Goal: Task Accomplishment & Management: Complete application form

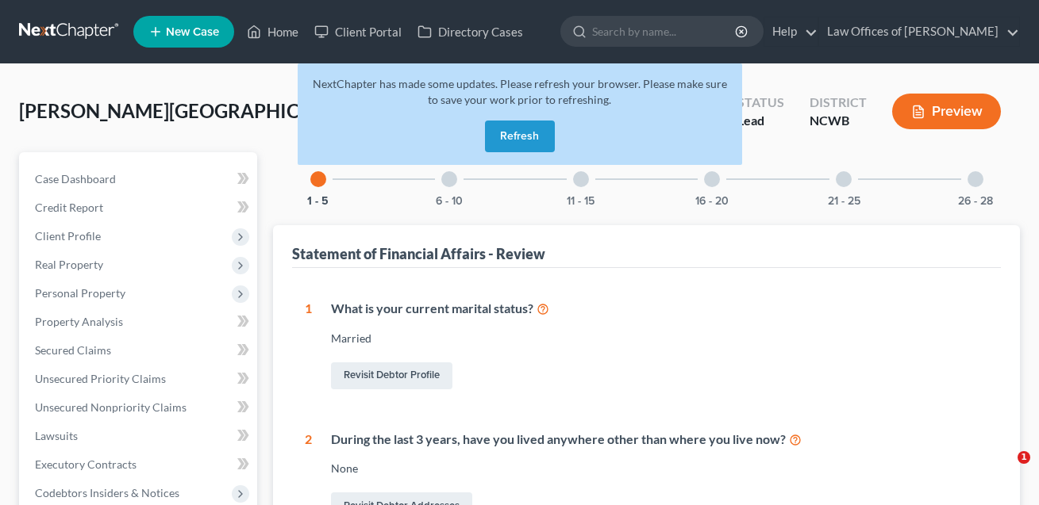
click at [524, 143] on button "Refresh" at bounding box center [520, 137] width 70 height 32
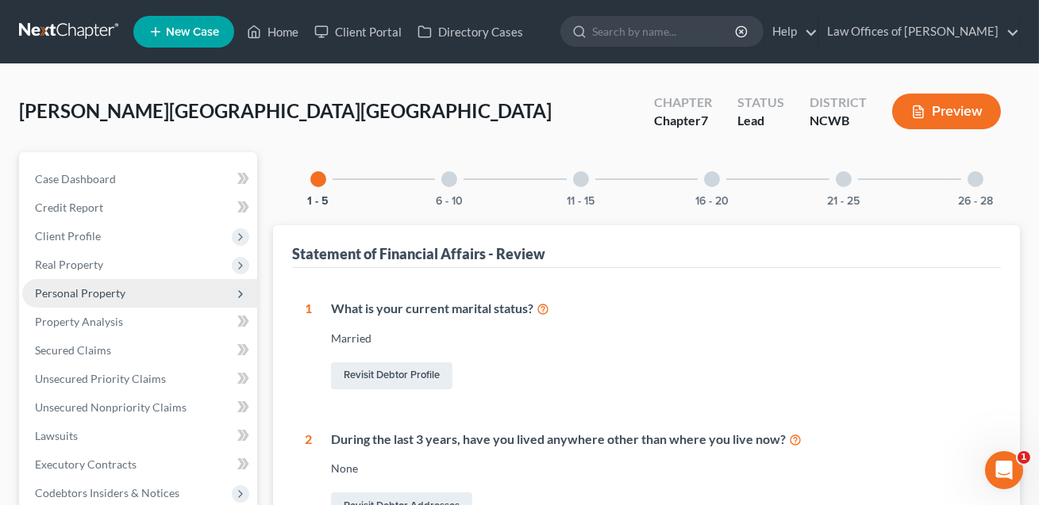
click at [84, 297] on span "Personal Property" at bounding box center [80, 292] width 90 height 13
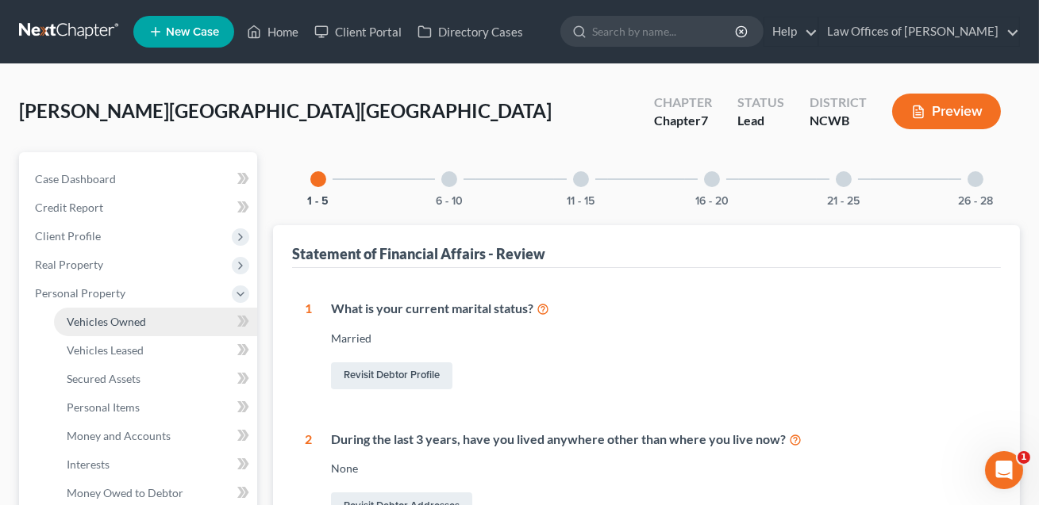
click at [92, 322] on span "Vehicles Owned" at bounding box center [106, 321] width 79 height 13
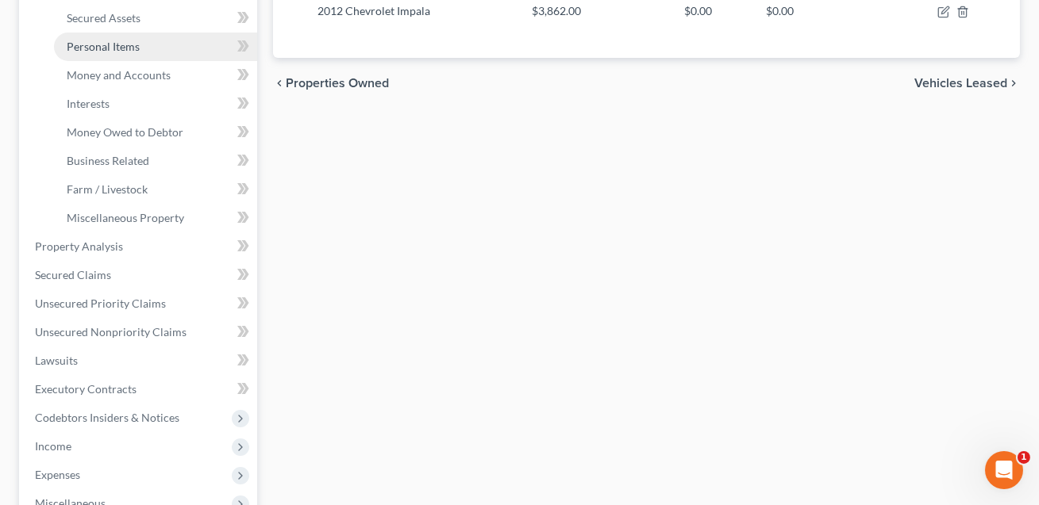
scroll to position [363, 0]
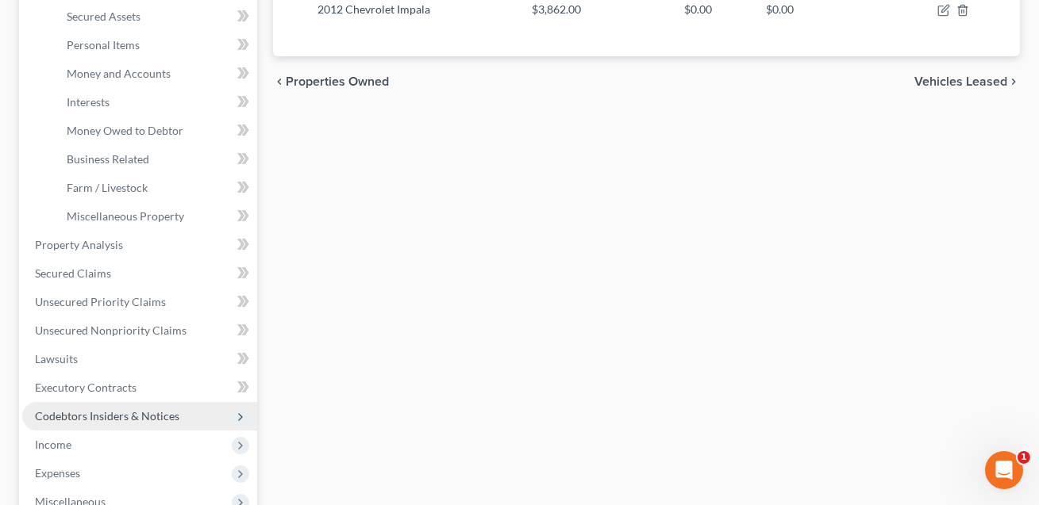
click at [116, 417] on span "Codebtors Insiders & Notices" at bounding box center [107, 415] width 144 height 13
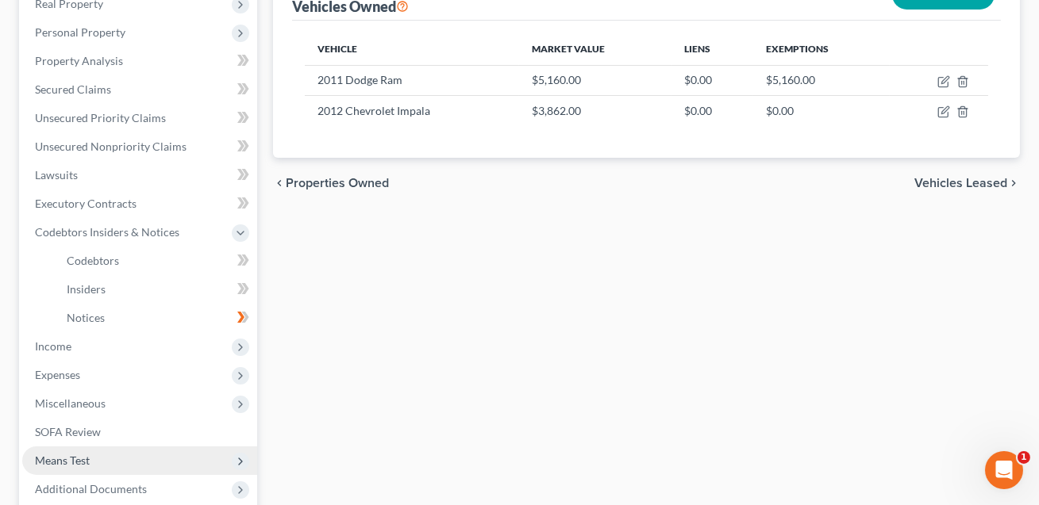
scroll to position [263, 0]
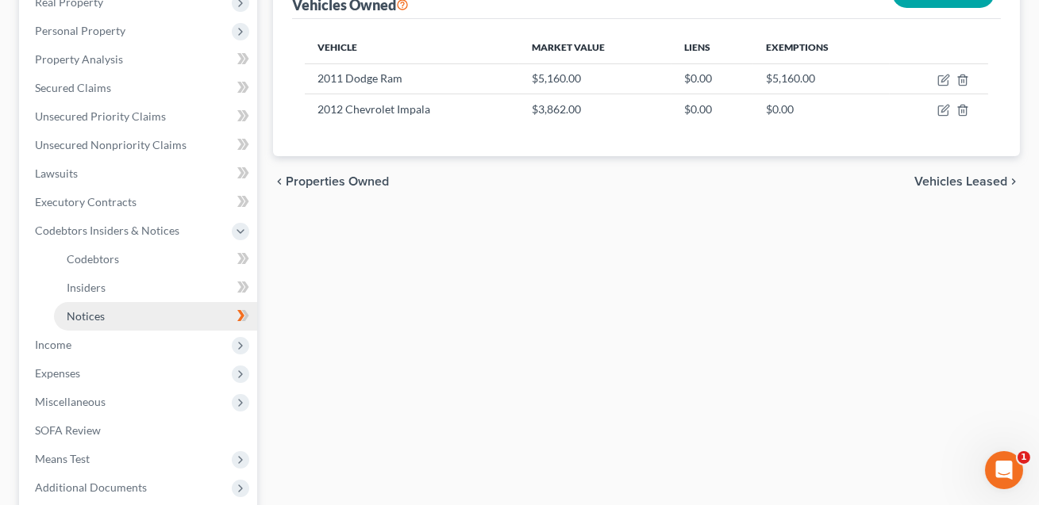
click at [90, 310] on span "Notices" at bounding box center [86, 315] width 38 height 13
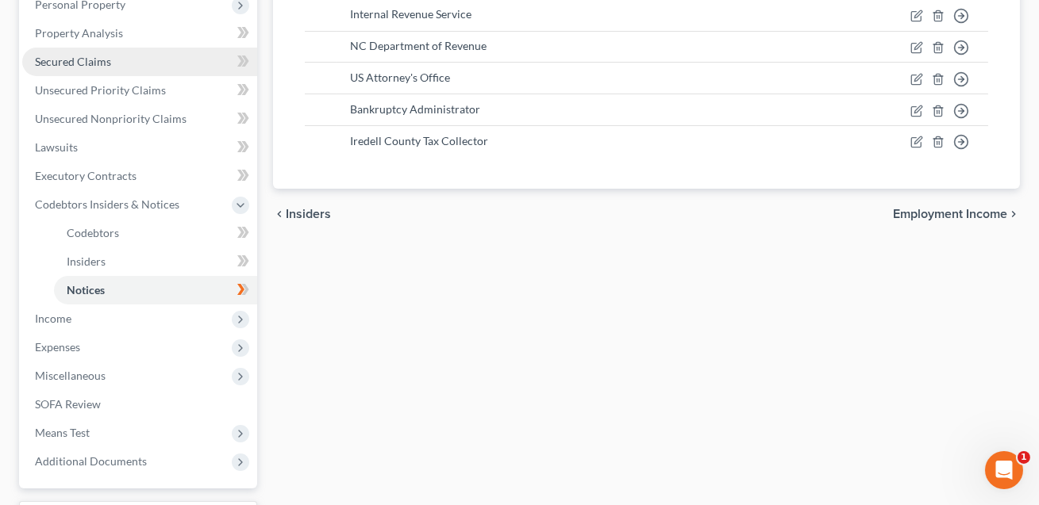
scroll to position [287, 0]
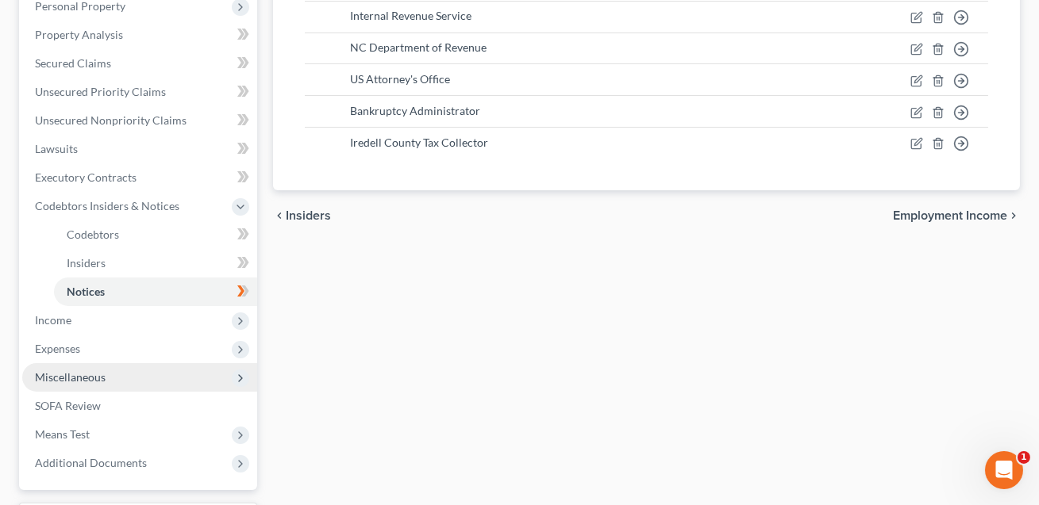
click at [122, 363] on span "Miscellaneous" at bounding box center [139, 377] width 235 height 29
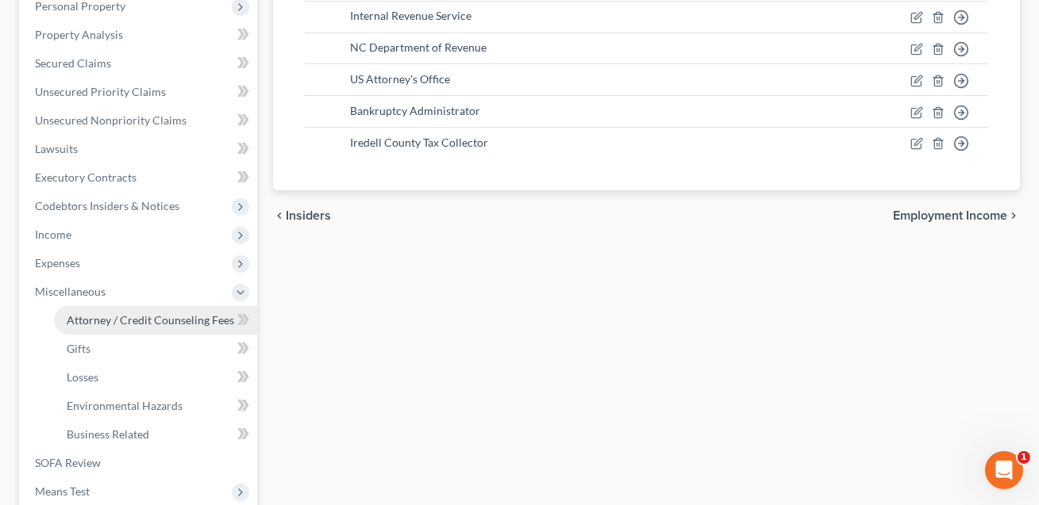
click at [113, 321] on span "Attorney / Credit Counseling Fees" at bounding box center [150, 319] width 167 height 13
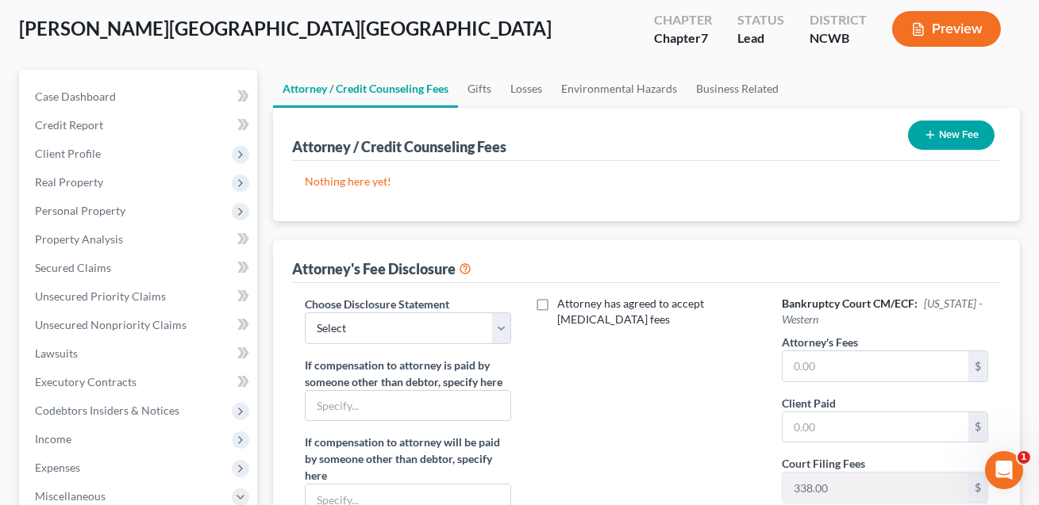
scroll to position [93, 0]
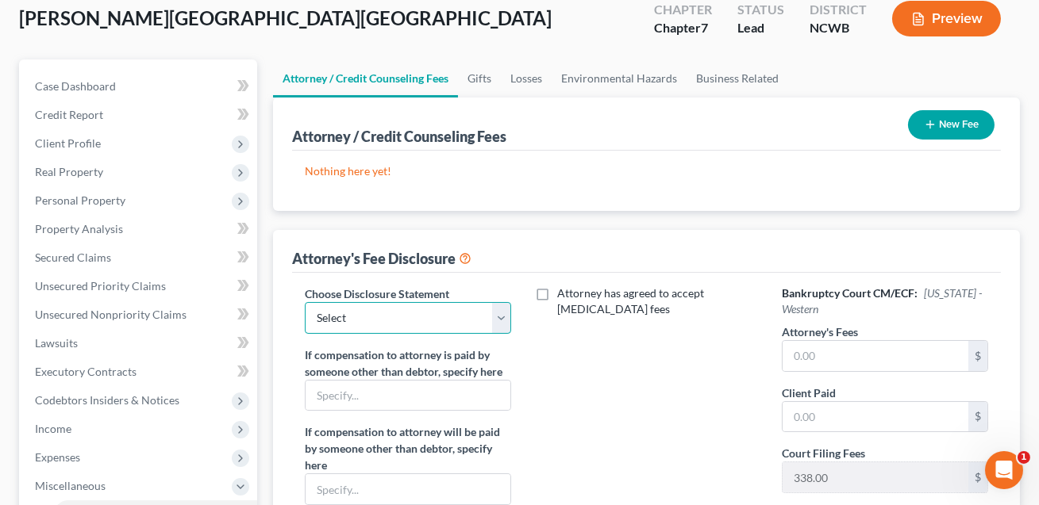
click at [483, 311] on select "Select Attorney Fee Discloure" at bounding box center [408, 318] width 206 height 32
select select "0"
click at [832, 353] on input "text" at bounding box center [875, 356] width 186 height 30
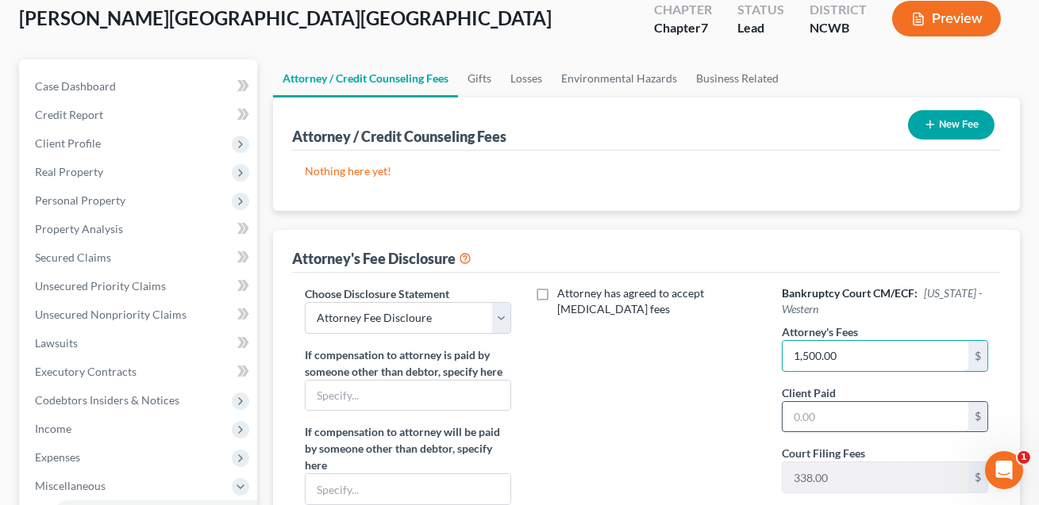
type input "1,500.00"
click at [821, 413] on input "text" at bounding box center [875, 417] width 186 height 30
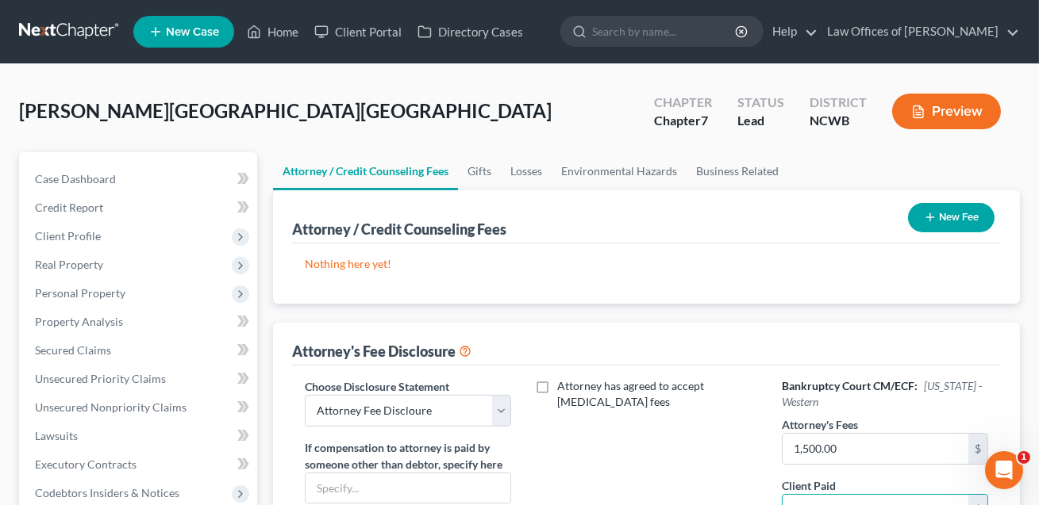
type input "1,500.00"
click at [951, 212] on button "New Fee" at bounding box center [951, 217] width 86 height 29
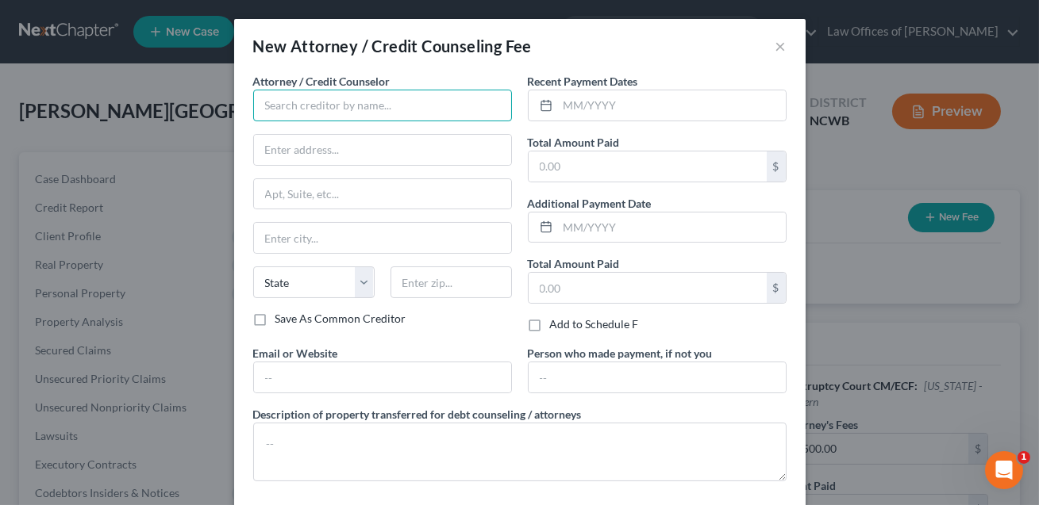
click at [408, 111] on input "text" at bounding box center [382, 106] width 259 height 32
click at [311, 107] on input "Law Offcies of R" at bounding box center [382, 106] width 259 height 32
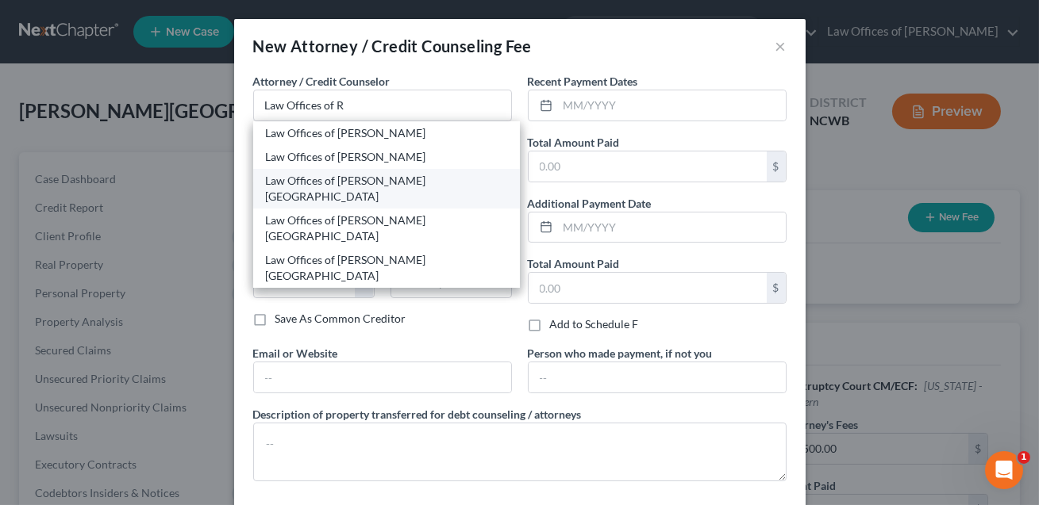
click at [378, 175] on div "Law Offices of [PERSON_NAME] [GEOGRAPHIC_DATA]" at bounding box center [386, 189] width 241 height 32
type input "Law Offices of [PERSON_NAME] [GEOGRAPHIC_DATA]"
type input "249 E Broad Street"
type input "[GEOGRAPHIC_DATA]"
select select "28"
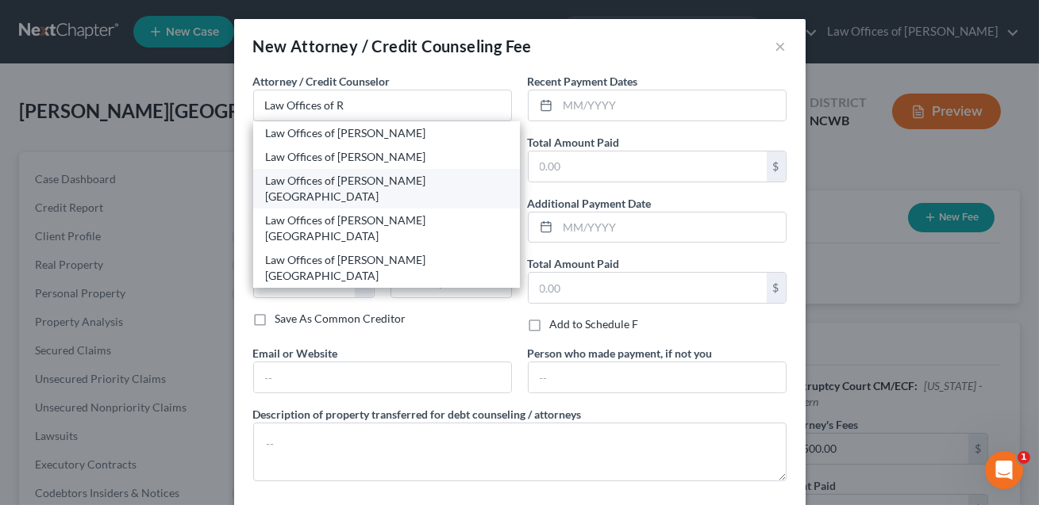
type input "28677"
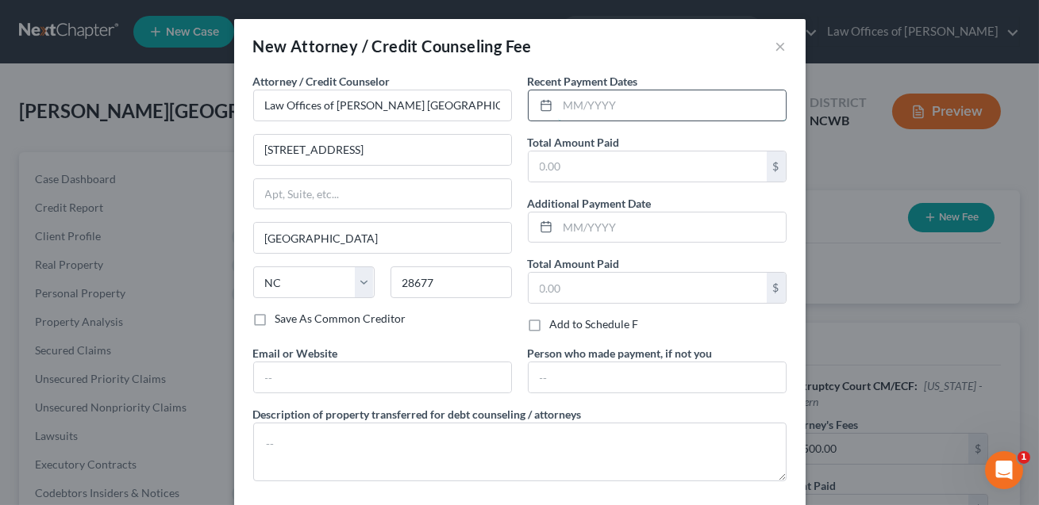
click at [575, 110] on input "text" at bounding box center [672, 105] width 228 height 30
type input "08/2025"
click at [547, 166] on input "text" at bounding box center [648, 167] width 238 height 30
type input "2"
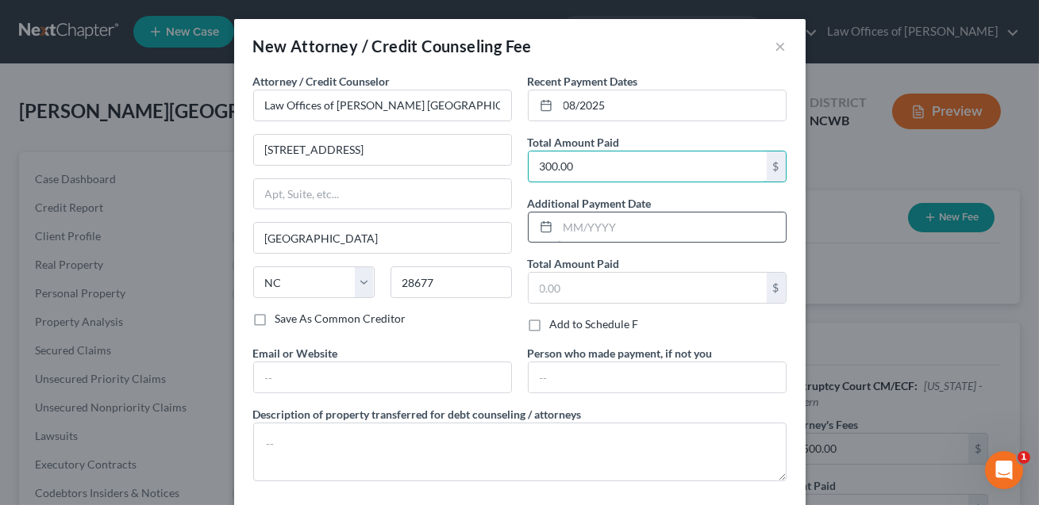
type input "300.00"
click at [570, 229] on input "text" at bounding box center [672, 228] width 228 height 30
type input "09/2025"
click at [566, 284] on input "text" at bounding box center [648, 288] width 238 height 30
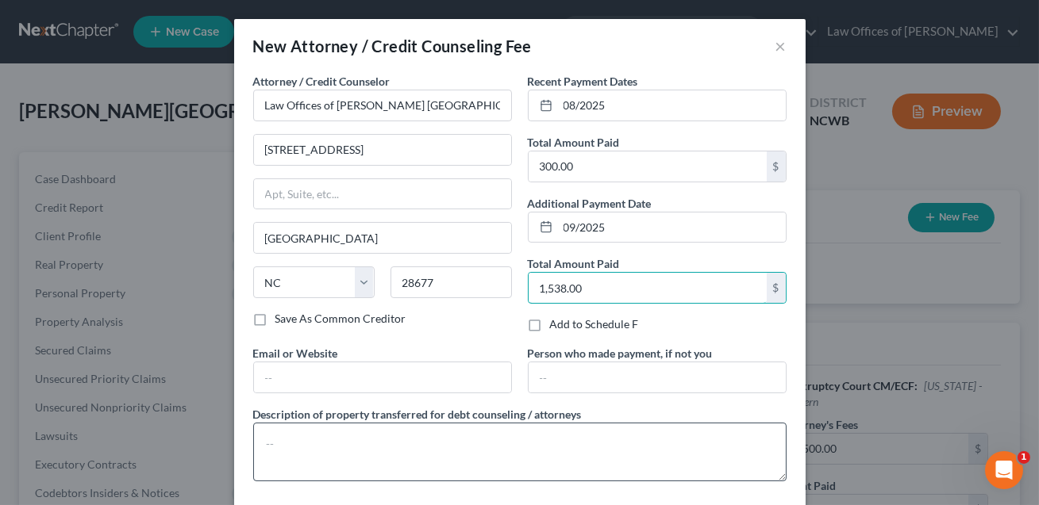
type input "1,538.00"
click at [356, 429] on textarea at bounding box center [519, 452] width 533 height 59
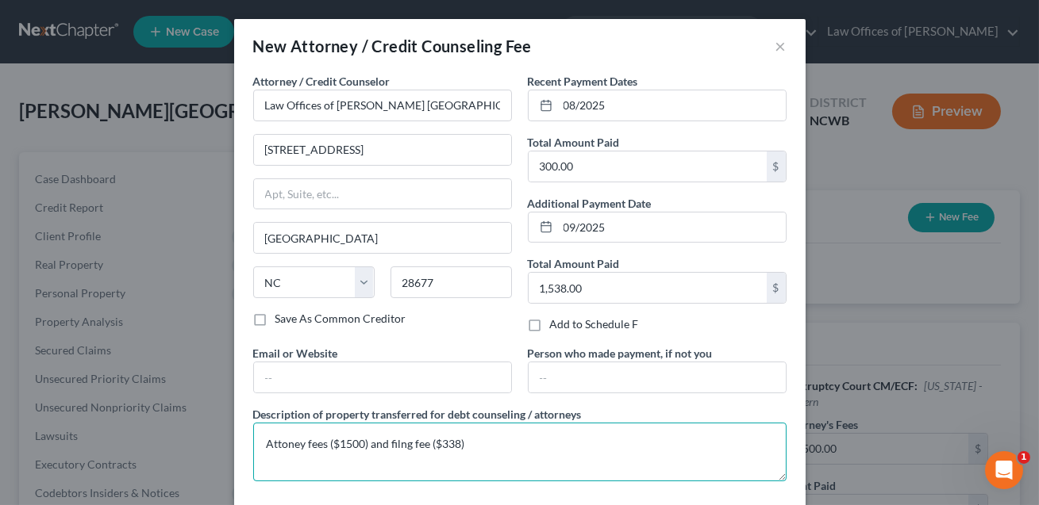
click at [400, 443] on textarea "Attoney fees ($1500) and filng fee ($338)" at bounding box center [519, 452] width 533 height 59
click at [288, 442] on textarea "Attoney fees ($1500) and filing fee ($338)" at bounding box center [519, 452] width 533 height 59
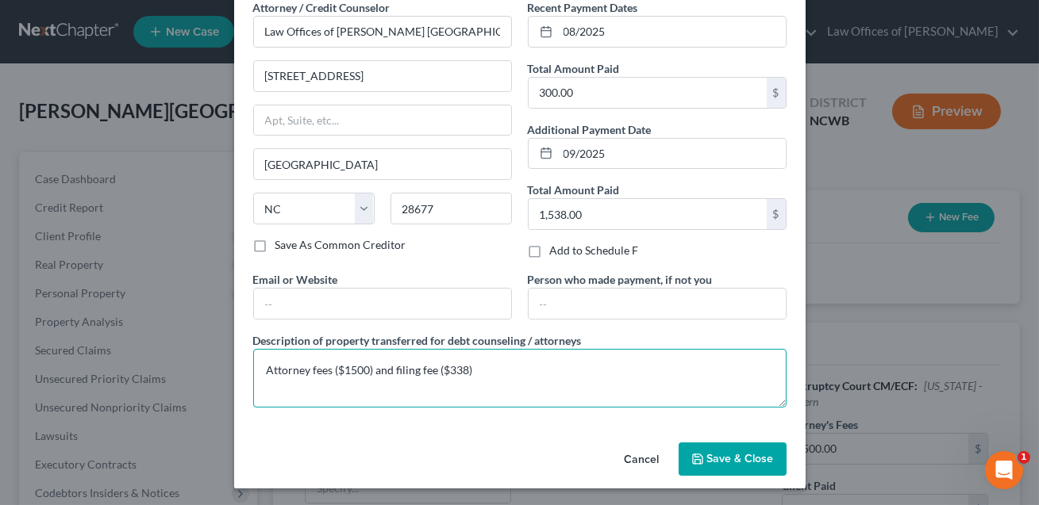
type textarea "Attorney fees ($1500) and filing fee ($338)"
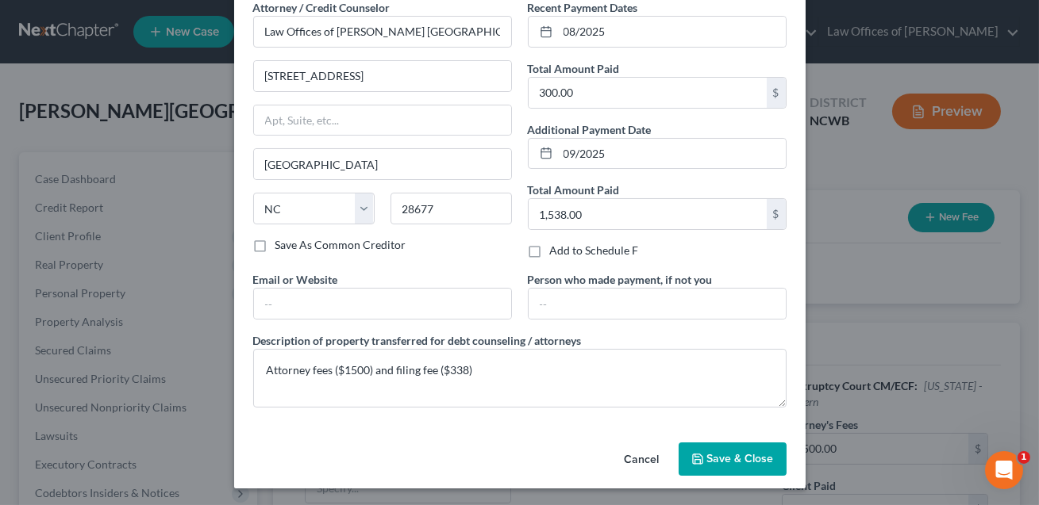
click at [745, 464] on button "Save & Close" at bounding box center [732, 459] width 108 height 33
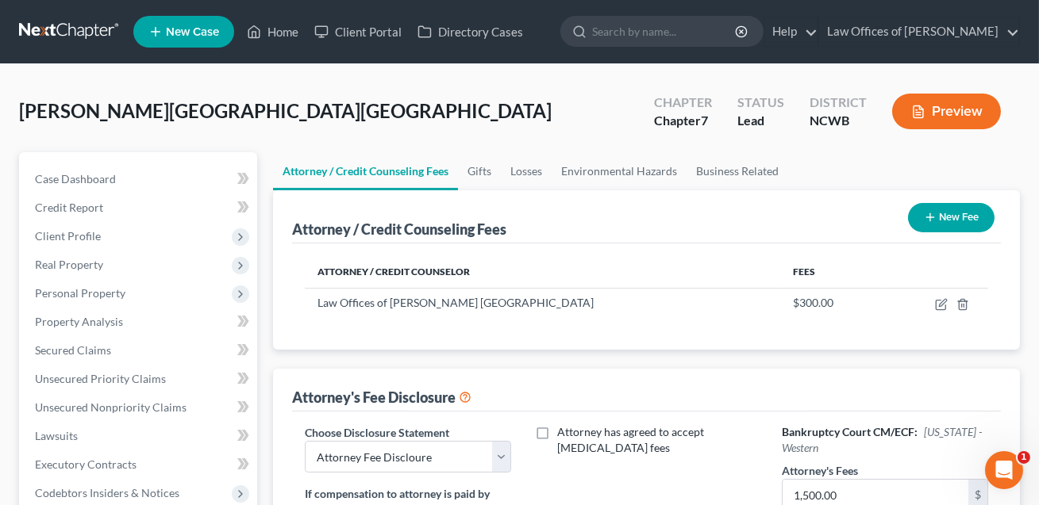
click at [939, 218] on button "New Fee" at bounding box center [951, 217] width 86 height 29
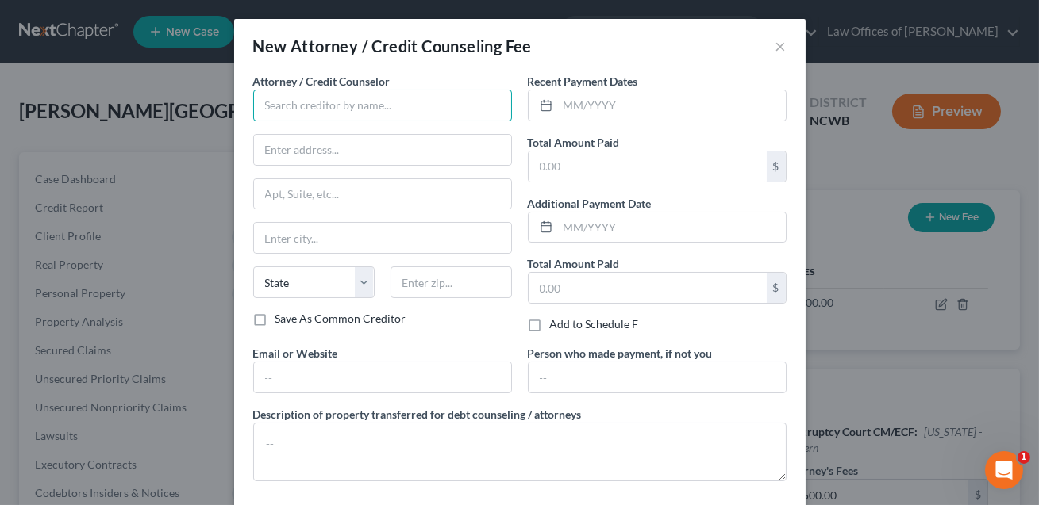
click at [285, 105] on input "text" at bounding box center [382, 106] width 259 height 32
click at [361, 106] on input "Butterfly Financial edcuation" at bounding box center [382, 106] width 259 height 32
click at [368, 107] on input "Butterfly Financial Edcuation" at bounding box center [382, 106] width 259 height 32
click at [387, 108] on input "Butterfly Financial Educuation" at bounding box center [382, 106] width 259 height 32
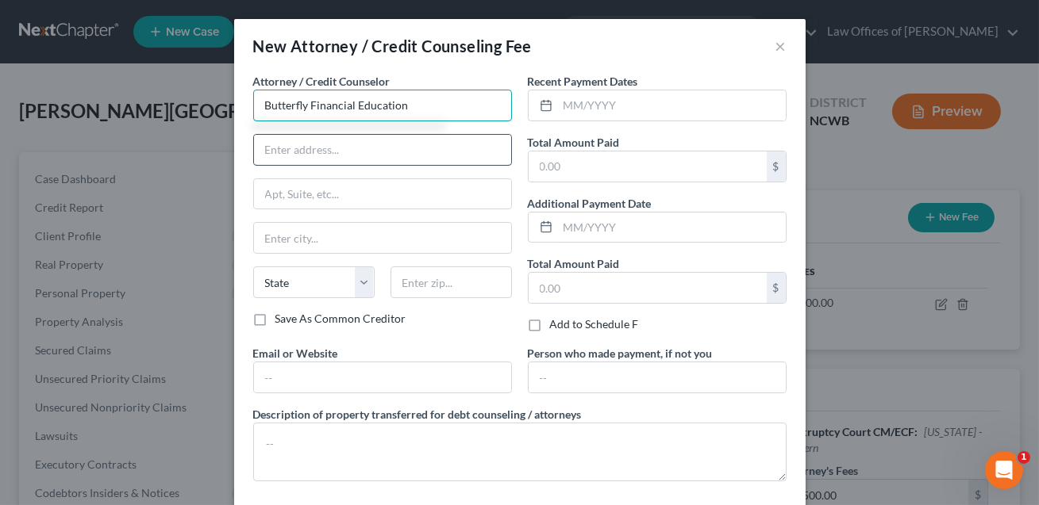
type input "Butterfly Financial Education"
click at [336, 143] on input "text" at bounding box center [382, 150] width 257 height 30
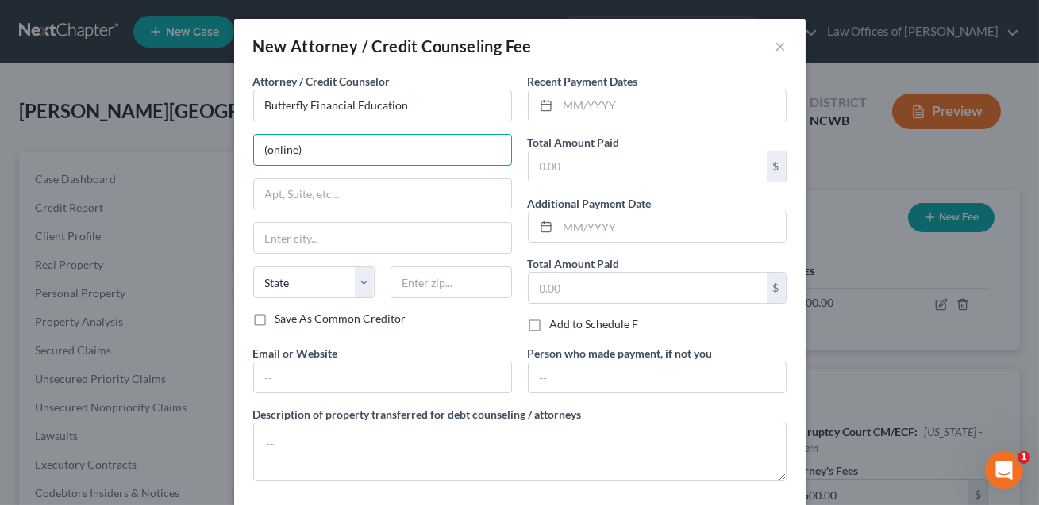
type input "(online)"
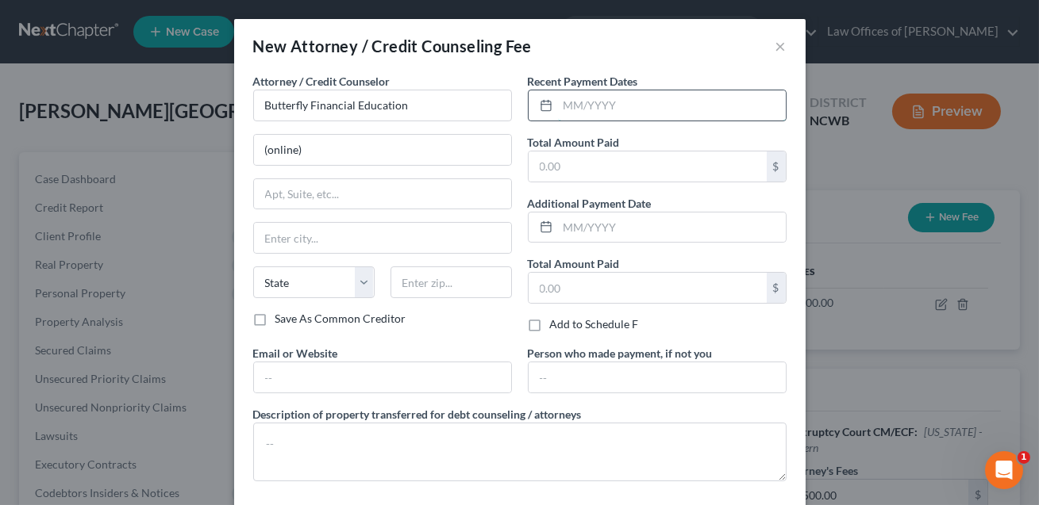
click at [572, 111] on input "text" at bounding box center [672, 105] width 228 height 30
type input "09/2025"
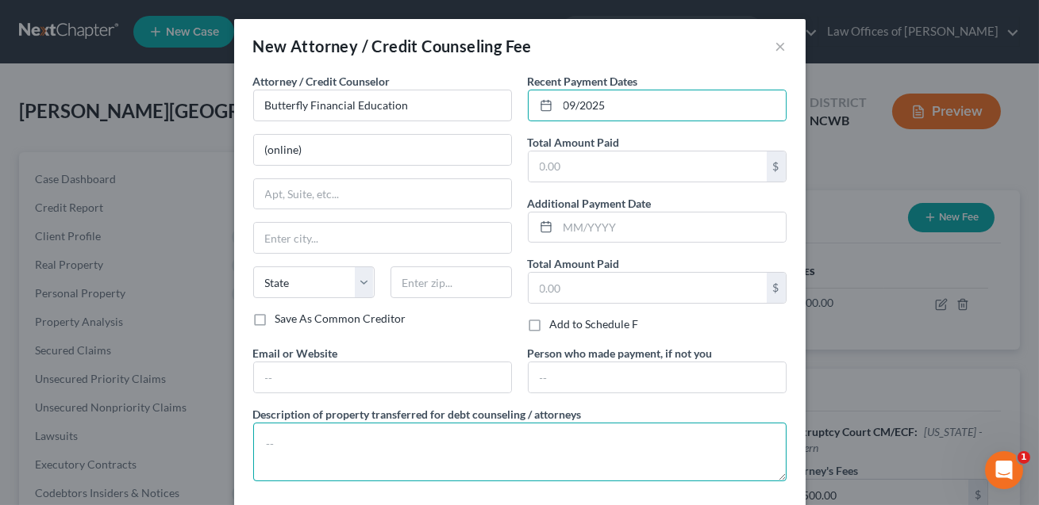
click at [272, 452] on textarea at bounding box center [519, 452] width 533 height 59
click at [271, 447] on textarea "Cedit counseling course" at bounding box center [519, 452] width 533 height 59
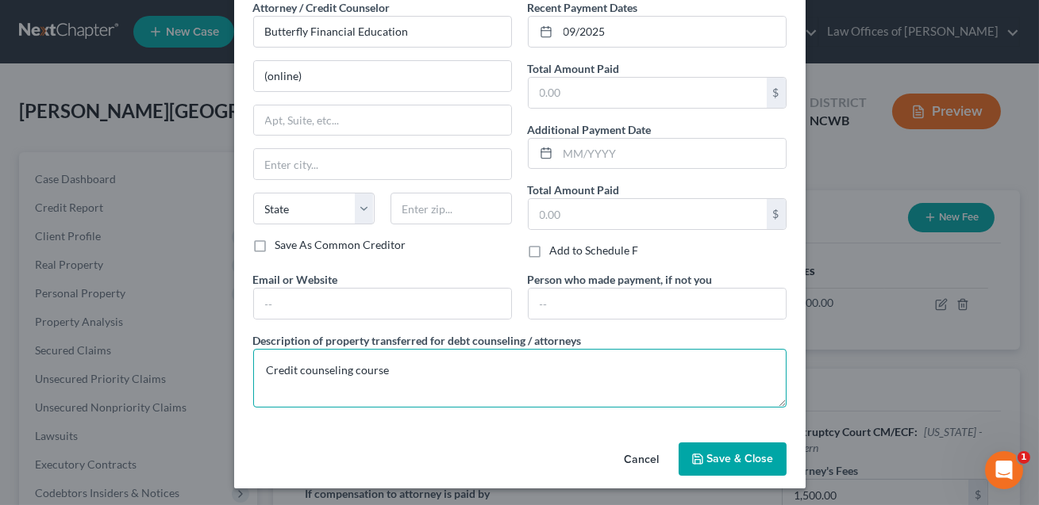
type textarea "Credit counseling course"
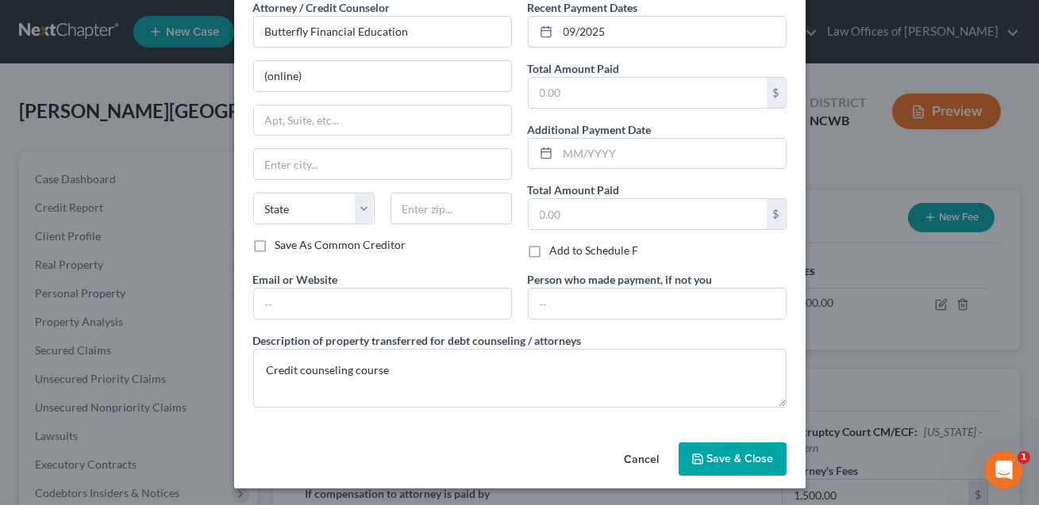
click at [749, 460] on span "Save & Close" at bounding box center [740, 458] width 67 height 13
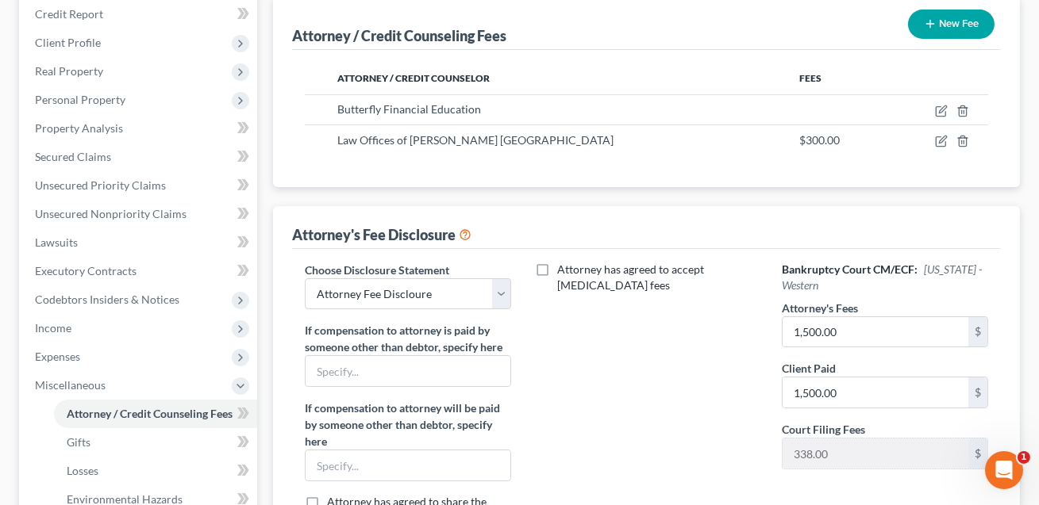
scroll to position [212, 0]
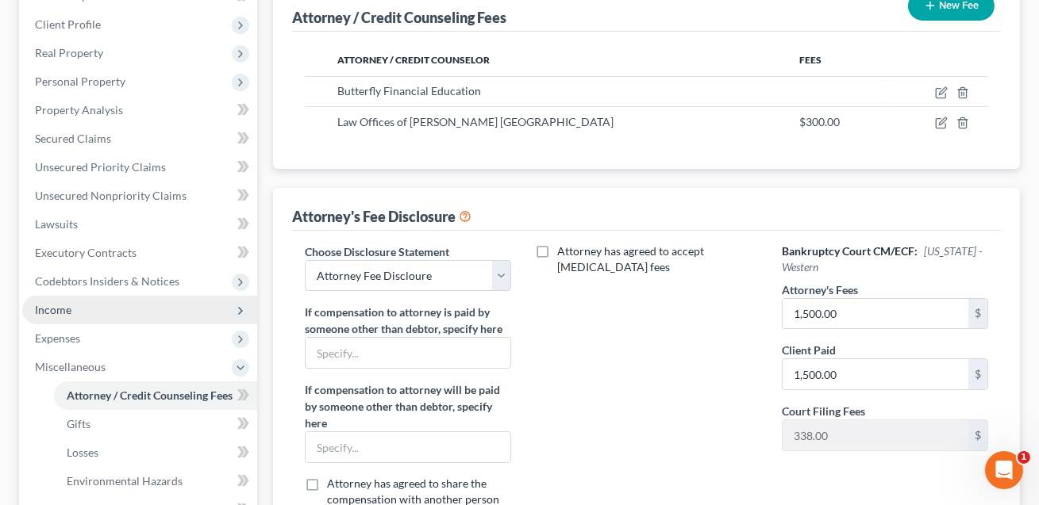
click at [72, 302] on span "Income" at bounding box center [139, 310] width 235 height 29
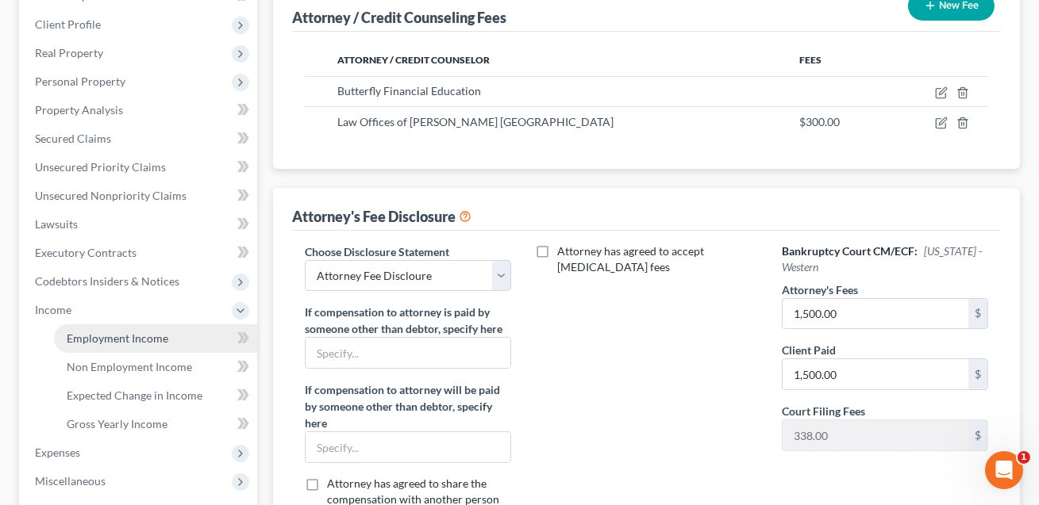
click at [80, 333] on span "Employment Income" at bounding box center [118, 338] width 102 height 13
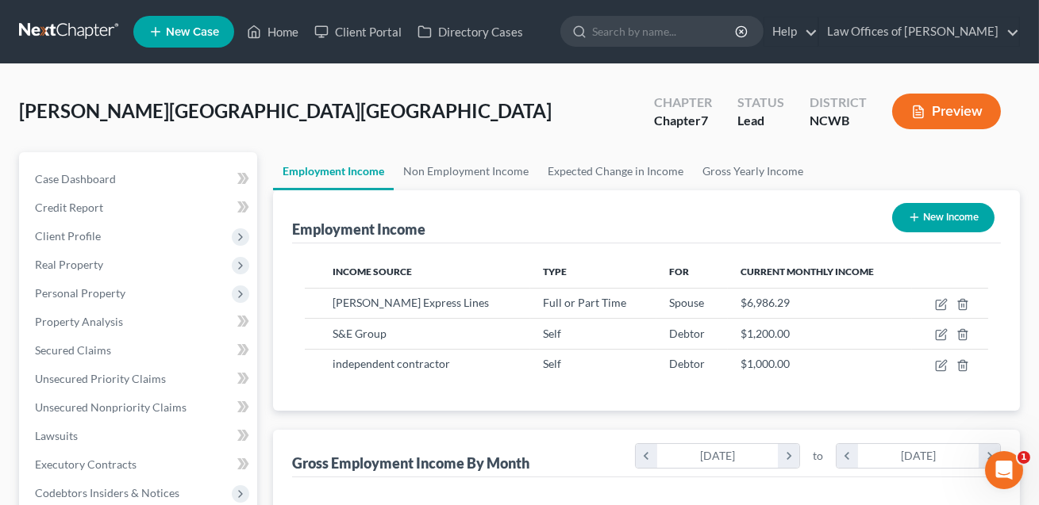
scroll to position [284, 417]
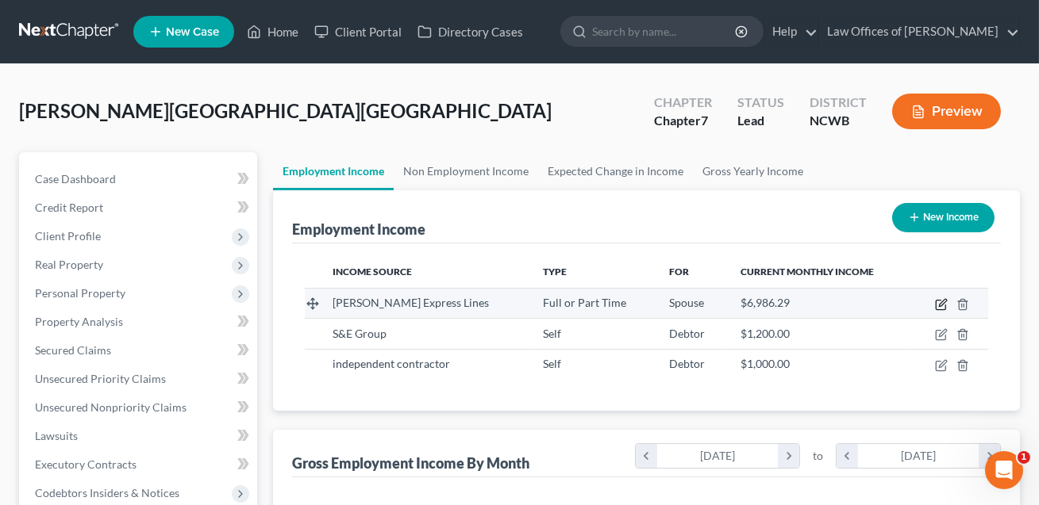
click at [940, 306] on icon "button" at bounding box center [942, 302] width 7 height 7
select select "0"
select select "28"
select select "3"
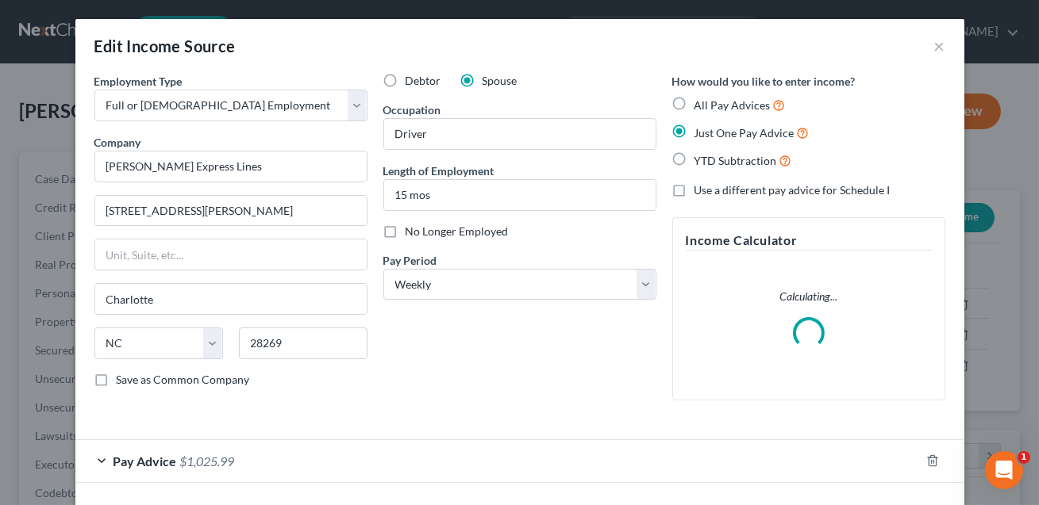
scroll to position [63, 0]
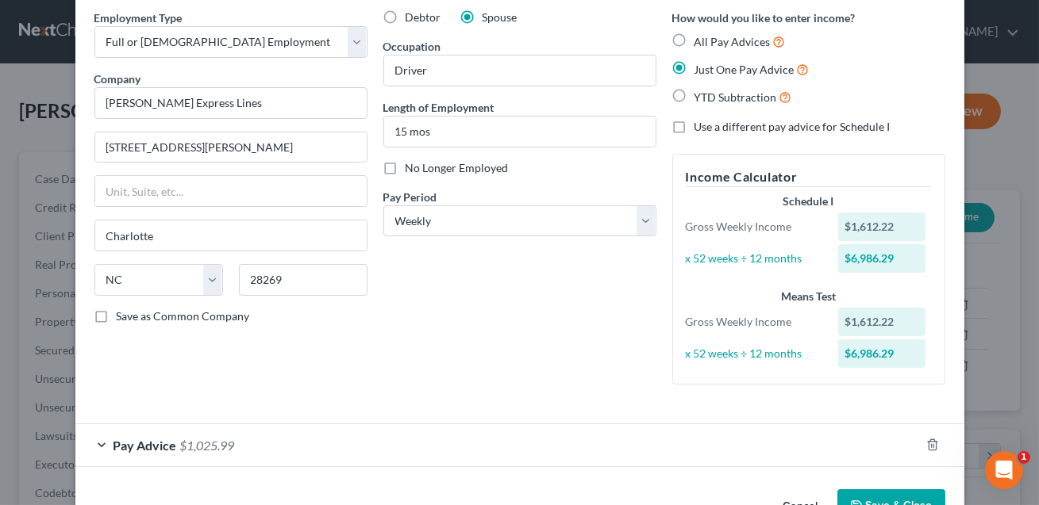
click at [527, 444] on div "Pay Advice $1,025.99" at bounding box center [497, 446] width 844 height 42
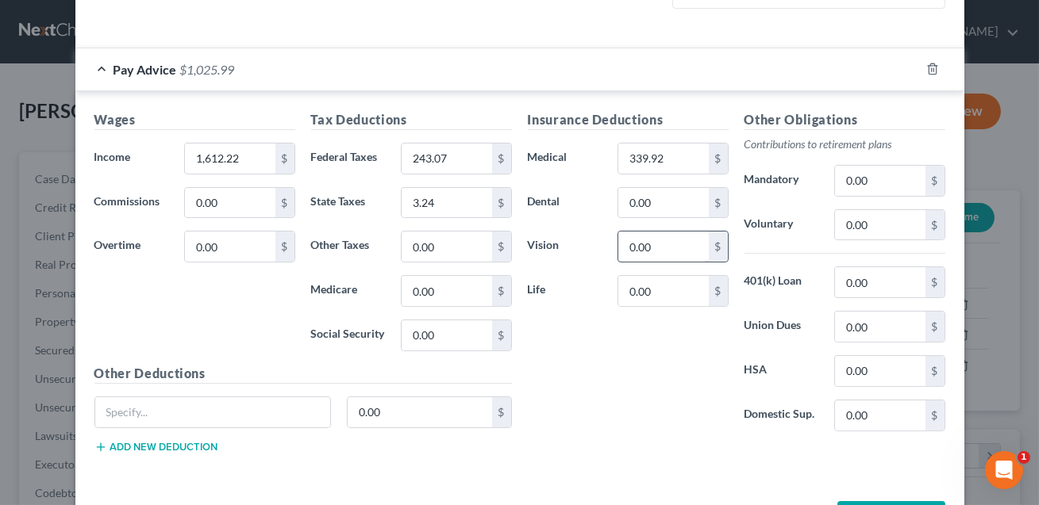
scroll to position [498, 0]
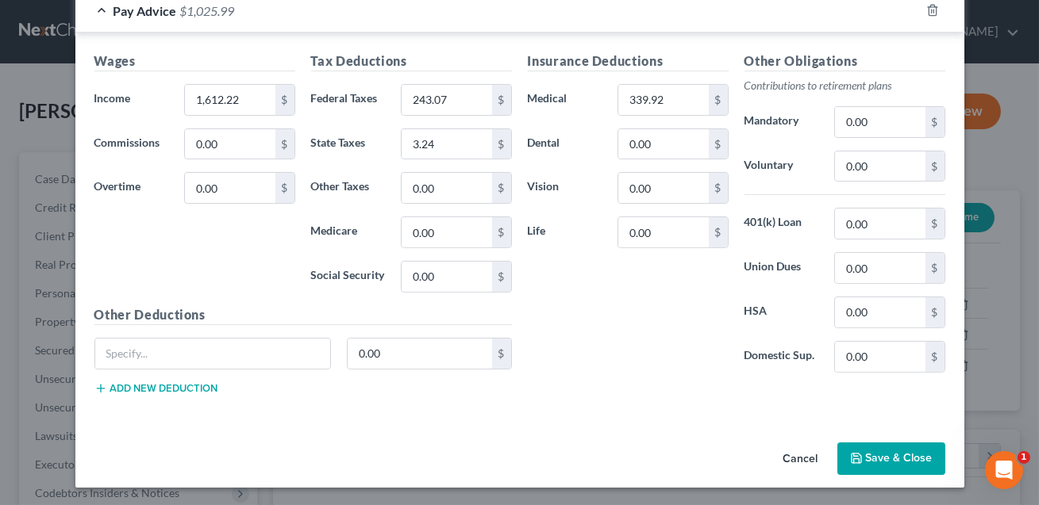
click at [886, 458] on button "Save & Close" at bounding box center [891, 459] width 108 height 33
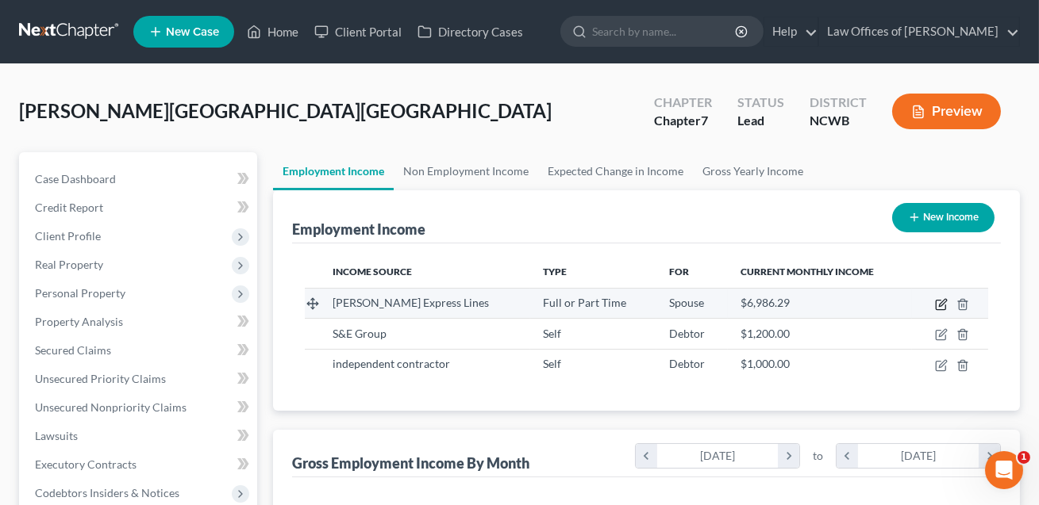
click at [944, 301] on icon "button" at bounding box center [941, 304] width 13 height 13
select select "0"
select select "28"
select select "3"
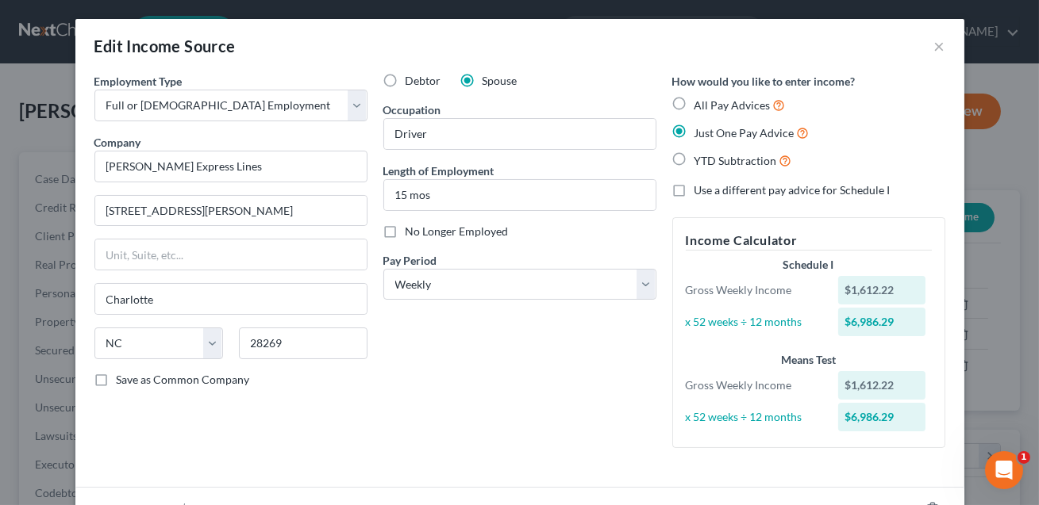
click at [694, 190] on label "Use a different pay advice for Schedule I" at bounding box center [792, 191] width 196 height 16
click at [701, 190] on input "Use a different pay advice for Schedule I" at bounding box center [706, 188] width 10 height 10
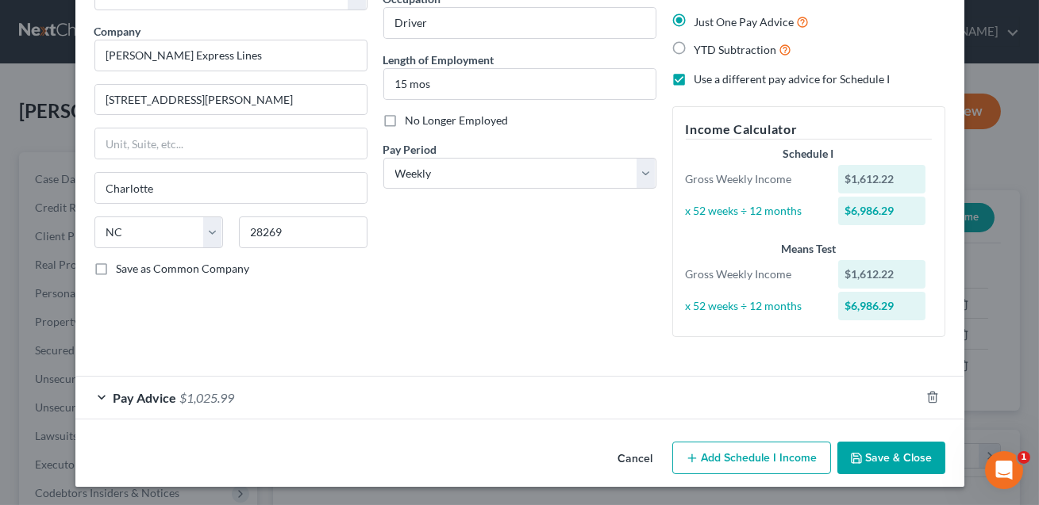
click at [510, 403] on div "Pay Advice $1,025.99" at bounding box center [497, 398] width 844 height 42
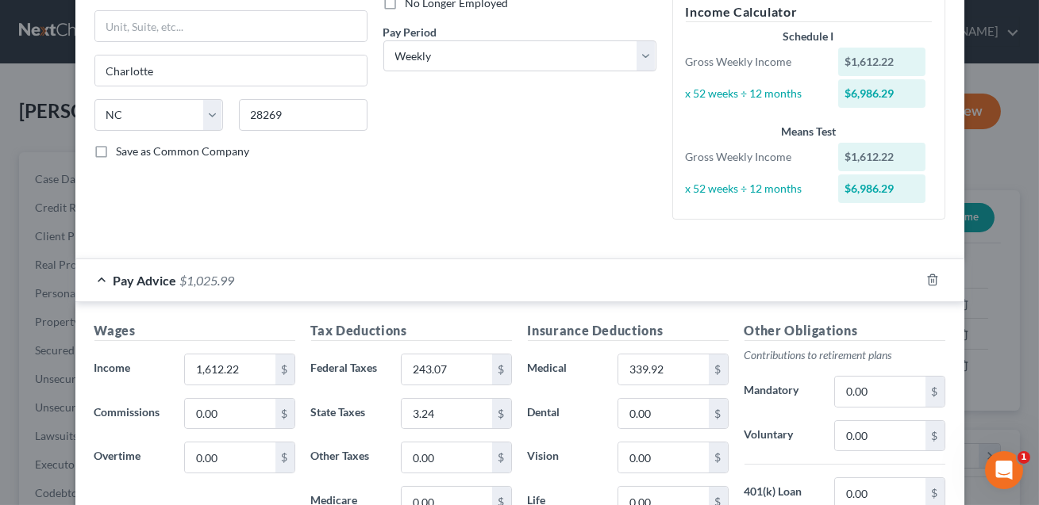
scroll to position [498, 0]
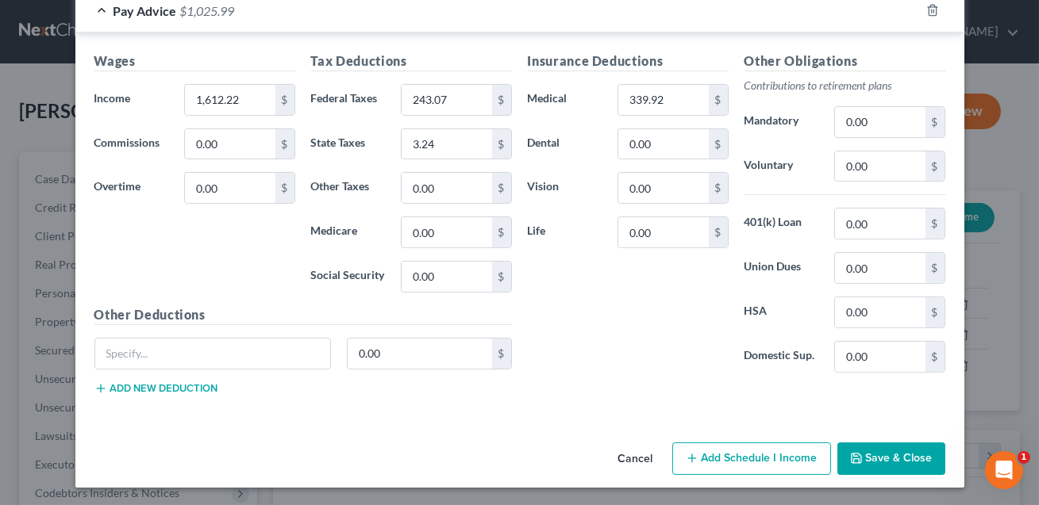
click at [777, 463] on button "Add Schedule I Income" at bounding box center [751, 459] width 159 height 33
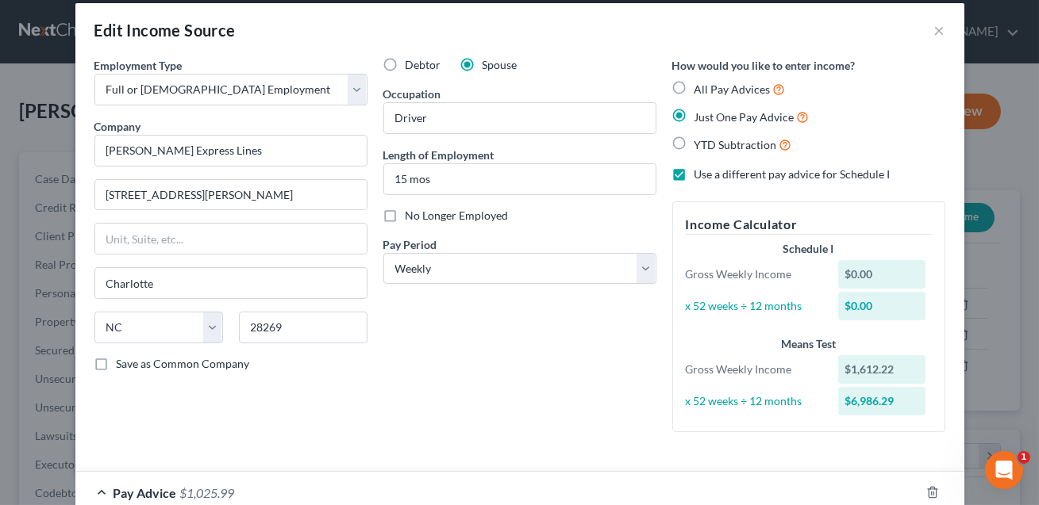
scroll to position [0, 0]
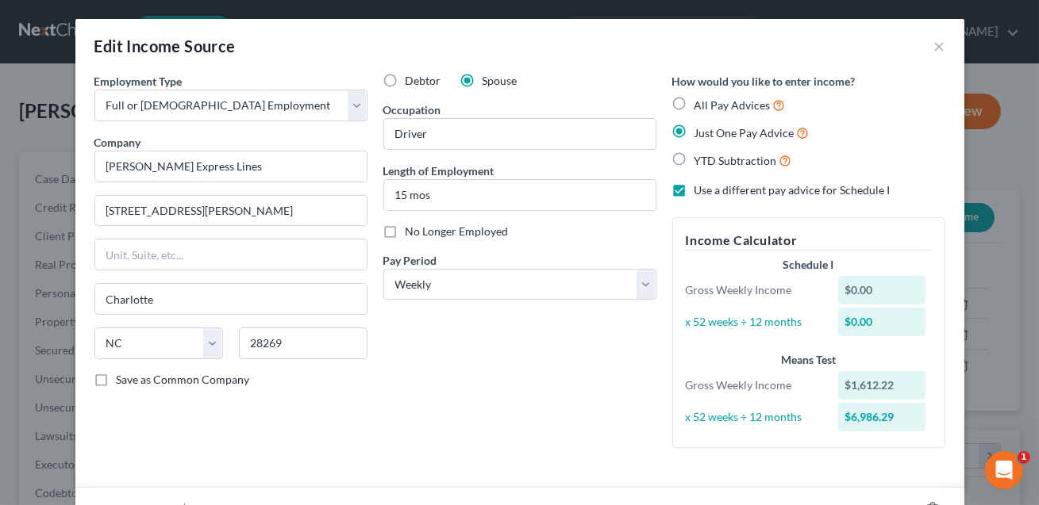
click at [694, 191] on label "Use a different pay advice for Schedule I" at bounding box center [792, 191] width 196 height 16
click at [701, 191] on input "Use a different pay advice for Schedule I" at bounding box center [706, 188] width 10 height 10
checkbox input "false"
click at [694, 132] on label "Just One Pay Advice" at bounding box center [751, 133] width 115 height 18
click at [701, 132] on input "Just One Pay Advice" at bounding box center [706, 129] width 10 height 10
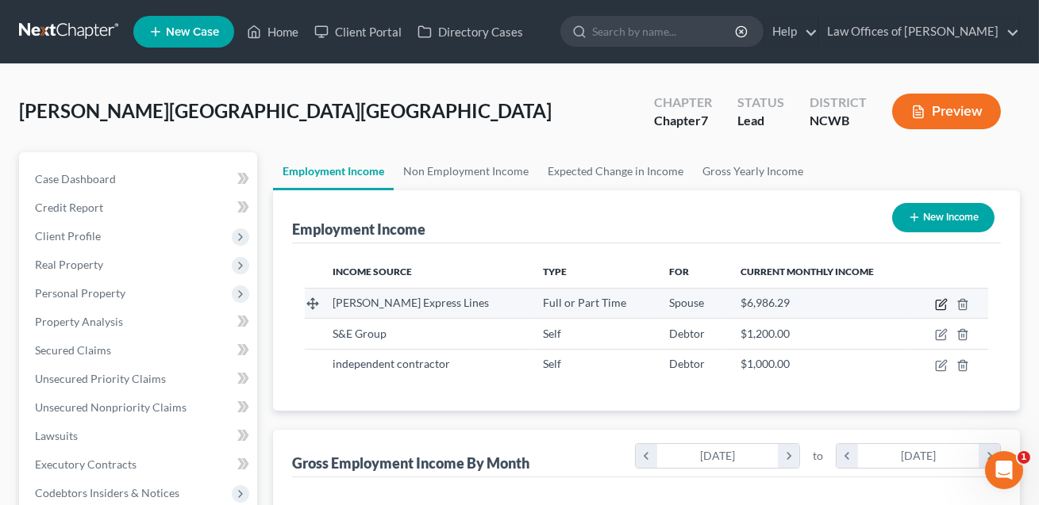
click at [942, 306] on icon "button" at bounding box center [941, 304] width 13 height 13
select select "0"
select select "28"
select select "3"
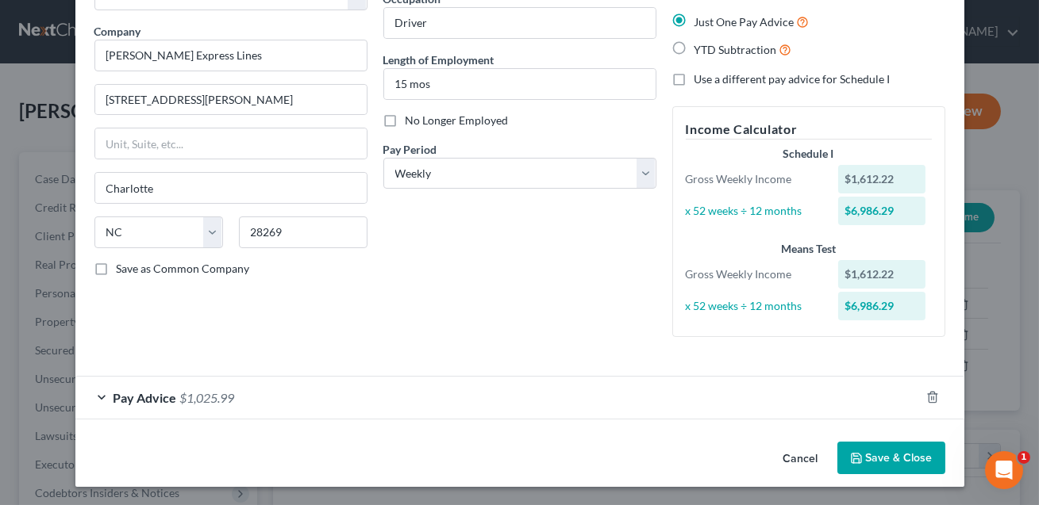
scroll to position [18, 0]
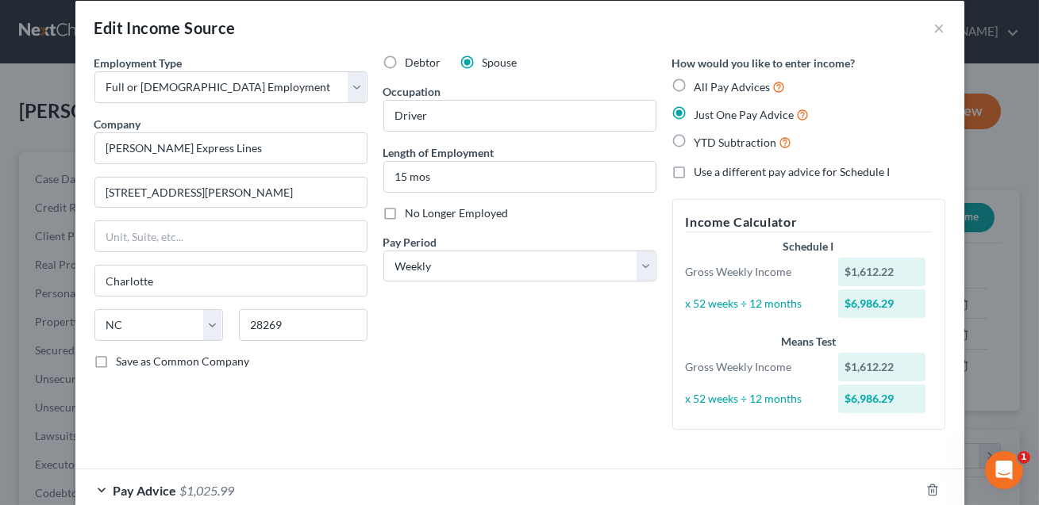
click at [694, 83] on label "All Pay Advices" at bounding box center [739, 87] width 91 height 18
click at [701, 83] on input "All Pay Advices" at bounding box center [706, 83] width 10 height 10
radio input "true"
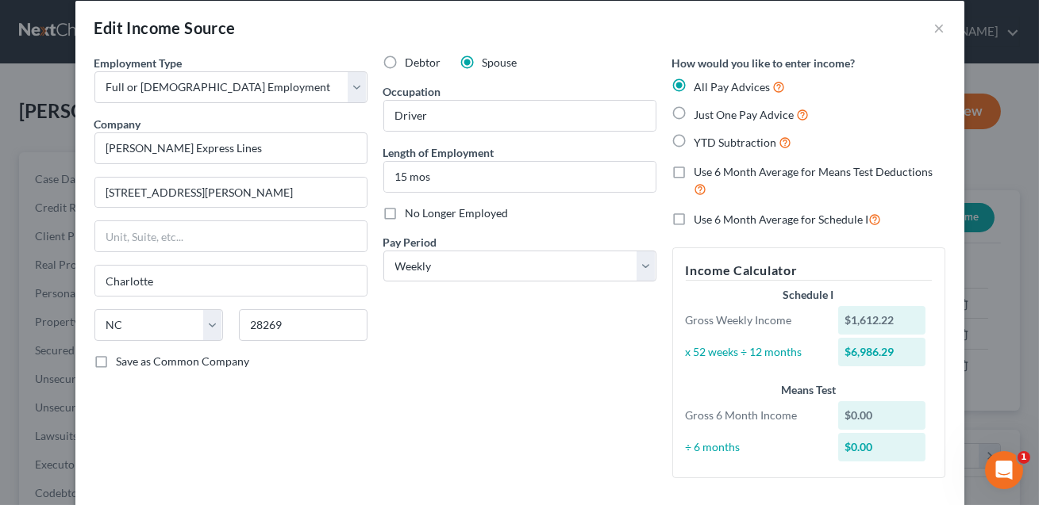
scroll to position [160, 0]
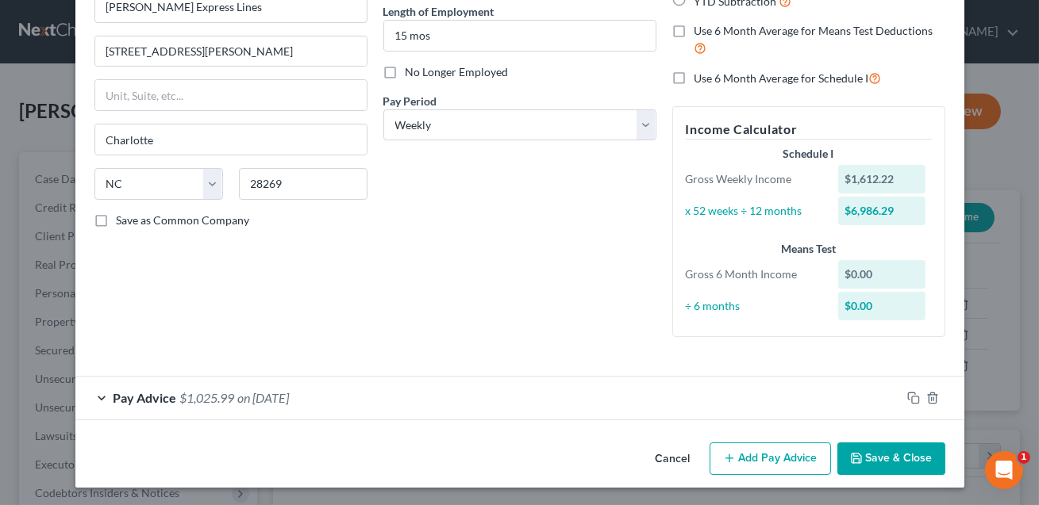
click at [748, 452] on button "Add Pay Advice" at bounding box center [769, 459] width 121 height 33
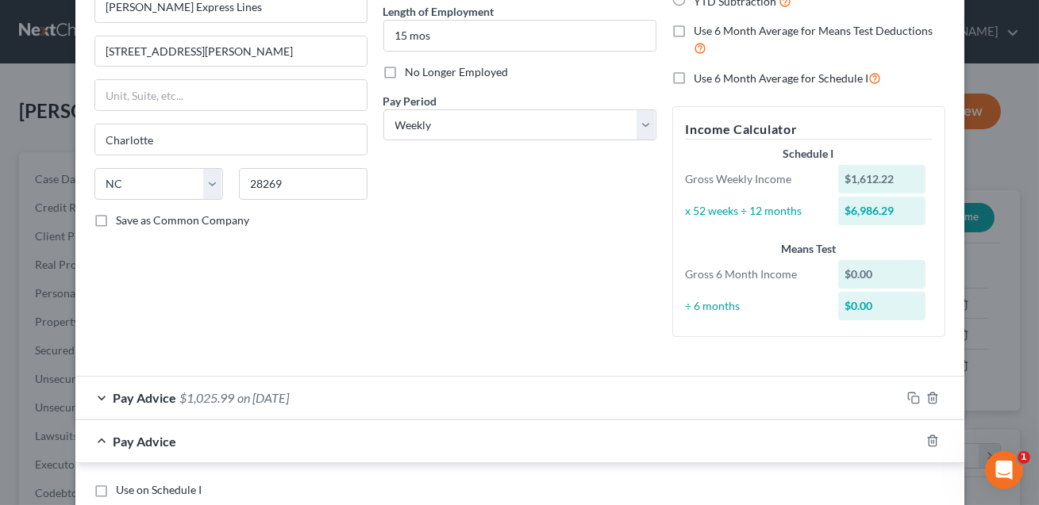
click at [434, 389] on div "Pay Advice $1,025.99 on [DATE]" at bounding box center [487, 398] width 825 height 42
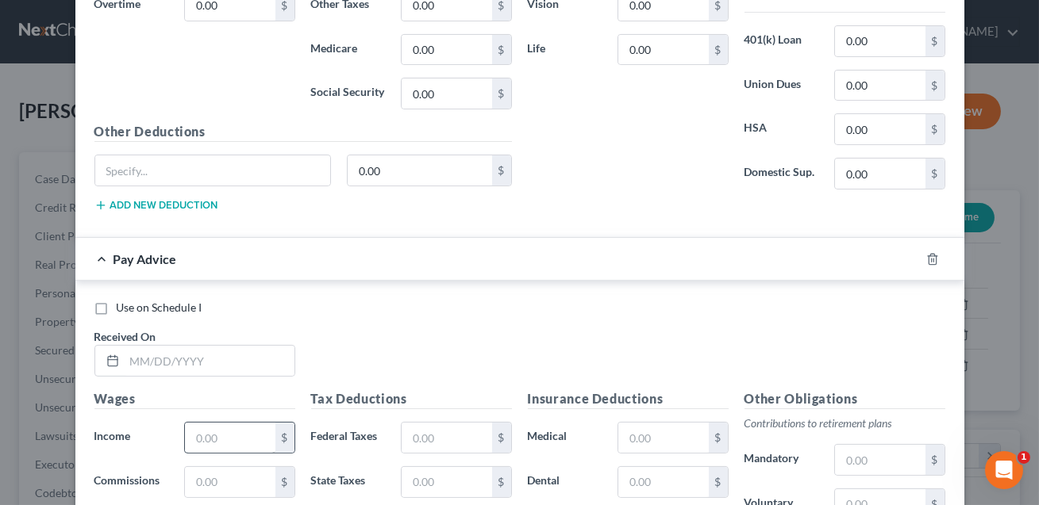
scroll to position [855, 0]
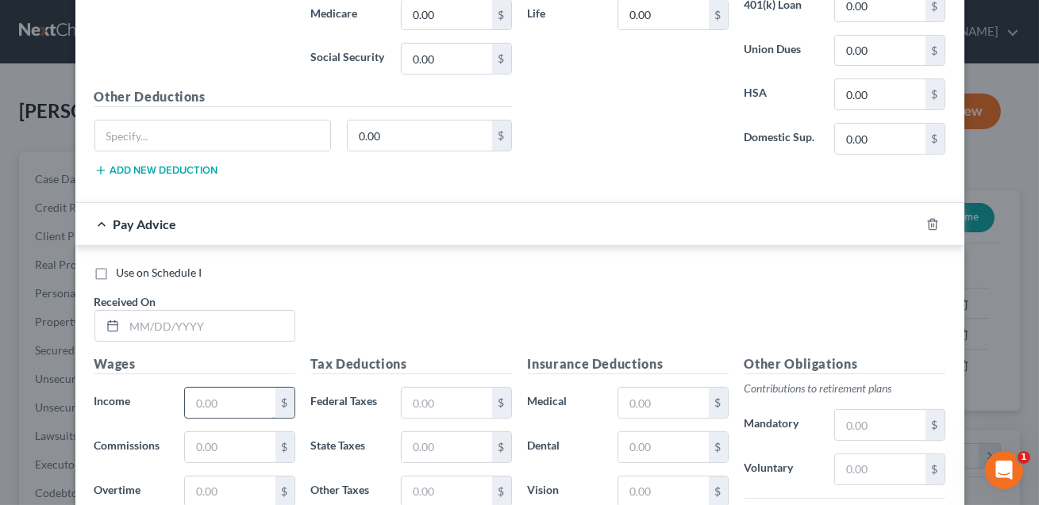
click at [205, 399] on input "text" at bounding box center [230, 403] width 90 height 30
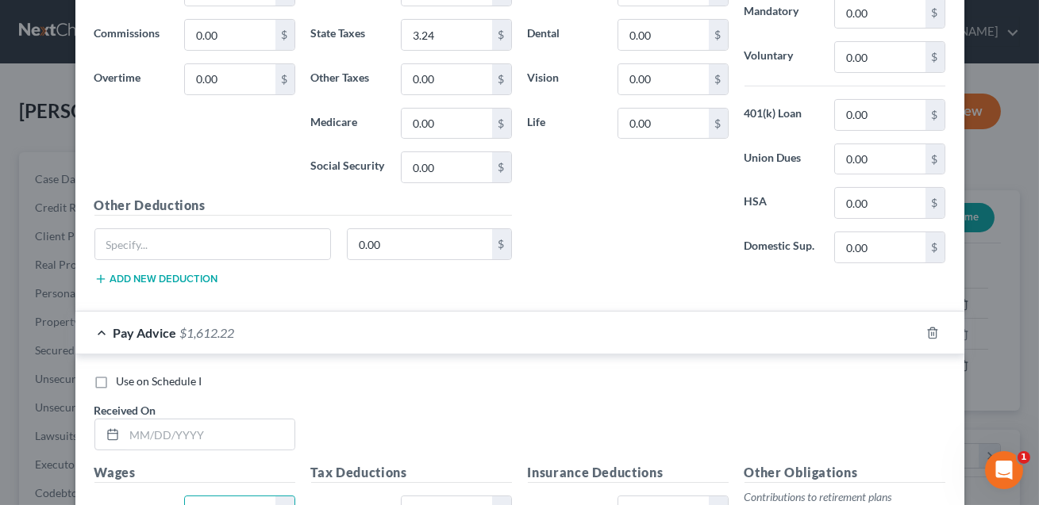
scroll to position [783, 0]
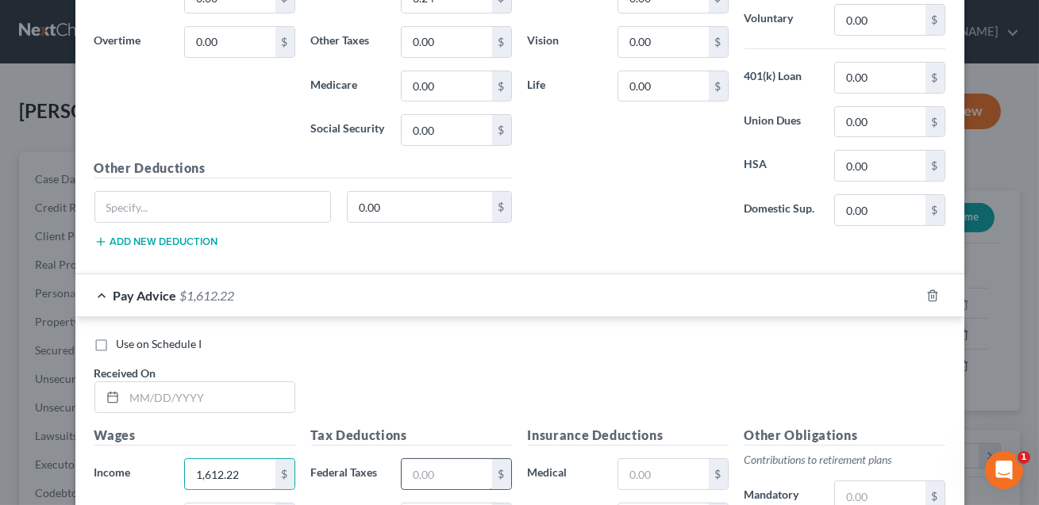
type input "1,612.22"
click at [445, 471] on input "text" at bounding box center [447, 474] width 90 height 30
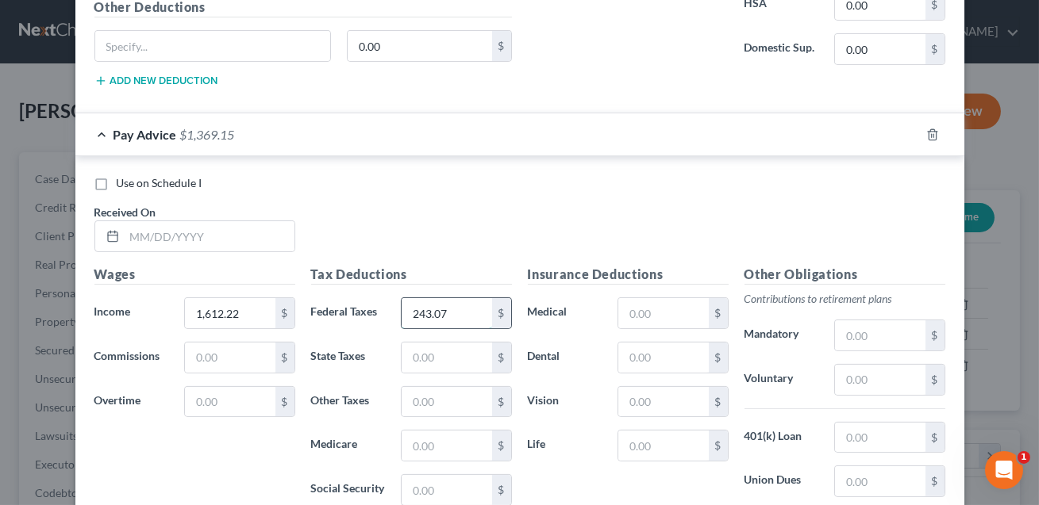
scroll to position [960, 0]
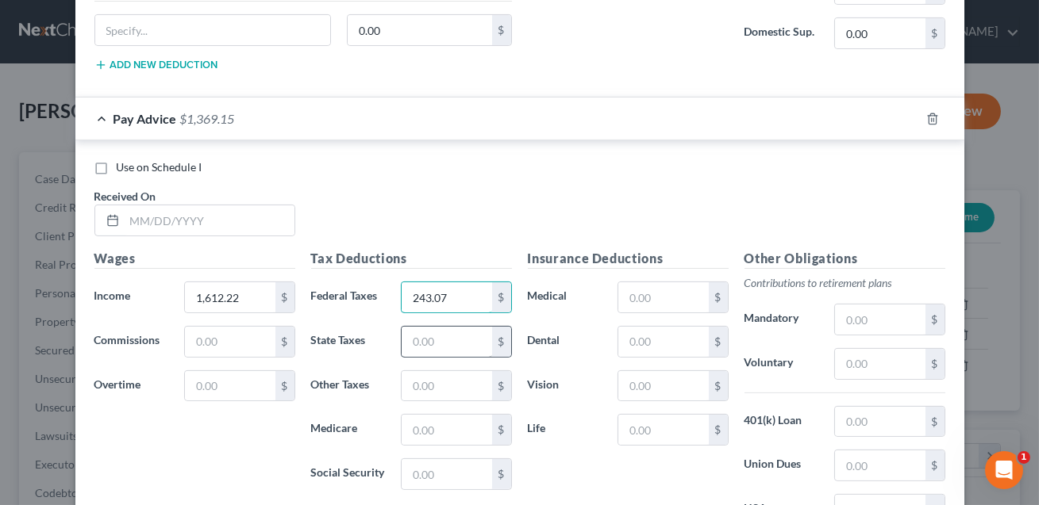
type input "243.07"
click at [425, 341] on input "text" at bounding box center [447, 342] width 90 height 30
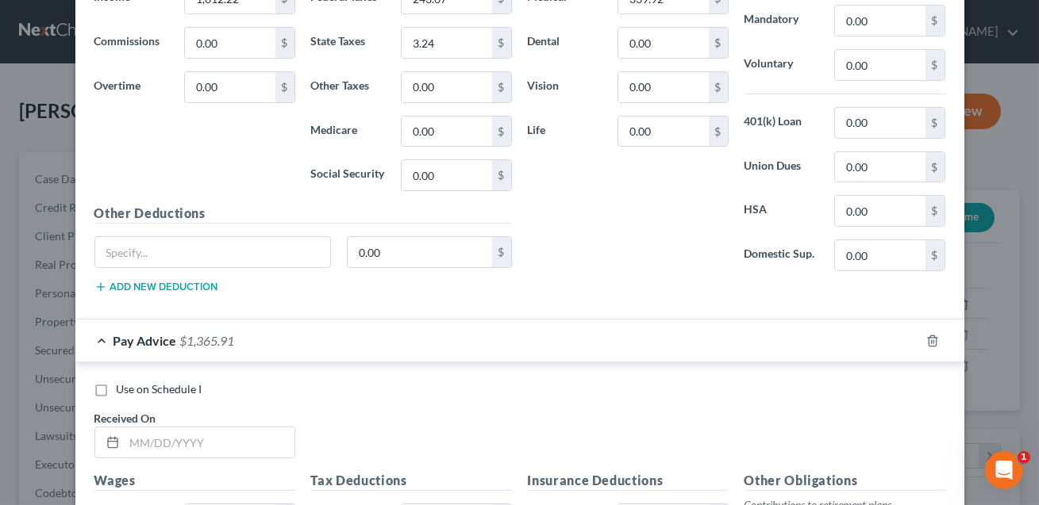
scroll to position [819, 0]
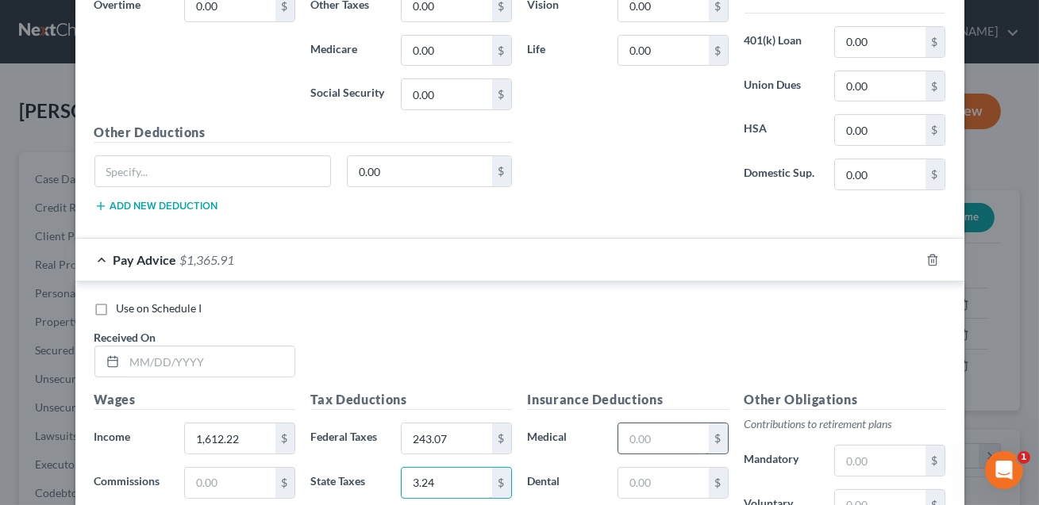
type input "3.24"
click at [655, 436] on input "text" at bounding box center [663, 439] width 90 height 30
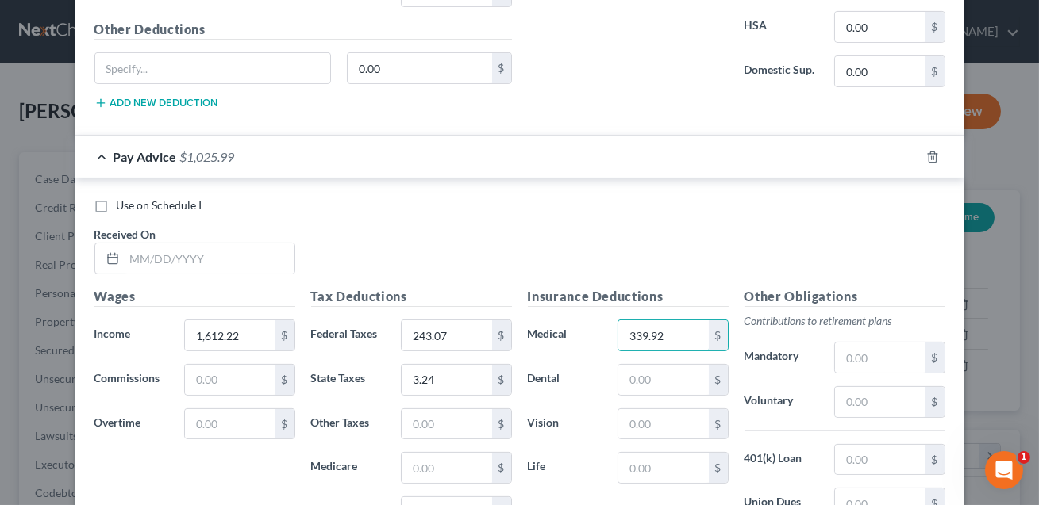
scroll to position [946, 0]
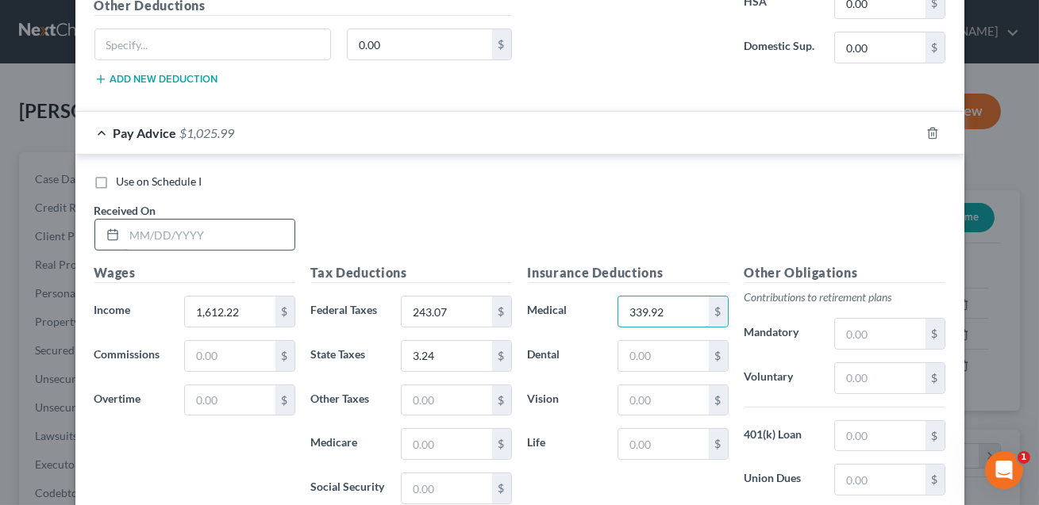
type input "339.92"
click at [171, 231] on input "text" at bounding box center [210, 235] width 170 height 30
type input "[DATE]"
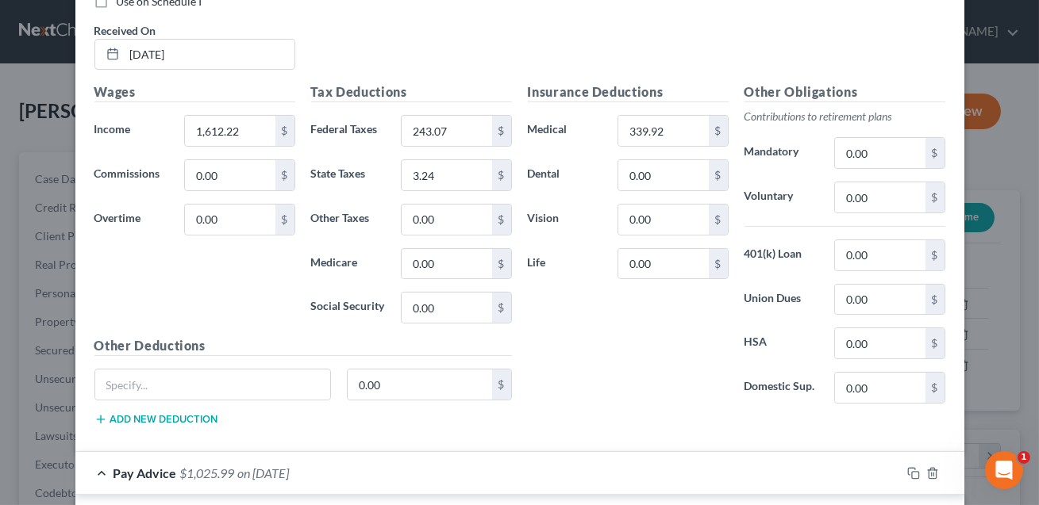
scroll to position [545, 0]
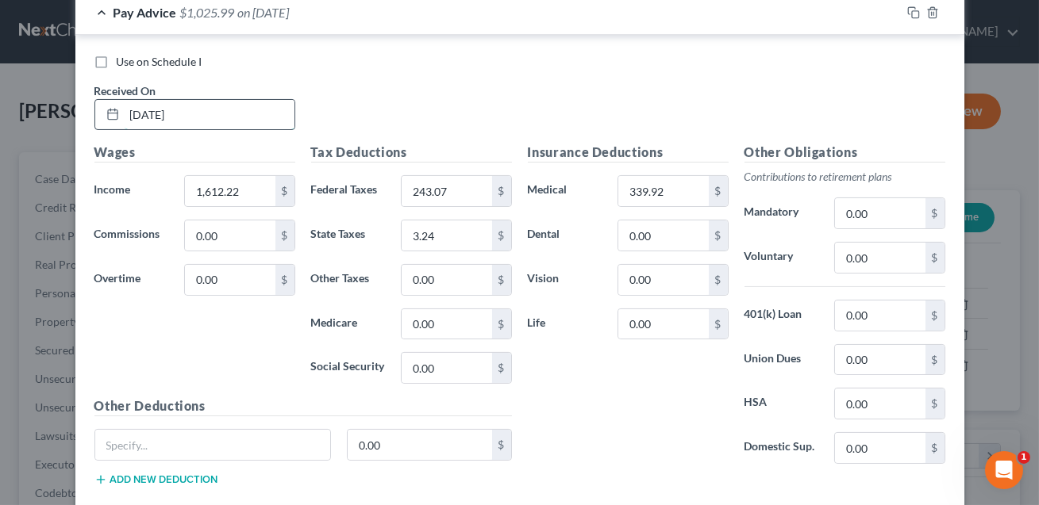
click at [201, 118] on input "[DATE]" at bounding box center [210, 115] width 170 height 30
click at [117, 59] on label "Use on Schedule I" at bounding box center [160, 62] width 86 height 16
click at [123, 59] on input "Use on Schedule I" at bounding box center [128, 59] width 10 height 10
checkbox input "true"
click at [199, 117] on input "[DATE]" at bounding box center [210, 115] width 170 height 30
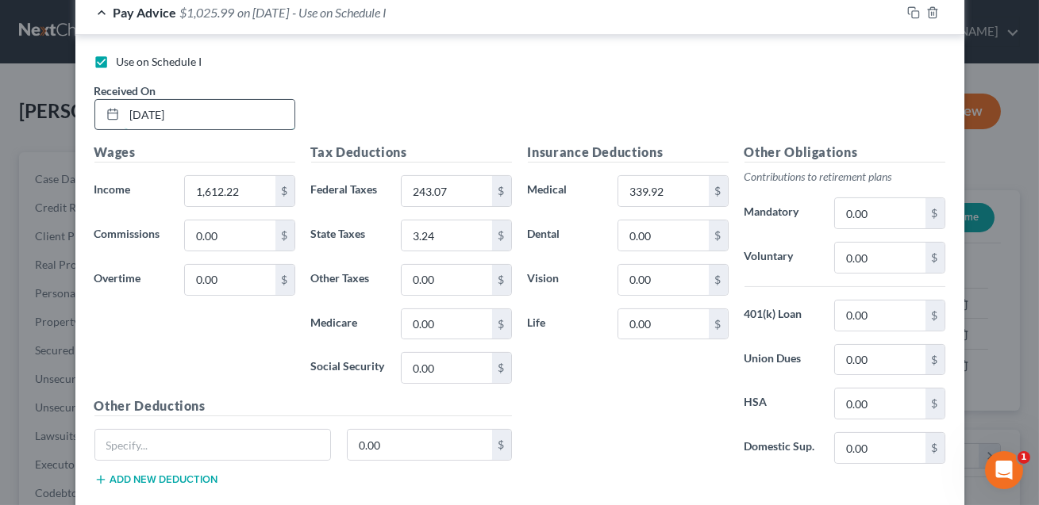
click at [142, 112] on input "[DATE]" at bounding box center [210, 115] width 170 height 30
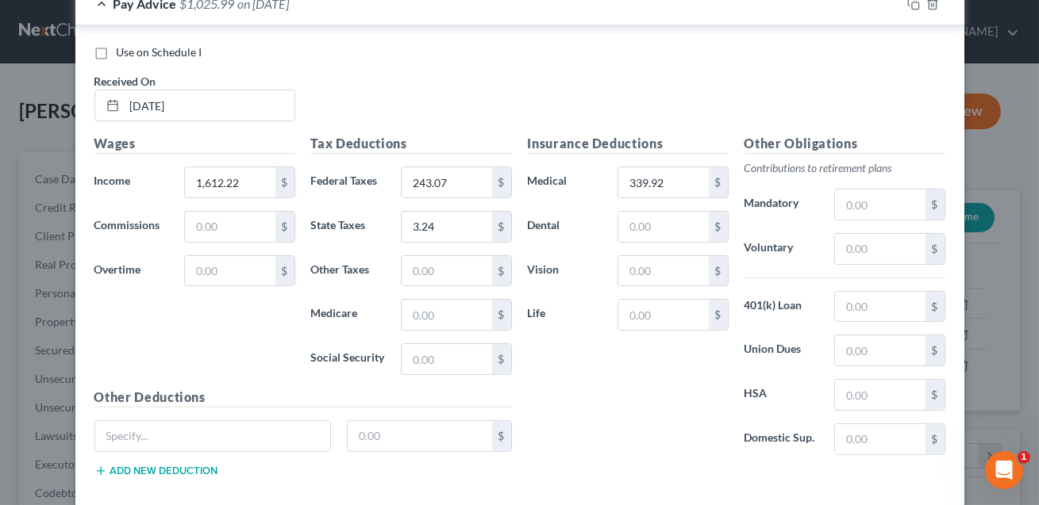
scroll to position [1065, 0]
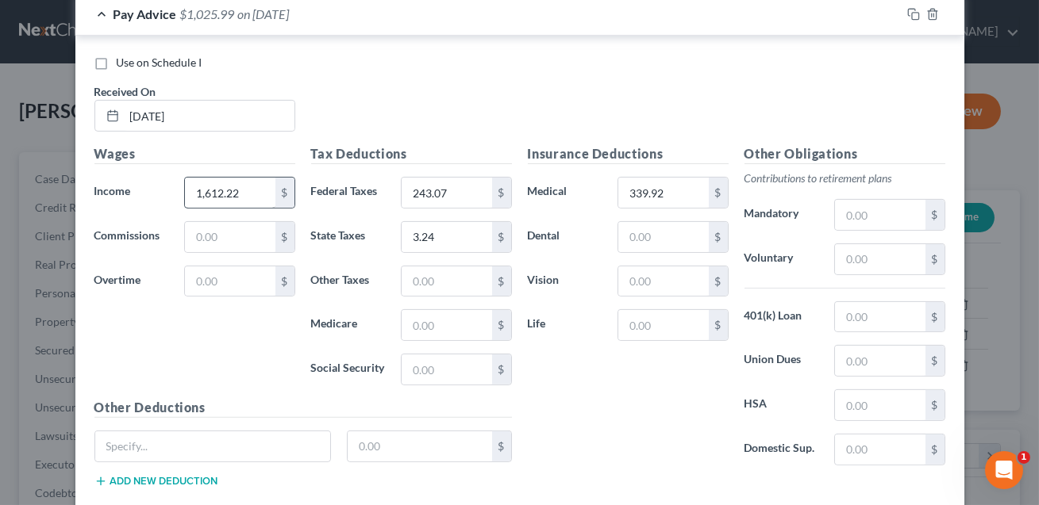
type input "[DATE]"
click at [263, 185] on input "1,612.22" at bounding box center [230, 193] width 90 height 30
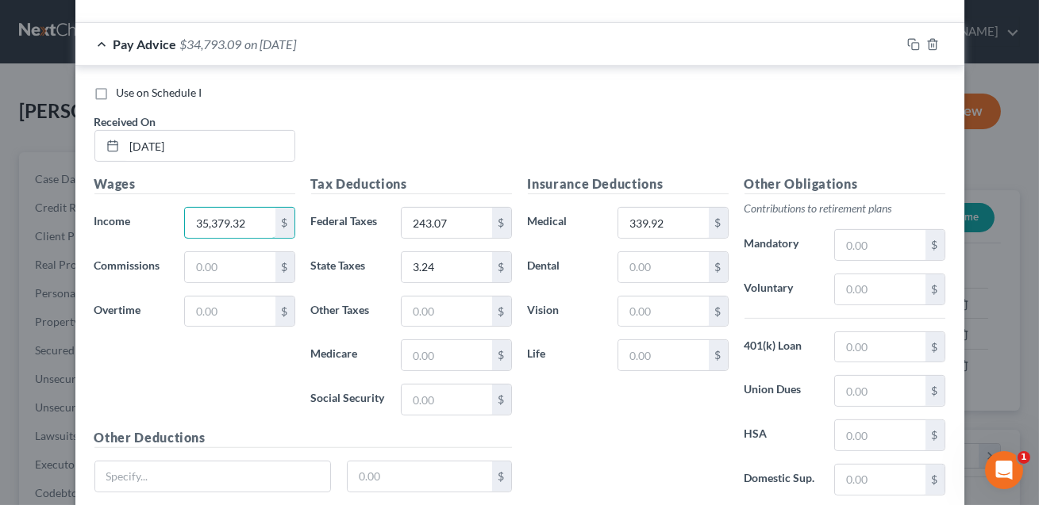
scroll to position [1156, 0]
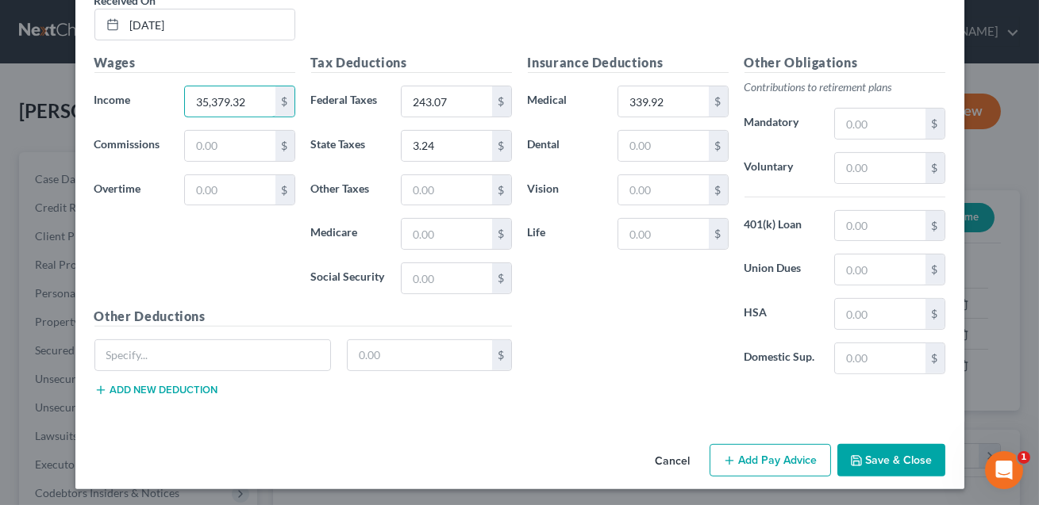
type input "35,379.32"
click at [895, 460] on button "Save & Close" at bounding box center [891, 460] width 108 height 33
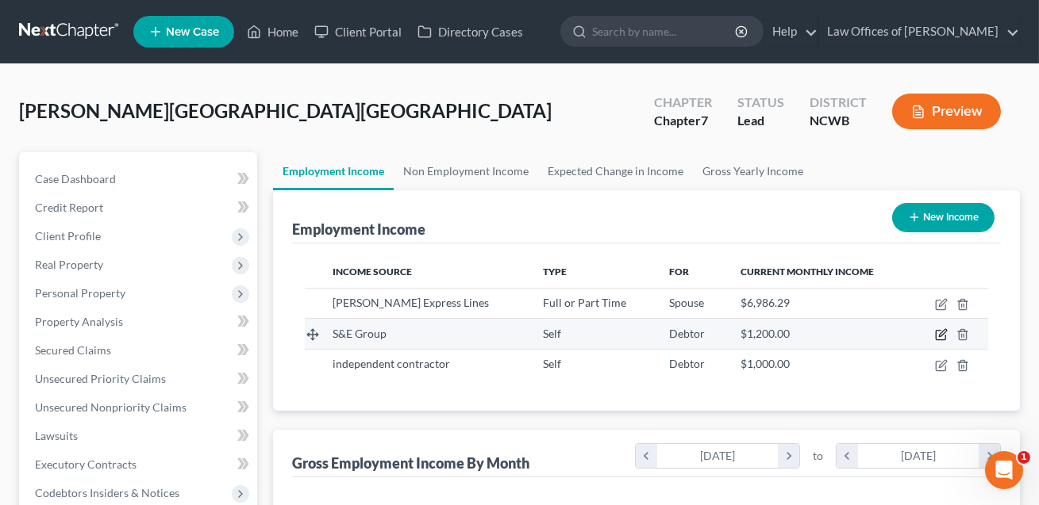
click at [940, 336] on icon "button" at bounding box center [942, 333] width 7 height 7
select select "1"
select select "0"
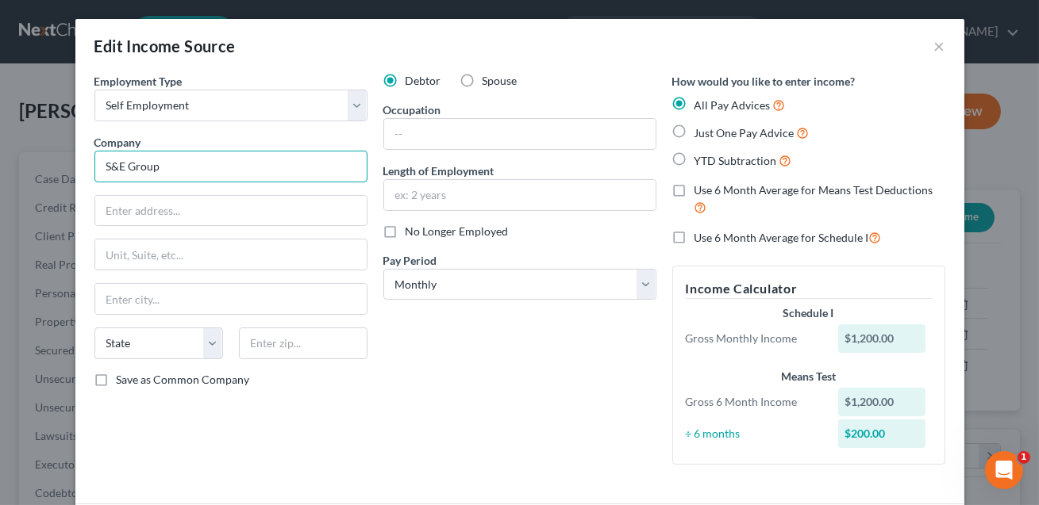
click at [177, 173] on input "S&E Group" at bounding box center [230, 167] width 273 height 32
type input "S"
type input "CONFIRM LLC or DBA--S&E Group conractor"
click at [396, 134] on input "text" at bounding box center [519, 134] width 271 height 30
type input "CONFIRM"
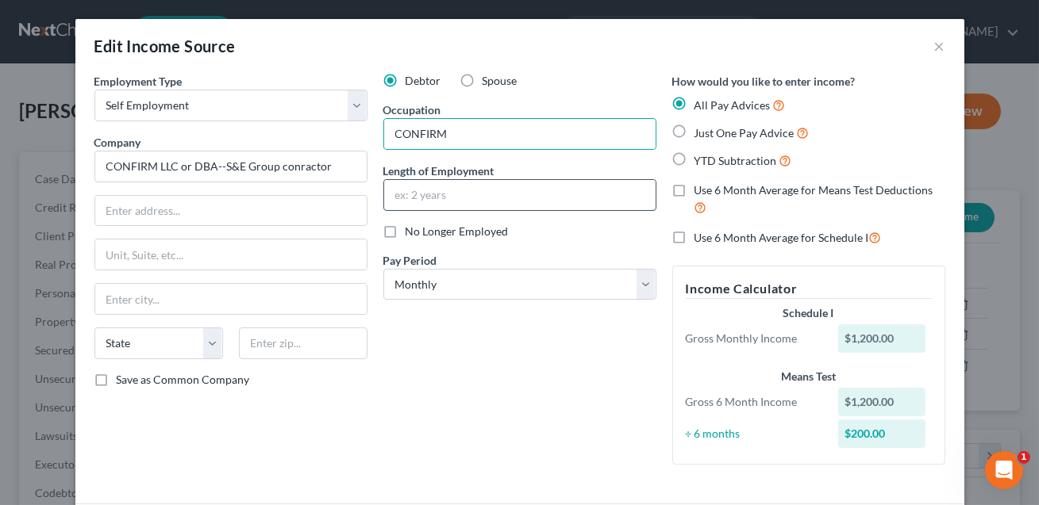
click at [468, 198] on input "text" at bounding box center [519, 195] width 271 height 30
type input "NEED"
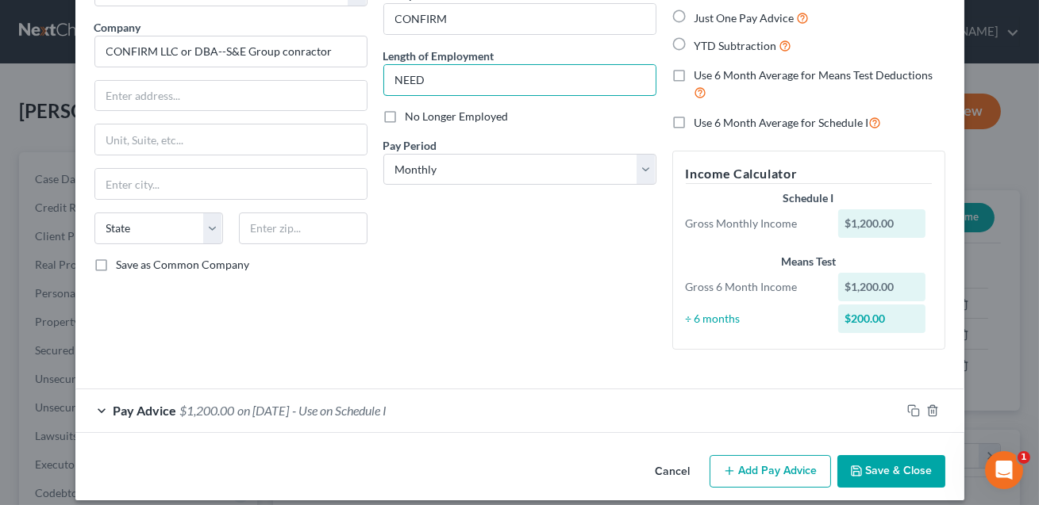
scroll to position [128, 0]
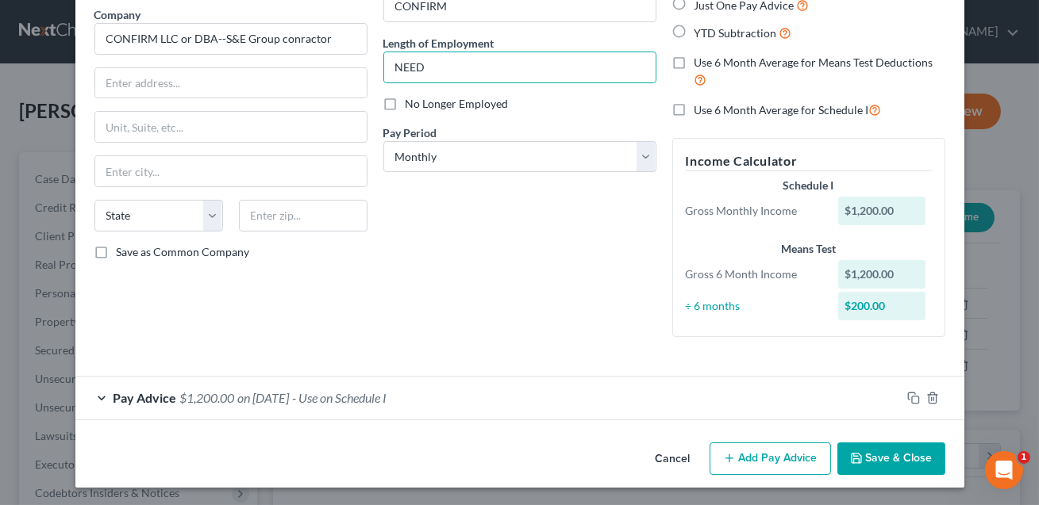
click at [516, 398] on div "Pay Advice $1,200.00 on [DATE] - Use on Schedule I" at bounding box center [487, 398] width 825 height 42
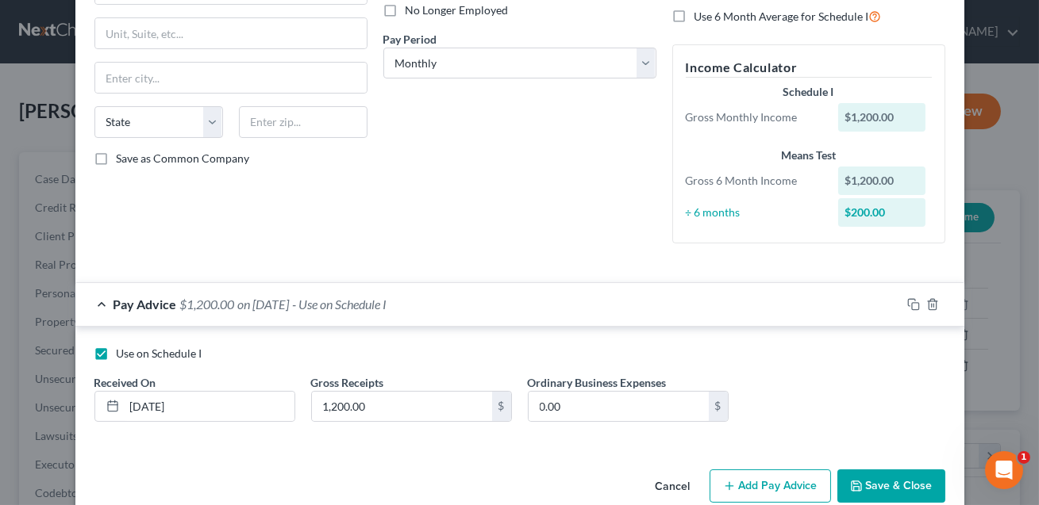
scroll to position [249, 0]
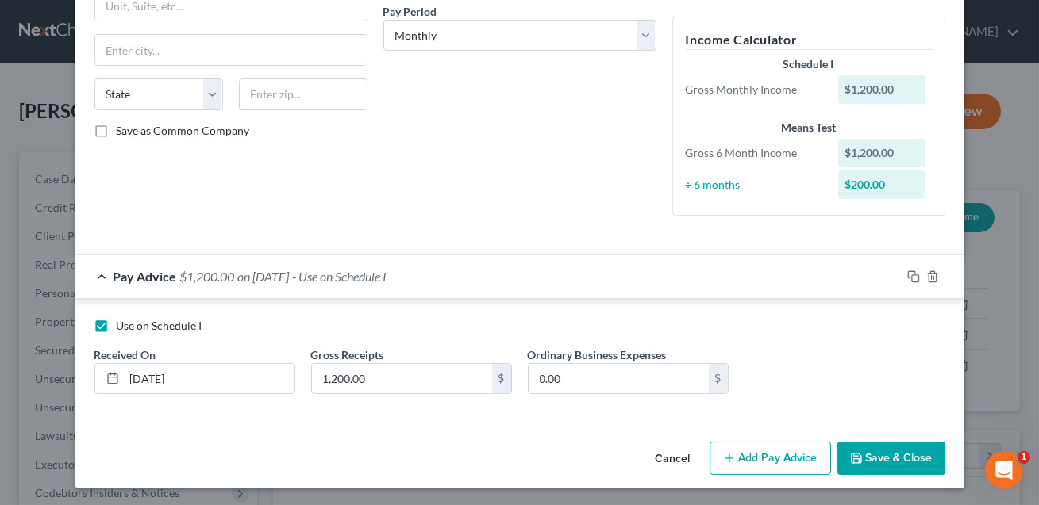
click at [757, 458] on button "Add Pay Advice" at bounding box center [769, 458] width 121 height 33
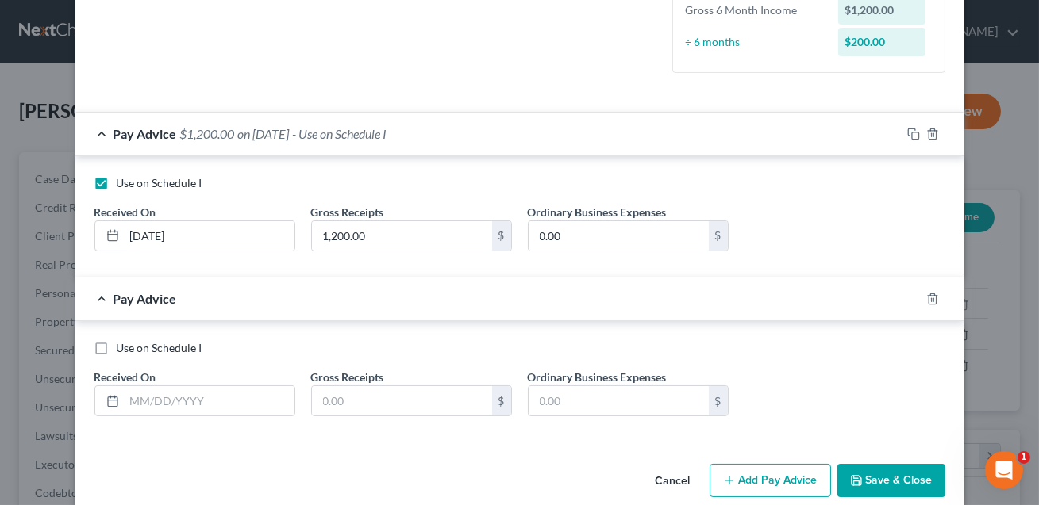
scroll to position [414, 0]
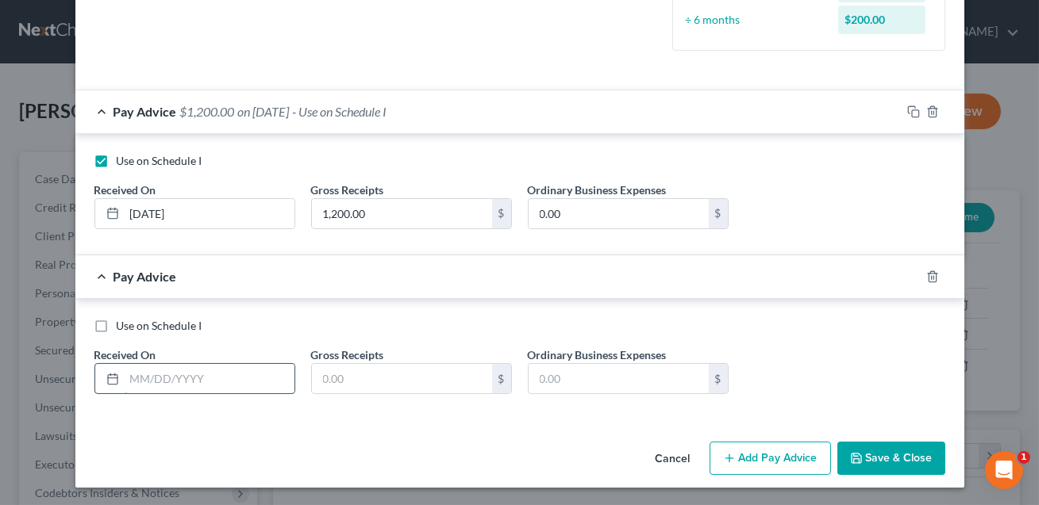
click at [162, 384] on input "text" at bounding box center [210, 379] width 170 height 30
type input "[DATE]"
click at [337, 380] on input "text" at bounding box center [402, 379] width 180 height 30
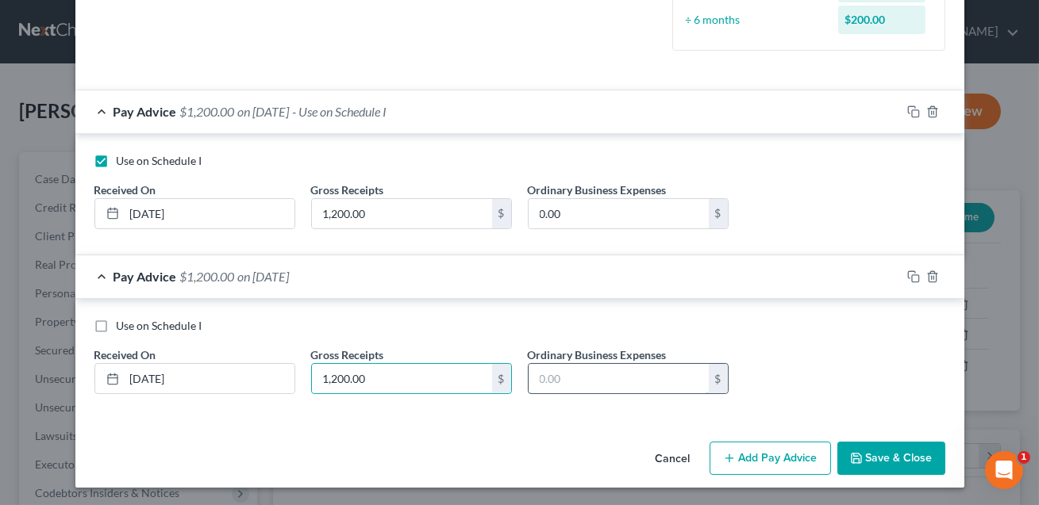
click at [573, 385] on input "text" at bounding box center [619, 379] width 180 height 30
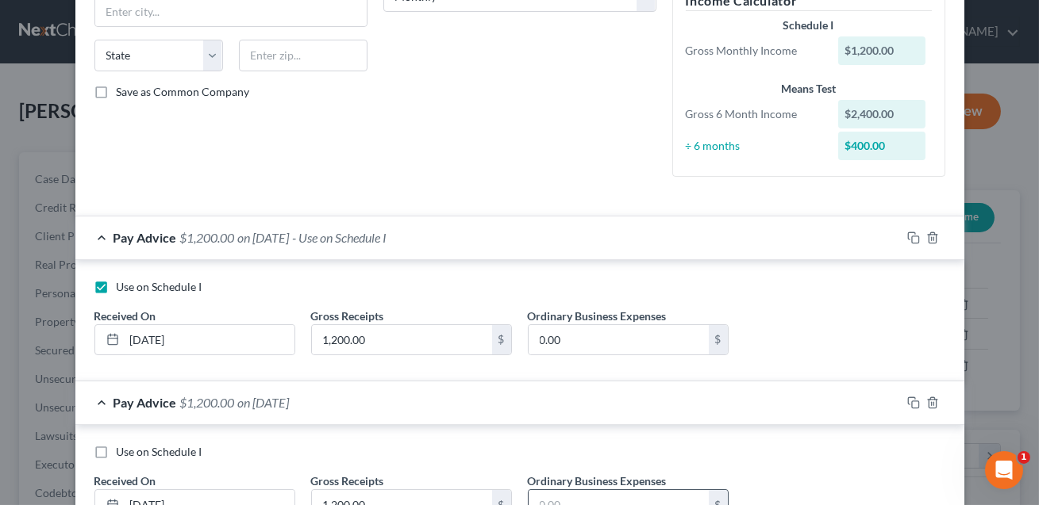
scroll to position [378, 0]
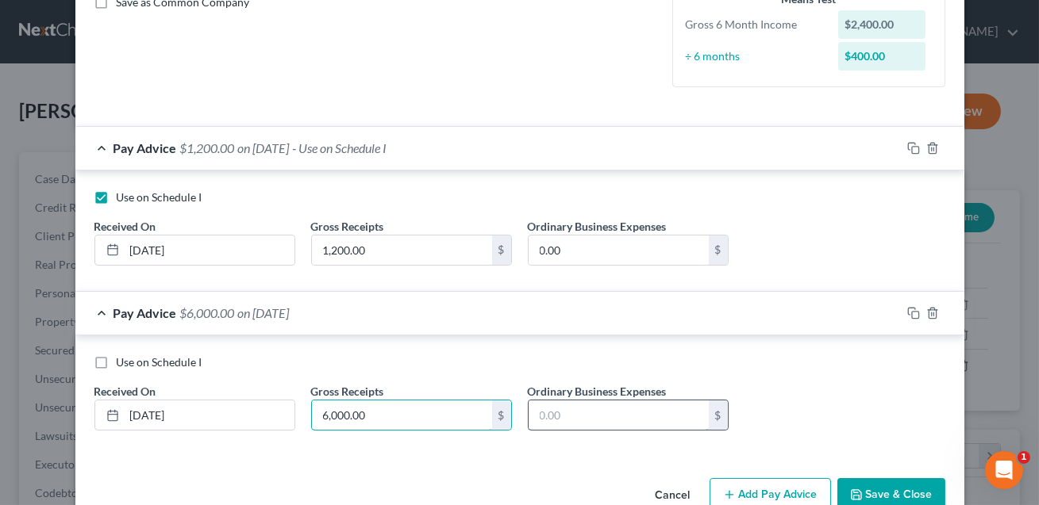
type input "6,000.00"
click at [598, 417] on input "text" at bounding box center [619, 416] width 180 height 30
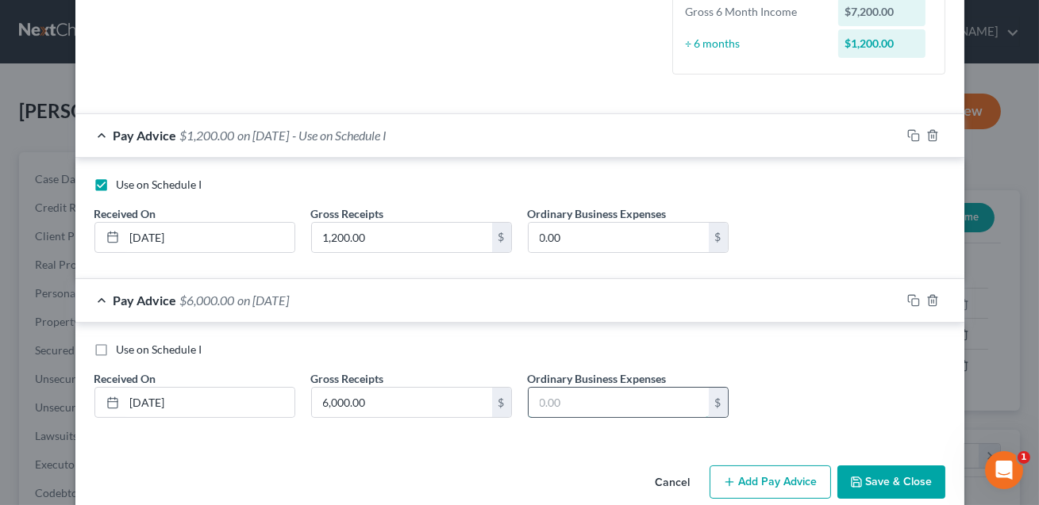
scroll to position [414, 0]
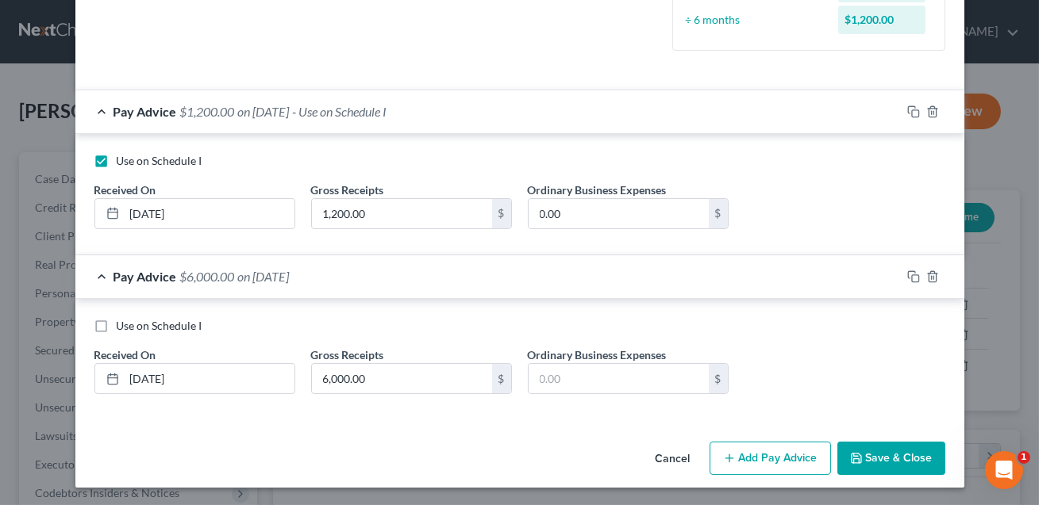
click at [878, 451] on button "Save & Close" at bounding box center [891, 458] width 108 height 33
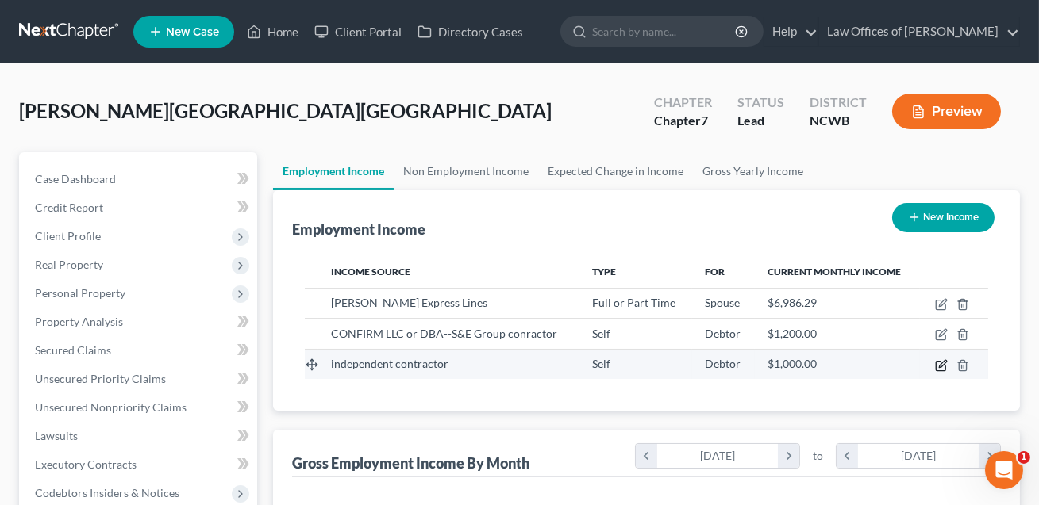
click at [943, 365] on icon "button" at bounding box center [941, 365] width 13 height 13
select select "1"
select select "0"
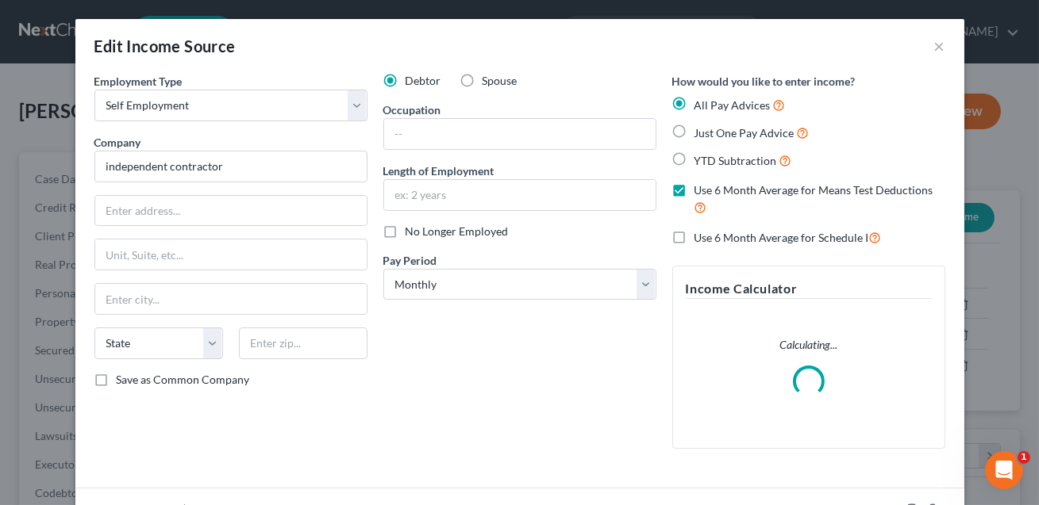
scroll to position [112, 0]
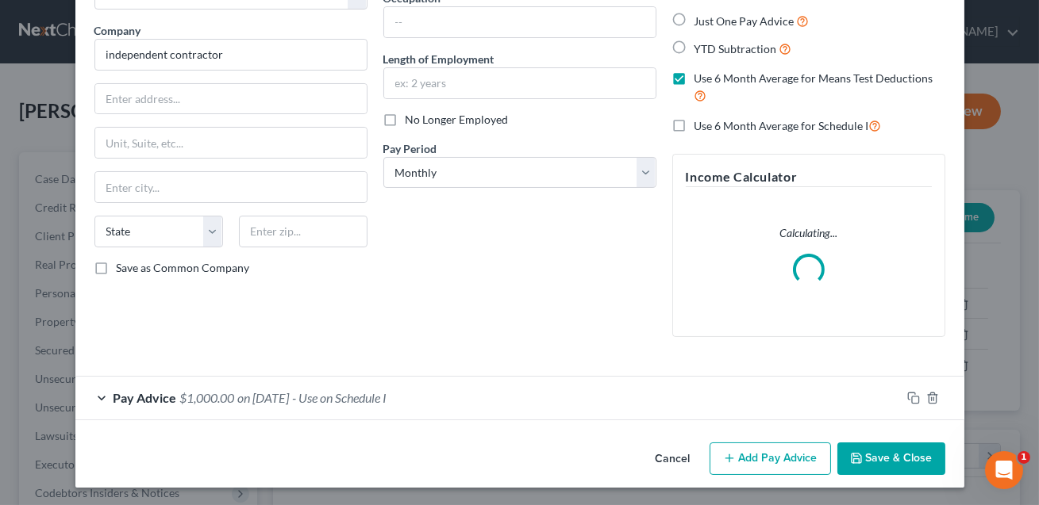
click at [875, 471] on button "Save & Close" at bounding box center [891, 459] width 108 height 33
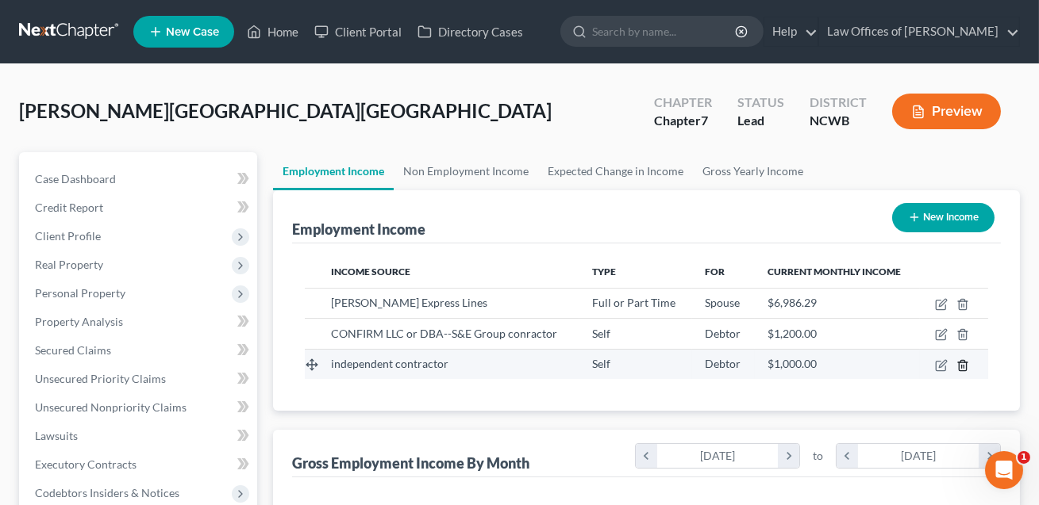
click at [963, 363] on polyline "button" at bounding box center [963, 363] width 10 height 0
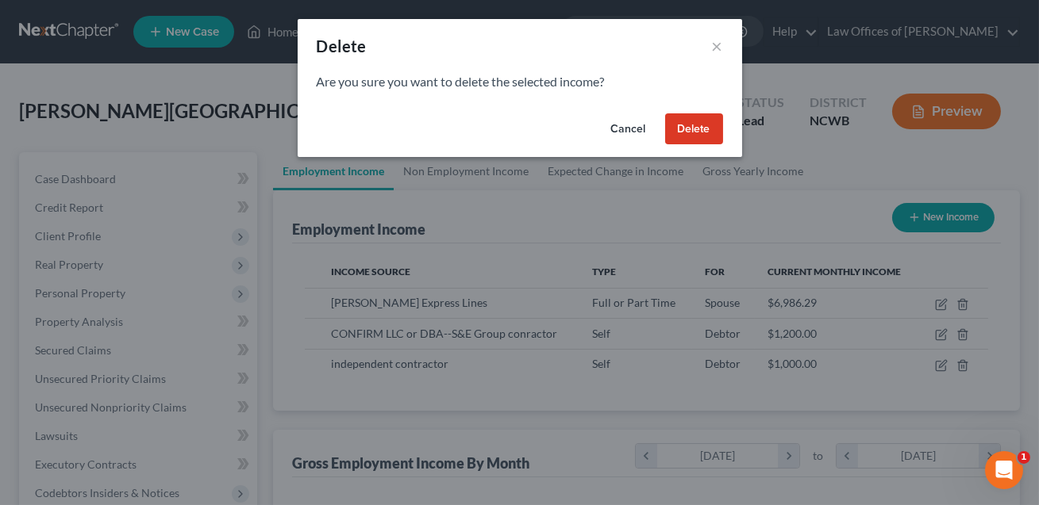
click at [695, 133] on button "Delete" at bounding box center [694, 129] width 58 height 32
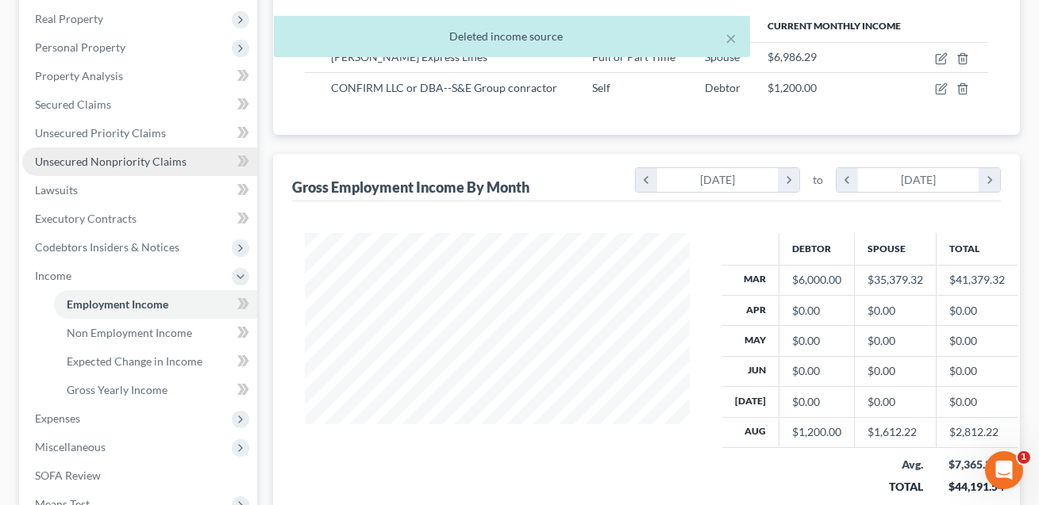
scroll to position [273, 0]
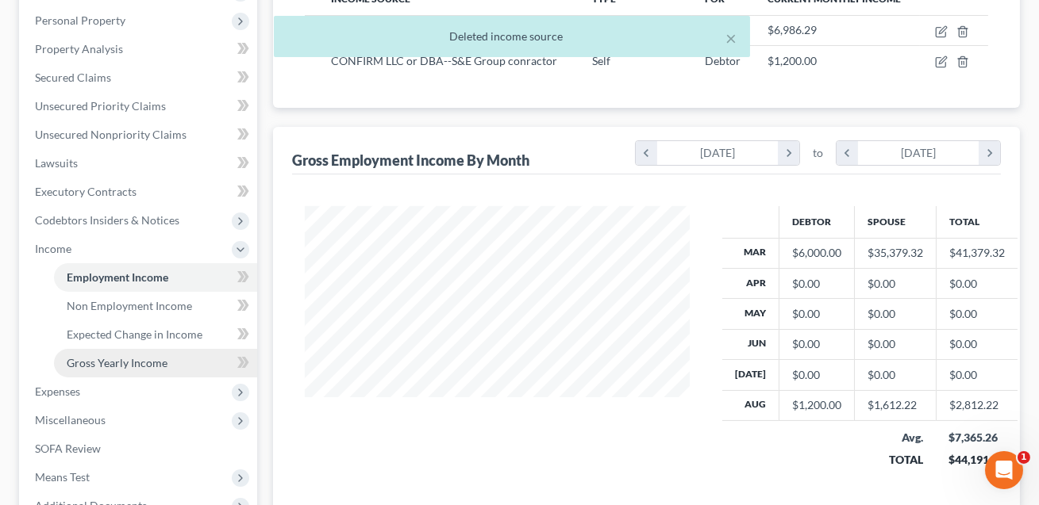
click at [110, 360] on span "Gross Yearly Income" at bounding box center [117, 362] width 101 height 13
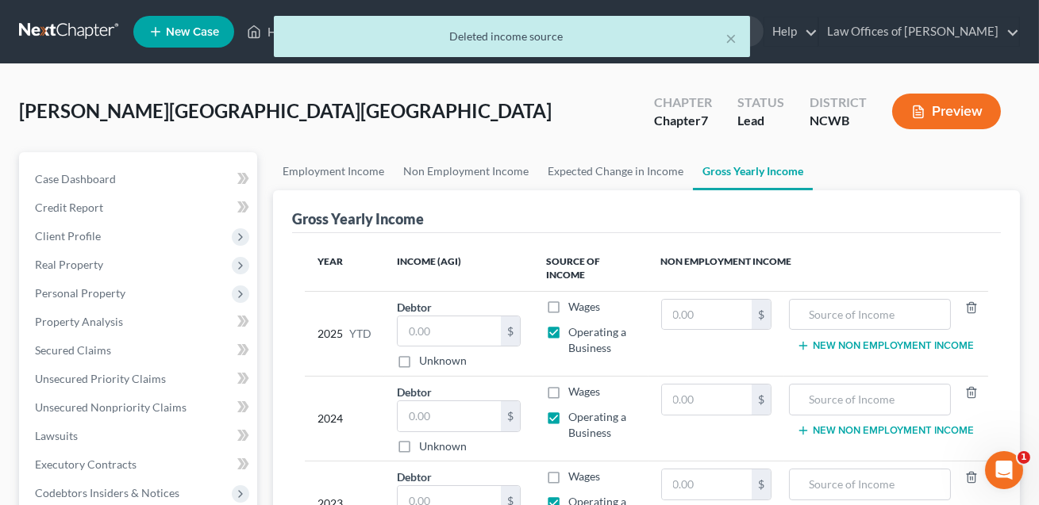
scroll to position [71, 0]
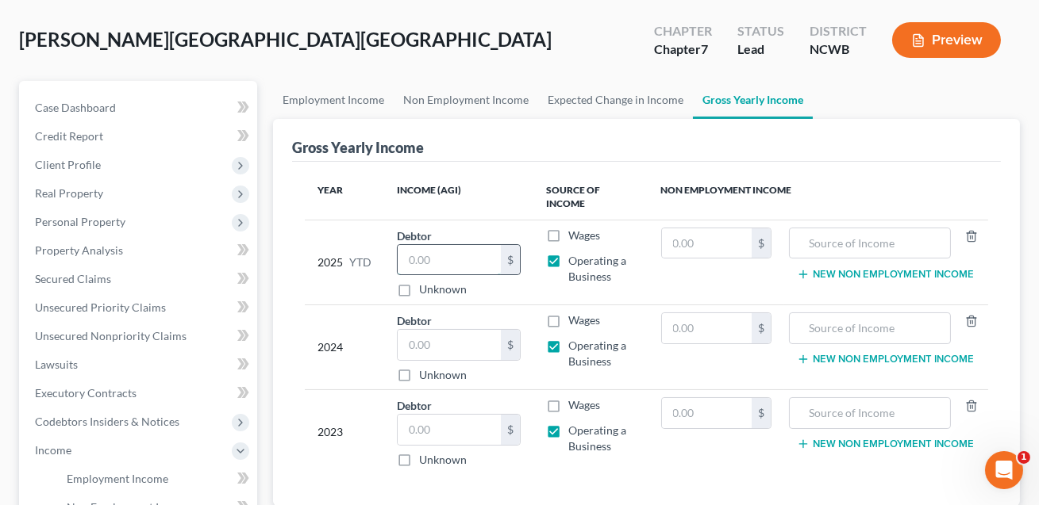
click at [417, 261] on input "text" at bounding box center [449, 260] width 103 height 30
type input "1.00"
click at [417, 347] on input "text" at bounding box center [449, 345] width 103 height 30
type input "1.00"
click at [416, 433] on input "text" at bounding box center [449, 430] width 103 height 30
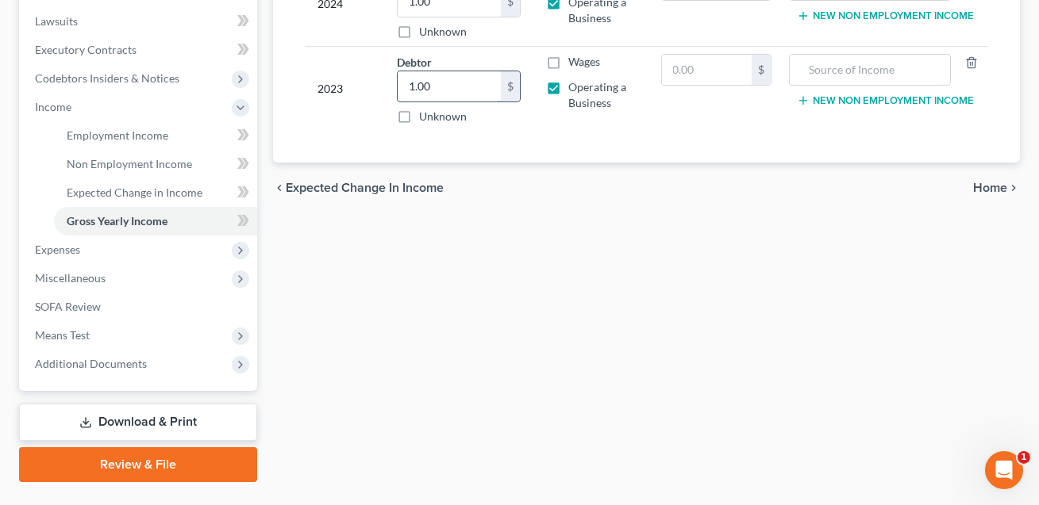
scroll to position [421, 0]
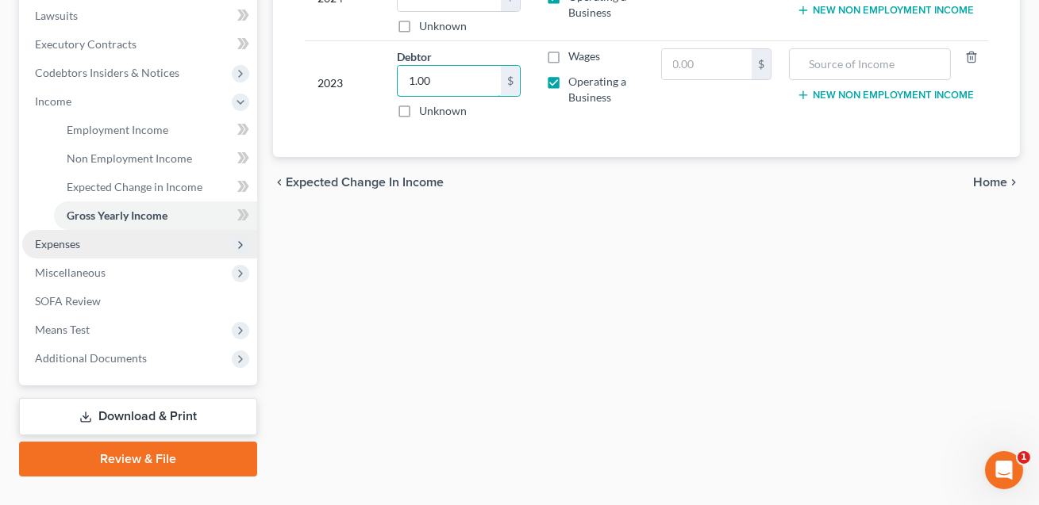
type input "1.00"
click at [48, 244] on span "Expenses" at bounding box center [57, 243] width 45 height 13
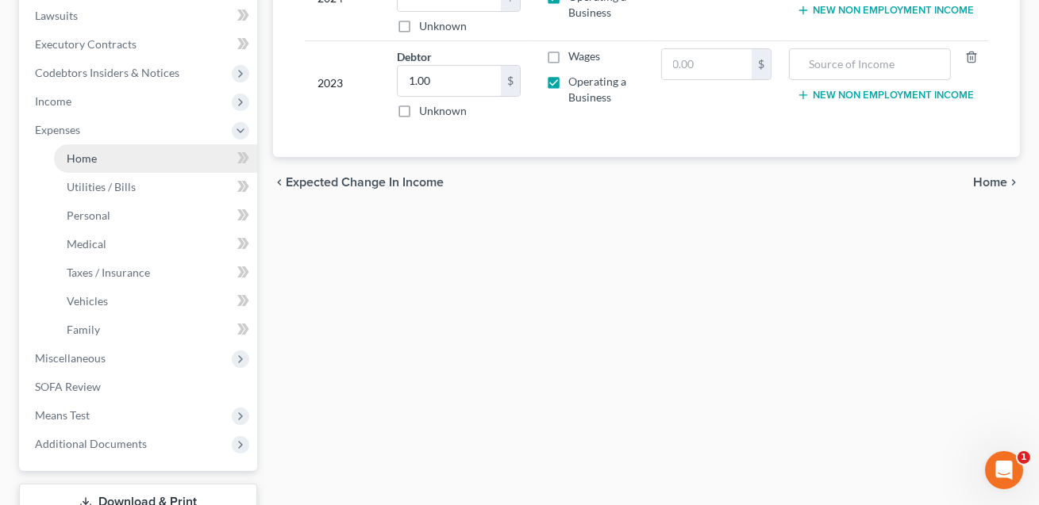
click at [92, 156] on span "Home" at bounding box center [82, 158] width 30 height 13
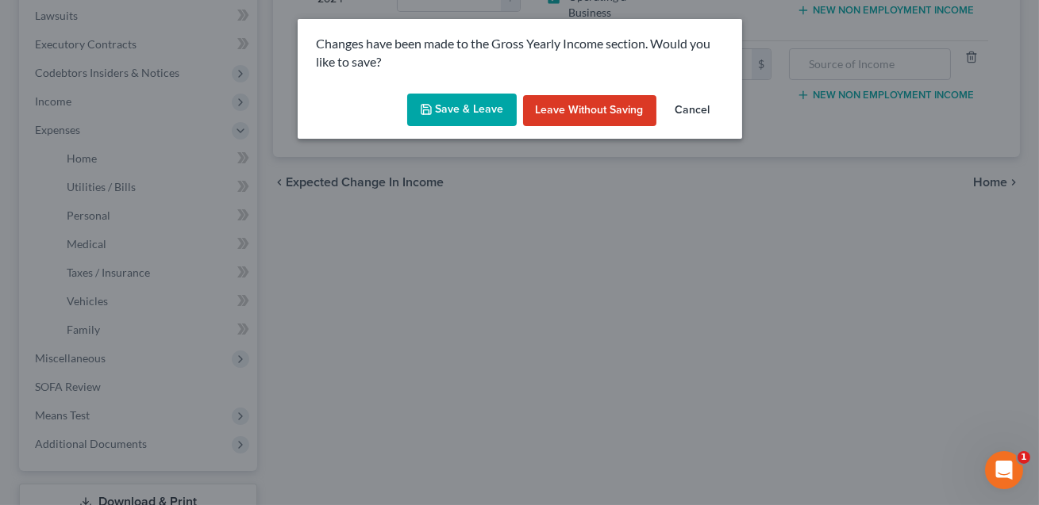
click at [458, 111] on button "Save & Leave" at bounding box center [462, 110] width 110 height 33
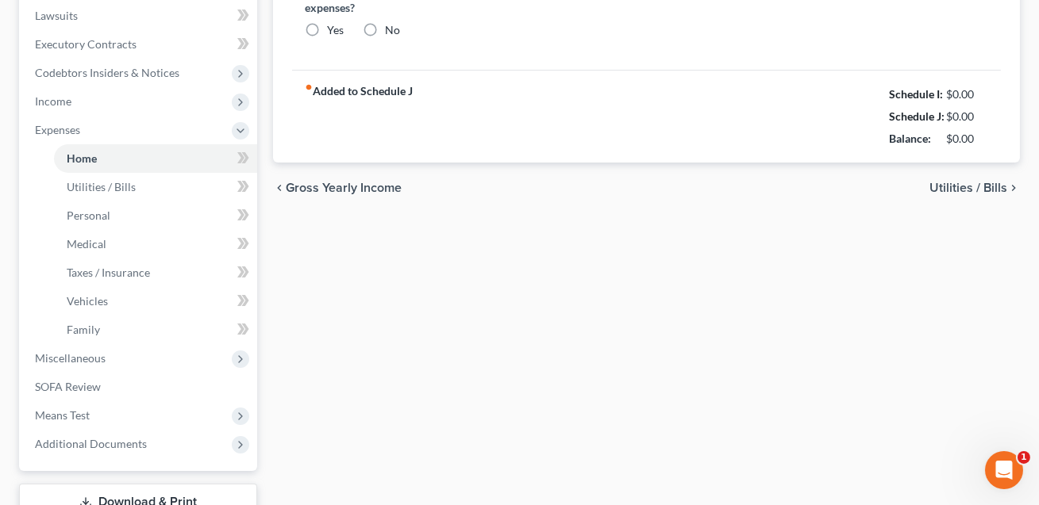
type input "2,089.00"
type input "0.00"
radio input "true"
type input "131.00"
type input "0.00"
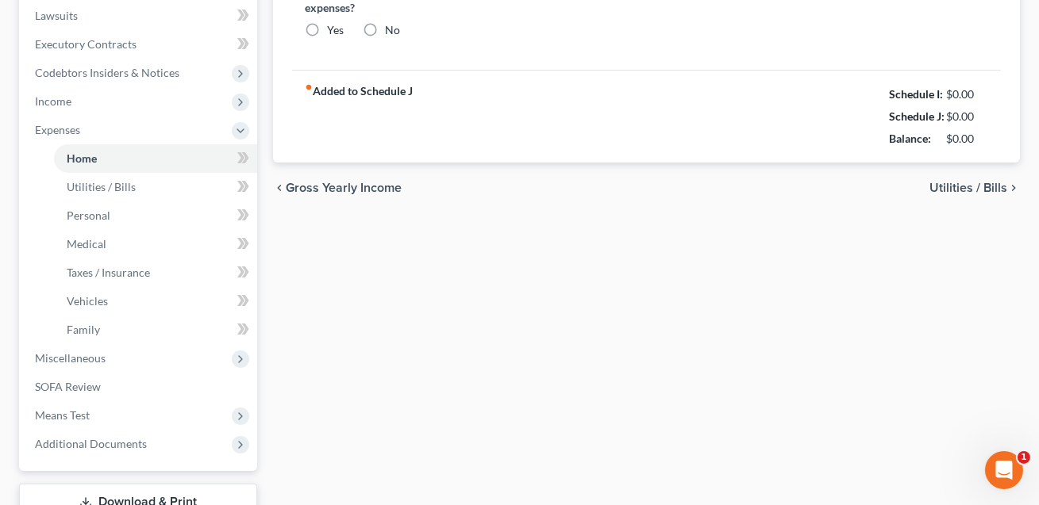
type input "0.00"
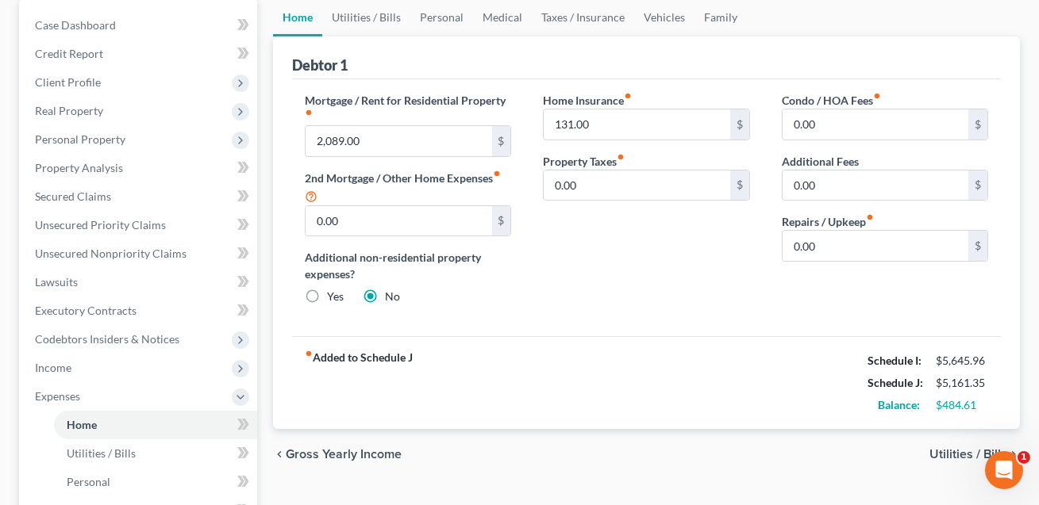
scroll to position [156, 0]
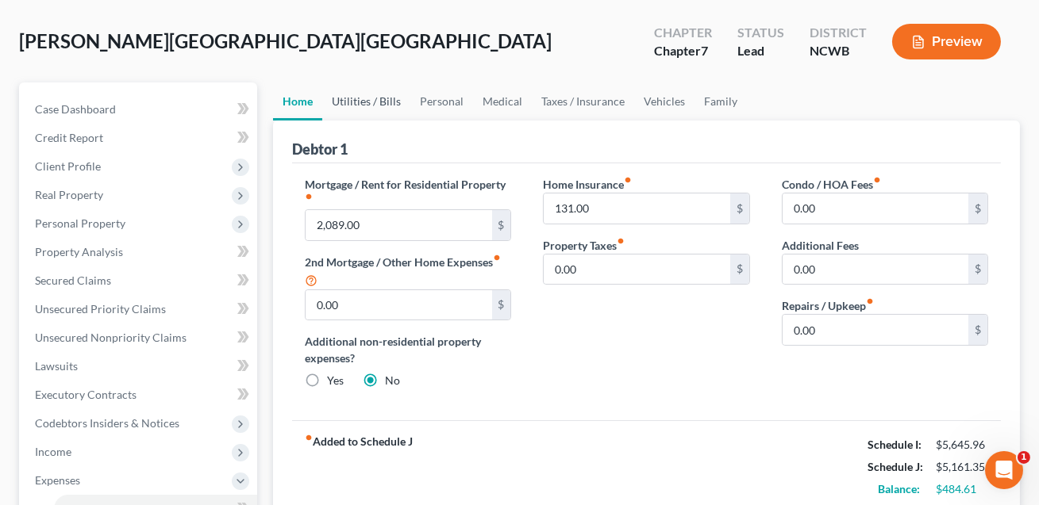
click at [357, 99] on link "Utilities / Bills" at bounding box center [366, 102] width 88 height 38
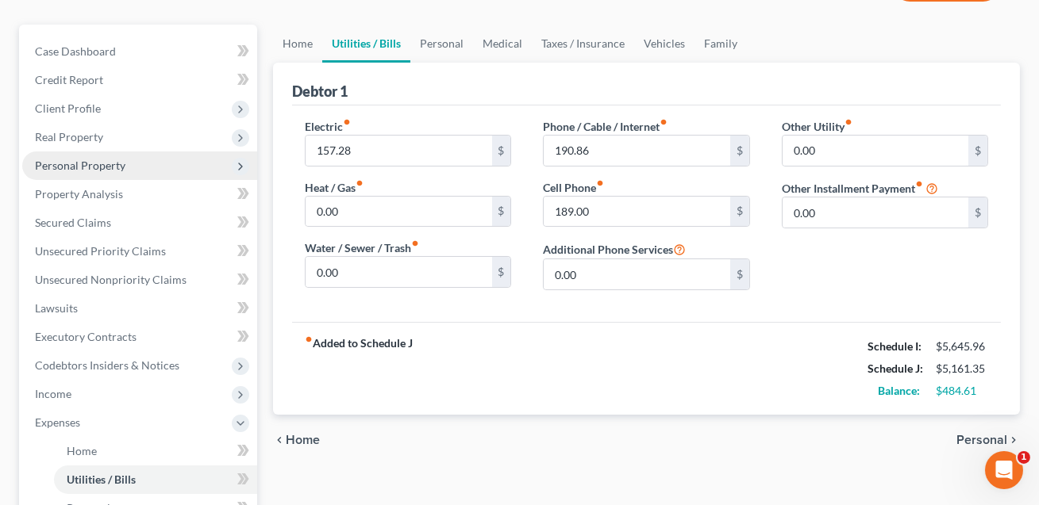
scroll to position [205, 0]
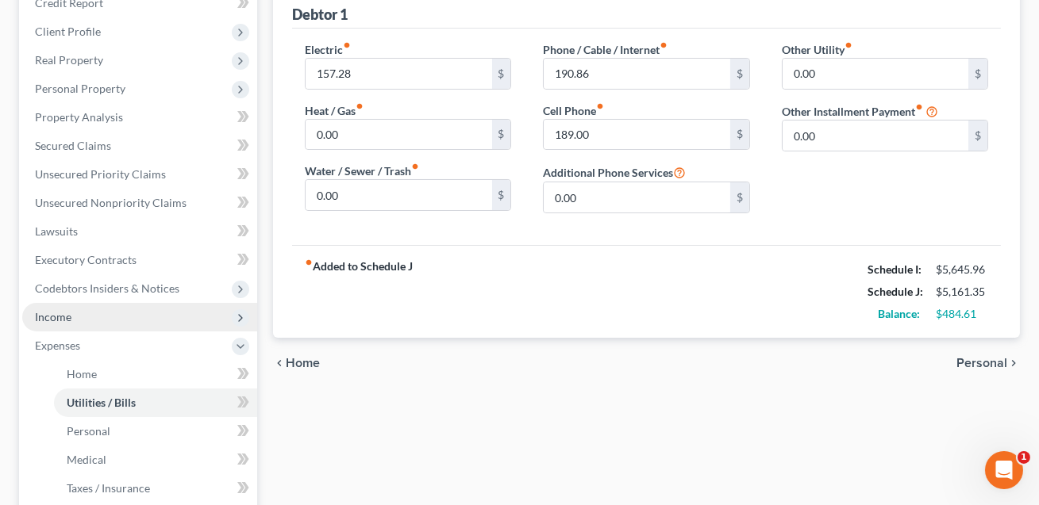
click at [77, 318] on span "Income" at bounding box center [139, 317] width 235 height 29
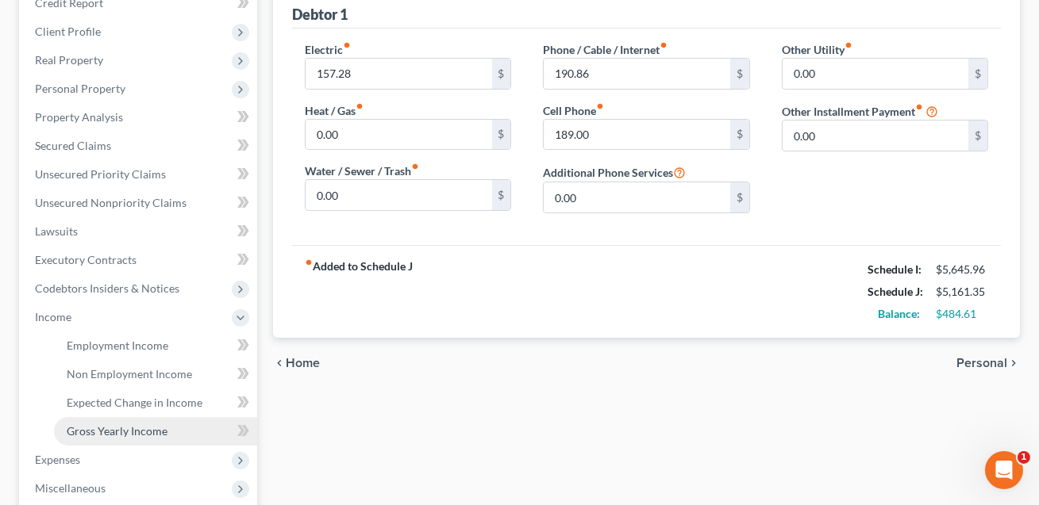
click at [100, 430] on span "Gross Yearly Income" at bounding box center [117, 431] width 101 height 13
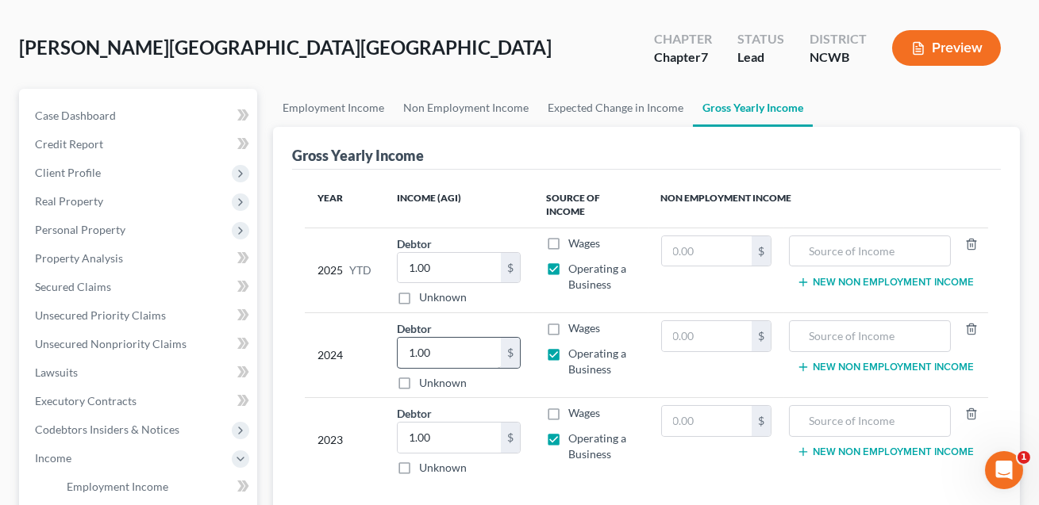
scroll to position [65, 0]
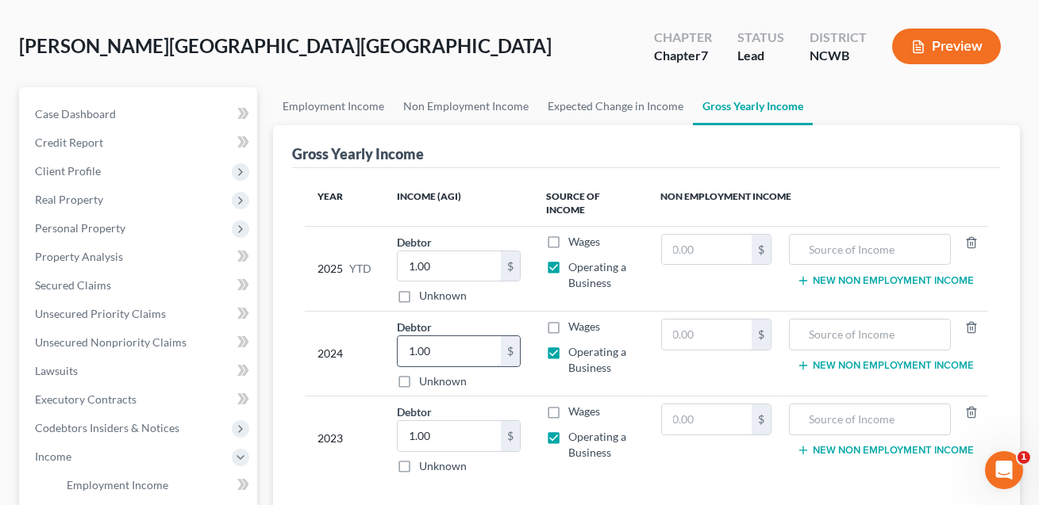
click at [437, 354] on input "1.00" at bounding box center [449, 351] width 103 height 30
type input "2,232.00"
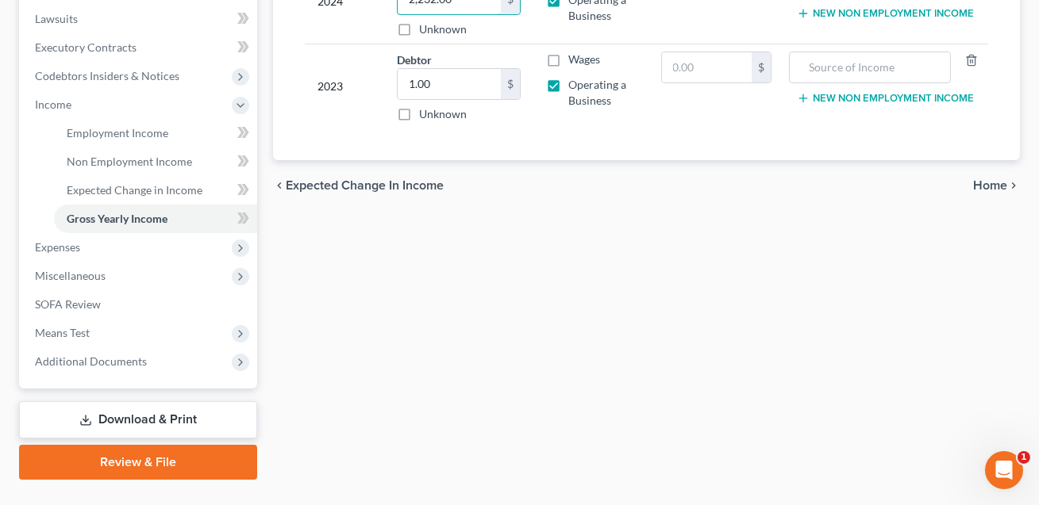
scroll to position [450, 0]
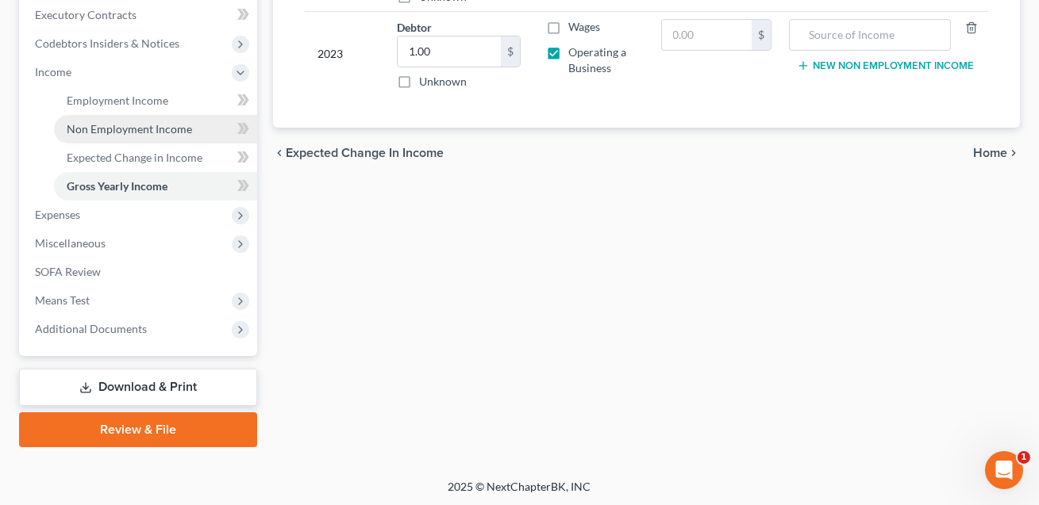
click at [99, 125] on span "Non Employment Income" at bounding box center [129, 128] width 125 height 13
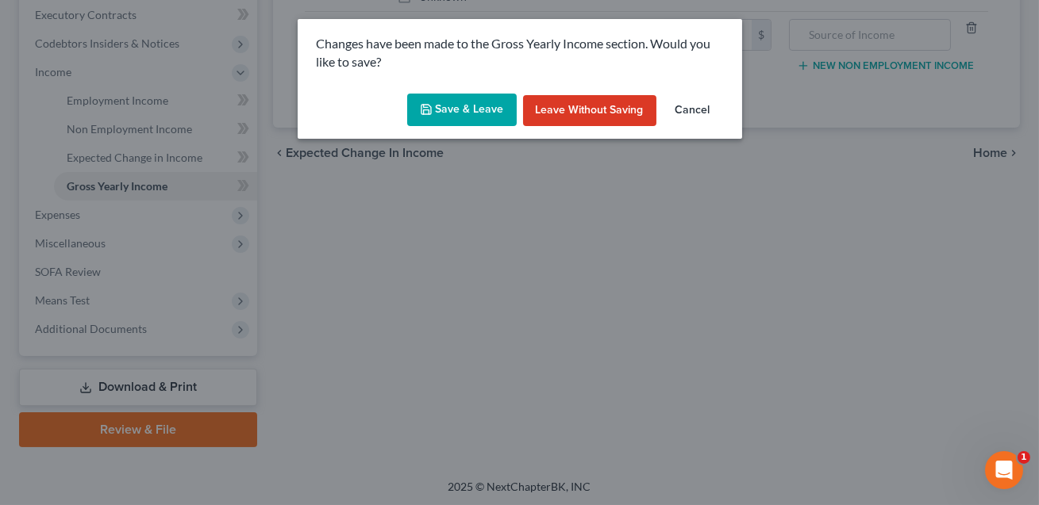
click at [459, 105] on button "Save & Leave" at bounding box center [462, 110] width 110 height 33
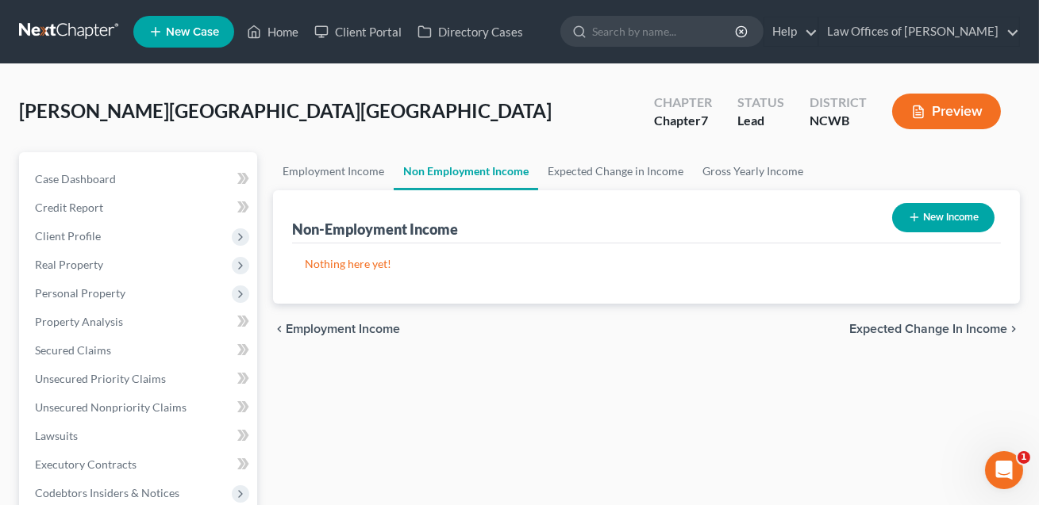
click at [953, 217] on button "New Income" at bounding box center [943, 217] width 102 height 29
select select "0"
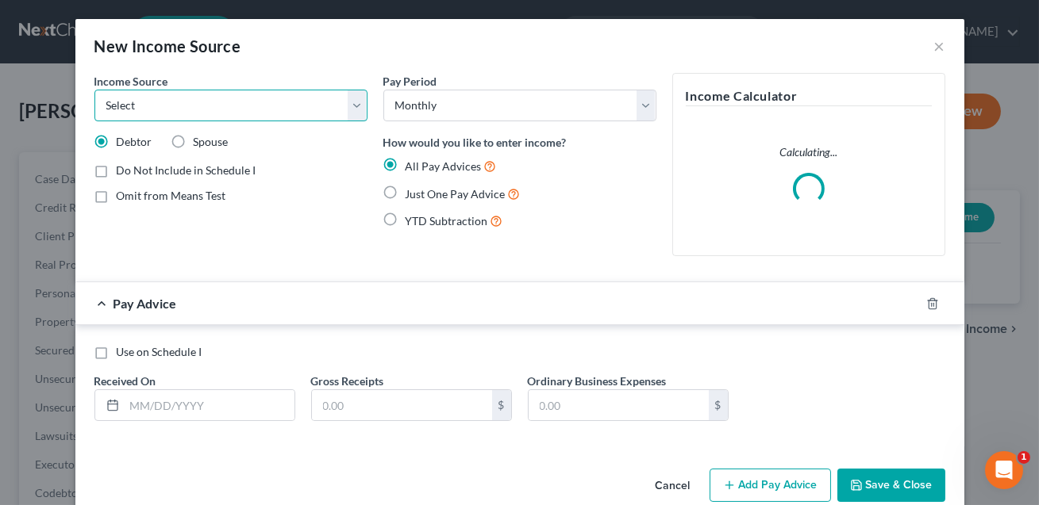
click at [294, 103] on select "Select Unemployment Disability (from employer) Pension Retirement Social Securi…" at bounding box center [230, 106] width 273 height 32
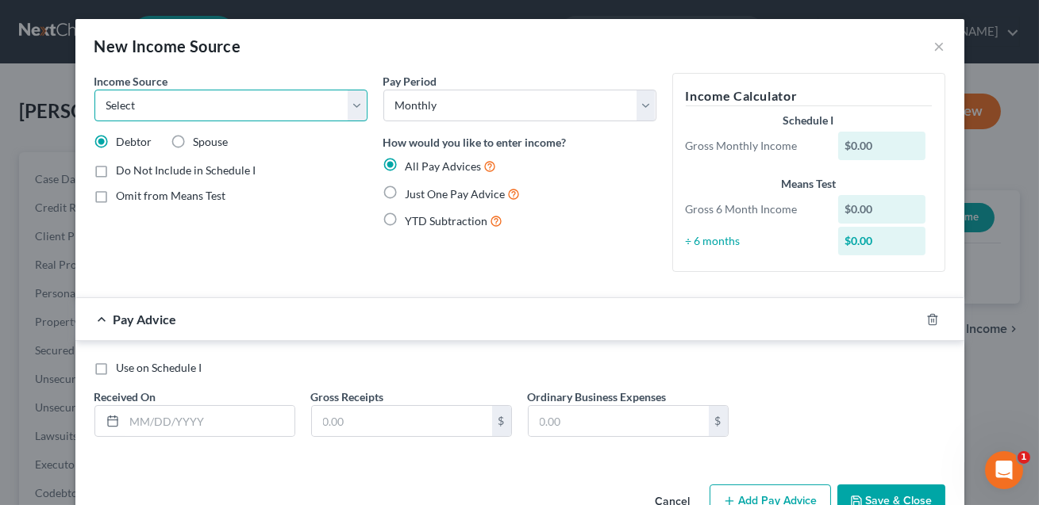
select select "13"
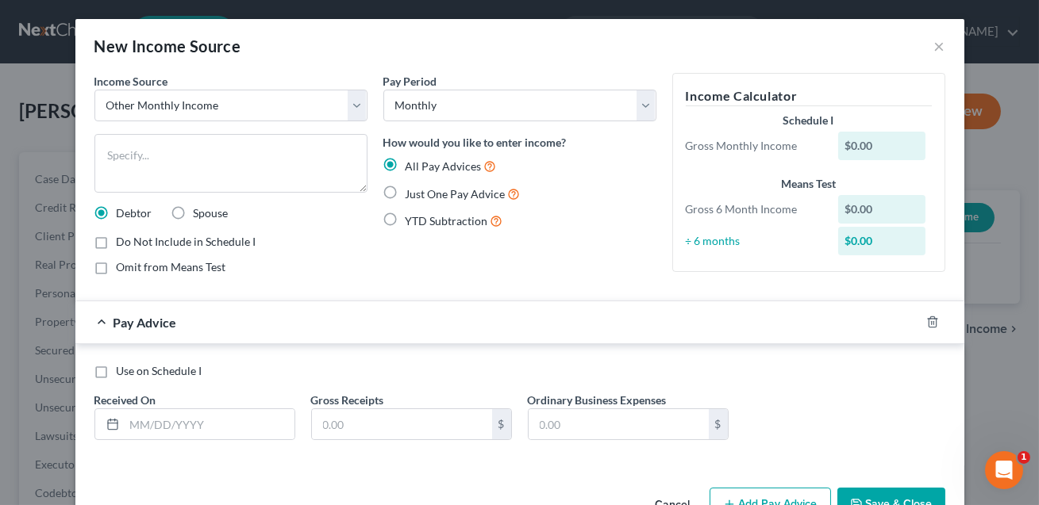
click at [117, 243] on label "Do Not Include in Schedule I" at bounding box center [187, 242] width 140 height 16
click at [123, 243] on input "Do Not Include in Schedule I" at bounding box center [128, 239] width 10 height 10
checkbox input "true"
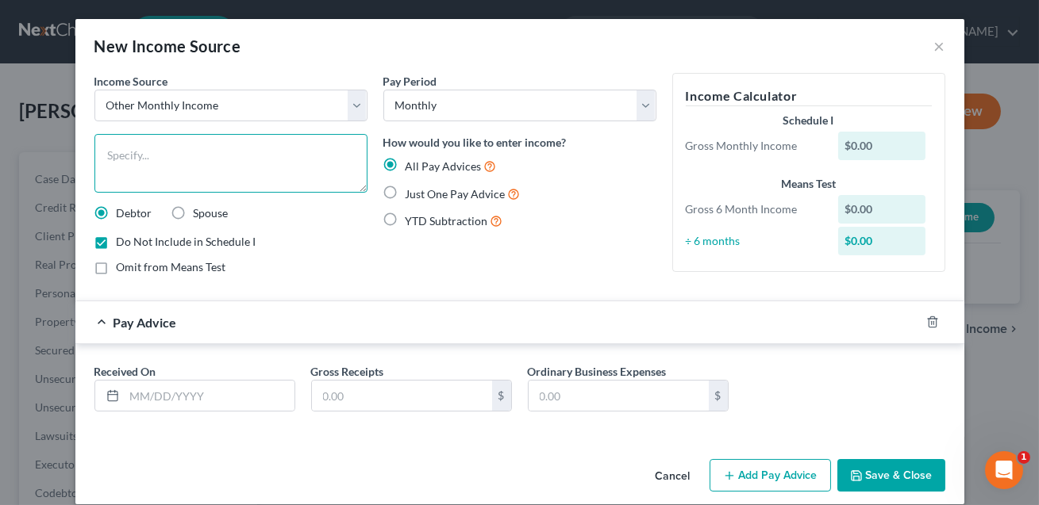
click at [148, 162] on textarea at bounding box center [230, 163] width 273 height 59
type textarea "IRA withdrawals"
click at [153, 398] on input "text" at bounding box center [210, 396] width 170 height 30
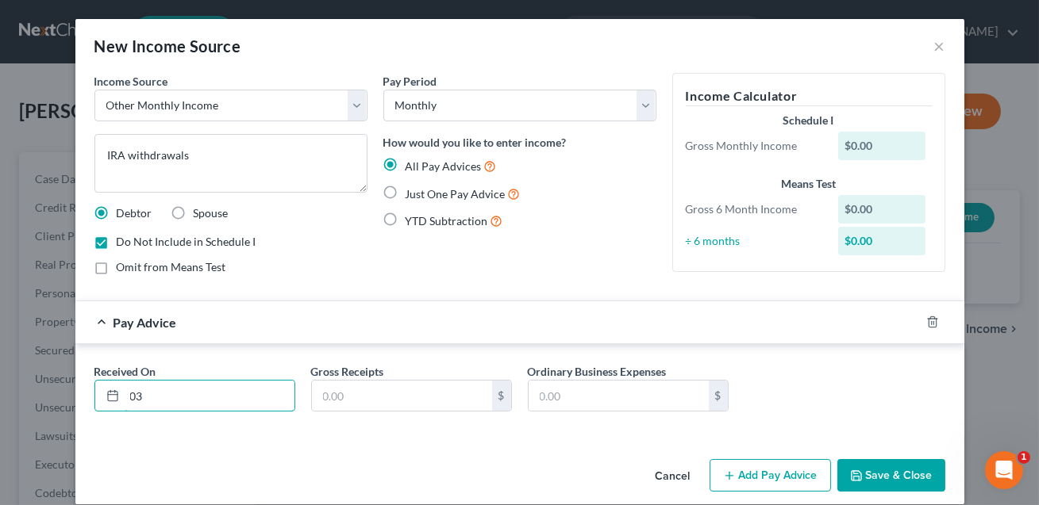
type input "[DATE]"
click at [349, 401] on input "text" at bounding box center [402, 396] width 180 height 30
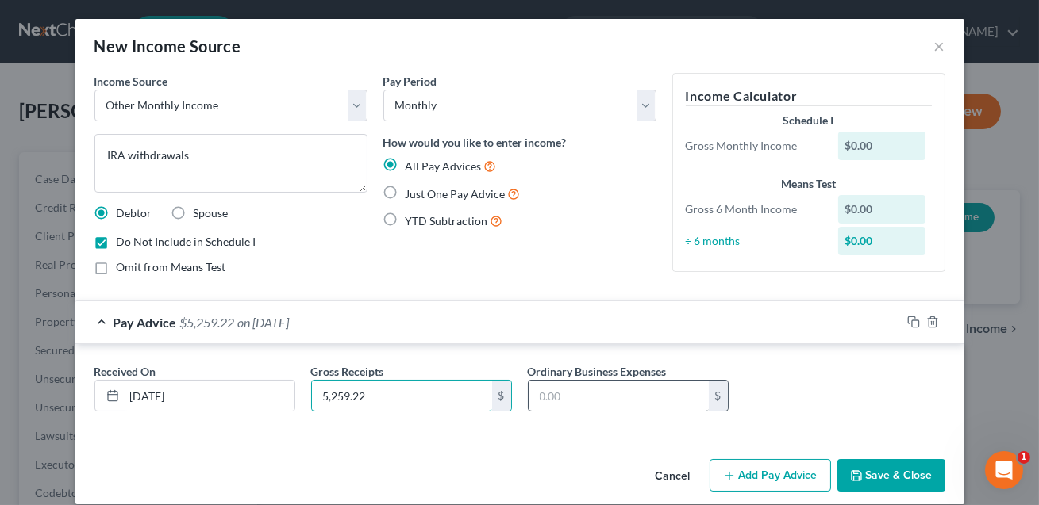
type input "5,259.22"
click at [655, 393] on input "text" at bounding box center [619, 396] width 180 height 30
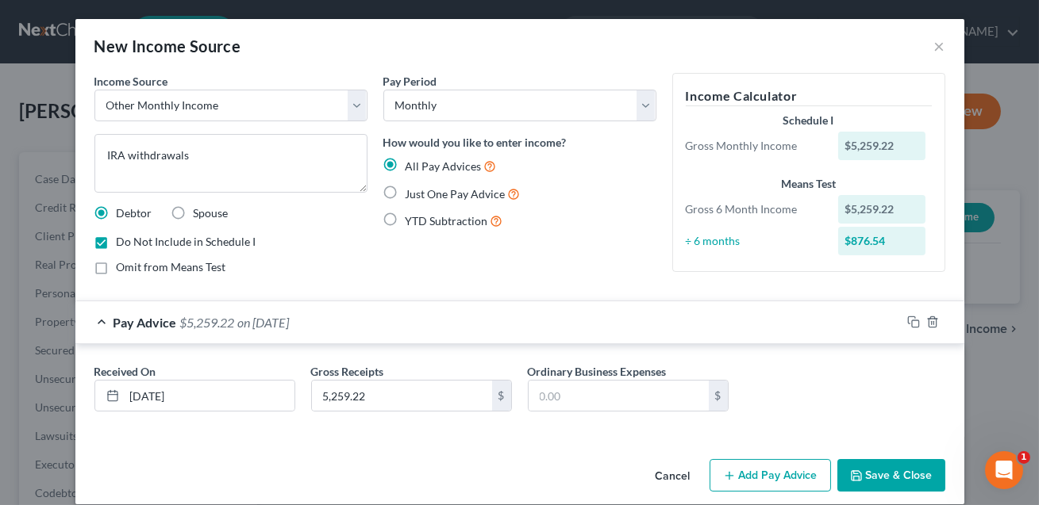
click at [876, 471] on button "Save & Close" at bounding box center [891, 475] width 108 height 33
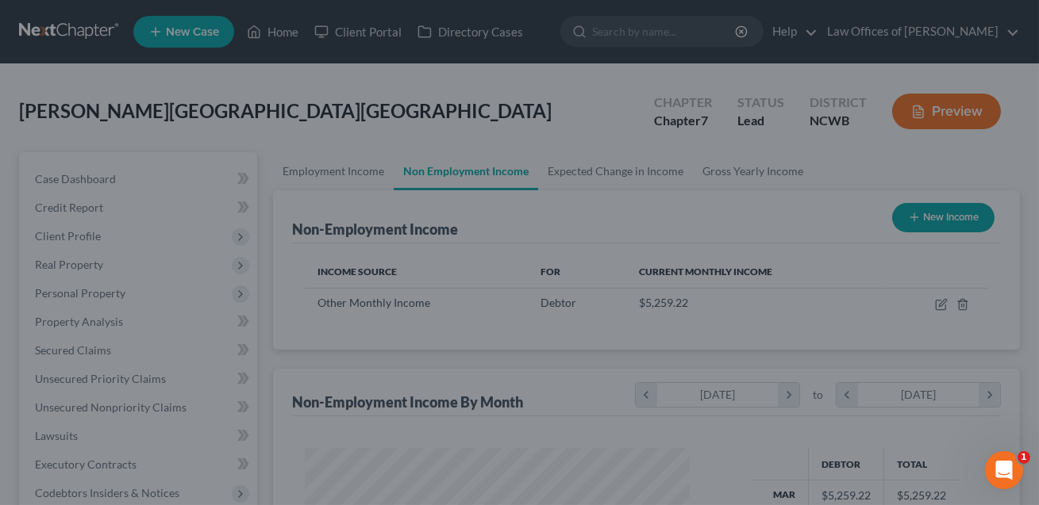
scroll to position [284, 417]
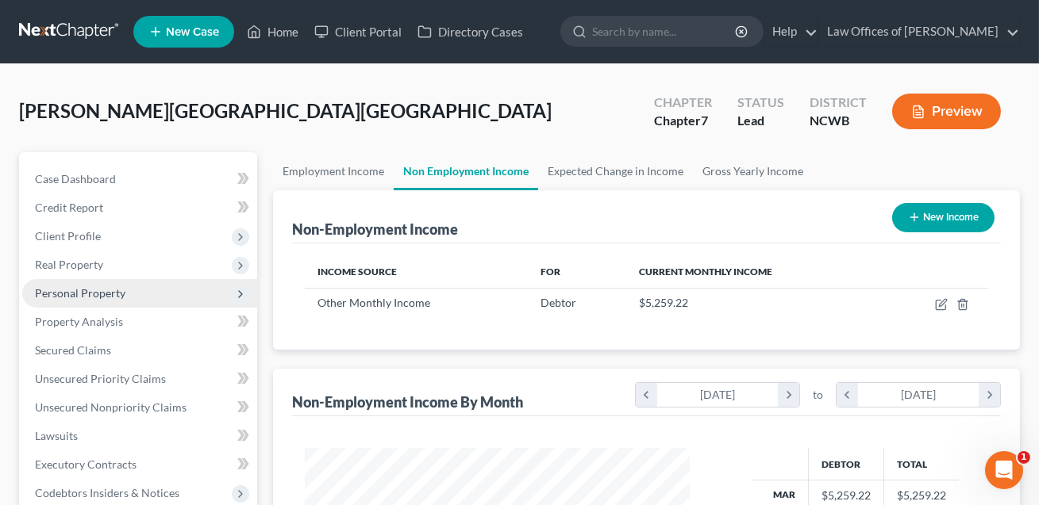
click at [93, 296] on span "Personal Property" at bounding box center [80, 292] width 90 height 13
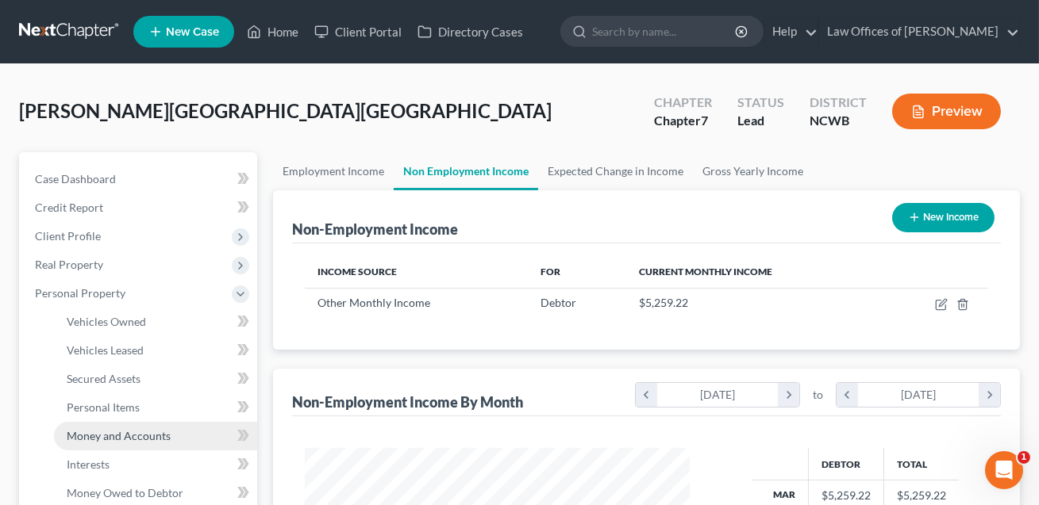
click at [117, 439] on span "Money and Accounts" at bounding box center [119, 435] width 104 height 13
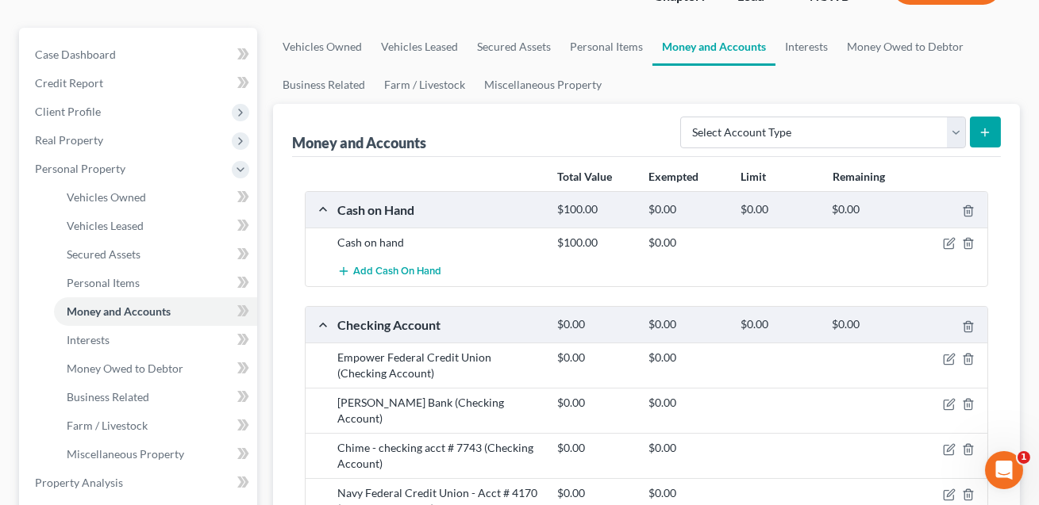
scroll to position [333, 0]
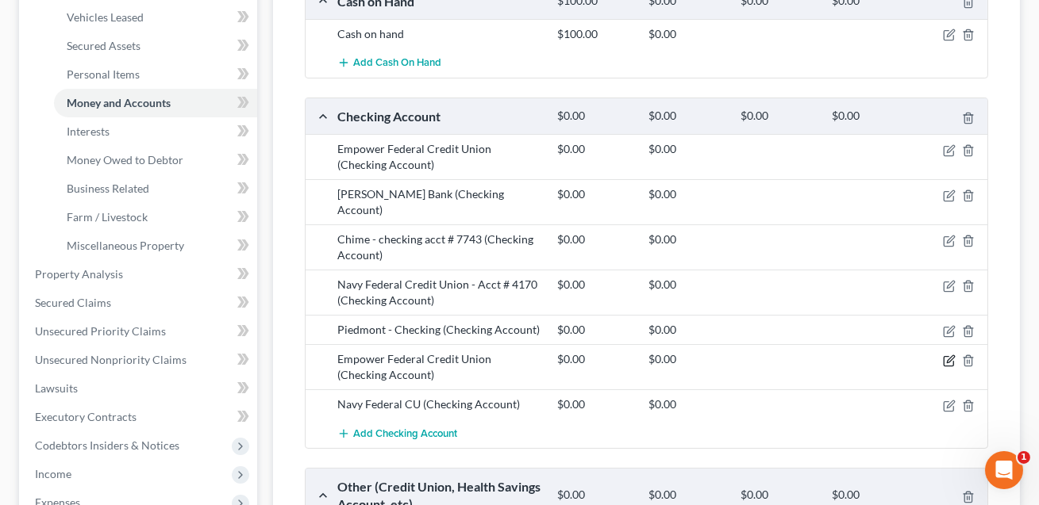
click at [950, 356] on icon "button" at bounding box center [950, 359] width 7 height 7
select select "35"
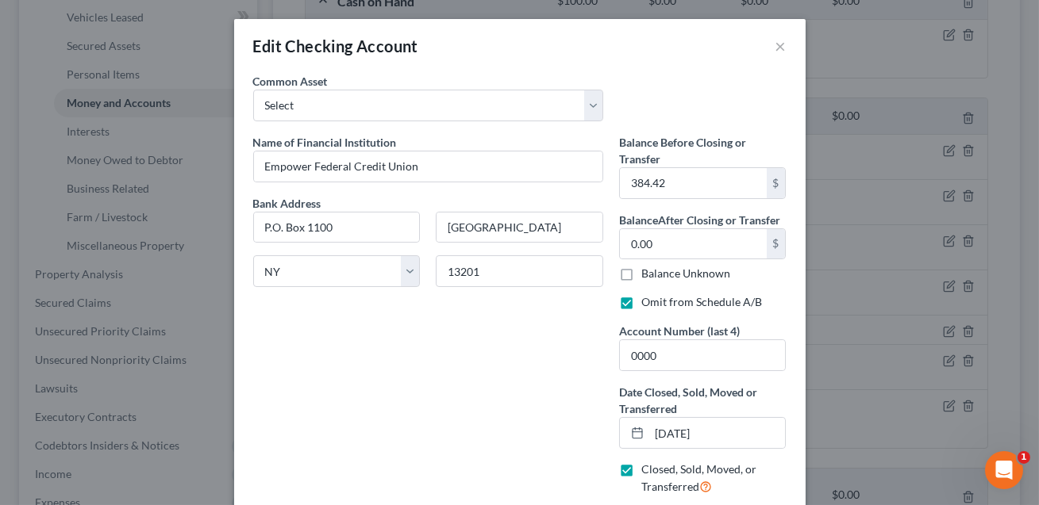
scroll to position [117, 0]
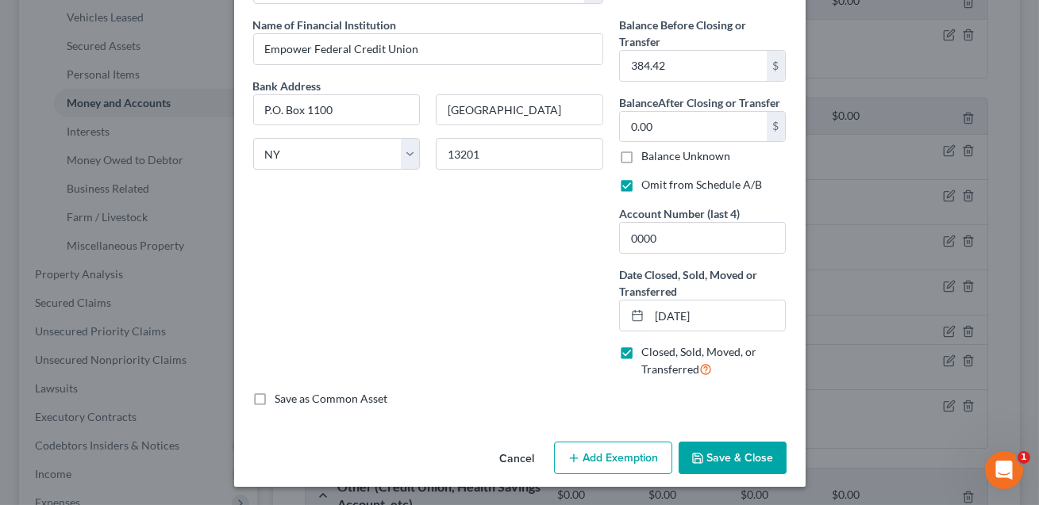
click at [725, 456] on button "Save & Close" at bounding box center [732, 458] width 108 height 33
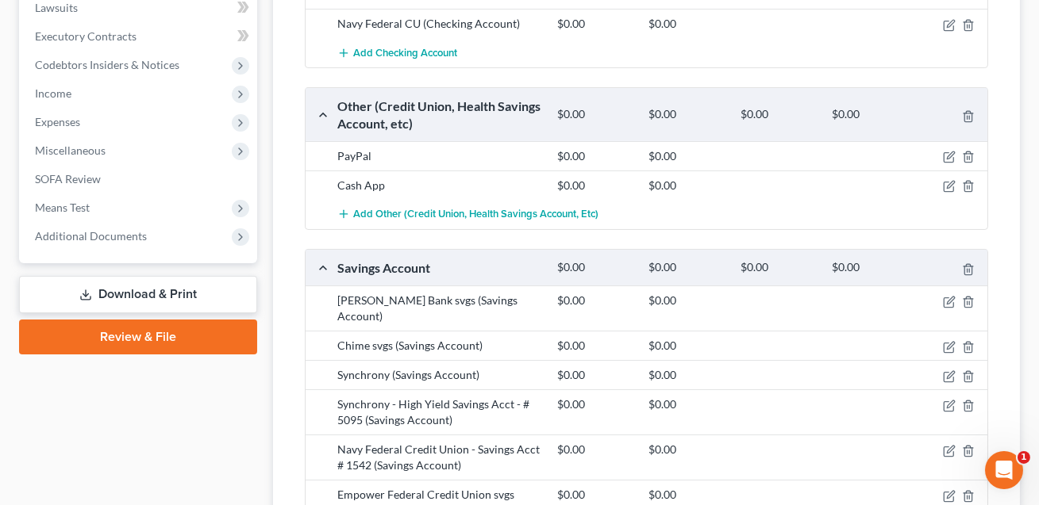
scroll to position [801, 0]
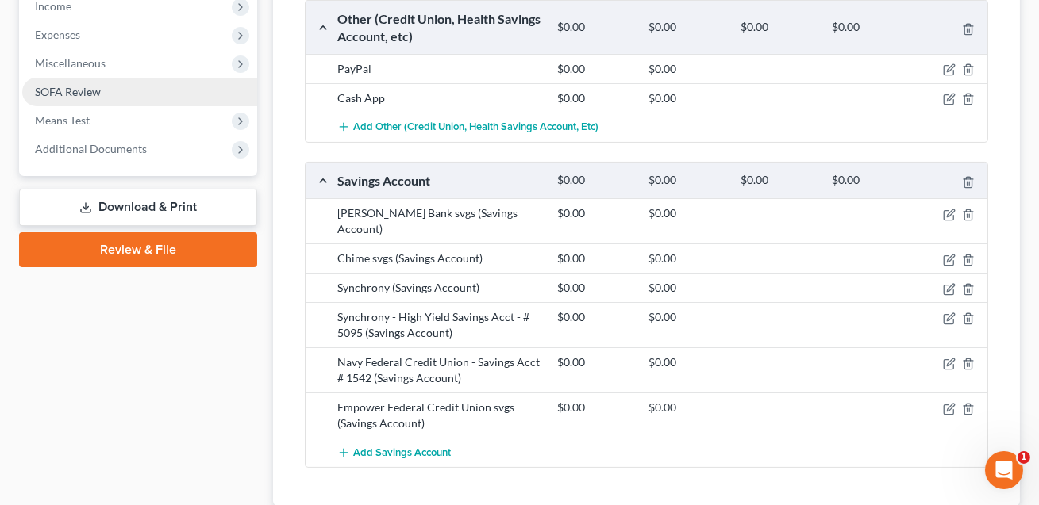
click at [83, 97] on link "SOFA Review" at bounding box center [139, 92] width 235 height 29
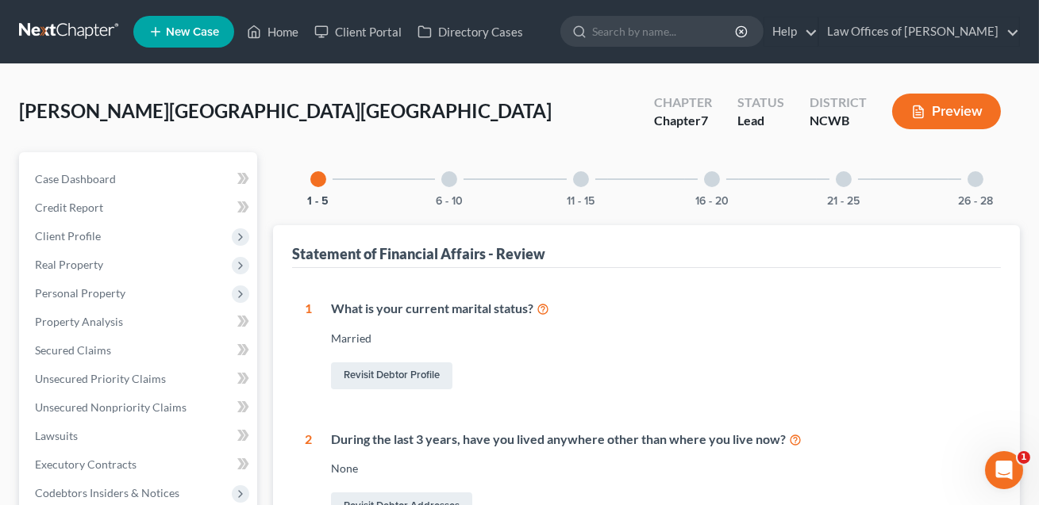
click at [976, 174] on div at bounding box center [975, 179] width 16 height 16
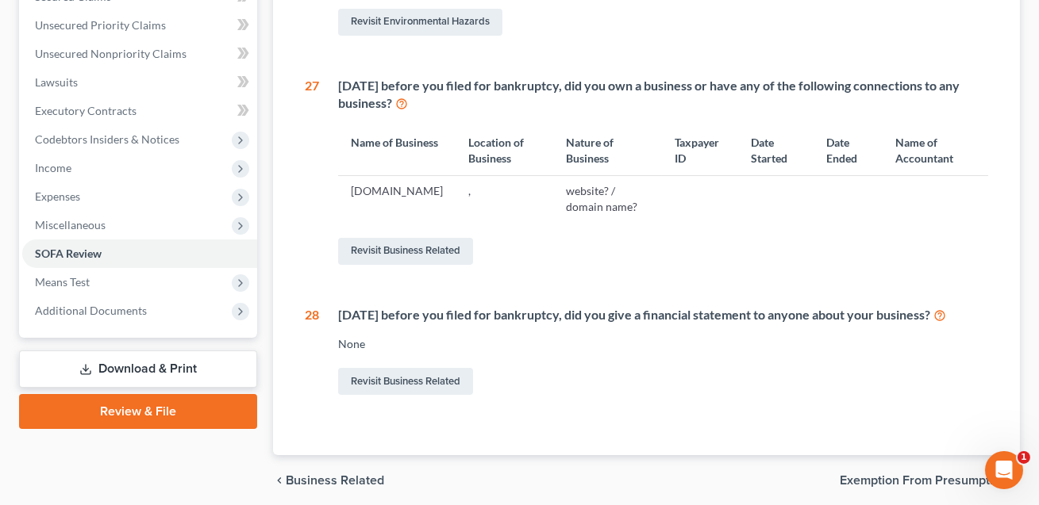
scroll to position [413, 0]
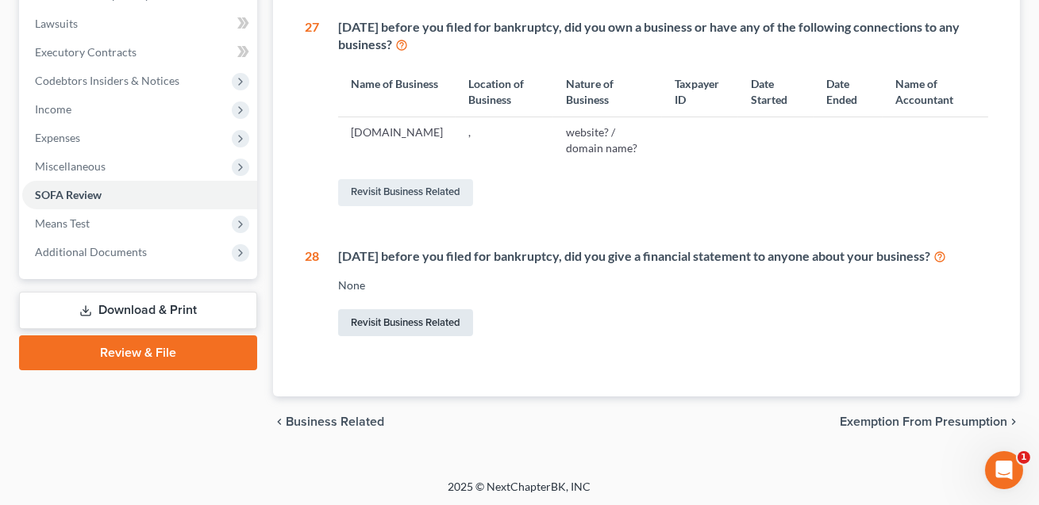
click at [416, 319] on link "Revisit Business Related" at bounding box center [405, 322] width 135 height 27
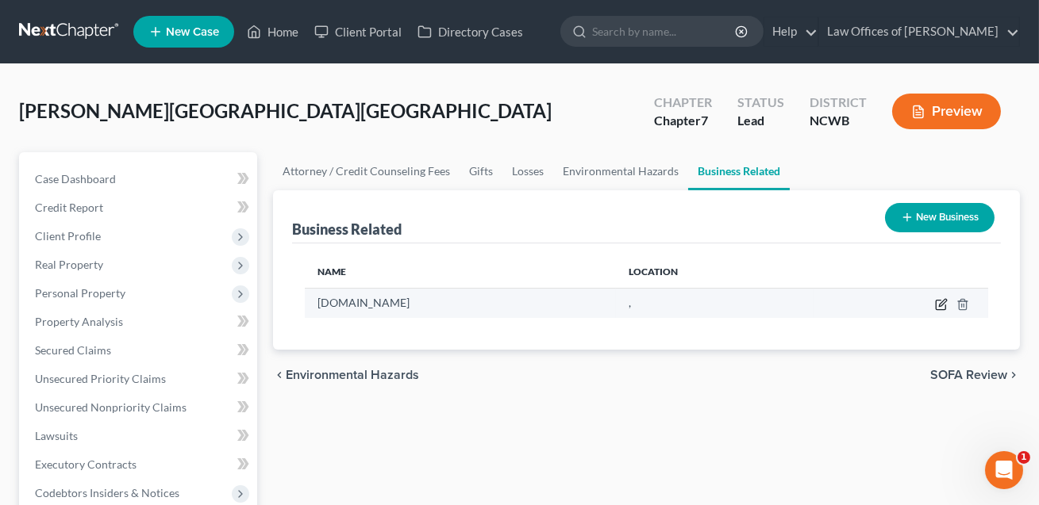
click at [940, 304] on icon "button" at bounding box center [941, 304] width 13 height 13
select select "sole_proprietor"
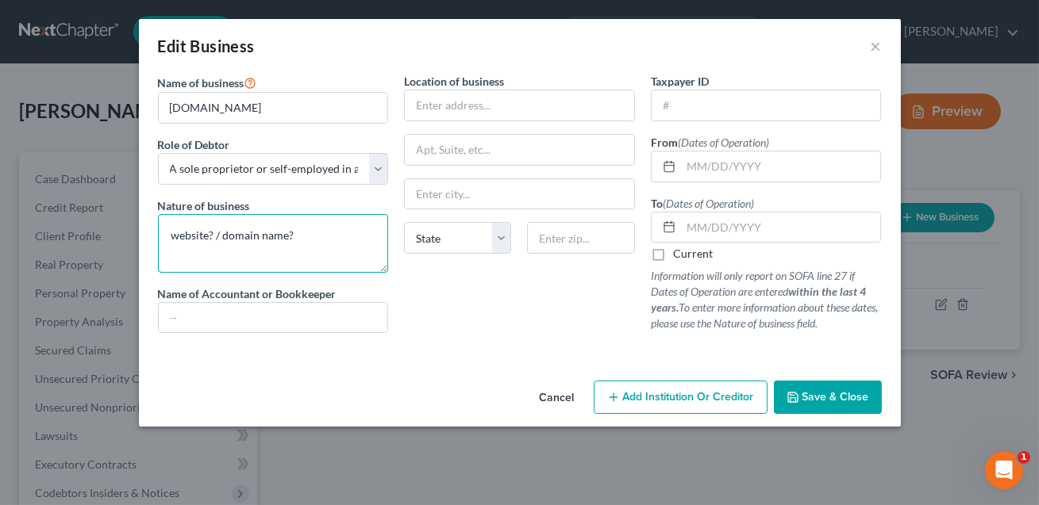
drag, startPoint x: 305, startPoint y: 233, endPoint x: 160, endPoint y: 228, distance: 144.5
click at [160, 228] on textarea "website? / domain name?" at bounding box center [273, 243] width 231 height 59
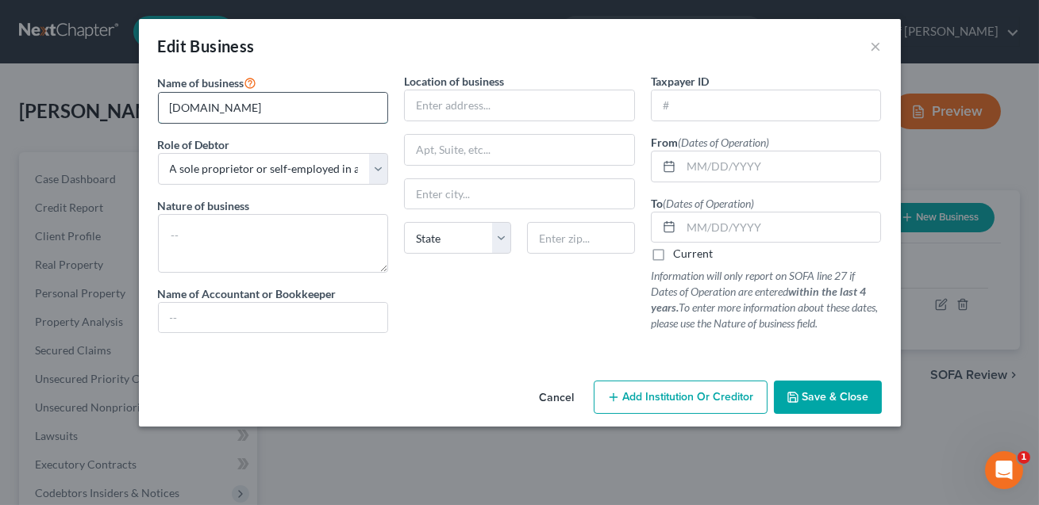
drag, startPoint x: 276, startPoint y: 113, endPoint x: 170, endPoint y: 111, distance: 106.3
click at [170, 111] on input "[DOMAIN_NAME]" at bounding box center [273, 108] width 229 height 30
type input "Aiken Legacy Logistics LLC"
click at [213, 167] on select "Select A member of a limited liability company (LLC) or limited liability partn…" at bounding box center [273, 169] width 231 height 32
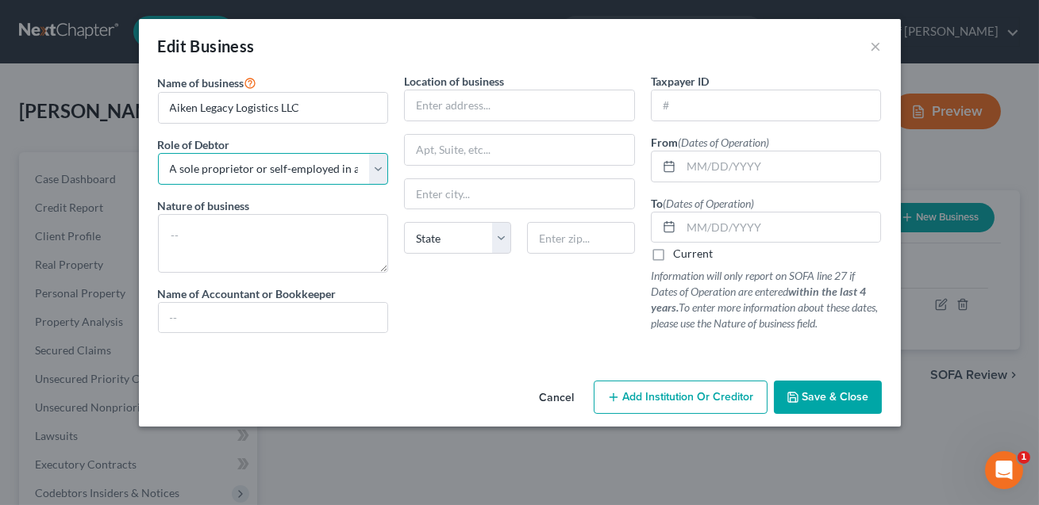
select select "member"
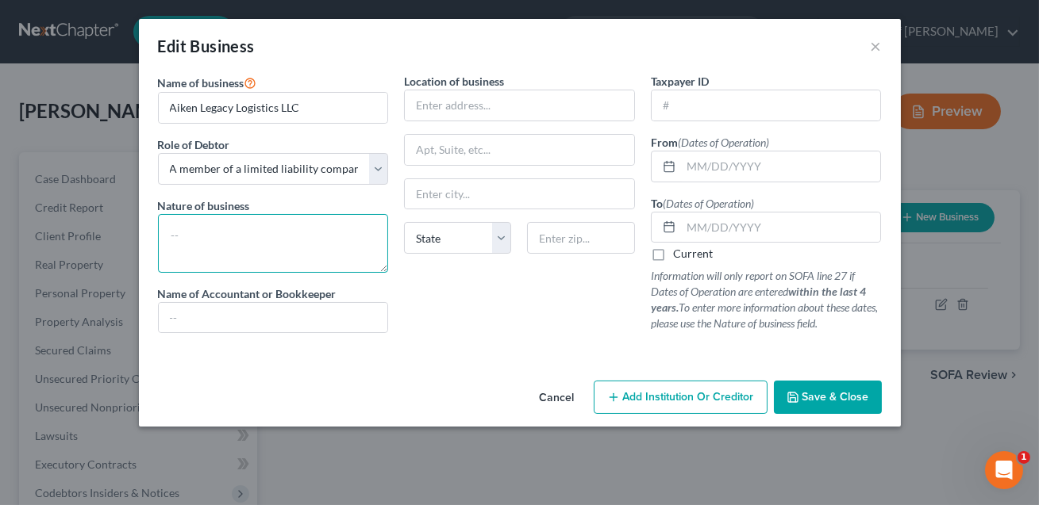
click at [202, 225] on textarea at bounding box center [273, 243] width 231 height 59
type textarea "Logistics"
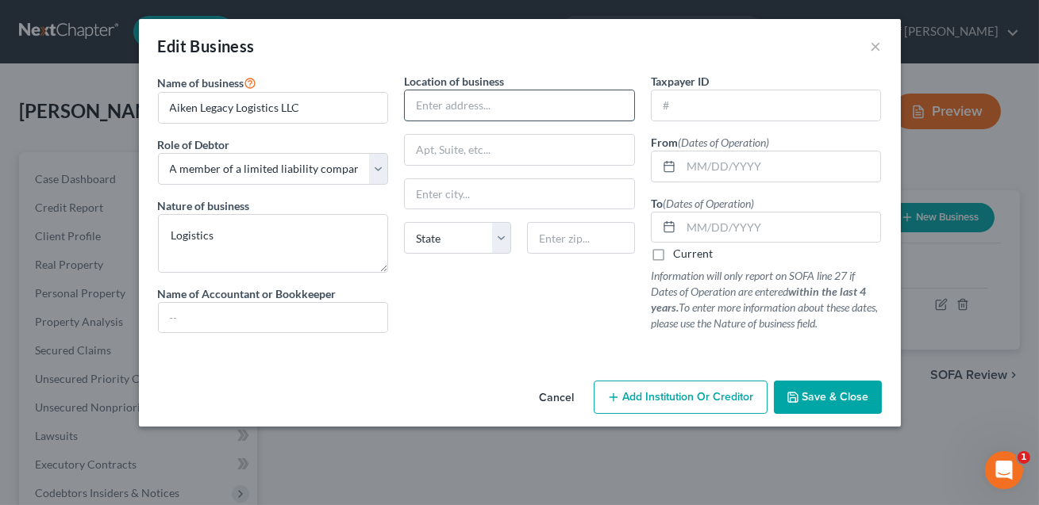
click at [434, 96] on input "text" at bounding box center [519, 105] width 229 height 30
type input "[STREET_ADDRESS][PERSON_NAME]"
click at [553, 239] on input "text" at bounding box center [580, 238] width 107 height 32
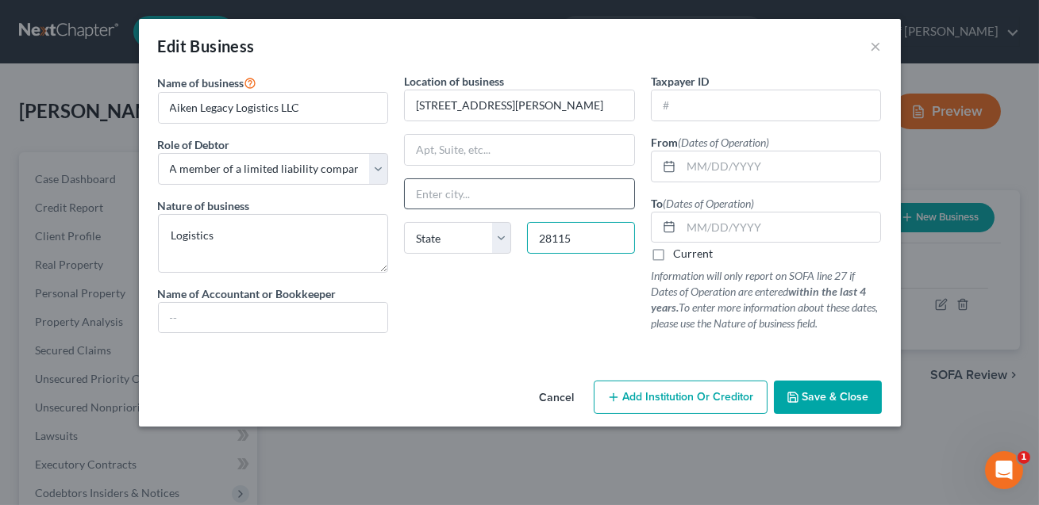
type input "28115"
click at [470, 192] on input "text" at bounding box center [519, 194] width 229 height 30
type input "[GEOGRAPHIC_DATA]"
select select "28"
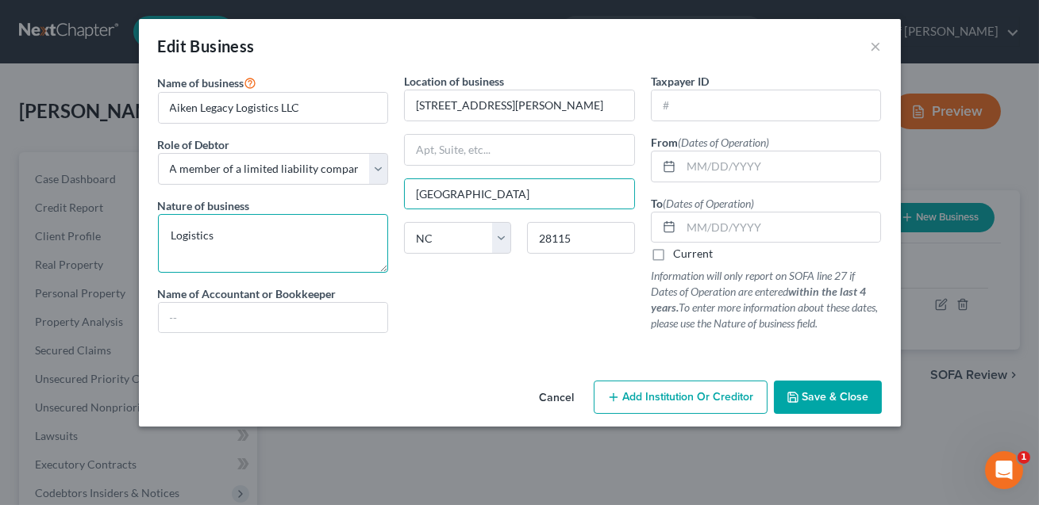
click at [245, 233] on textarea "Logistics" at bounding box center [273, 243] width 231 height 59
click at [221, 238] on textarea "Logistics/Tucking" at bounding box center [273, 243] width 231 height 59
type textarea "Logistics/Trucking"
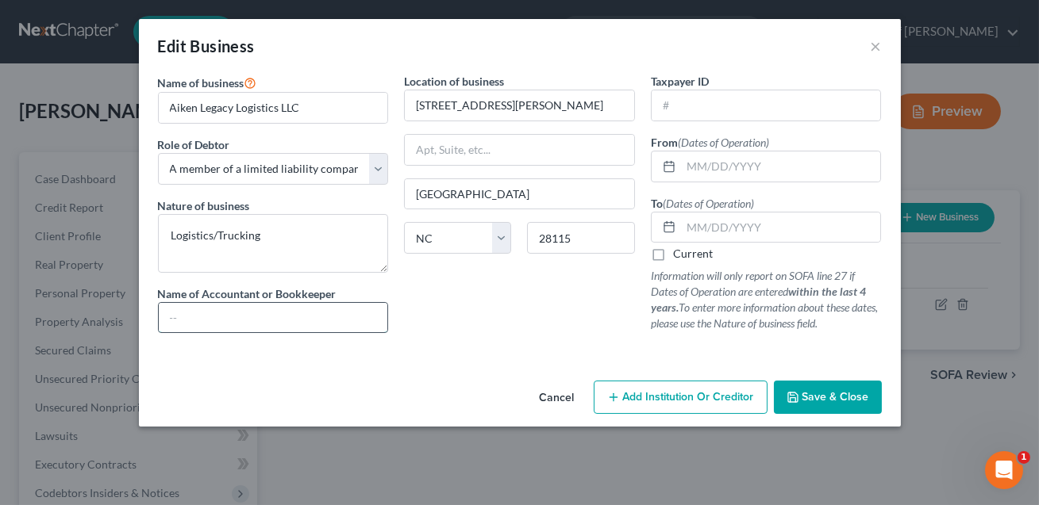
click at [202, 313] on input "text" at bounding box center [273, 318] width 229 height 30
type input "[PERSON_NAME]"
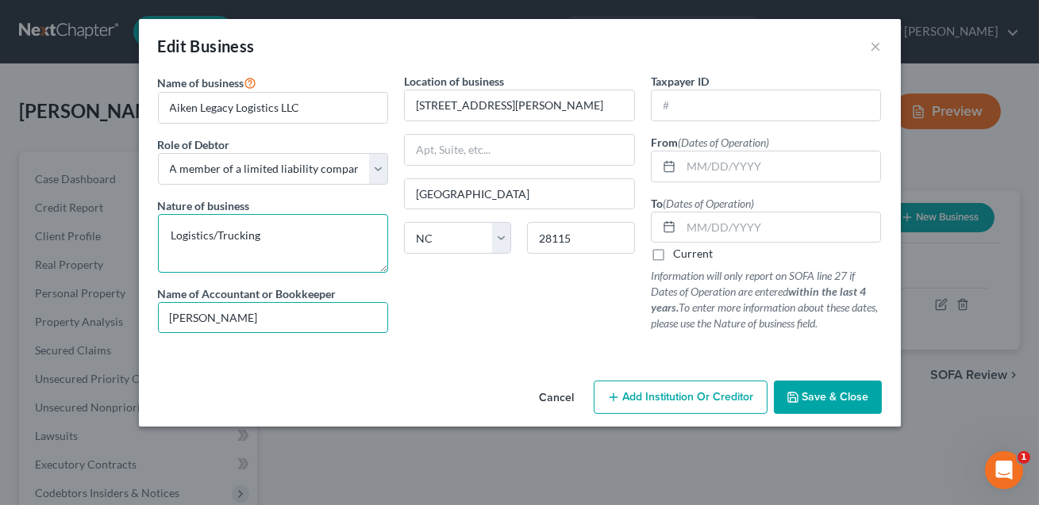
click at [283, 233] on textarea "Logistics/Trucking" at bounding box center [273, 243] width 231 height 59
type textarea "Logistics/Trucking. Note: Dtr"
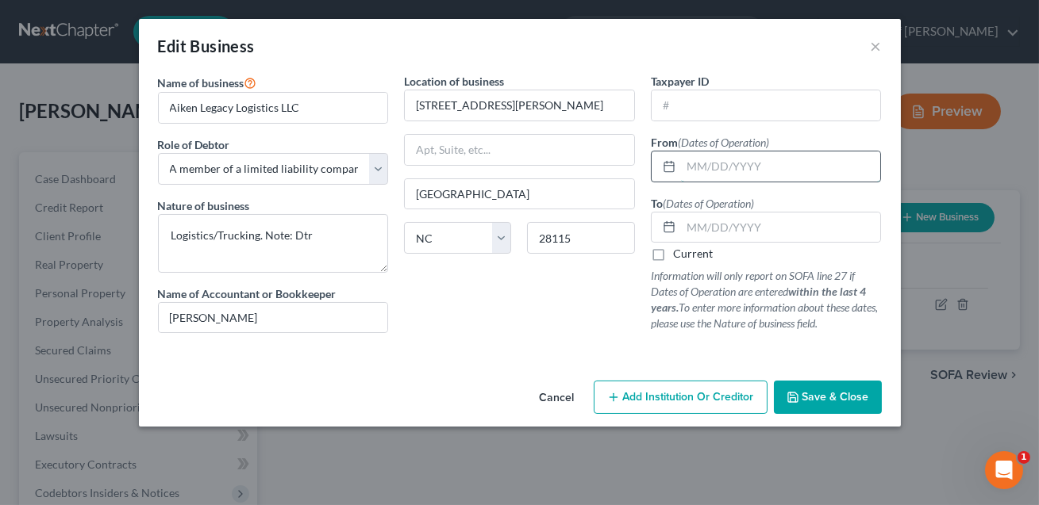
click at [698, 166] on input "text" at bounding box center [781, 167] width 200 height 30
type input "[DATE]"
click at [693, 229] on input "text" at bounding box center [781, 228] width 200 height 30
click at [319, 238] on textarea "Logistics/Trucking. Note: Dtr" at bounding box center [273, 243] width 231 height 59
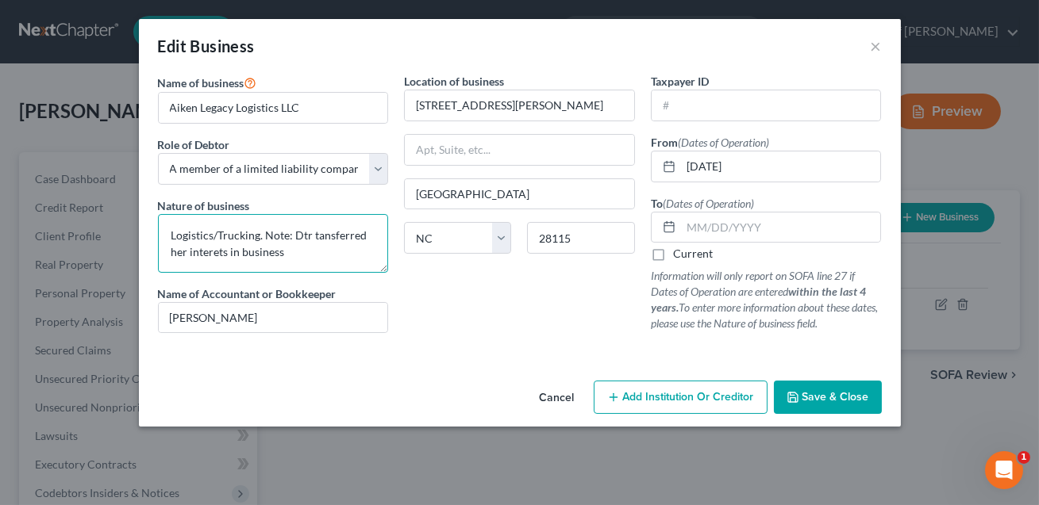
click at [217, 252] on textarea "Logistics/Trucking. Note: Dtr tansferred her interets in business" at bounding box center [273, 243] width 231 height 59
click at [232, 254] on textarea "Logistics/Trucking. Note: Dtr tansferred her interests in business" at bounding box center [273, 243] width 231 height 59
click at [317, 236] on textarea "Logistics/Trucking. Note: Dtr tansferred her interest in business" at bounding box center [273, 243] width 231 height 59
click at [291, 254] on textarea "Logistics/Trucking. Note: Dtr transferred her interest in business" at bounding box center [273, 243] width 231 height 59
type textarea "Logistics/Trucking. Note: Dtr transferred her interest in business in 06/2022"
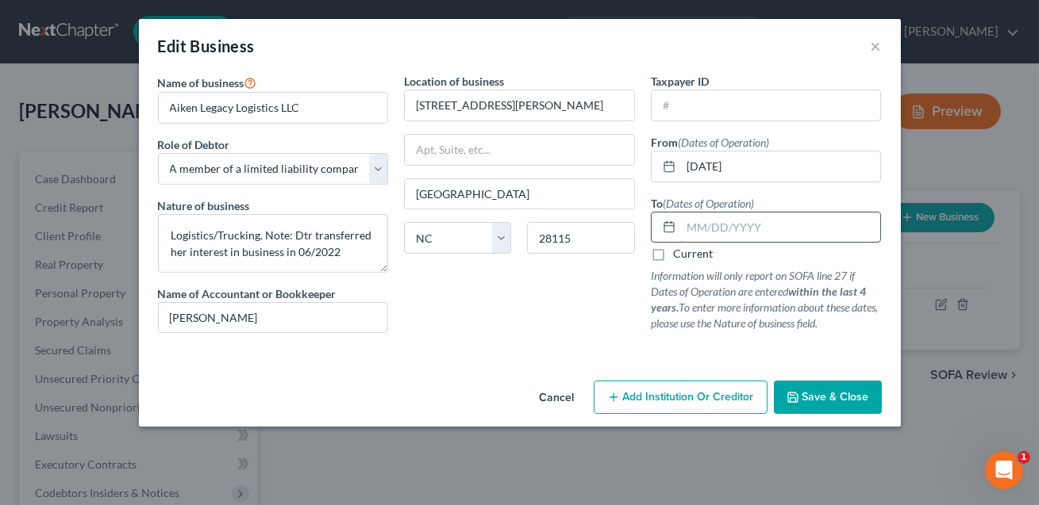
click at [694, 236] on input "text" at bounding box center [781, 228] width 200 height 30
type input "06/31/2022"
click at [825, 399] on span "Save & Close" at bounding box center [835, 396] width 67 height 13
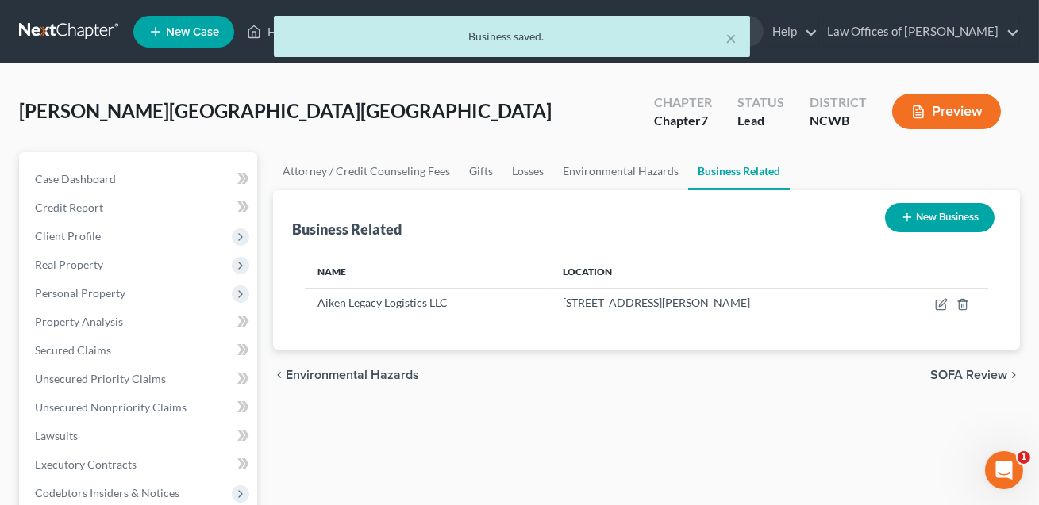
click at [930, 219] on button "New Business" at bounding box center [940, 217] width 110 height 29
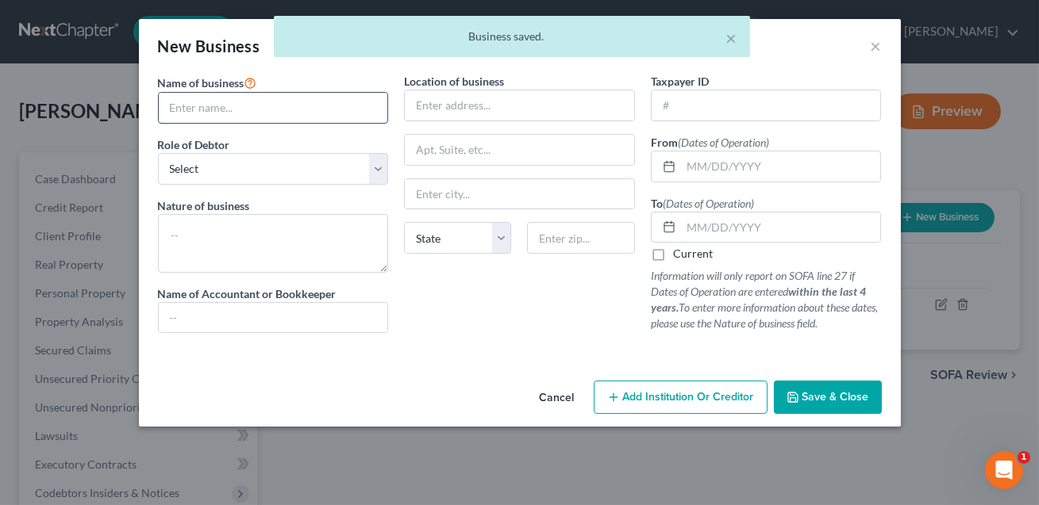
click at [302, 113] on input "text" at bounding box center [273, 108] width 229 height 30
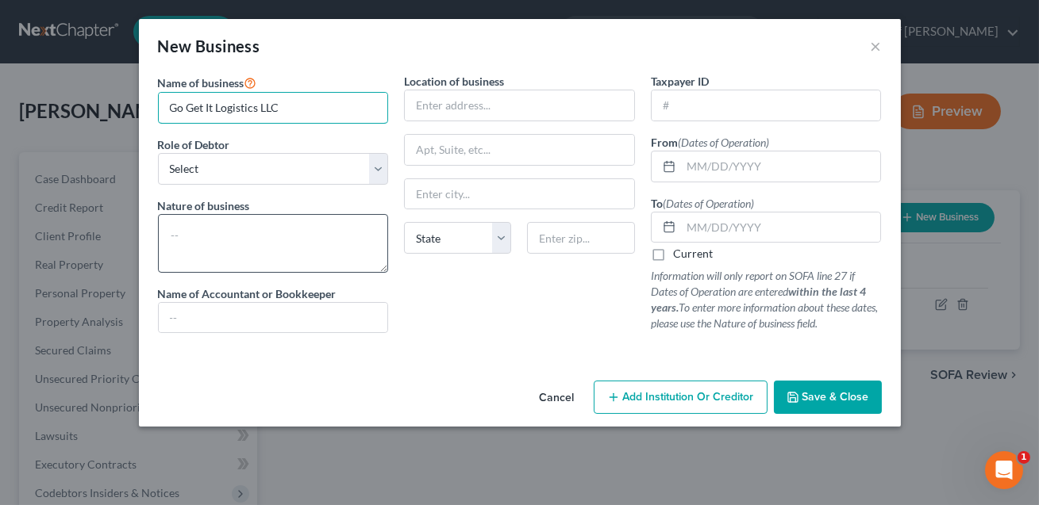
type input "Go Get It Logistics LLC"
click at [226, 236] on textarea at bounding box center [273, 243] width 231 height 59
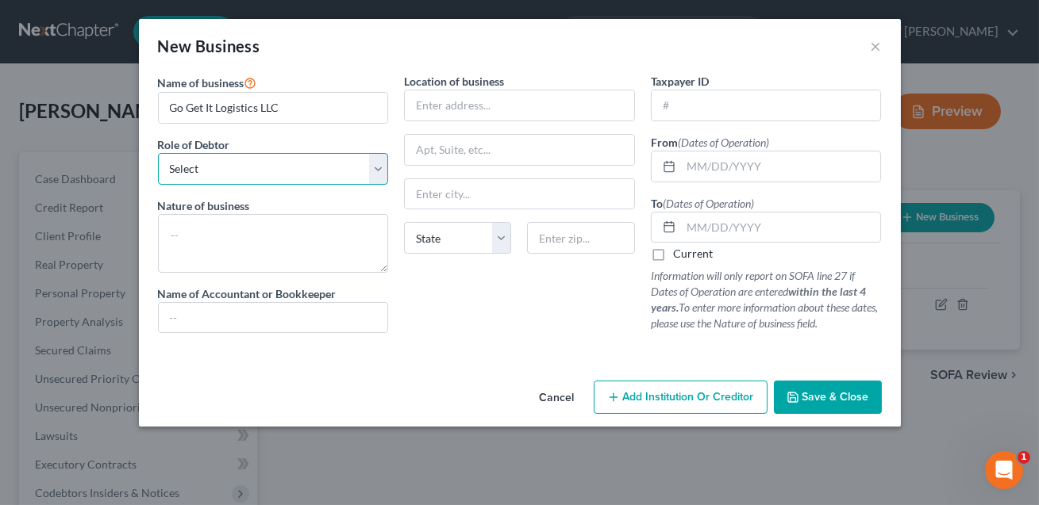
click at [212, 170] on select "Select A member of a limited liability company (LLC) or limited liability partn…" at bounding box center [273, 169] width 231 height 32
select select "member"
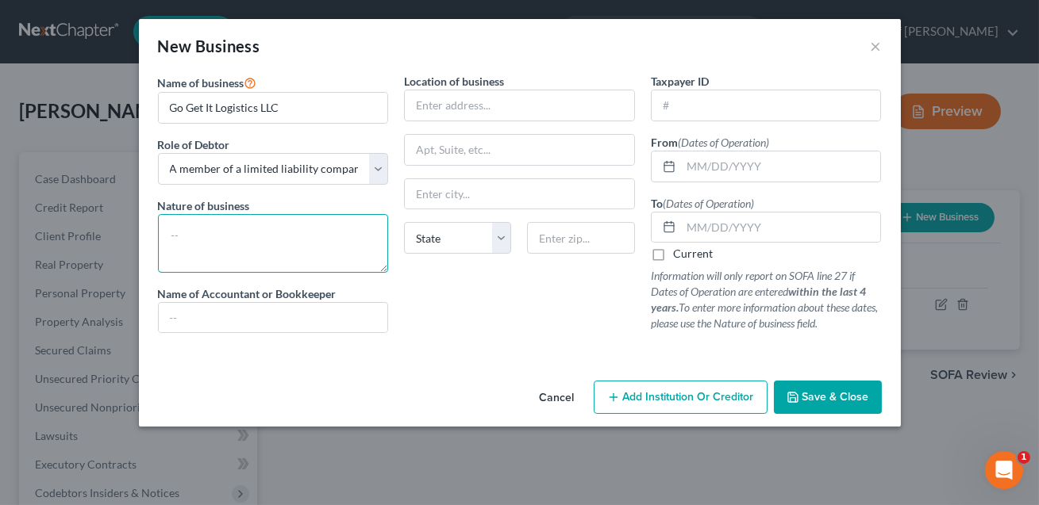
click at [204, 236] on textarea at bounding box center [273, 243] width 231 height 59
type textarea "Trucking"
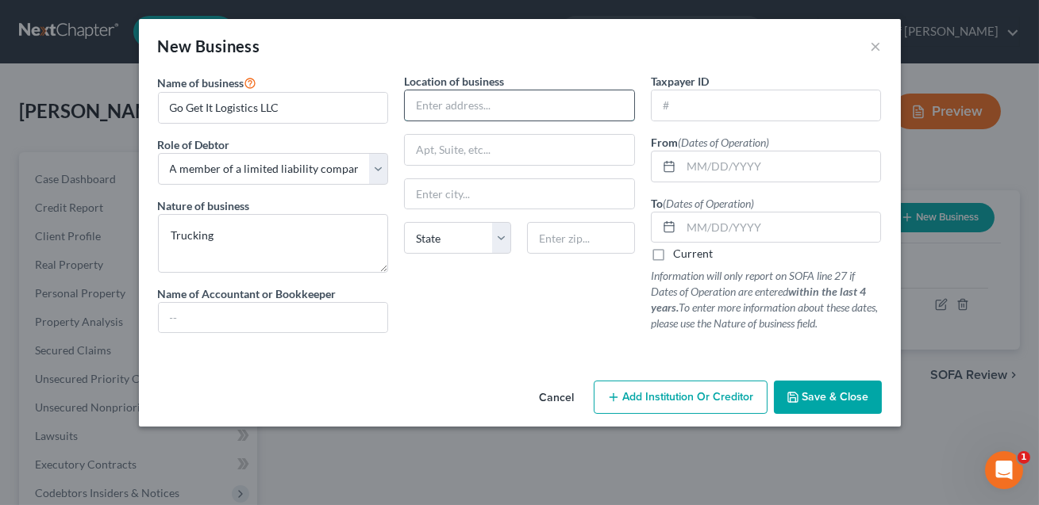
click at [449, 105] on input "text" at bounding box center [519, 105] width 229 height 30
click at [443, 107] on input "[STREET_ADDRESS][PERSON_NAME]" at bounding box center [519, 105] width 229 height 30
type input "[STREET_ADDRESS][PERSON_NAME]"
click at [571, 231] on input "text" at bounding box center [580, 238] width 107 height 32
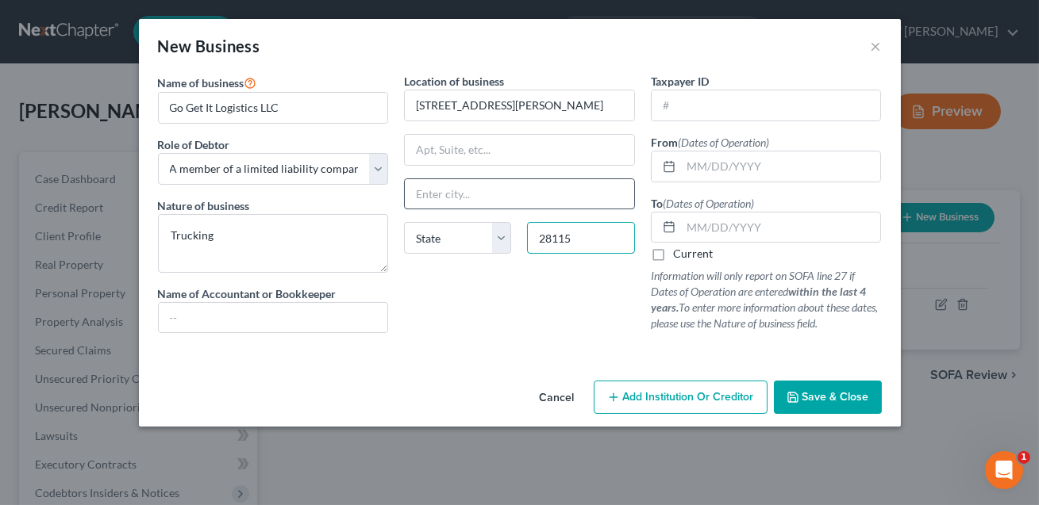
type input "28115"
click at [546, 194] on input "text" at bounding box center [519, 194] width 229 height 30
type input "[GEOGRAPHIC_DATA]"
select select "28"
click at [553, 340] on div "Location of business [STREET_ADDRESS][PERSON_NAME] [GEOGRAPHIC_DATA] [US_STATE]…" at bounding box center [519, 209] width 247 height 273
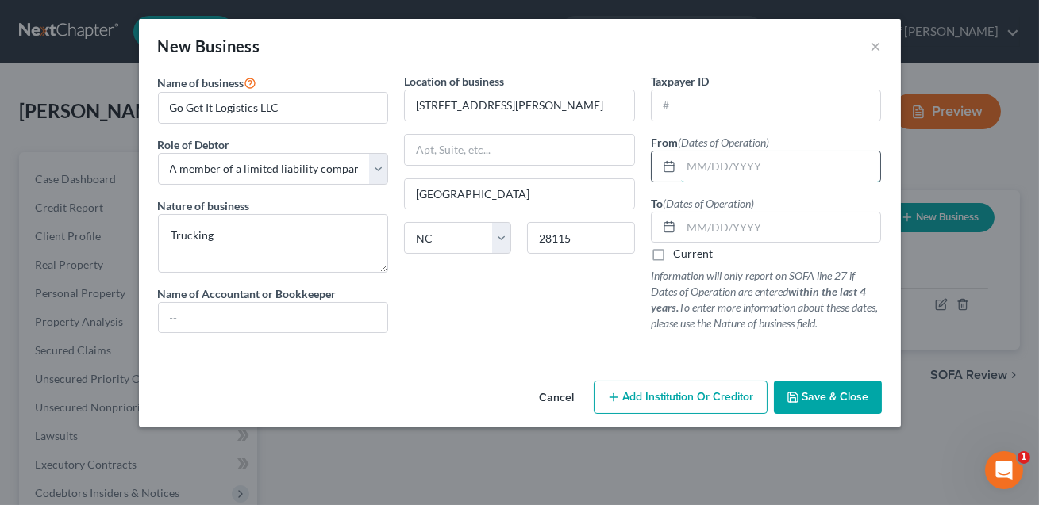
click at [693, 165] on input "text" at bounding box center [781, 167] width 200 height 30
type input "[DATE]"
click at [673, 252] on label "Current" at bounding box center [693, 254] width 40 height 16
click at [679, 252] on input "Current" at bounding box center [684, 251] width 10 height 10
checkbox input "true"
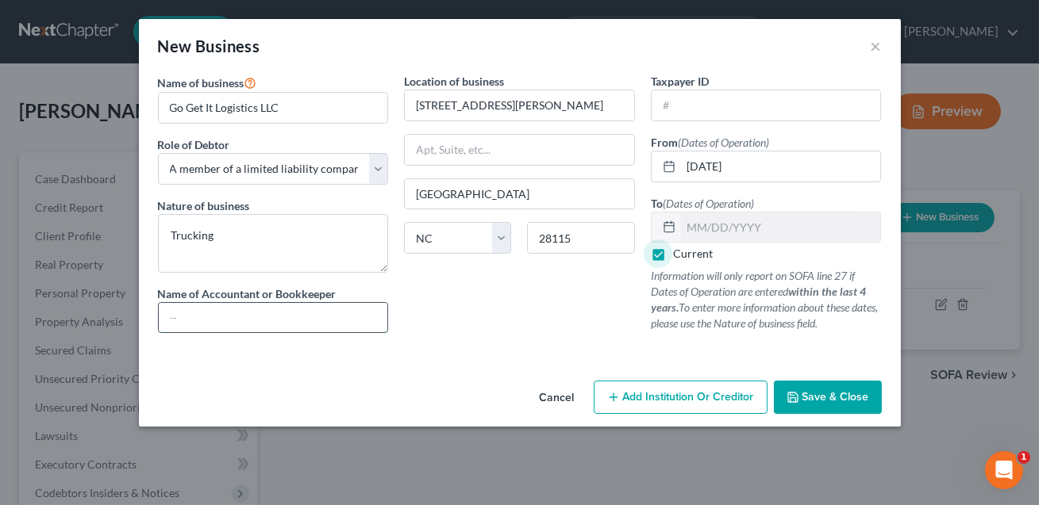
click at [283, 323] on input "text" at bounding box center [273, 318] width 229 height 30
type input "[PERSON_NAME]"
click at [831, 406] on button "Save & Close" at bounding box center [828, 397] width 108 height 33
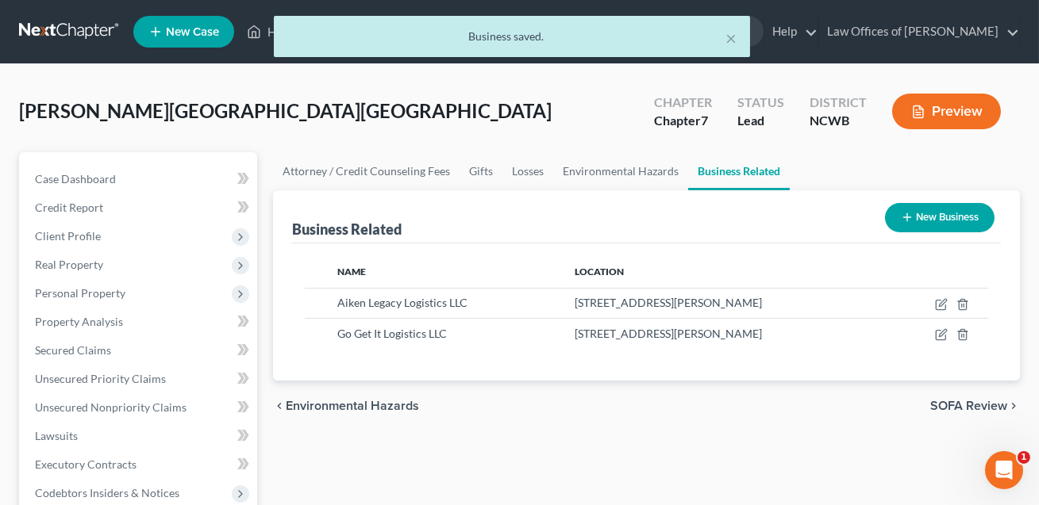
click at [929, 225] on button "New Business" at bounding box center [940, 217] width 110 height 29
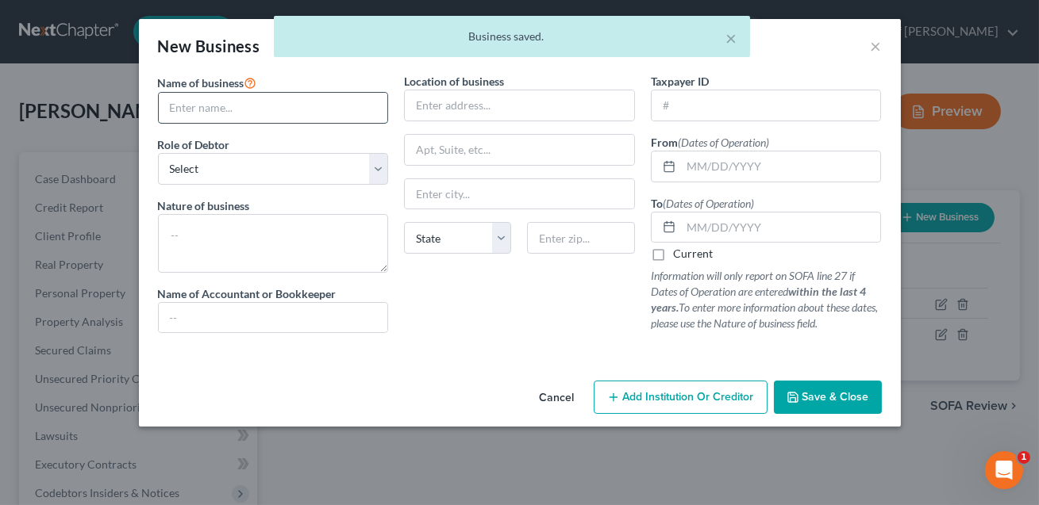
click at [204, 117] on input "text" at bounding box center [273, 108] width 229 height 30
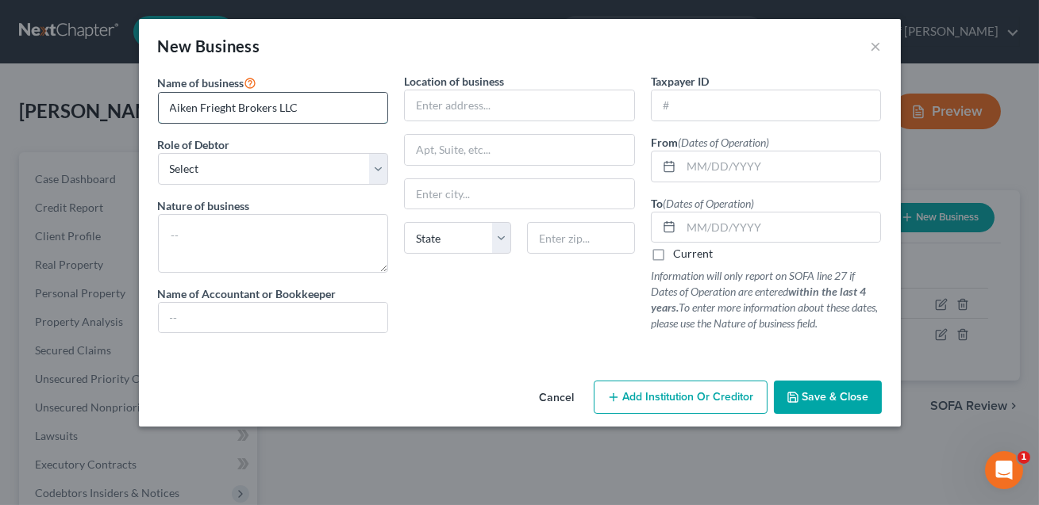
click at [219, 110] on input "Aiken Frieght Brokers LLC" at bounding box center [273, 108] width 229 height 30
type input "Aiken Freight Brokers LLC"
click at [236, 163] on select "Select A member of a limited liability company (LLC) or limited liability partn…" at bounding box center [273, 169] width 231 height 32
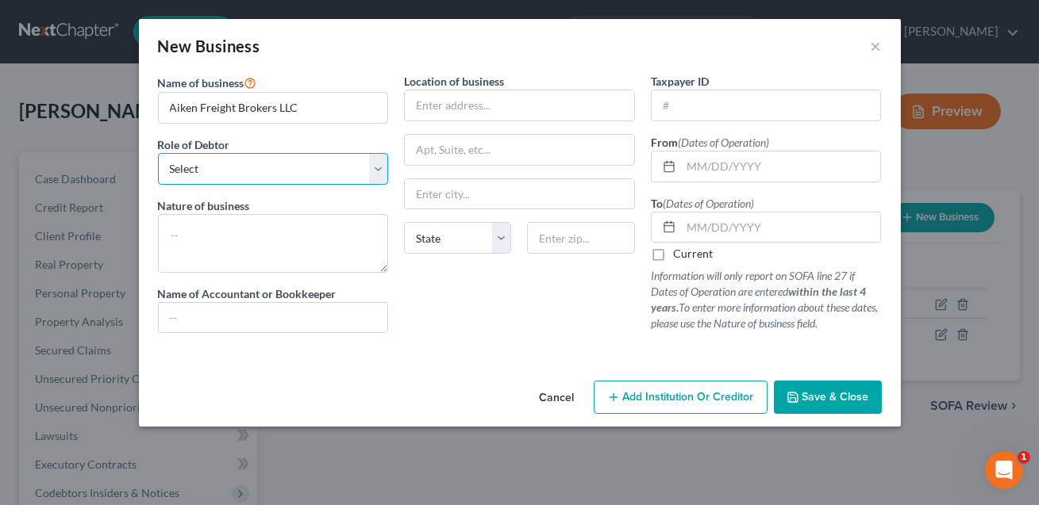
select select "member"
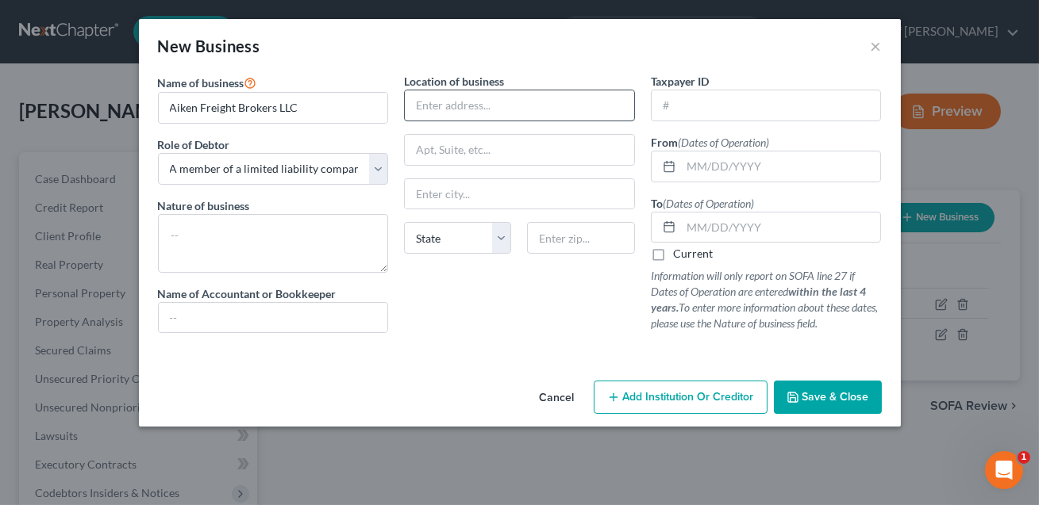
click at [423, 109] on input "text" at bounding box center [519, 105] width 229 height 30
type input "[STREET_ADDRESS][PERSON_NAME]"
click at [555, 238] on input "text" at bounding box center [580, 238] width 107 height 32
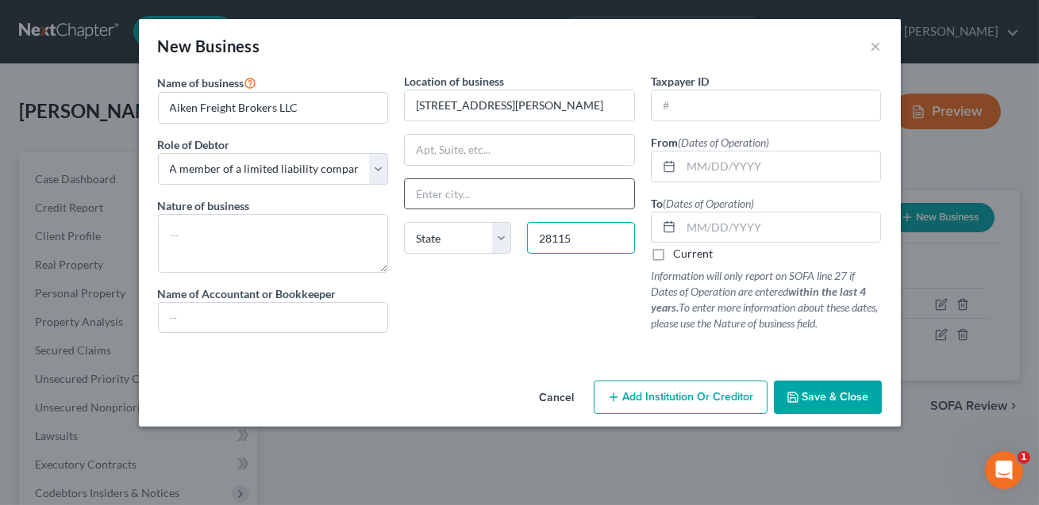
type input "28115"
type input "[GEOGRAPHIC_DATA]"
select select "28"
click at [456, 190] on input "[GEOGRAPHIC_DATA]" at bounding box center [519, 194] width 229 height 30
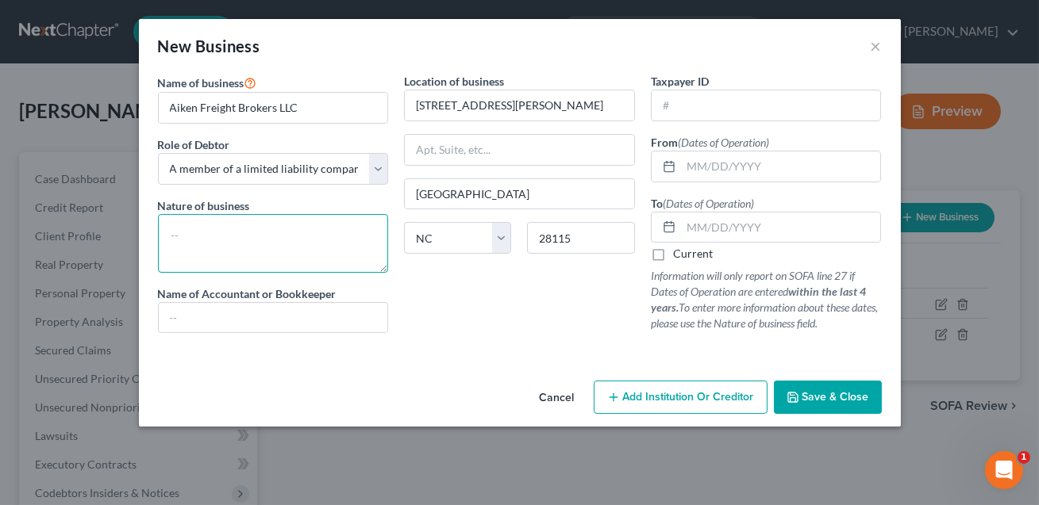
click at [181, 238] on textarea at bounding box center [273, 243] width 231 height 59
type textarea "Logistics"
click at [227, 310] on input "text" at bounding box center [273, 318] width 229 height 30
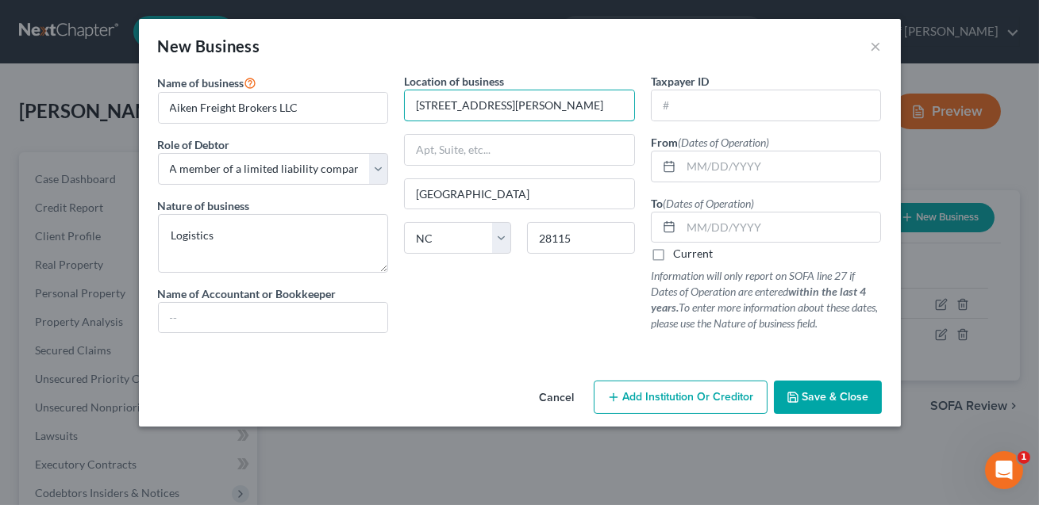
drag, startPoint x: 544, startPoint y: 100, endPoint x: 398, endPoint y: 106, distance: 145.4
click at [398, 106] on div "Location of business [STREET_ADDRESS][PERSON_NAME] [GEOGRAPHIC_DATA] [US_STATE]…" at bounding box center [519, 209] width 247 height 273
click at [452, 104] on input "[STREET_ADDRESS]" at bounding box center [519, 105] width 229 height 30
type input "[STREET_ADDRESS]"
click at [688, 167] on input "text" at bounding box center [781, 167] width 200 height 30
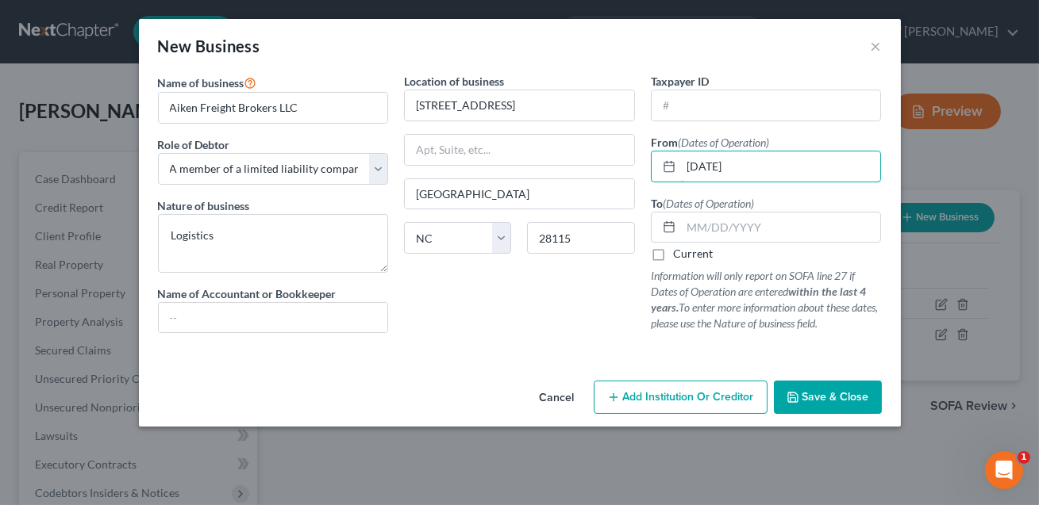
type input "[DATE]"
click at [673, 255] on label "Current" at bounding box center [693, 254] width 40 height 16
click at [679, 255] on input "Current" at bounding box center [684, 251] width 10 height 10
checkbox input "true"
click at [296, 321] on input "text" at bounding box center [273, 318] width 229 height 30
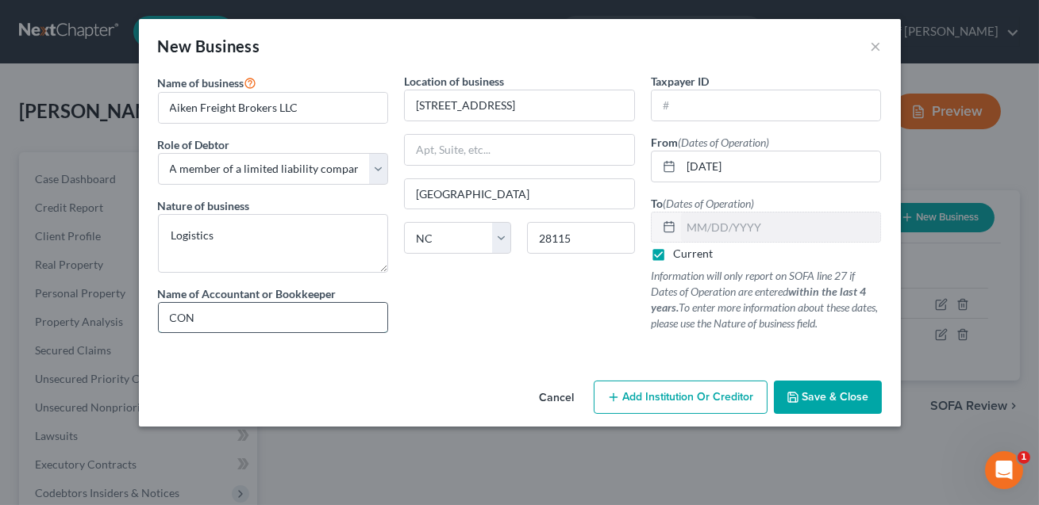
type input "CONFIRM"
click at [820, 399] on span "Save & Close" at bounding box center [835, 396] width 67 height 13
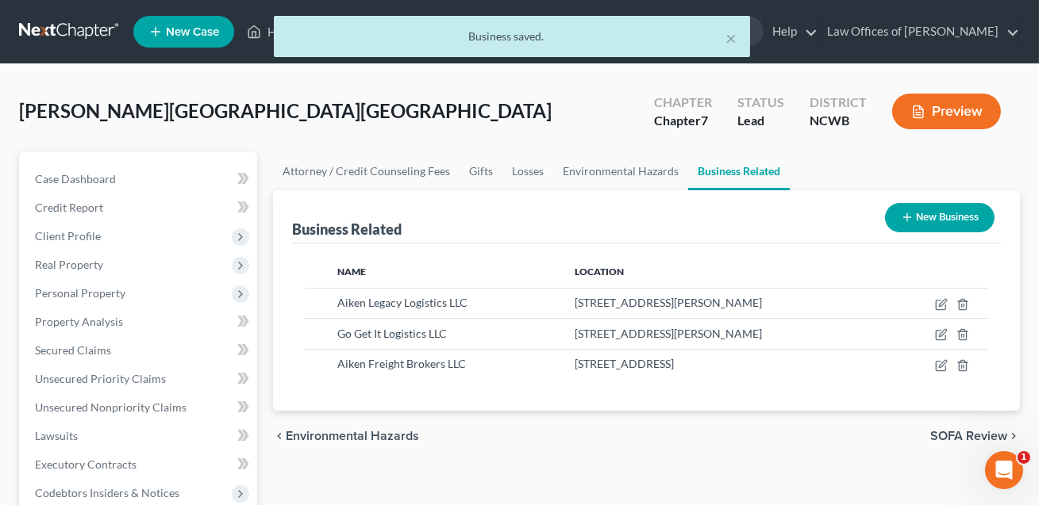
click at [922, 224] on button "New Business" at bounding box center [940, 217] width 110 height 29
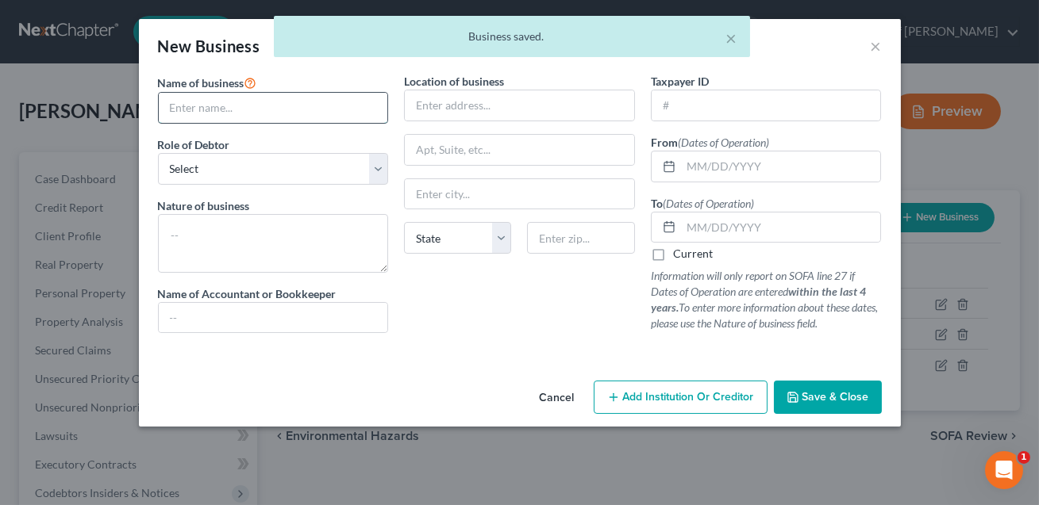
click at [196, 111] on input "text" at bounding box center [273, 108] width 229 height 30
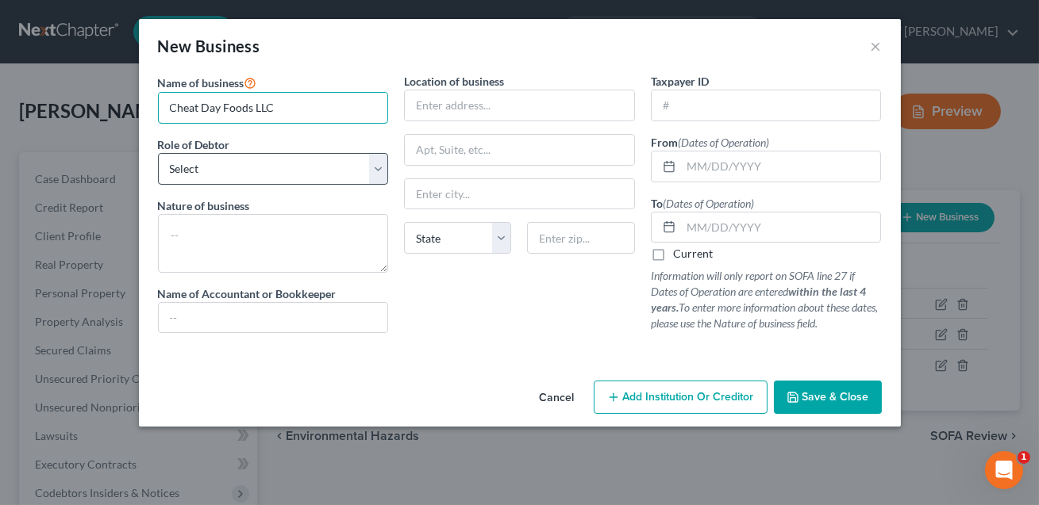
type input "Cheat Day Foods LLC"
click at [193, 170] on select "Select A member of a limited liability company (LLC) or limited liability partn…" at bounding box center [273, 169] width 231 height 32
select select "member"
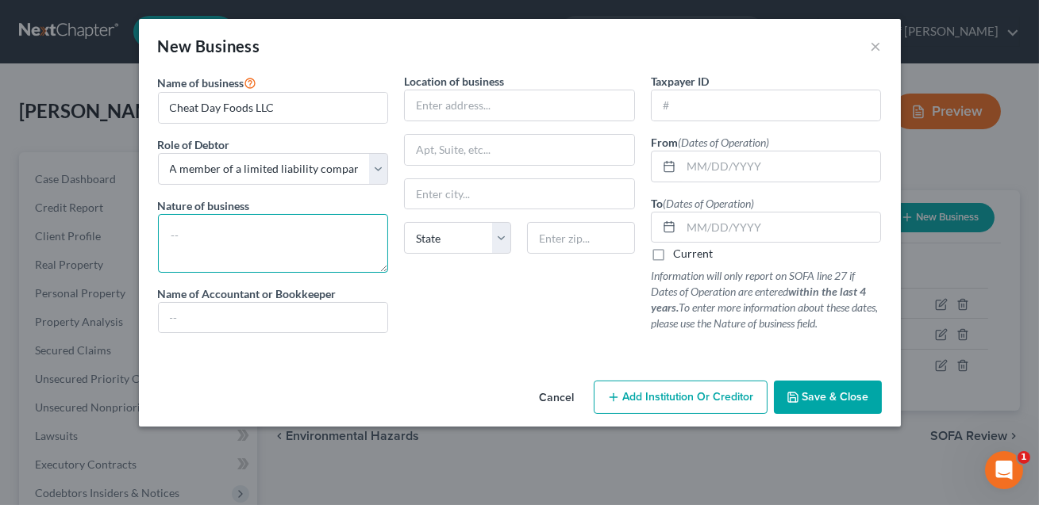
click at [198, 254] on textarea at bounding box center [273, 243] width 231 height 59
type textarea "CONFIRM"
click at [192, 327] on input "text" at bounding box center [273, 318] width 229 height 30
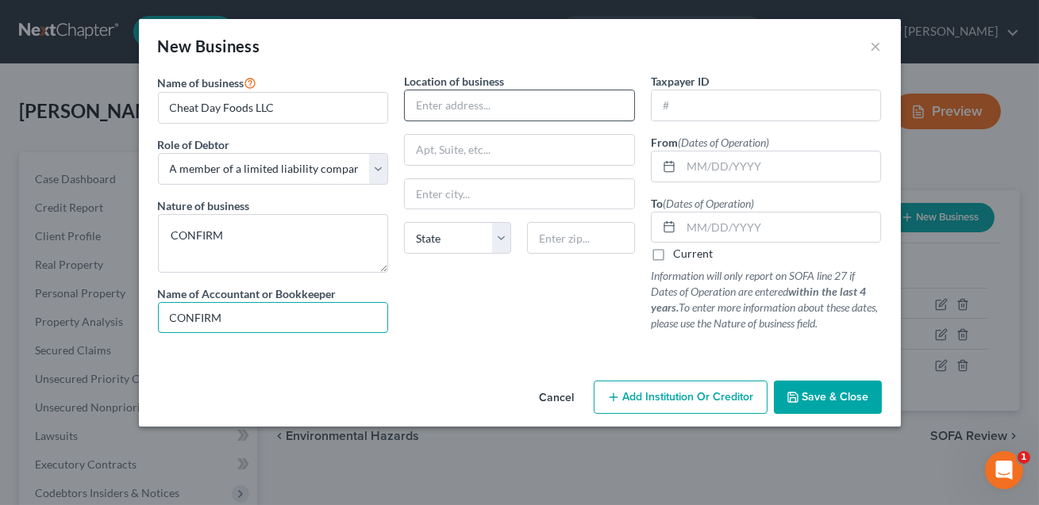
type input "CONFIRM"
click at [438, 113] on input "text" at bounding box center [519, 105] width 229 height 30
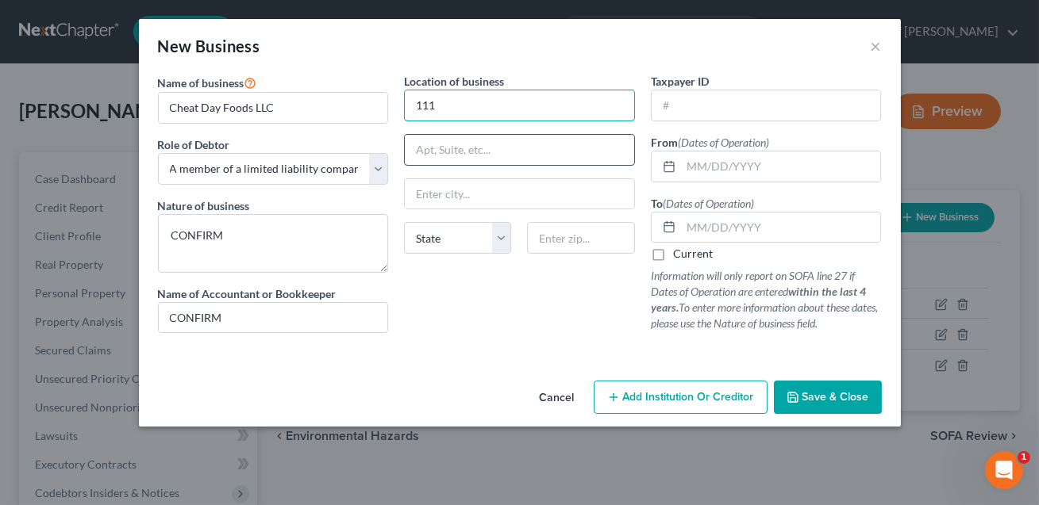
type input "[STREET_ADDRESS][PERSON_NAME]"
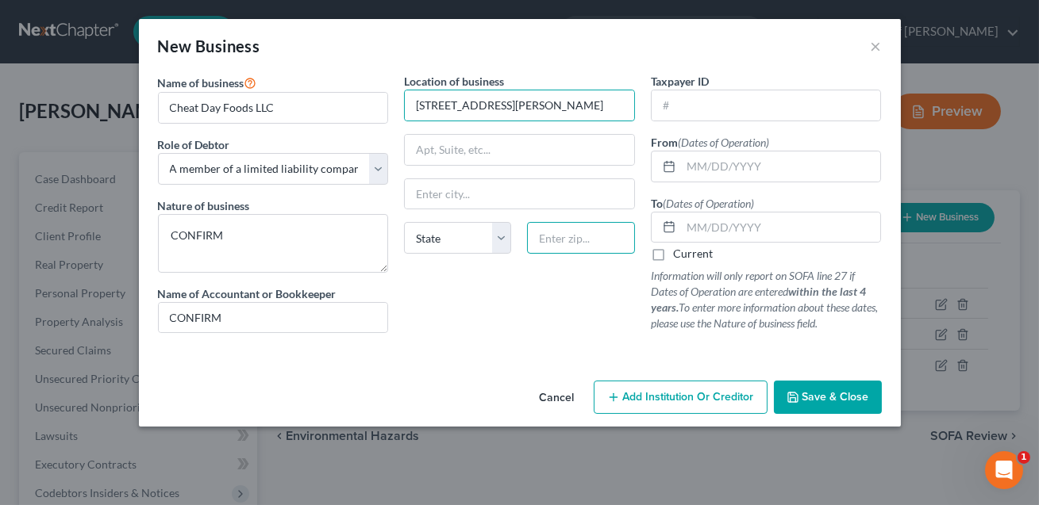
click at [540, 237] on input "text" at bounding box center [580, 238] width 107 height 32
type input "28115"
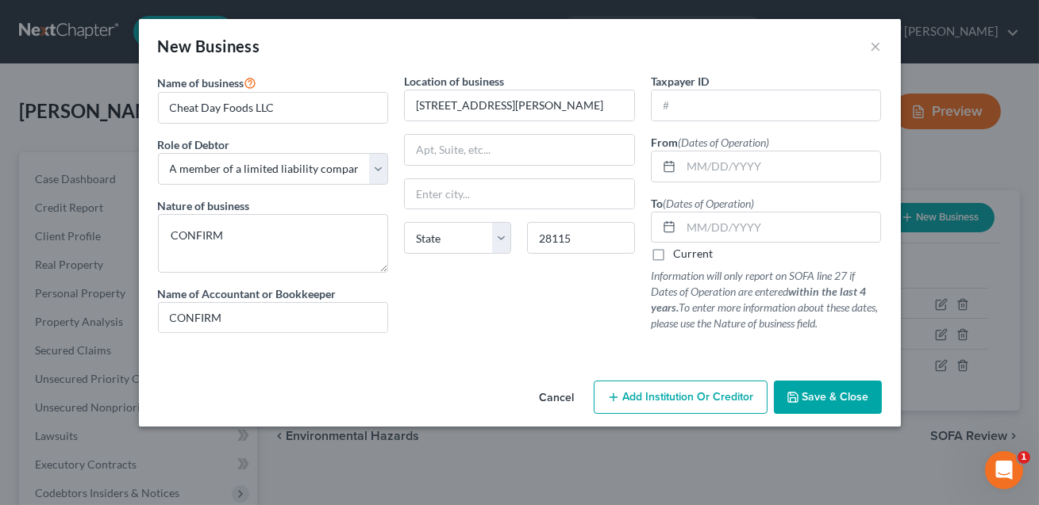
type input "[GEOGRAPHIC_DATA]"
select select "28"
click at [606, 292] on div "Location of business [STREET_ADDRESS][PERSON_NAME] [GEOGRAPHIC_DATA] [US_STATE]…" at bounding box center [519, 209] width 247 height 273
click at [673, 253] on label "Current" at bounding box center [693, 254] width 40 height 16
click at [679, 253] on input "Current" at bounding box center [684, 251] width 10 height 10
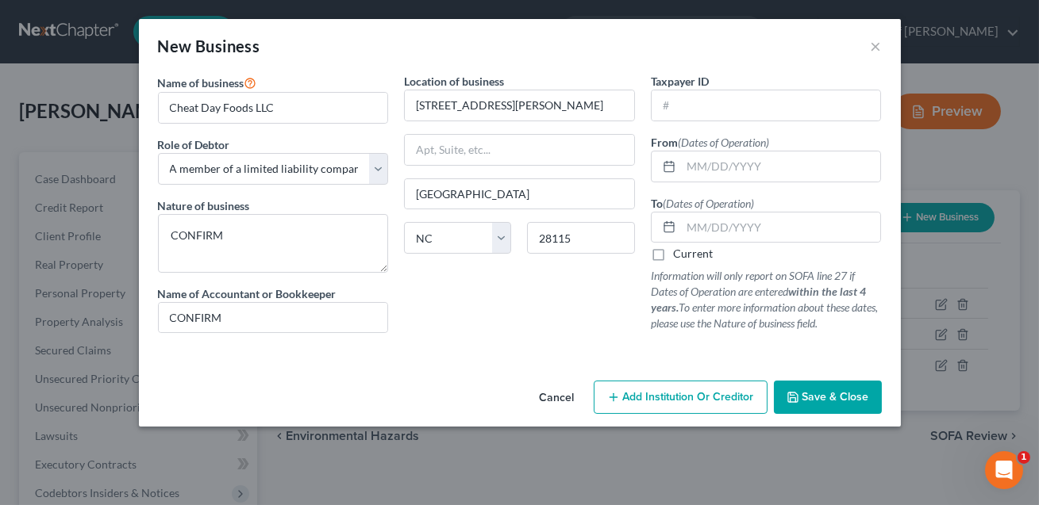
checkbox input "true"
click at [694, 169] on input "text" at bounding box center [781, 167] width 200 height 30
click at [717, 167] on input "02/01.2023" at bounding box center [781, 167] width 200 height 30
type input "[DATE]"
click at [819, 406] on button "Save & Close" at bounding box center [828, 397] width 108 height 33
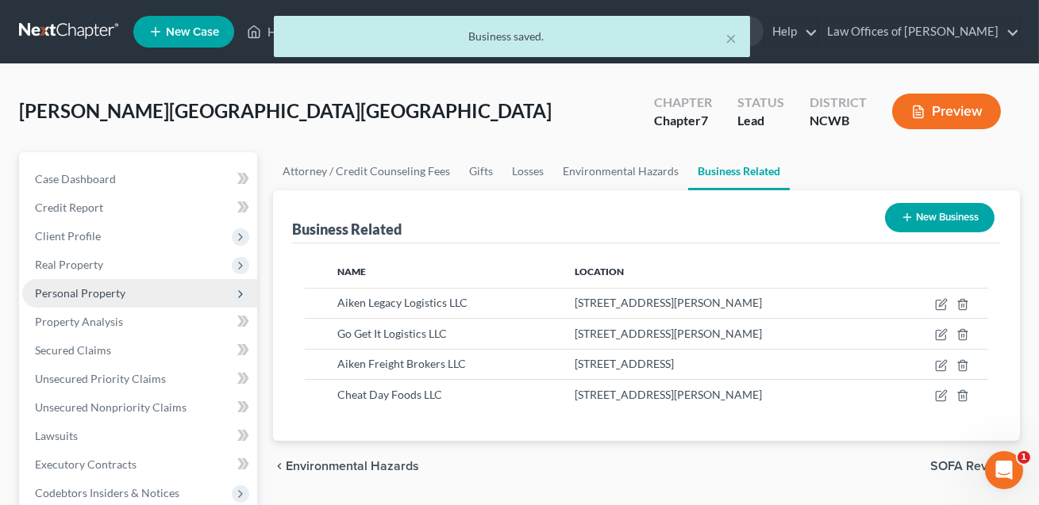
click at [76, 295] on span "Personal Property" at bounding box center [80, 292] width 90 height 13
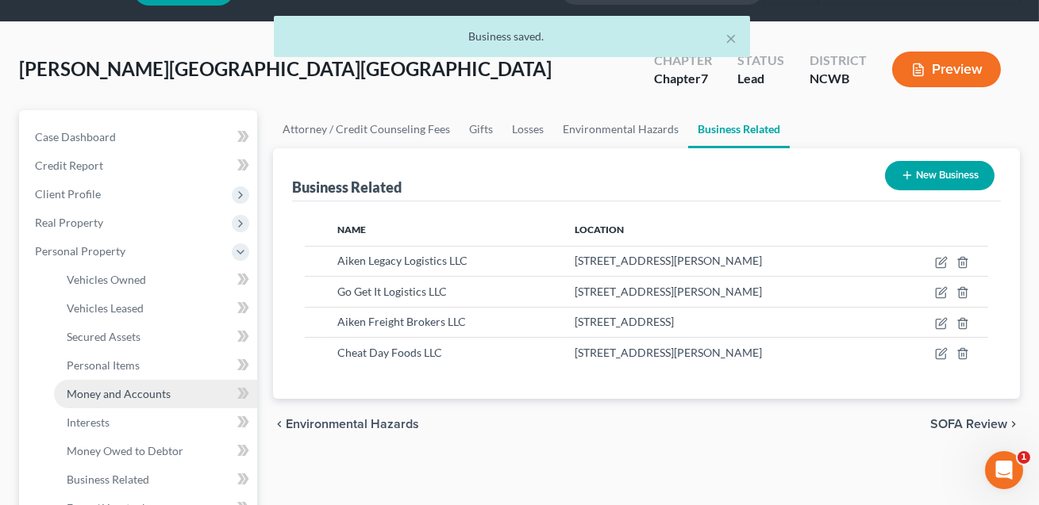
scroll to position [56, 0]
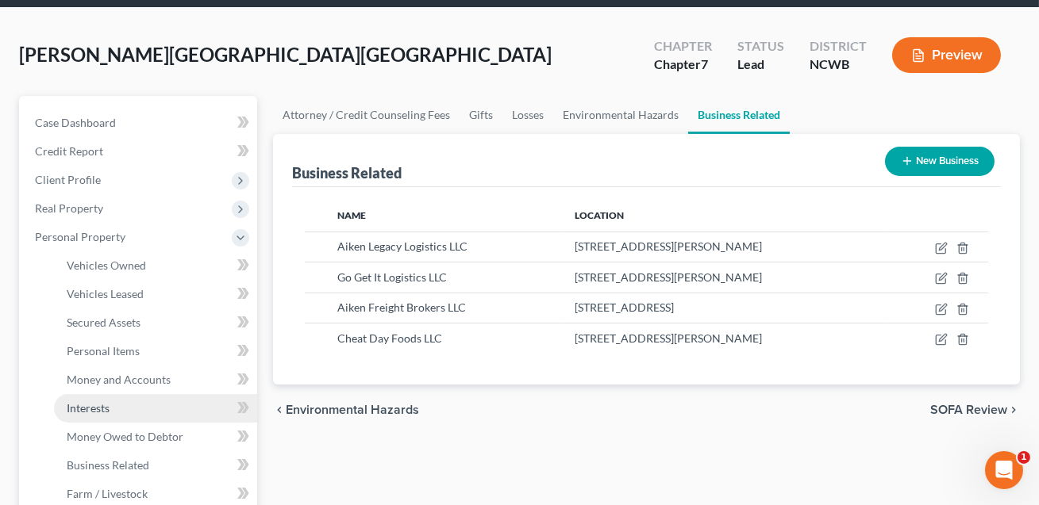
click at [95, 409] on span "Interests" at bounding box center [88, 408] width 43 height 13
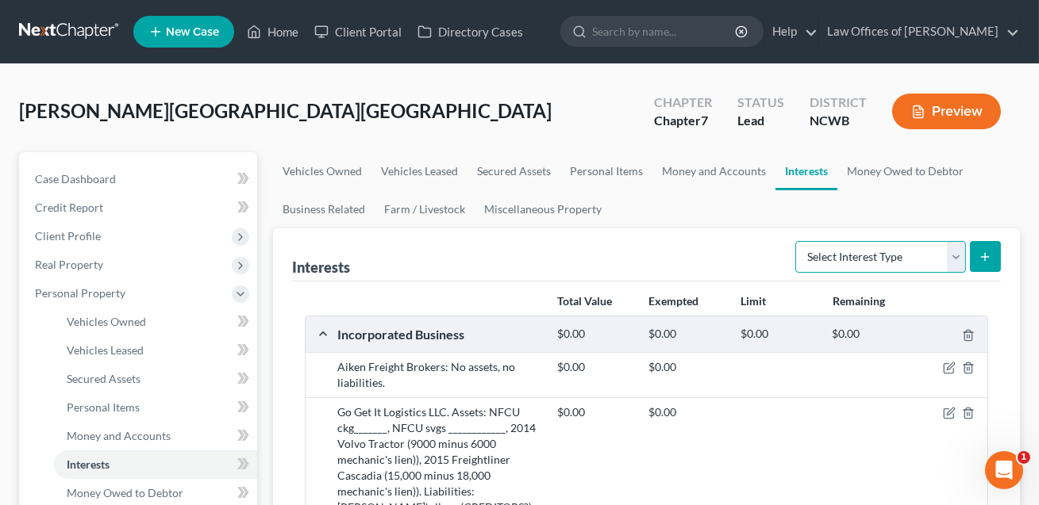
click at [882, 264] on select "Select Interest Type 401K Annuity Bond Education IRA Government Bond Government…" at bounding box center [880, 257] width 171 height 32
select select "incorporated_business"
click at [986, 257] on icon "submit" at bounding box center [984, 257] width 13 height 13
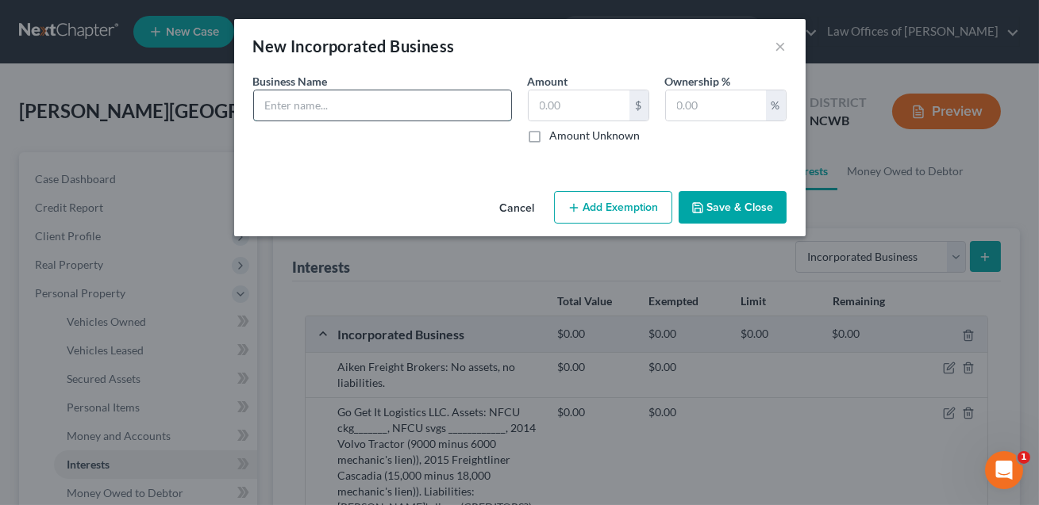
click at [386, 108] on input "text" at bounding box center [382, 105] width 257 height 30
type input "Cheat Day Foods LLC: Assets:_________________. Liabilities:____________________…"
click at [546, 105] on input "text" at bounding box center [579, 105] width 101 height 30
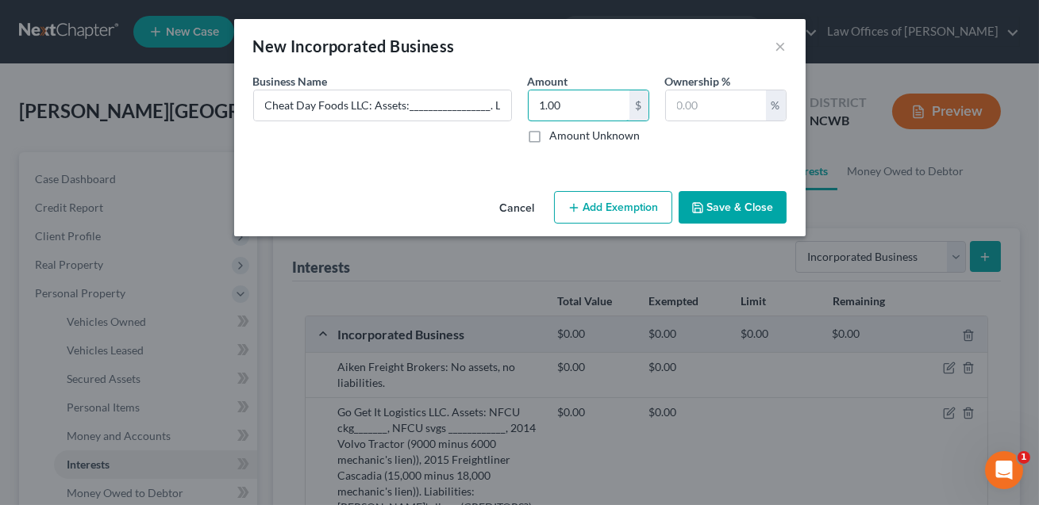
type input "1.00"
click at [744, 208] on button "Save & Close" at bounding box center [732, 207] width 108 height 33
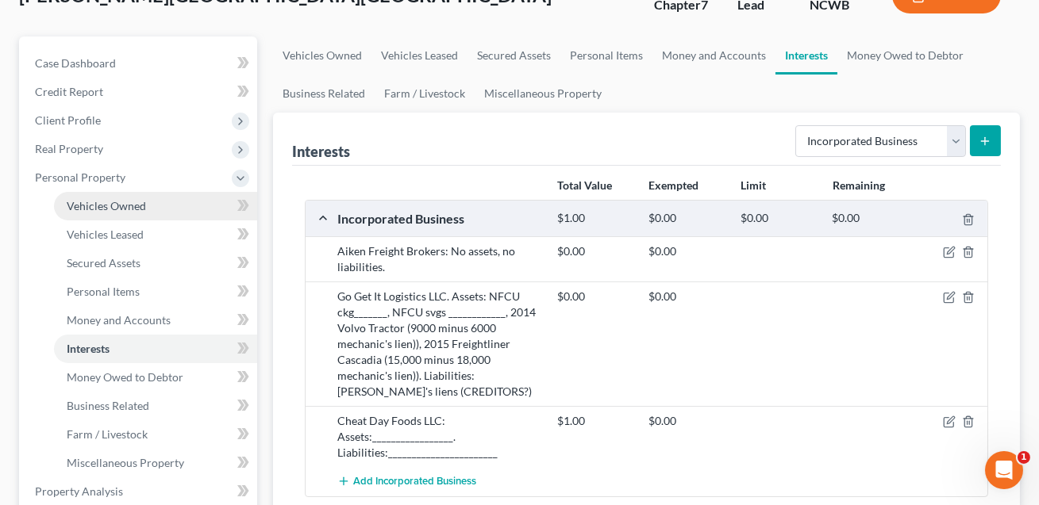
scroll to position [398, 0]
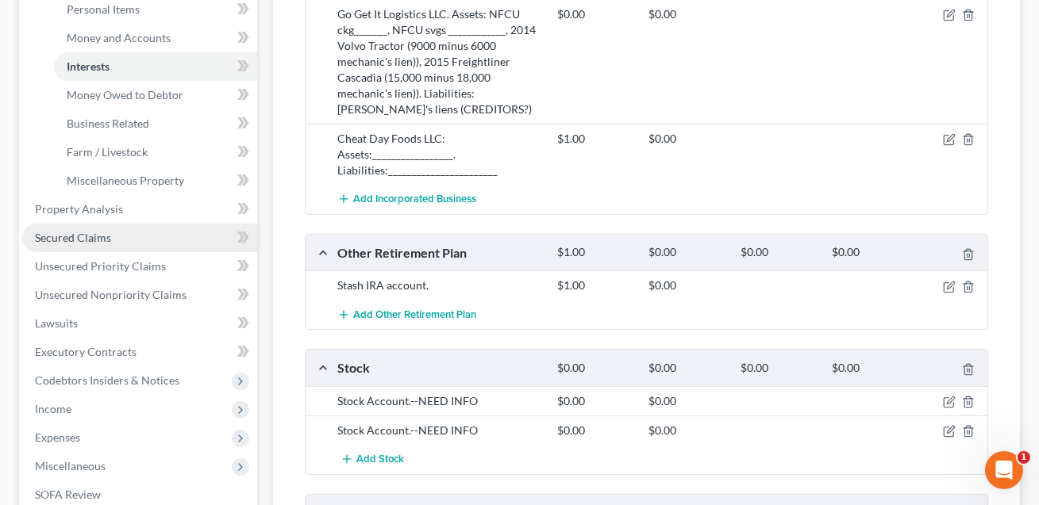
click at [79, 235] on span "Secured Claims" at bounding box center [73, 237] width 76 height 13
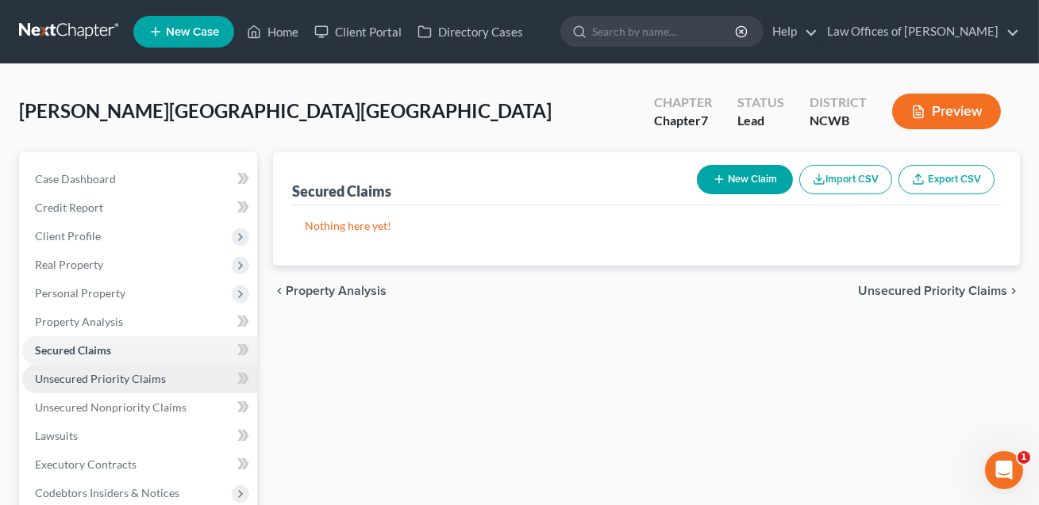
click at [79, 375] on span "Unsecured Priority Claims" at bounding box center [100, 378] width 131 height 13
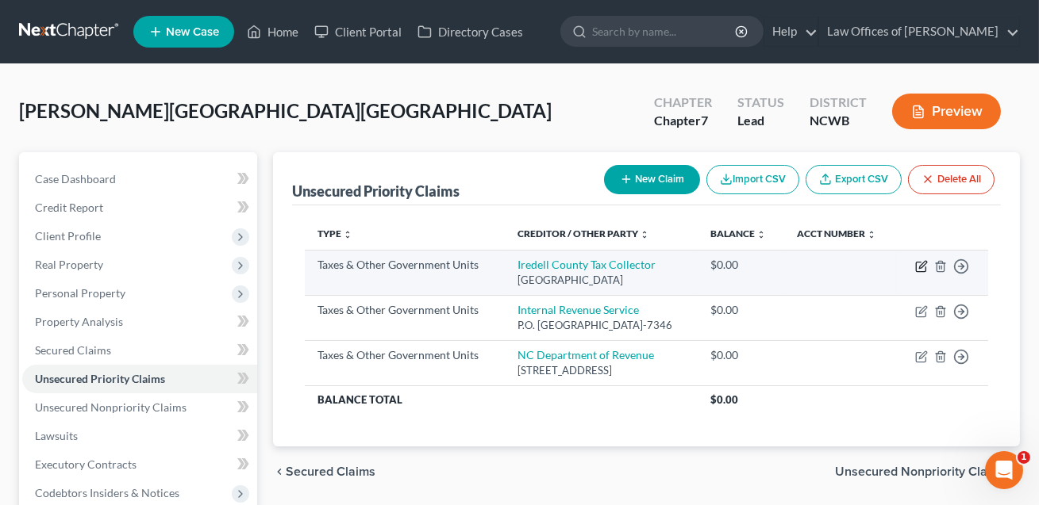
click at [919, 268] on icon "button" at bounding box center [921, 266] width 13 height 13
select select "4"
select select "28"
select select "0"
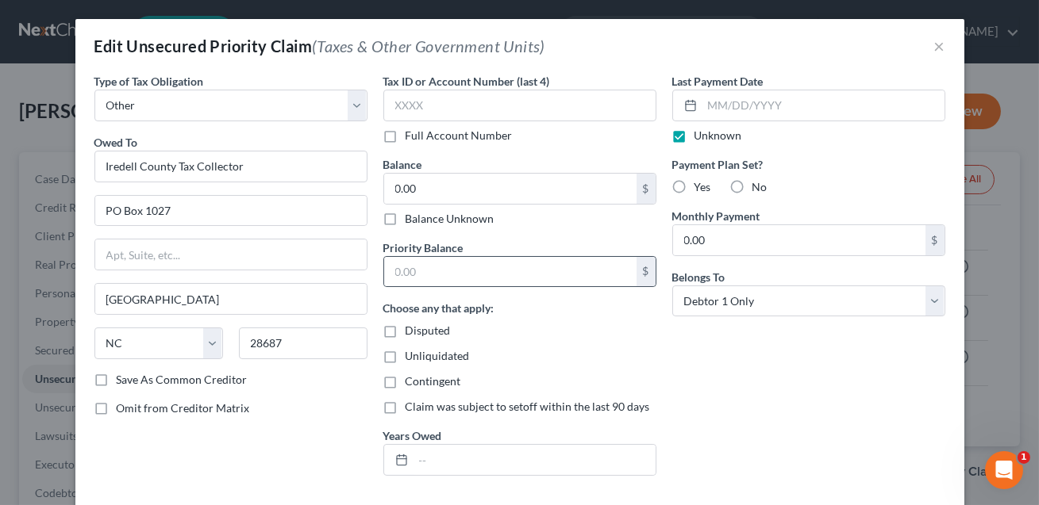
scroll to position [127, 0]
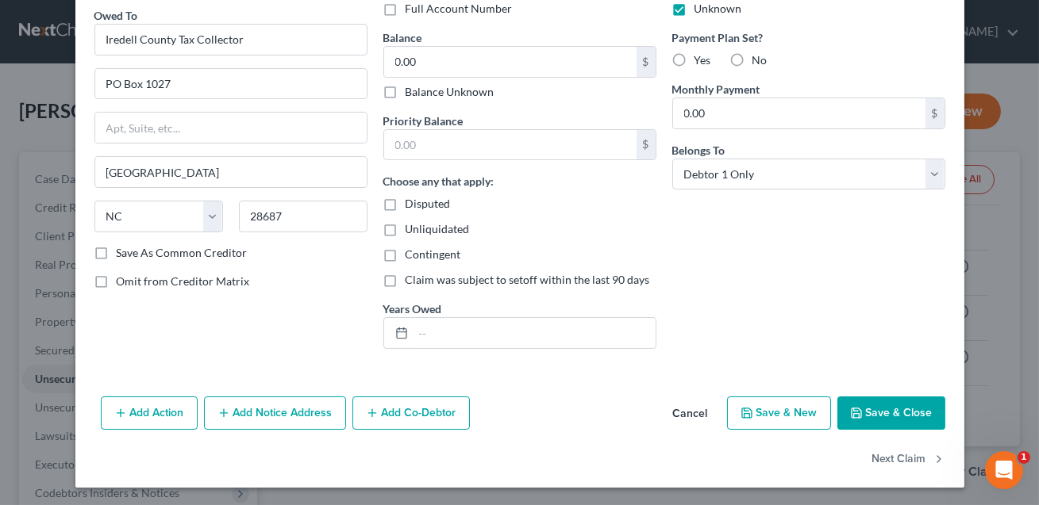
click at [877, 408] on button "Save & Close" at bounding box center [891, 413] width 108 height 33
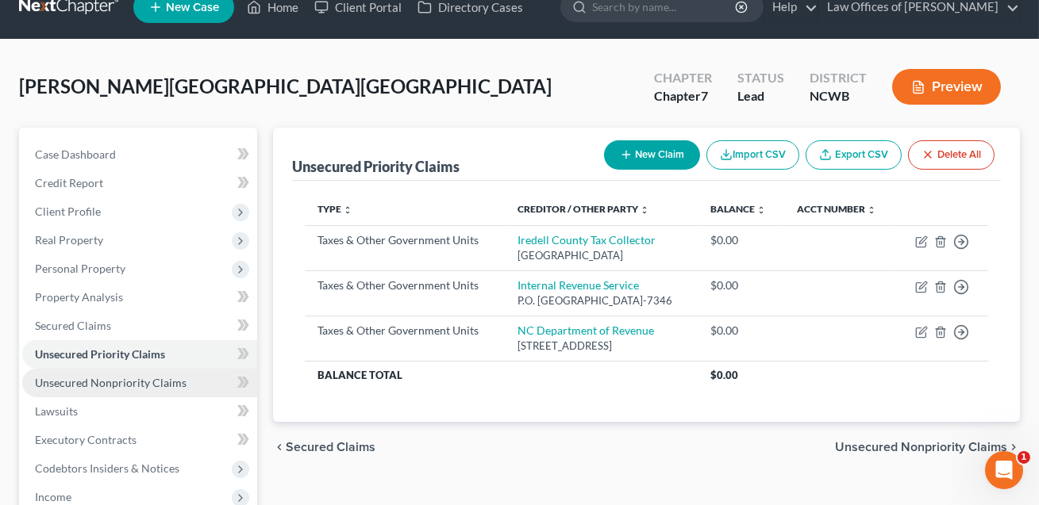
scroll to position [29, 0]
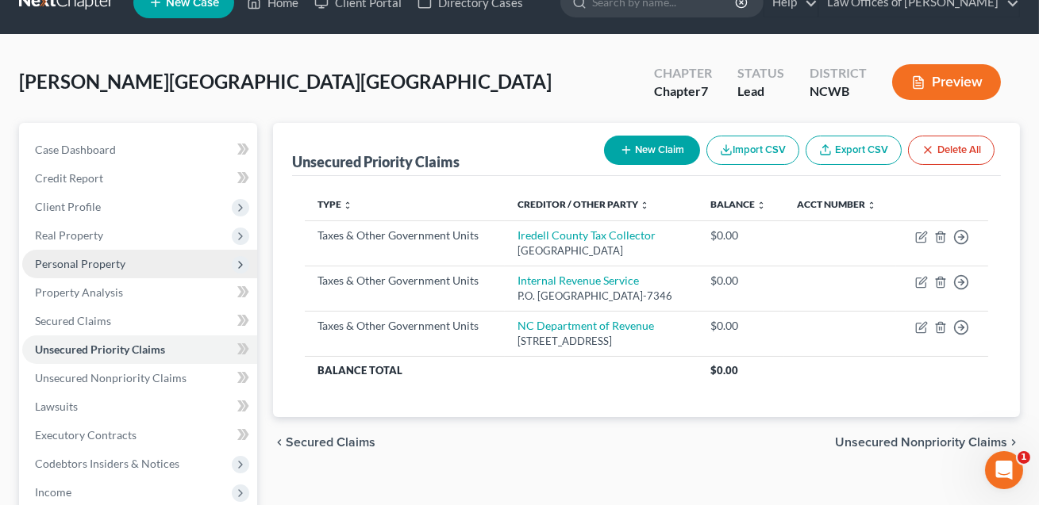
click at [72, 261] on span "Personal Property" at bounding box center [80, 263] width 90 height 13
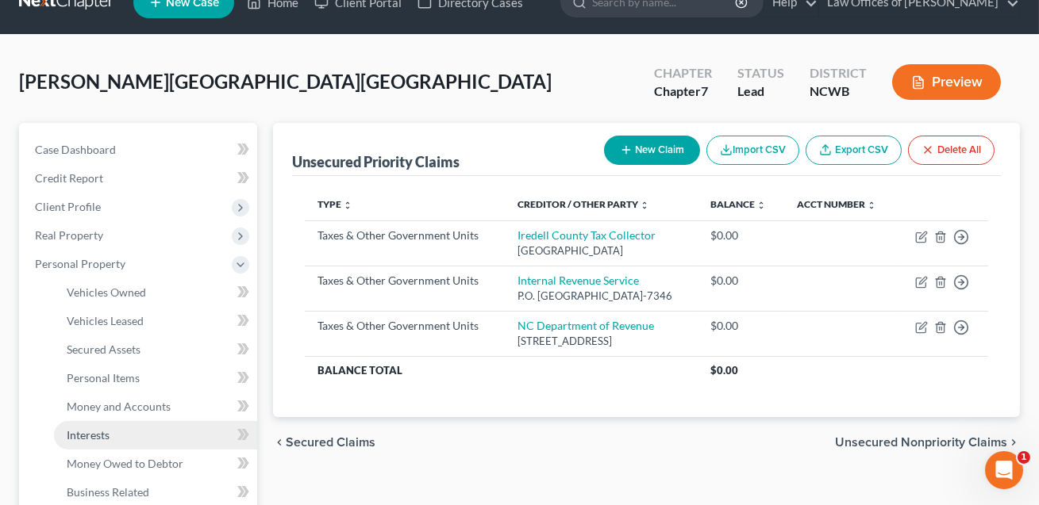
click at [97, 431] on span "Interests" at bounding box center [88, 435] width 43 height 13
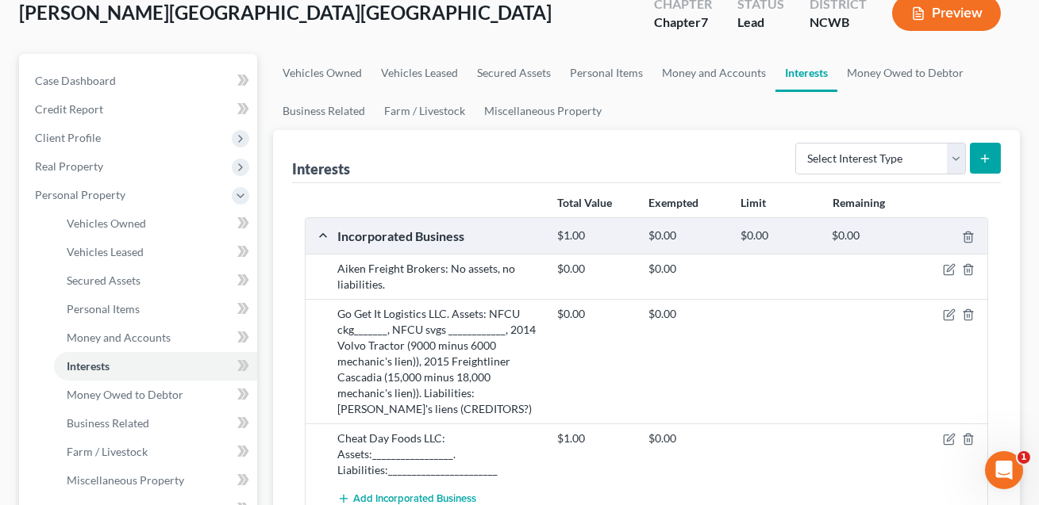
scroll to position [258, 0]
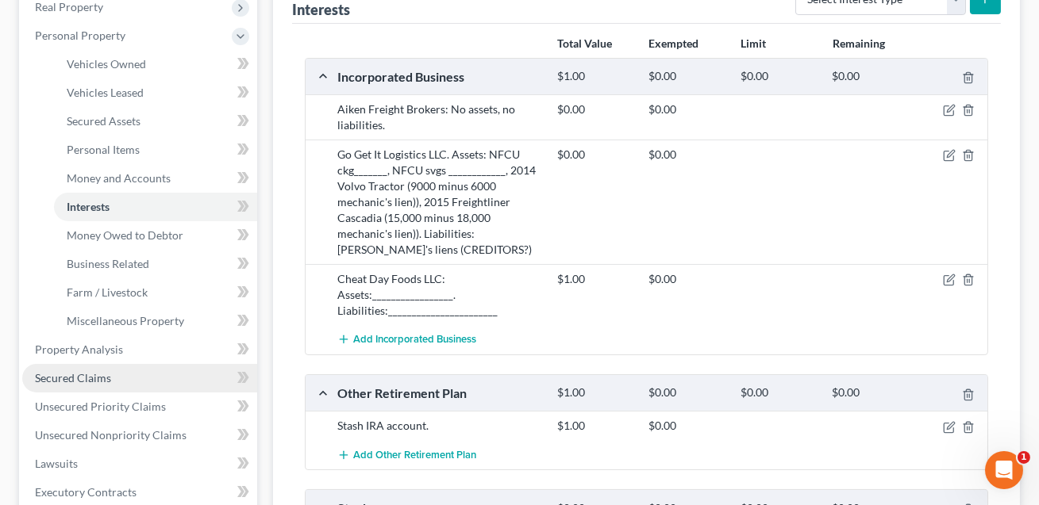
click at [94, 379] on span "Secured Claims" at bounding box center [73, 377] width 76 height 13
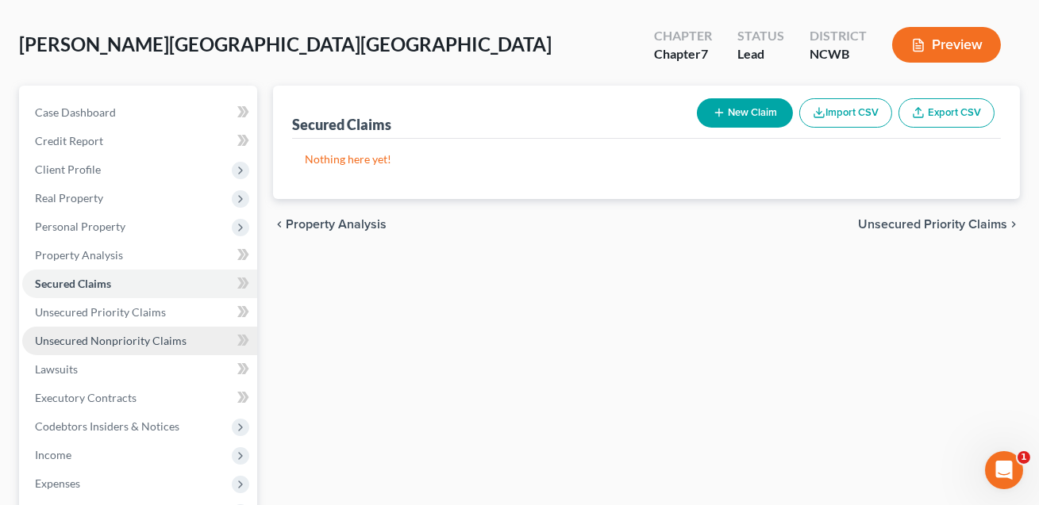
scroll to position [170, 0]
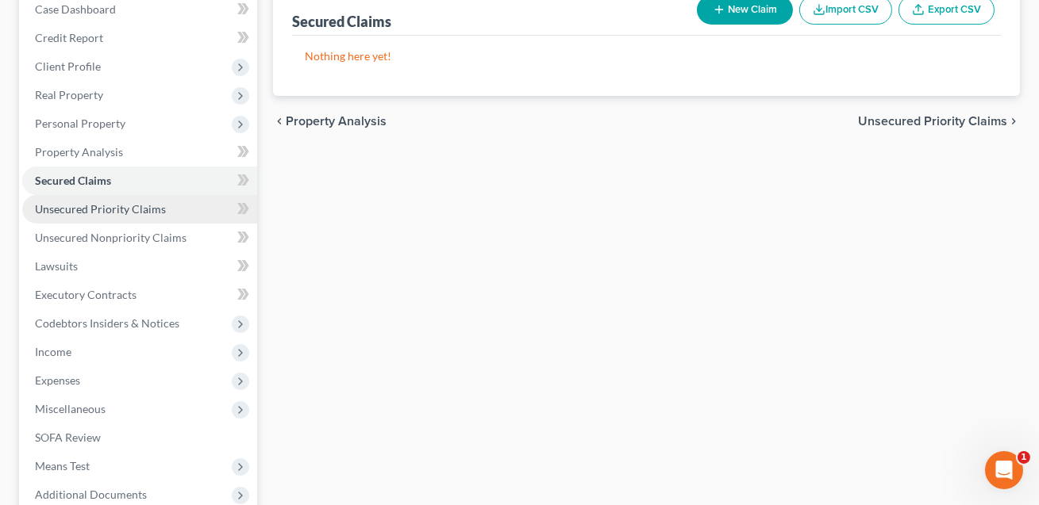
click at [111, 210] on span "Unsecured Priority Claims" at bounding box center [100, 208] width 131 height 13
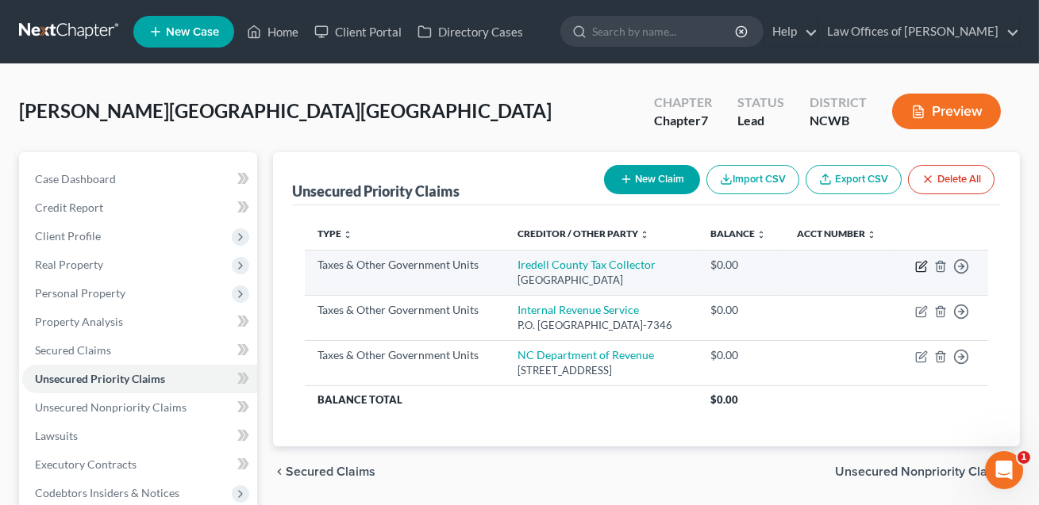
click at [917, 263] on icon "button" at bounding box center [921, 266] width 13 height 13
select select "4"
select select "28"
select select "0"
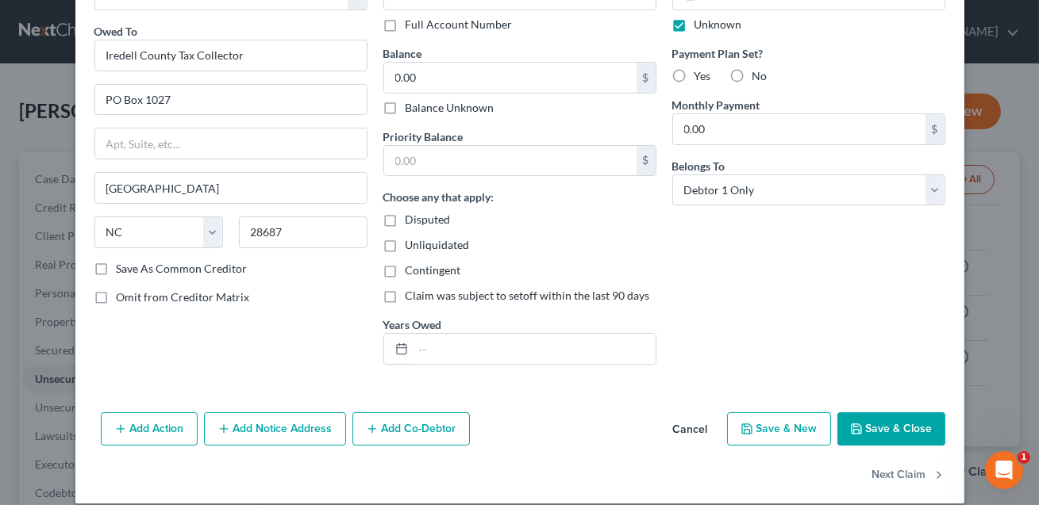
scroll to position [127, 0]
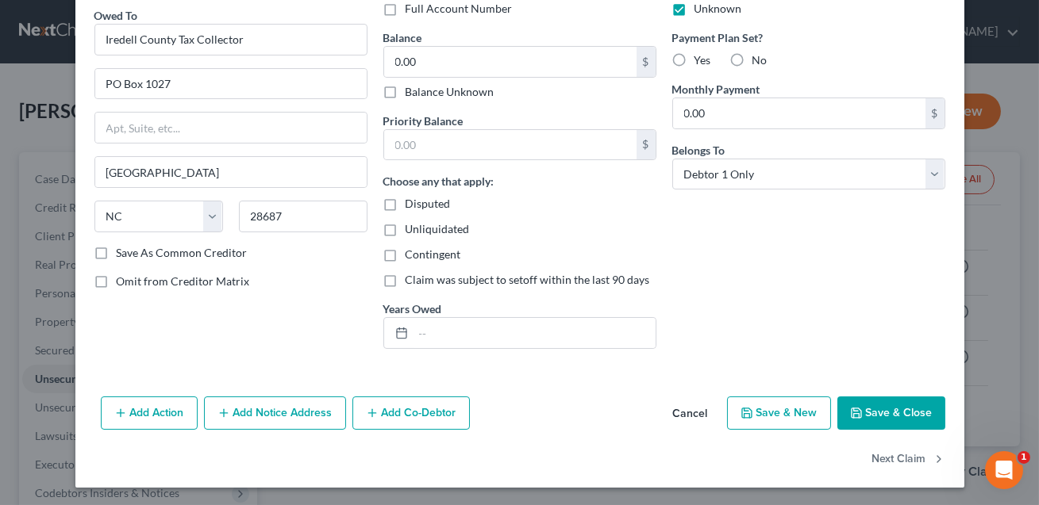
click at [398, 411] on button "Add Co-Debtor" at bounding box center [410, 413] width 117 height 33
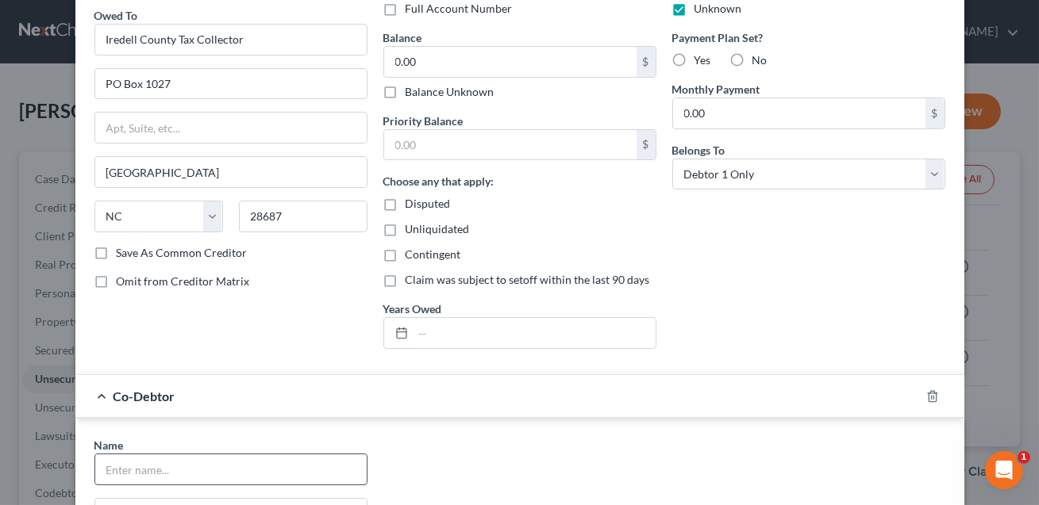
click at [259, 463] on input "text" at bounding box center [230, 470] width 271 height 30
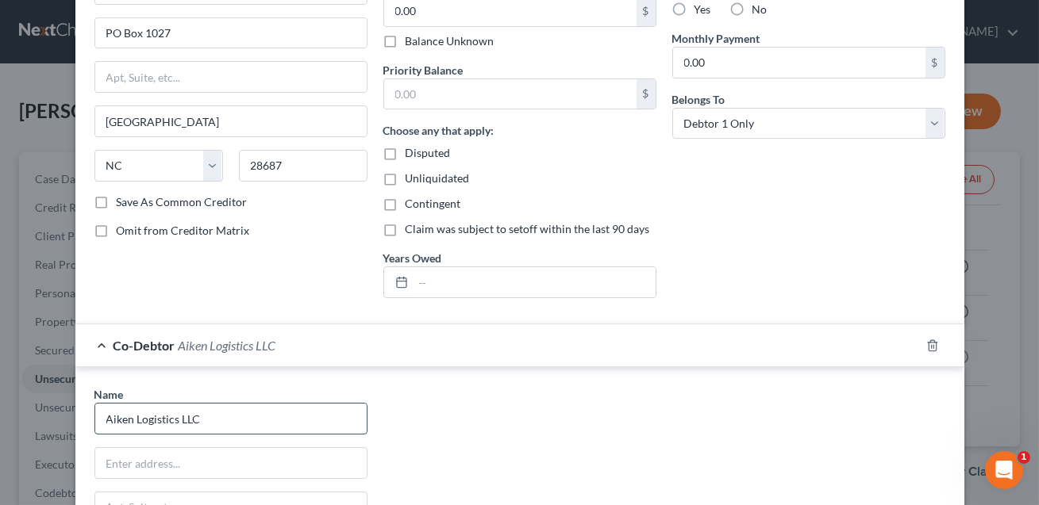
scroll to position [186, 0]
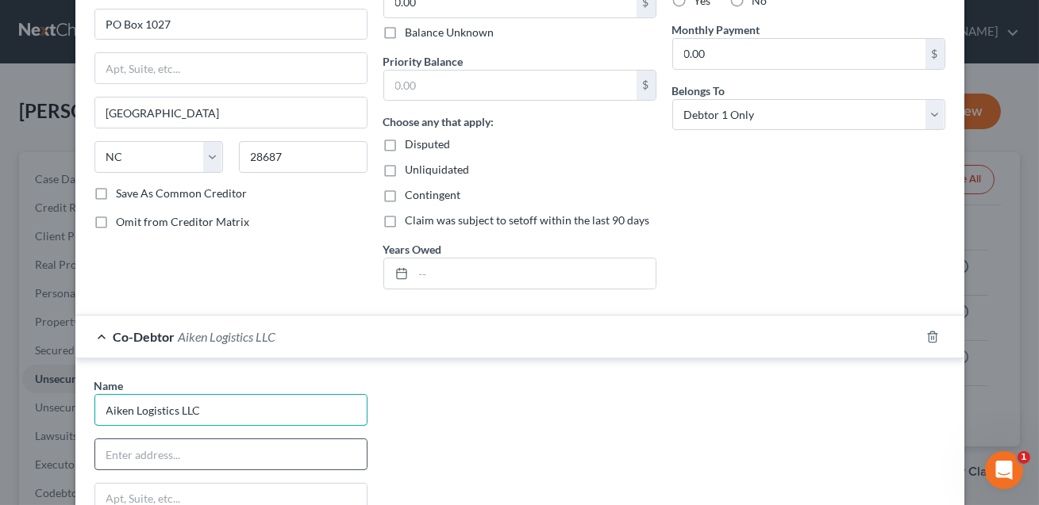
type input "Aiken Logistics LLC"
click at [160, 456] on input "text" at bounding box center [230, 455] width 271 height 30
type input "[STREET_ADDRESS][PERSON_NAME]"
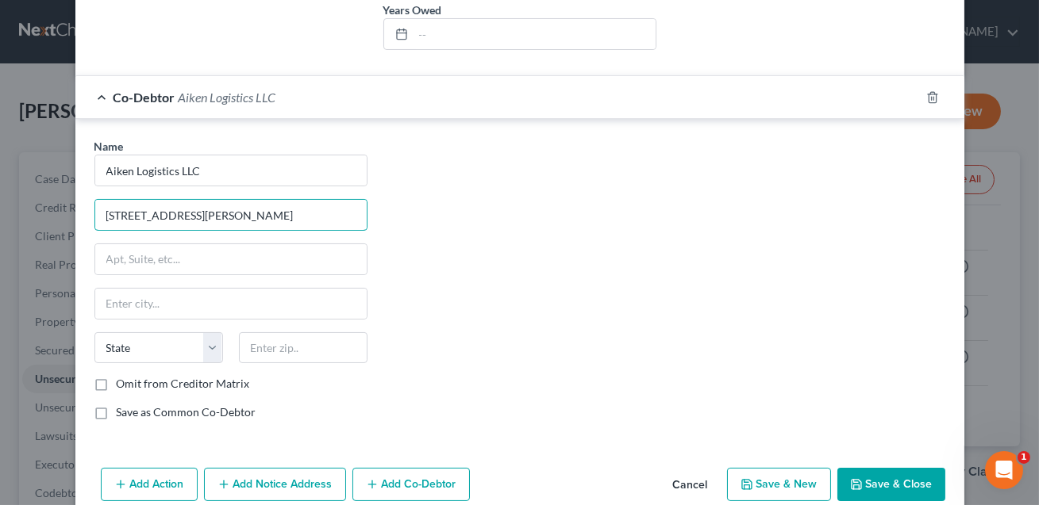
scroll to position [476, 0]
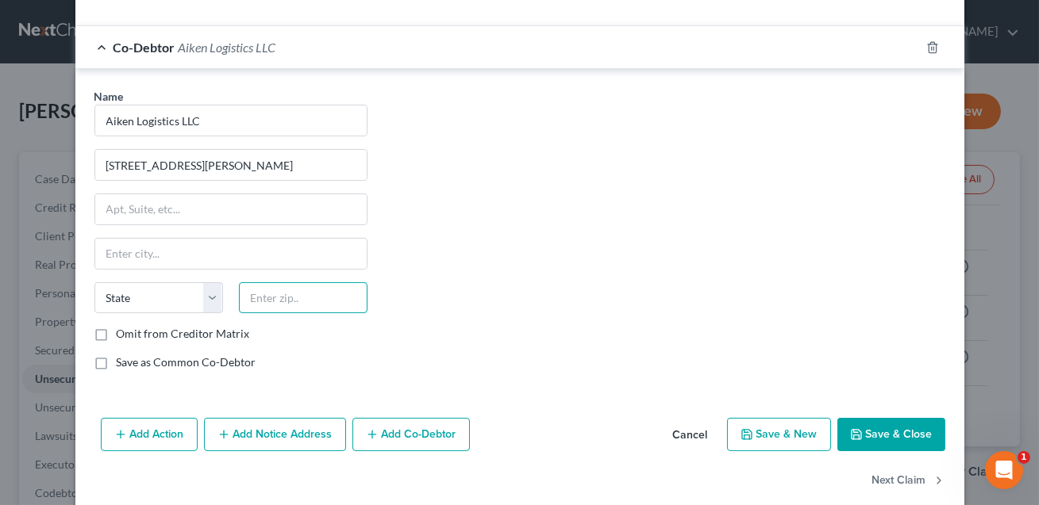
click at [274, 303] on input "text" at bounding box center [303, 299] width 129 height 32
type input "28115"
click at [238, 234] on div "Name * Aiken Logistics LLC [STREET_ADDRESS][GEOGRAPHIC_DATA][PERSON_NAME][US_ST…" at bounding box center [230, 235] width 289 height 295
type input "[GEOGRAPHIC_DATA]"
select select "28"
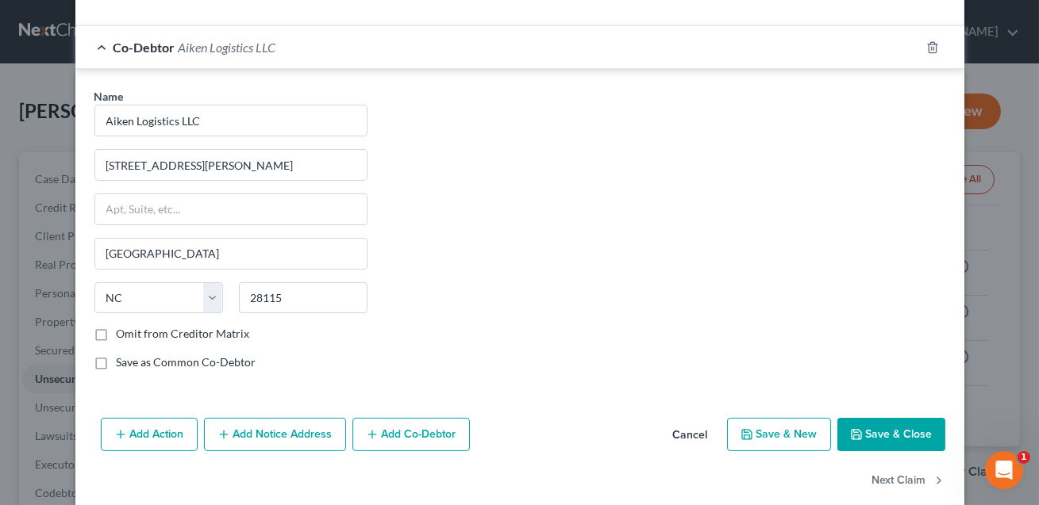
click at [896, 430] on button "Save & Close" at bounding box center [891, 434] width 108 height 33
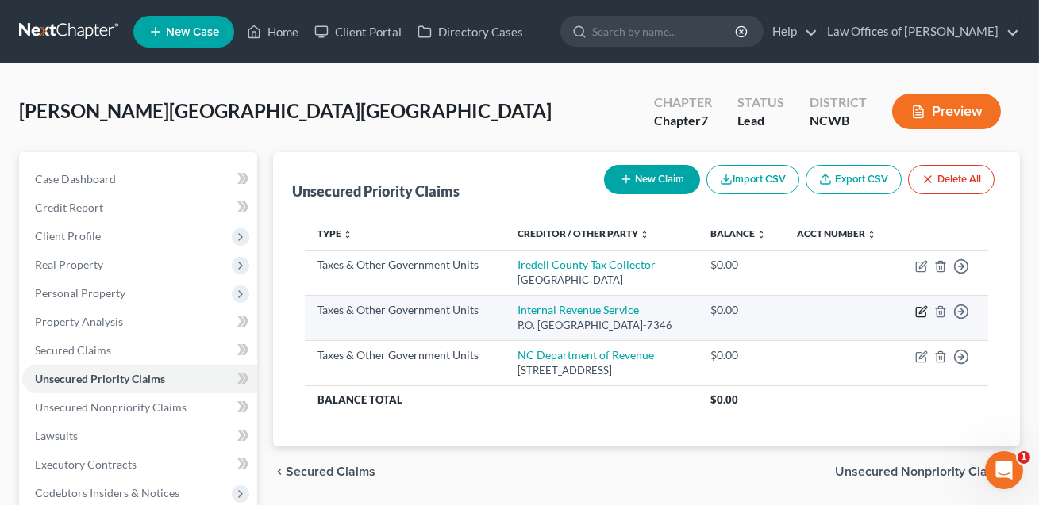
click at [921, 311] on icon "button" at bounding box center [922, 309] width 7 height 7
select select "0"
select select "39"
select select "0"
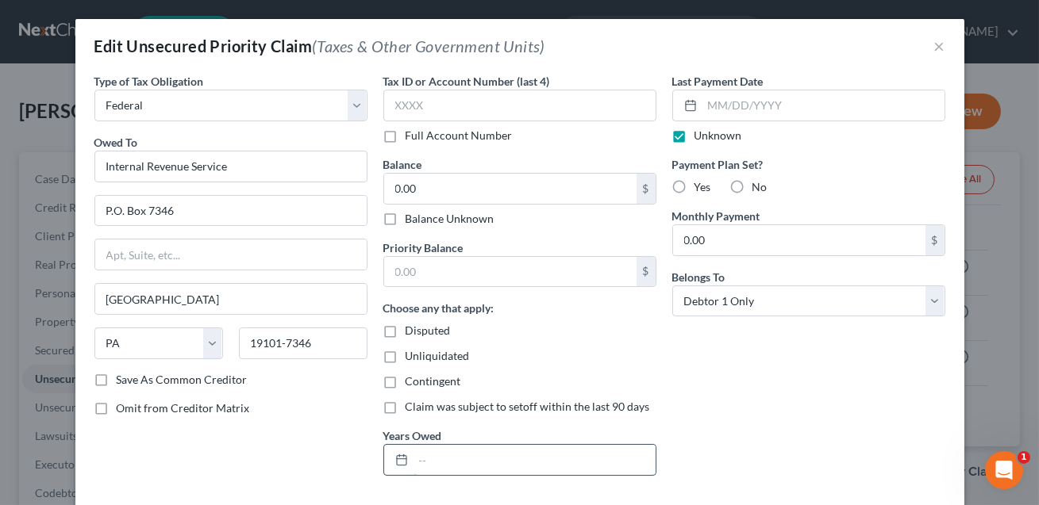
click at [453, 449] on input "text" at bounding box center [534, 460] width 242 height 30
type input "2022, 2023 CONFIRM"
click at [423, 194] on input "0.00" at bounding box center [510, 189] width 252 height 30
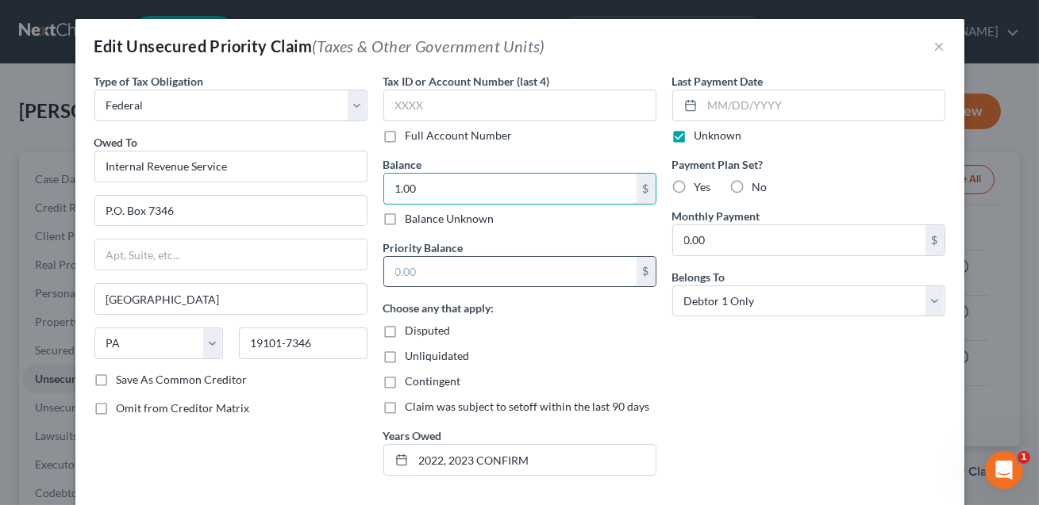
type input "1.00"
click at [412, 270] on input "text" at bounding box center [510, 272] width 252 height 30
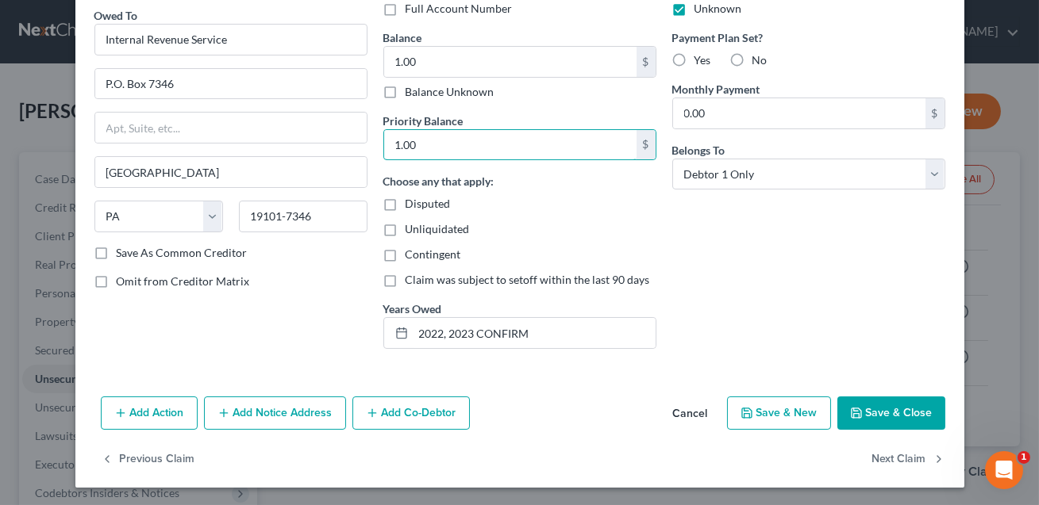
type input "1.00"
click at [398, 411] on button "Add Co-Debtor" at bounding box center [410, 413] width 117 height 33
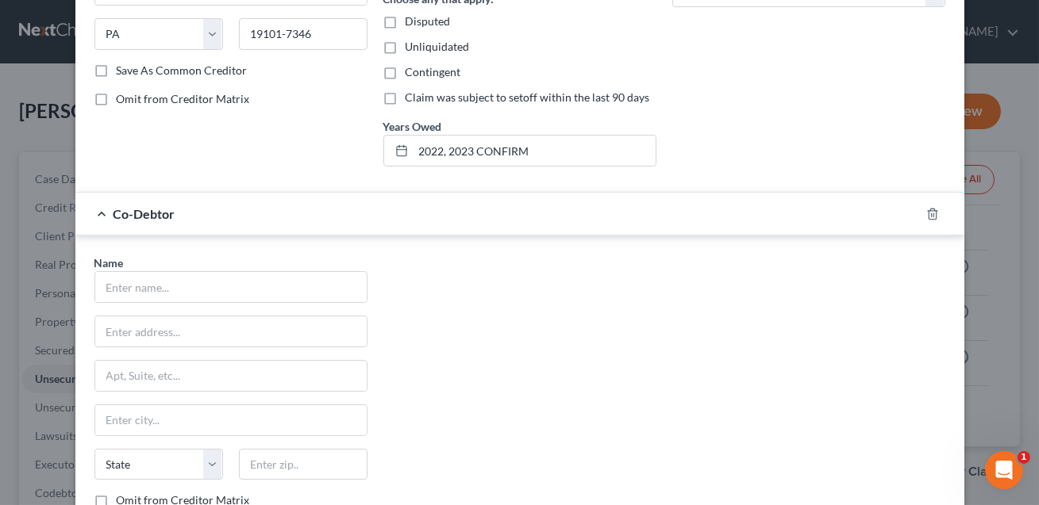
scroll to position [326, 0]
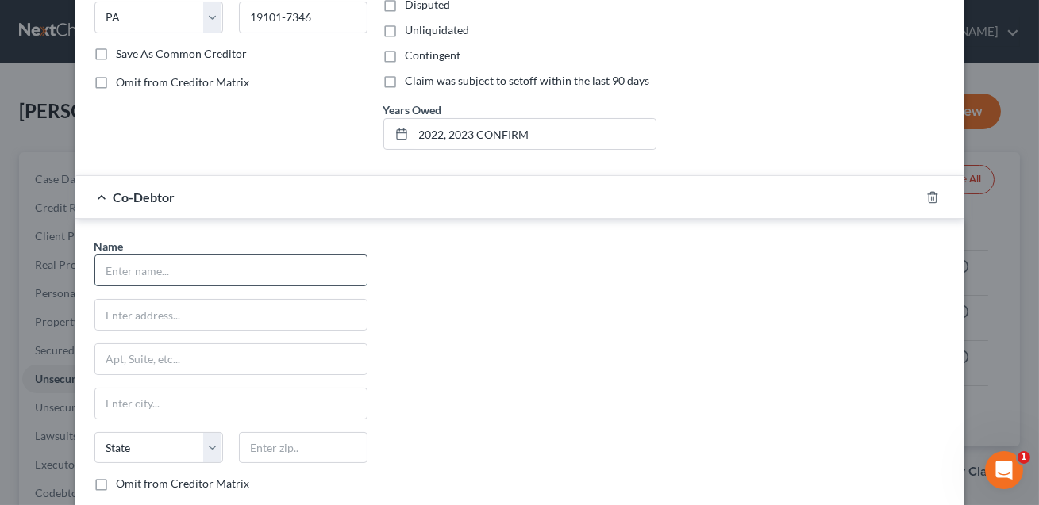
click at [247, 278] on input "text" at bounding box center [230, 271] width 271 height 30
type input "[PERSON_NAME]"
click at [237, 307] on input "text" at bounding box center [230, 315] width 271 height 30
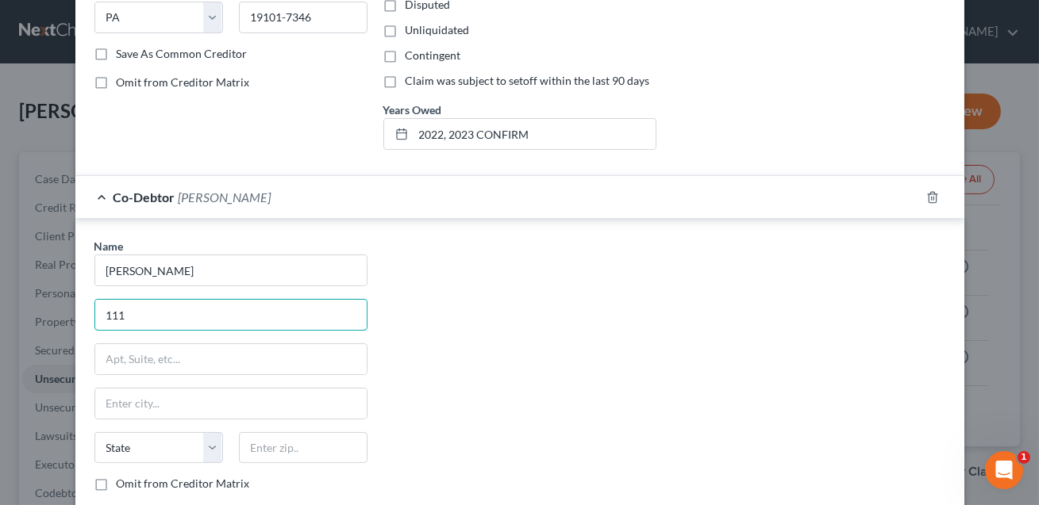
type input "[STREET_ADDRESS][PERSON_NAME]"
click at [272, 450] on input "text" at bounding box center [303, 448] width 129 height 32
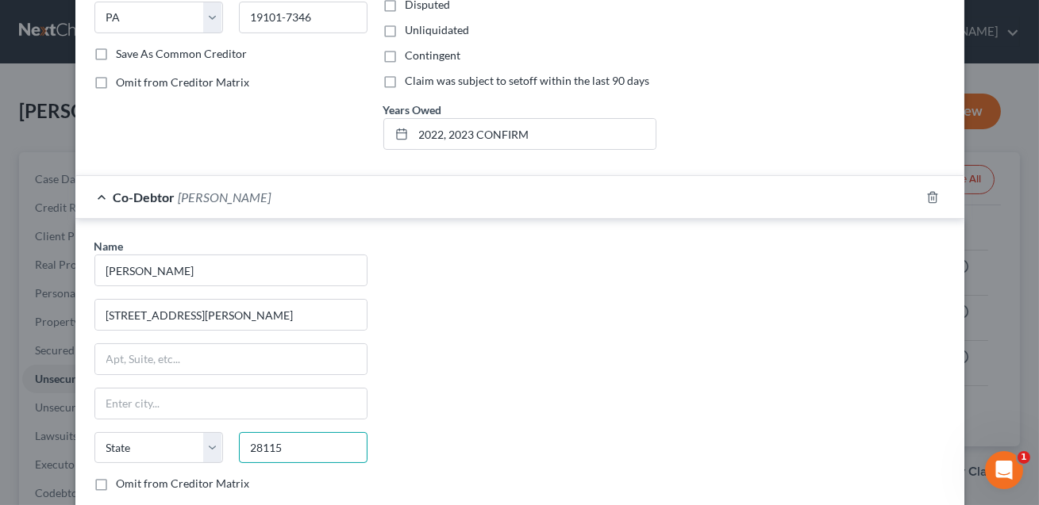
scroll to position [498, 0]
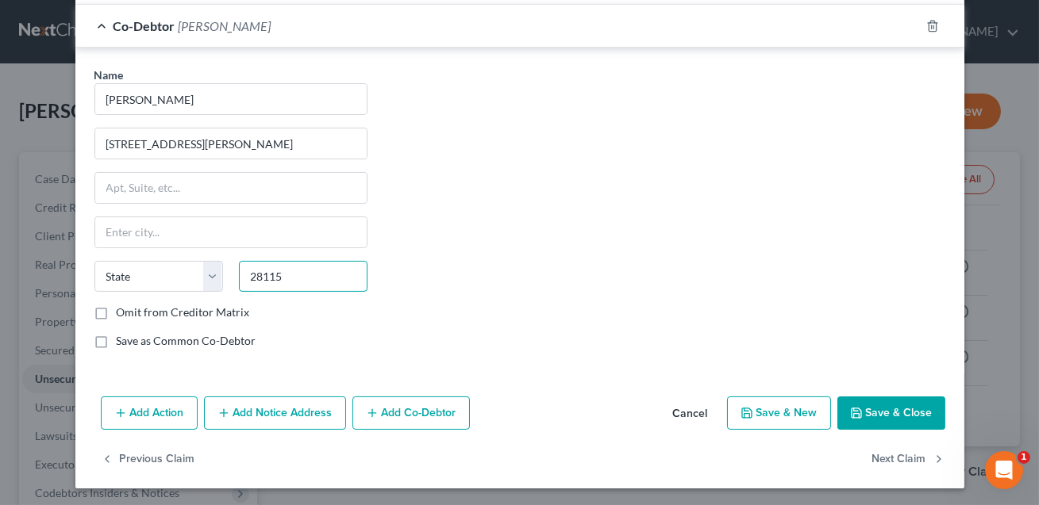
type input "28115"
click at [885, 406] on button "Save & Close" at bounding box center [891, 413] width 108 height 33
type input "[GEOGRAPHIC_DATA]"
select select "28"
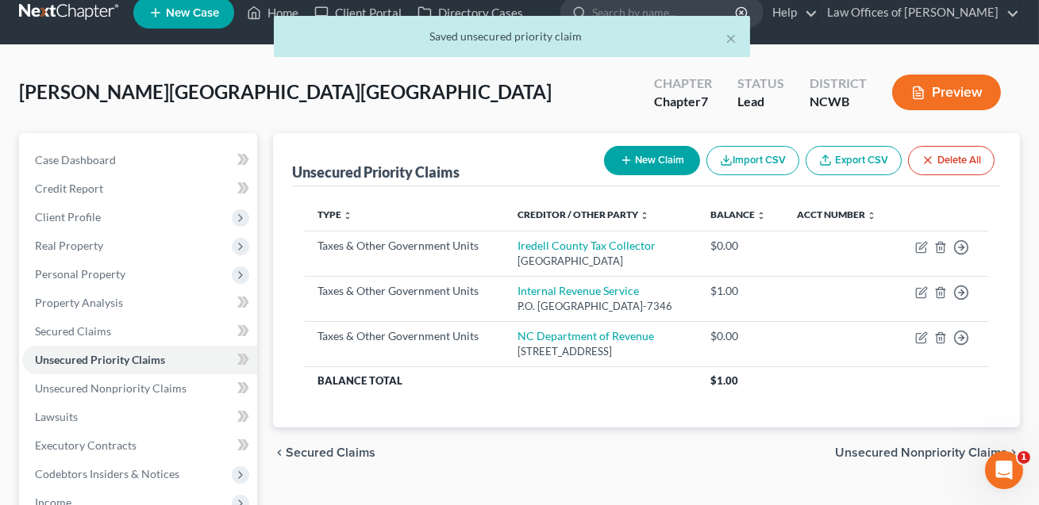
scroll to position [21, 0]
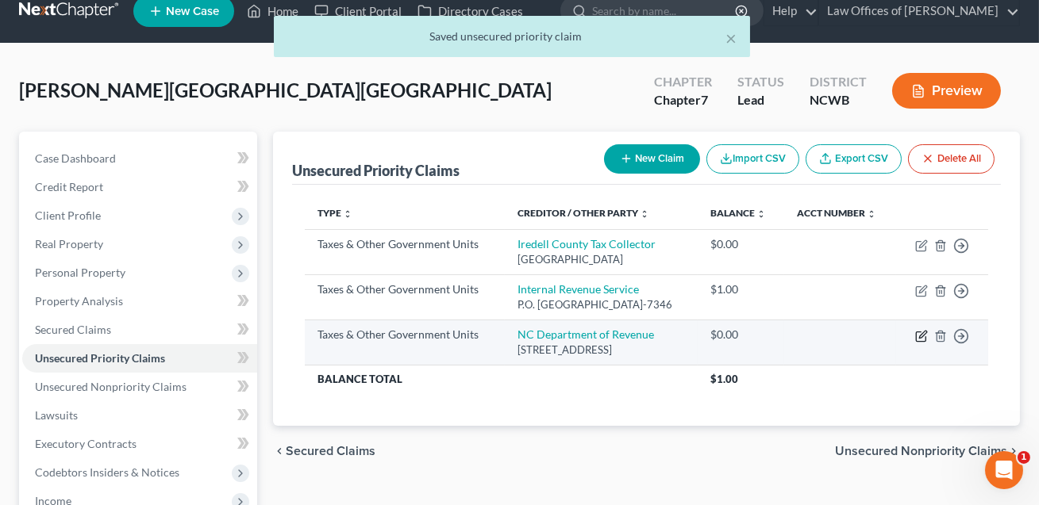
click at [923, 336] on icon "button" at bounding box center [921, 336] width 13 height 13
select select "2"
select select "28"
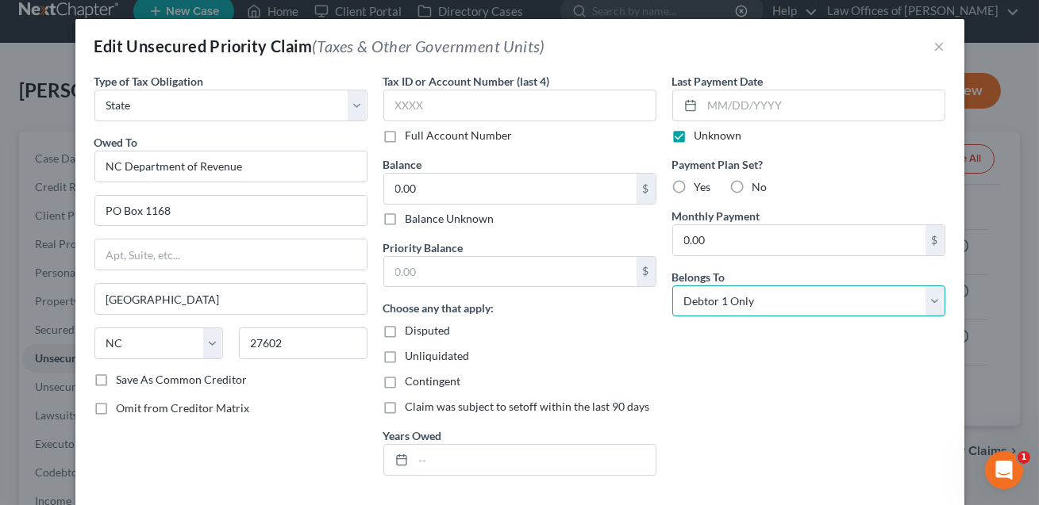
click at [729, 296] on select "Select Debtor 1 Only Debtor 2 Only Debtor 1 And Debtor 2 Only At Least One Of T…" at bounding box center [808, 302] width 273 height 32
select select "3"
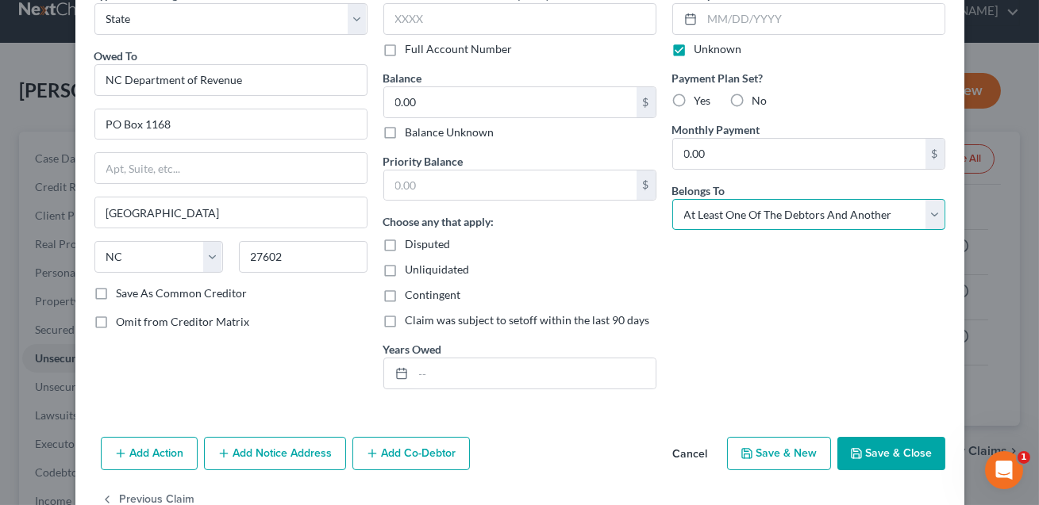
scroll to position [109, 0]
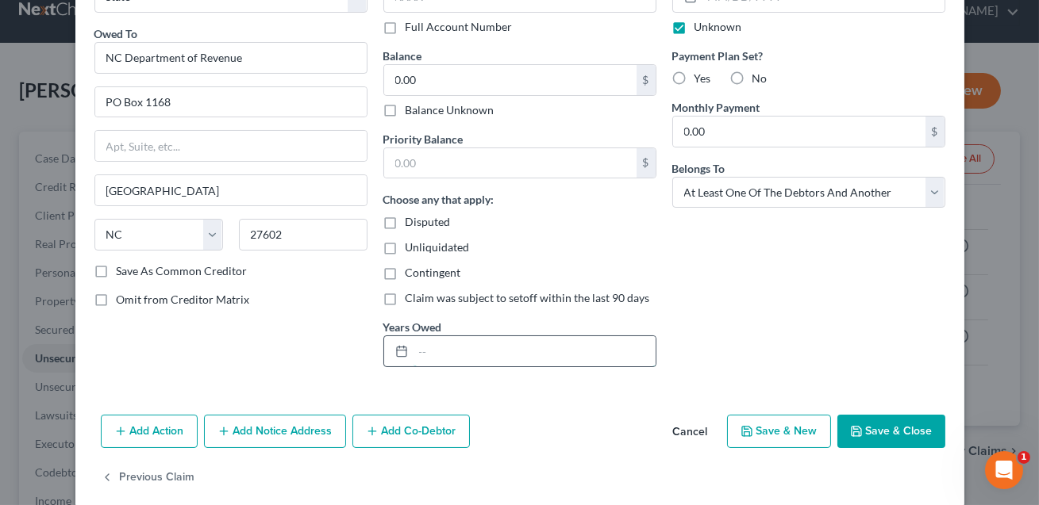
click at [462, 348] on input "text" at bounding box center [534, 351] width 242 height 30
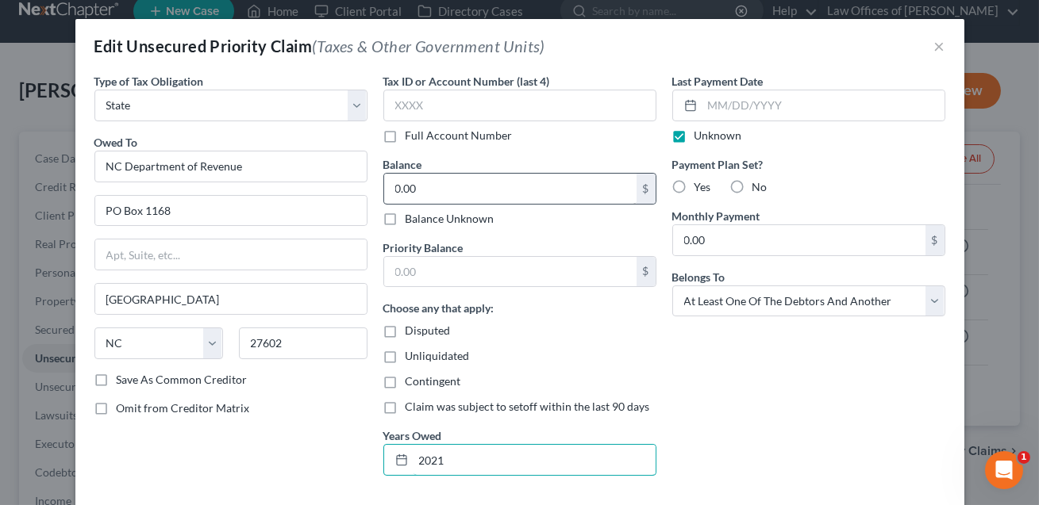
type input "2021"
click at [424, 187] on input "0.00" at bounding box center [510, 189] width 252 height 30
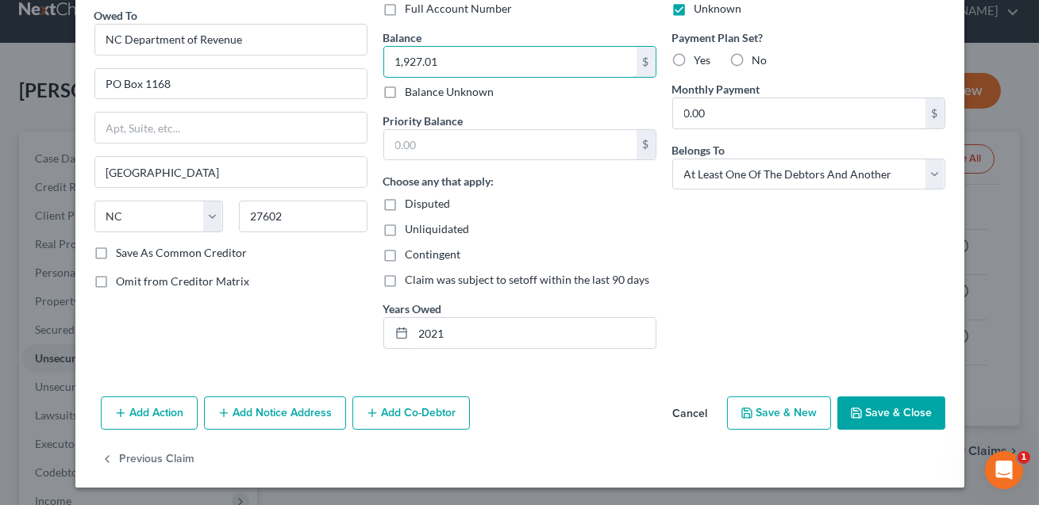
type input "1,927.01"
click at [412, 404] on button "Add Co-Debtor" at bounding box center [410, 413] width 117 height 33
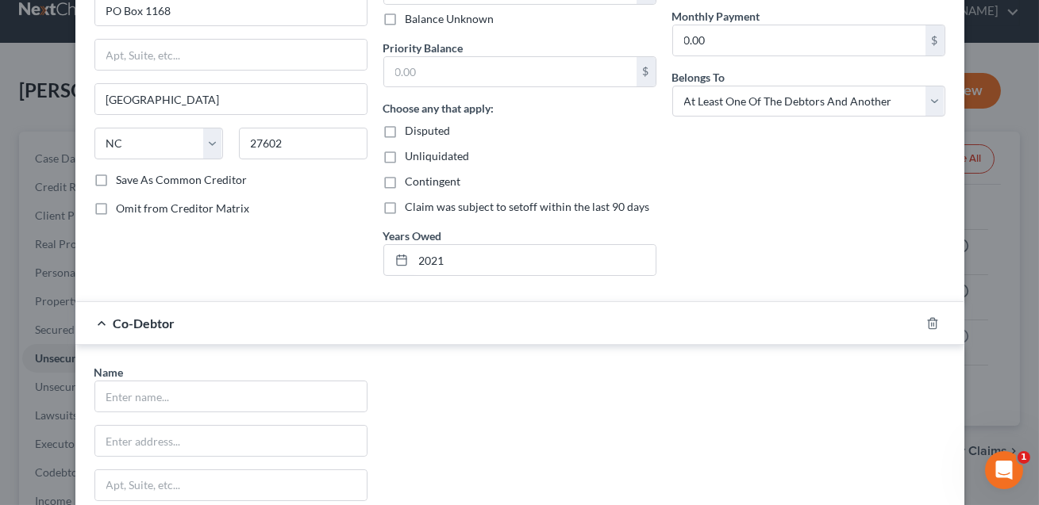
scroll to position [240, 0]
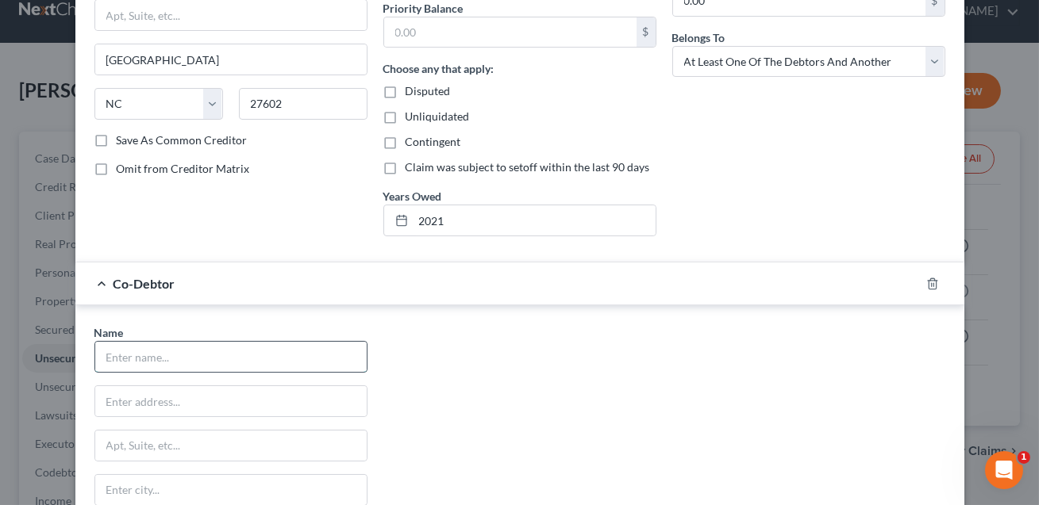
click at [186, 365] on input "text" at bounding box center [230, 357] width 271 height 30
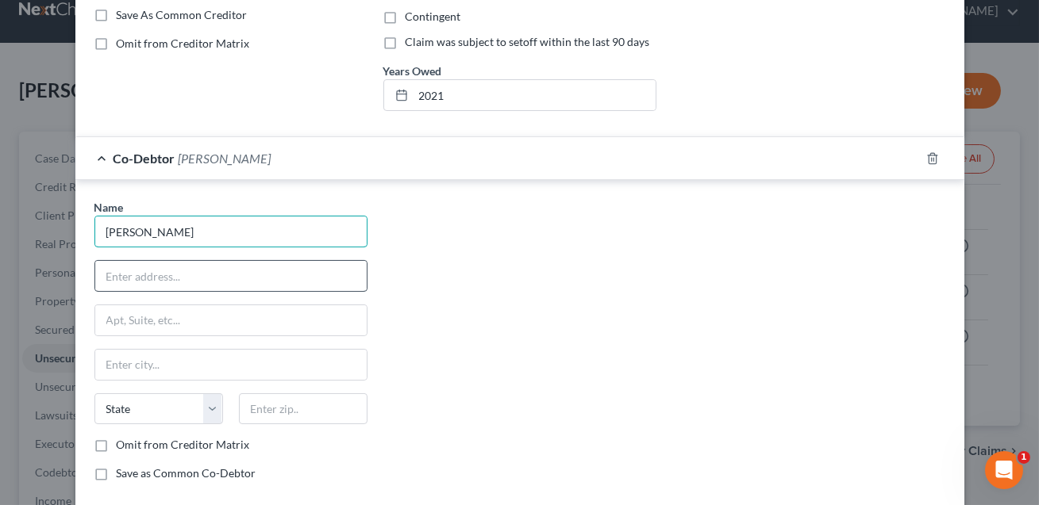
type input "[PERSON_NAME]"
click at [141, 275] on input "text" at bounding box center [230, 276] width 271 height 30
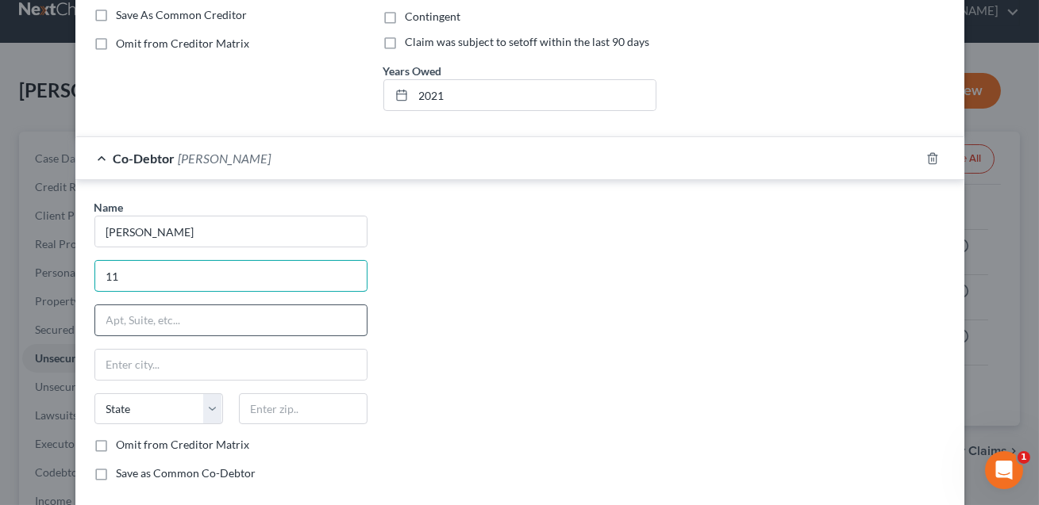
type input "[STREET_ADDRESS][PERSON_NAME]"
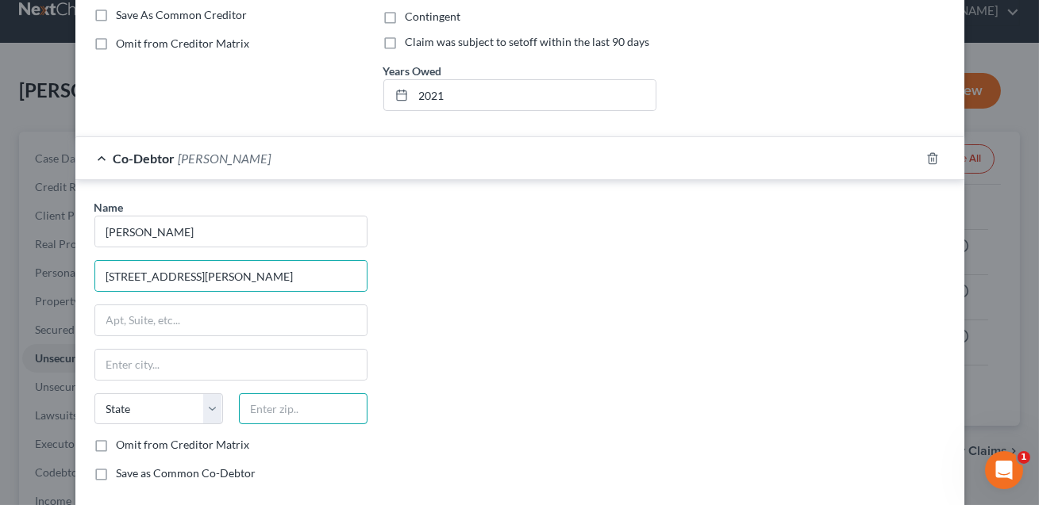
click at [267, 412] on input "text" at bounding box center [303, 410] width 129 height 32
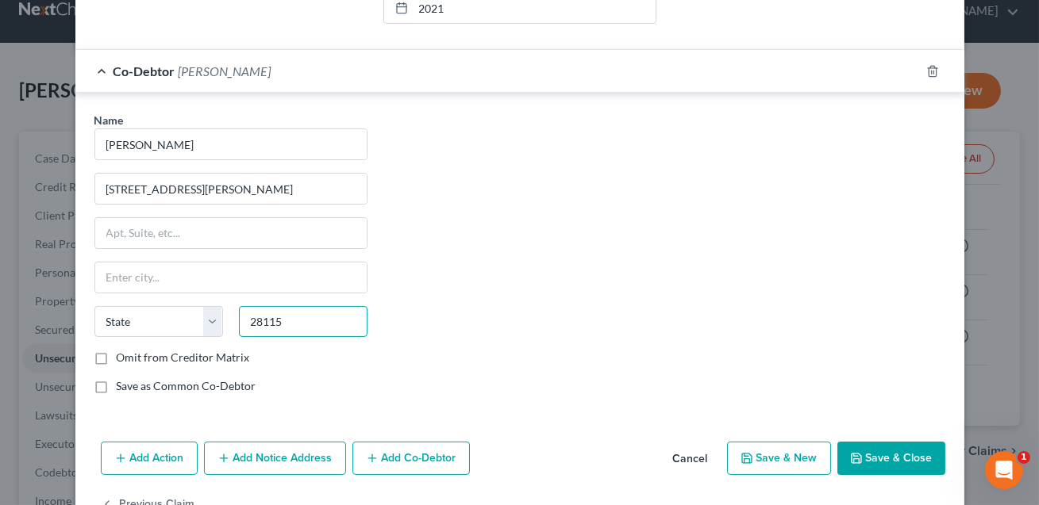
scroll to position [498, 0]
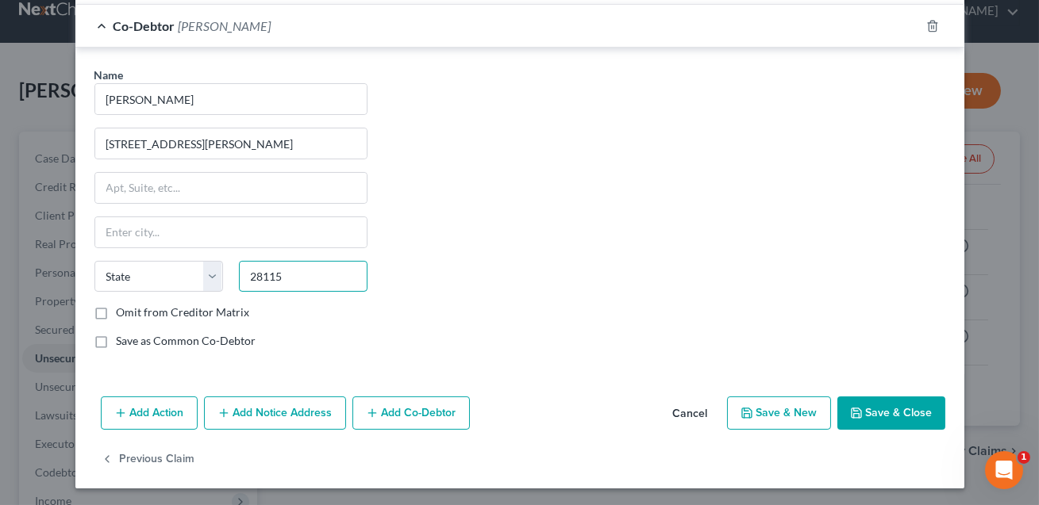
type input "28115"
click at [416, 409] on button "Add Co-Debtor" at bounding box center [410, 413] width 117 height 33
type input "[GEOGRAPHIC_DATA]"
select select "28"
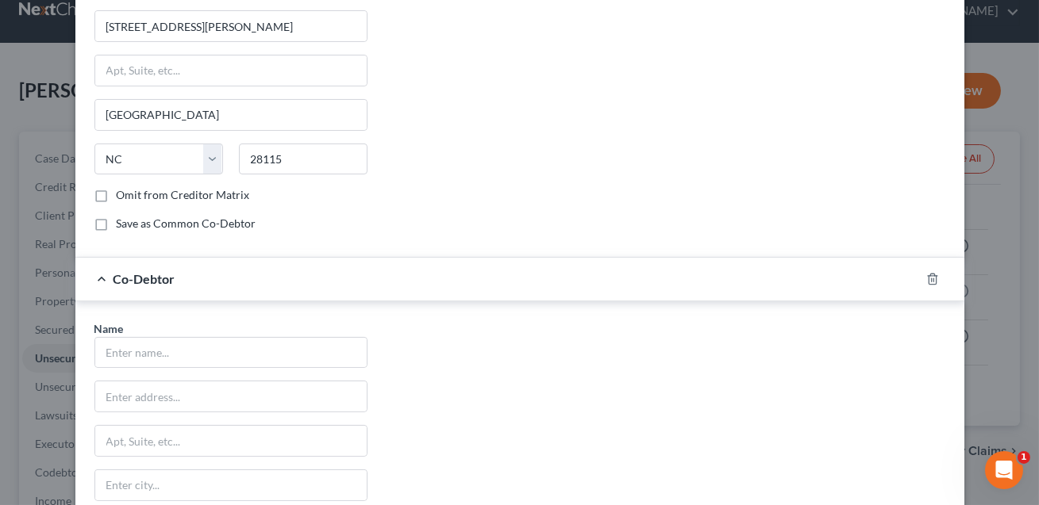
scroll to position [676, 0]
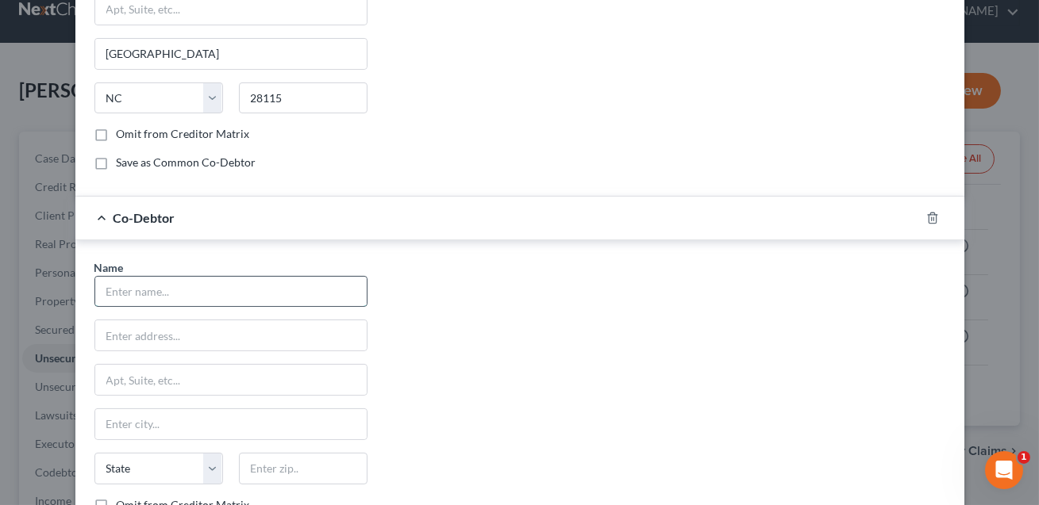
click at [190, 285] on input "text" at bounding box center [230, 292] width 271 height 30
type input "[PERSON_NAME]"
click at [186, 327] on input "text" at bounding box center [230, 336] width 271 height 30
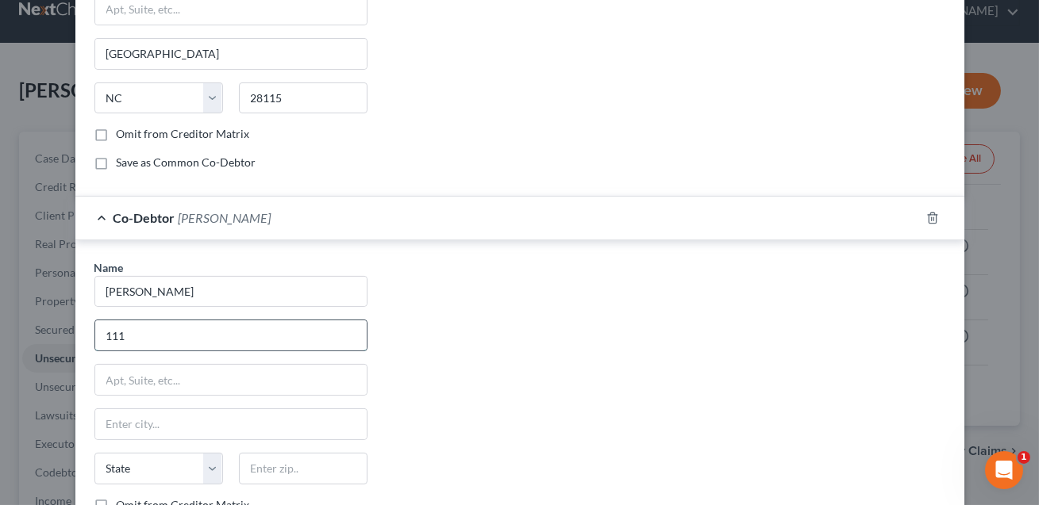
type input "[STREET_ADDRESS][PERSON_NAME]"
click at [278, 469] on input "text" at bounding box center [303, 469] width 129 height 32
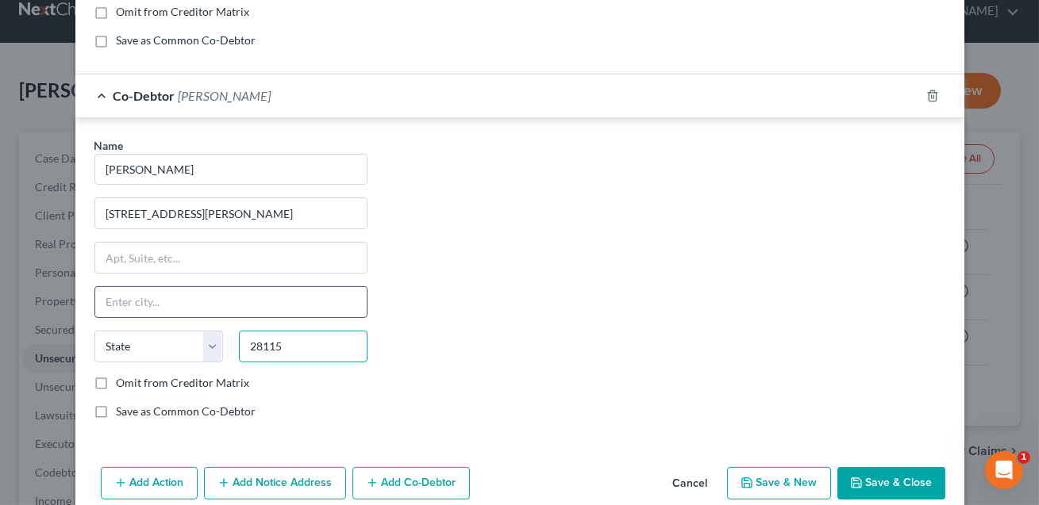
type input "28115"
type input "[GEOGRAPHIC_DATA]"
select select "28"
click at [221, 293] on input "[GEOGRAPHIC_DATA]" at bounding box center [230, 302] width 271 height 30
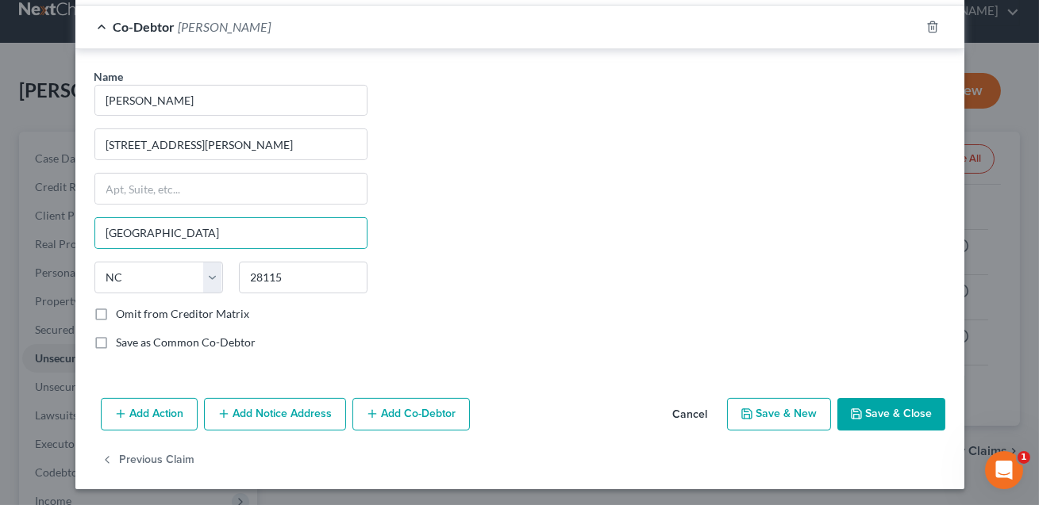
click at [894, 411] on button "Save & Close" at bounding box center [891, 414] width 108 height 33
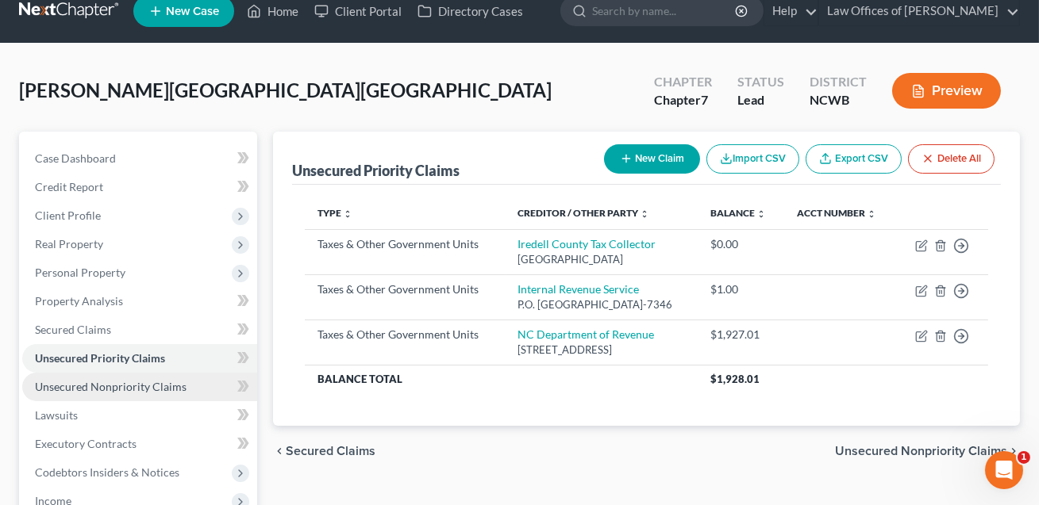
click at [148, 385] on span "Unsecured Nonpriority Claims" at bounding box center [111, 386] width 152 height 13
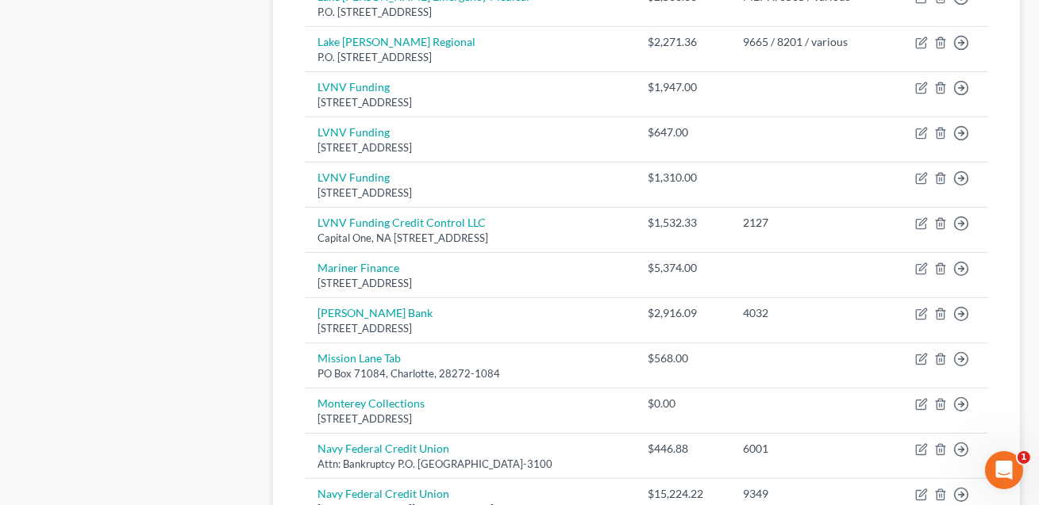
scroll to position [1318, 0]
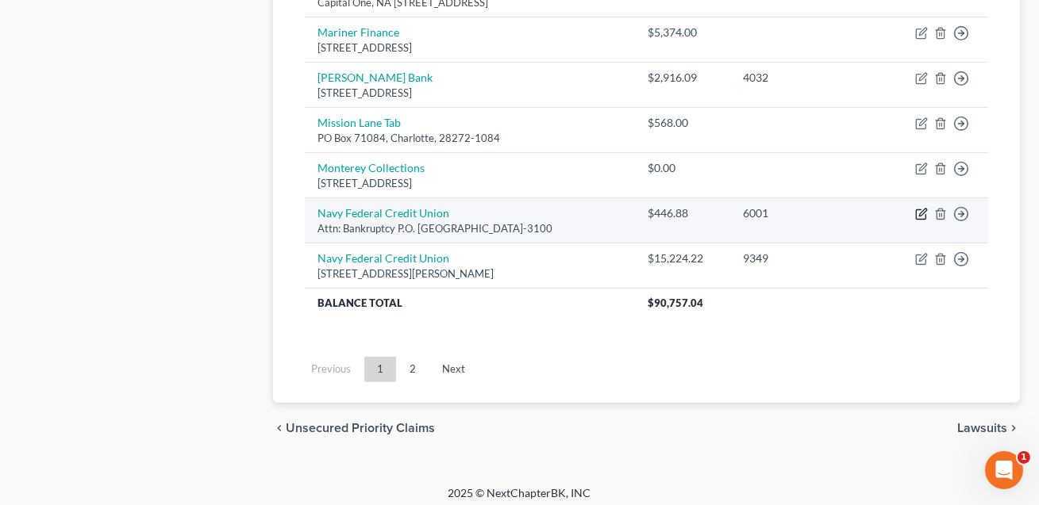
click at [920, 213] on icon "button" at bounding box center [922, 212] width 7 height 7
select select "48"
select select "2"
select select "0"
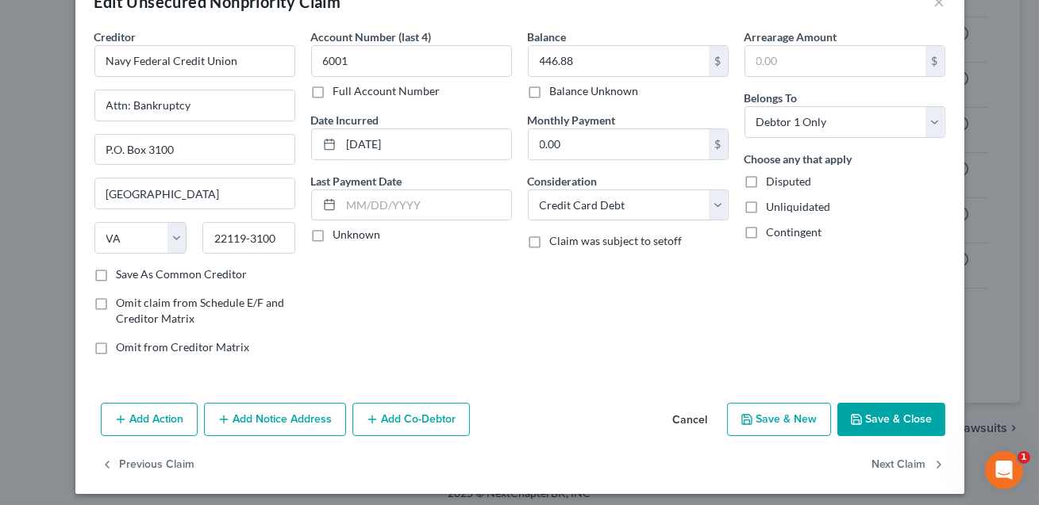
scroll to position [49, 0]
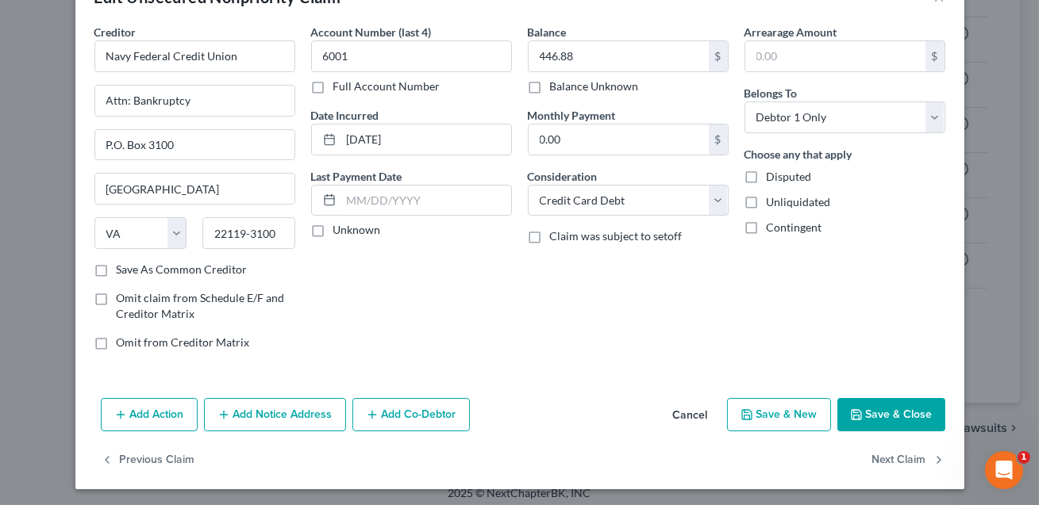
click at [407, 417] on button "Add Co-Debtor" at bounding box center [410, 414] width 117 height 33
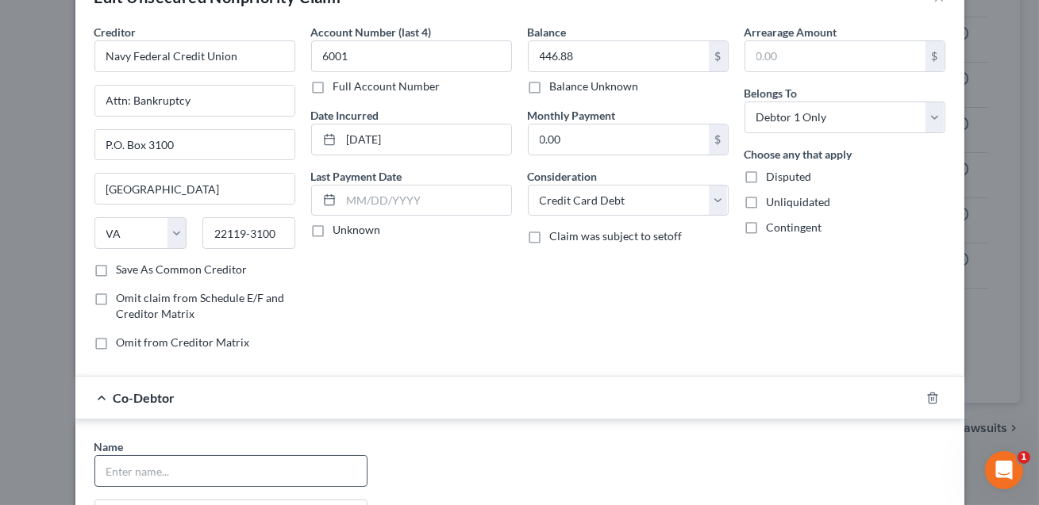
scroll to position [116, 0]
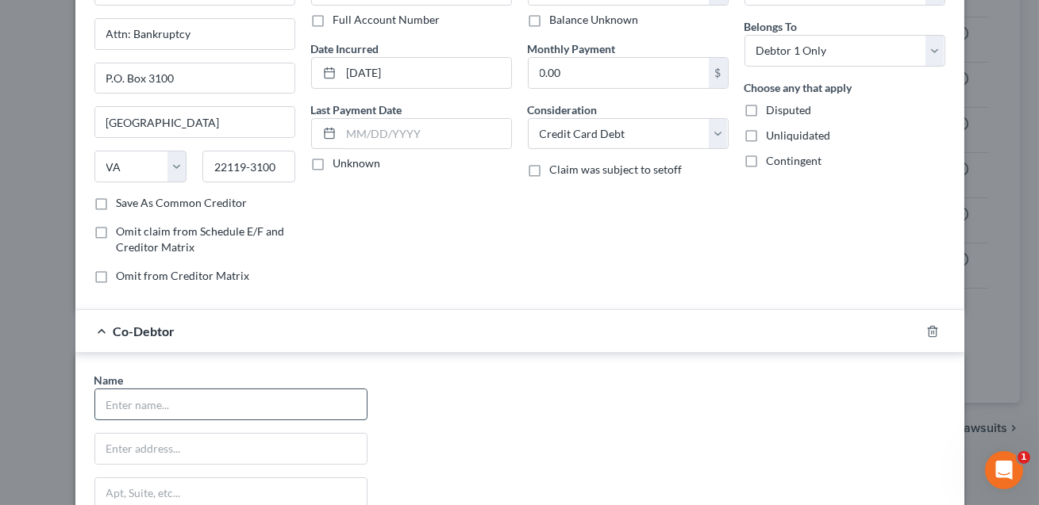
click at [121, 412] on input "text" at bounding box center [230, 405] width 271 height 30
type input "Go Get It Logistics"
click at [116, 452] on input "text" at bounding box center [230, 449] width 271 height 30
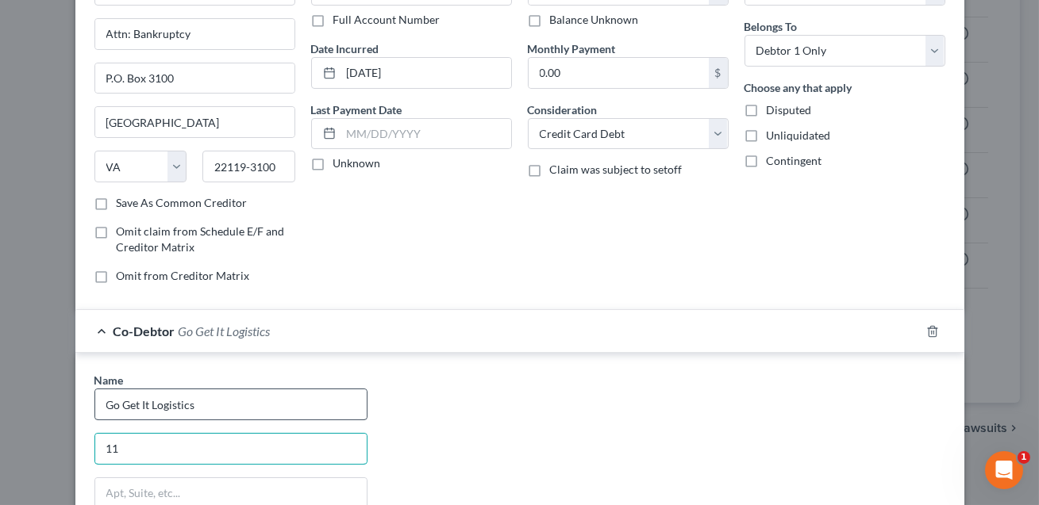
type input "[STREET_ADDRESS][PERSON_NAME]"
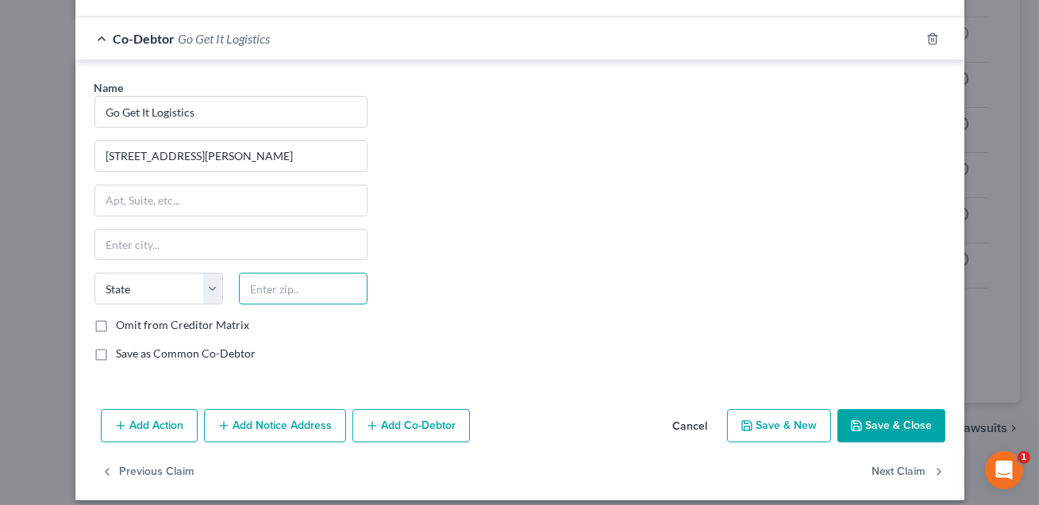
click at [281, 289] on input "text" at bounding box center [303, 289] width 129 height 32
type input "28115"
click at [322, 238] on input "text" at bounding box center [230, 245] width 271 height 30
type input "[GEOGRAPHIC_DATA]"
select select "28"
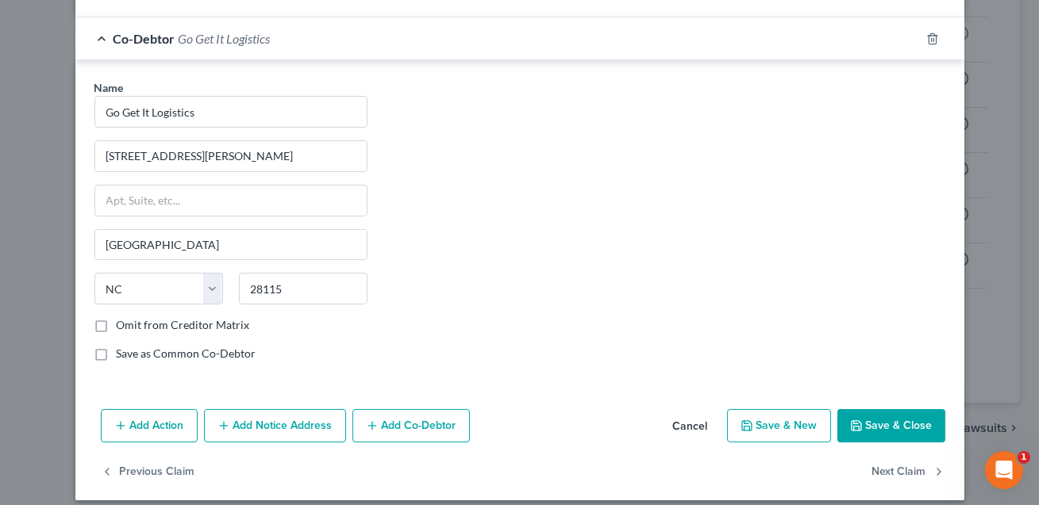
click at [907, 429] on button "Save & Close" at bounding box center [891, 425] width 108 height 33
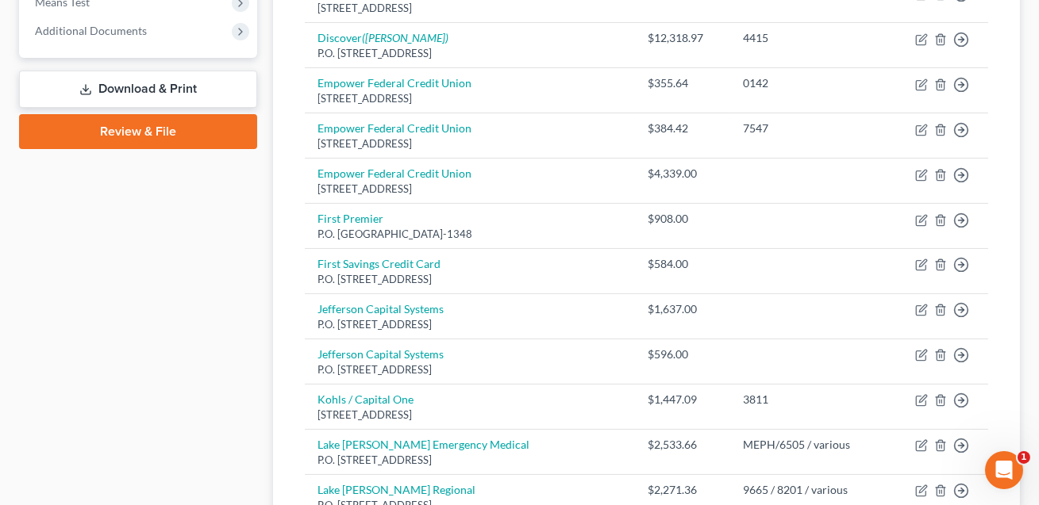
scroll to position [605, 0]
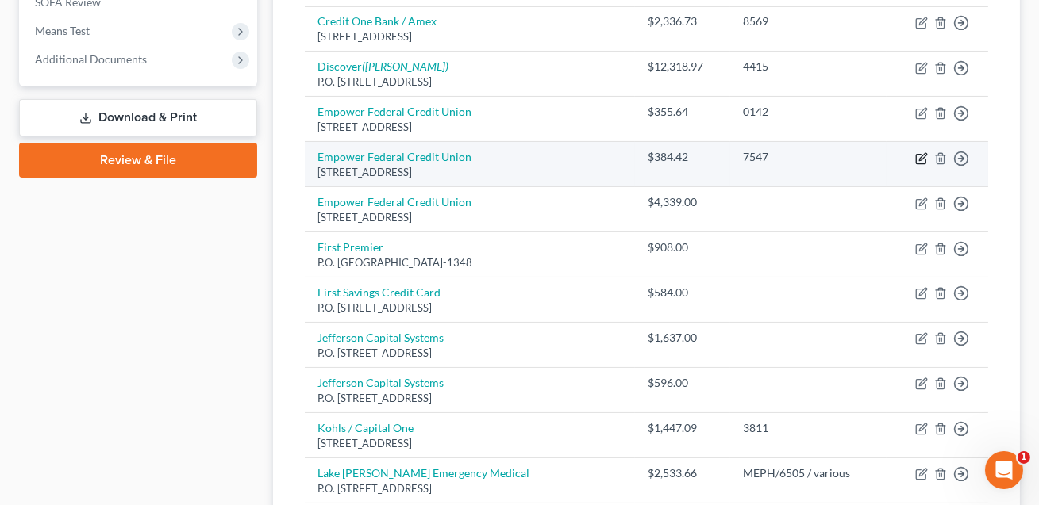
click at [925, 158] on icon "button" at bounding box center [921, 159] width 10 height 10
select select "35"
select select "2"
select select "0"
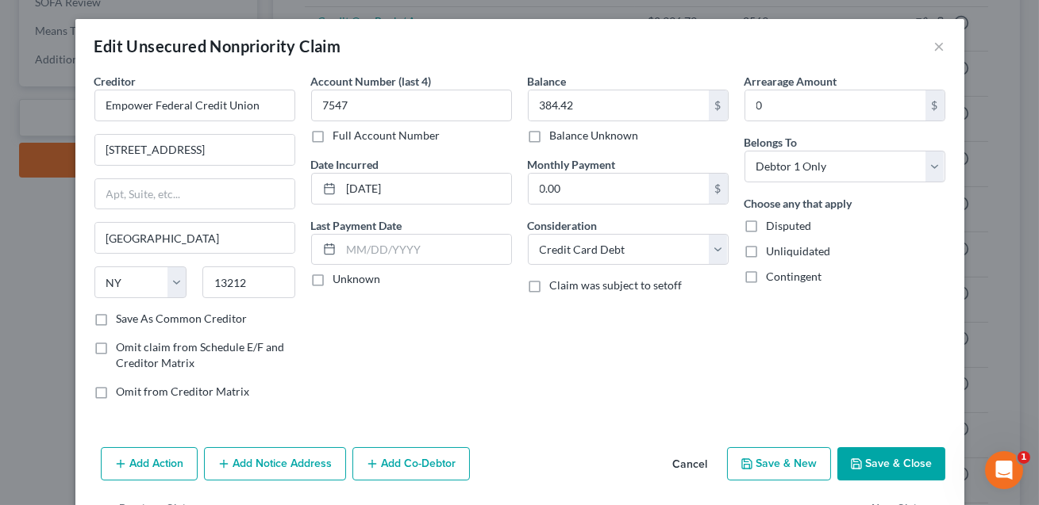
click at [399, 471] on button "Add Co-Debtor" at bounding box center [410, 464] width 117 height 33
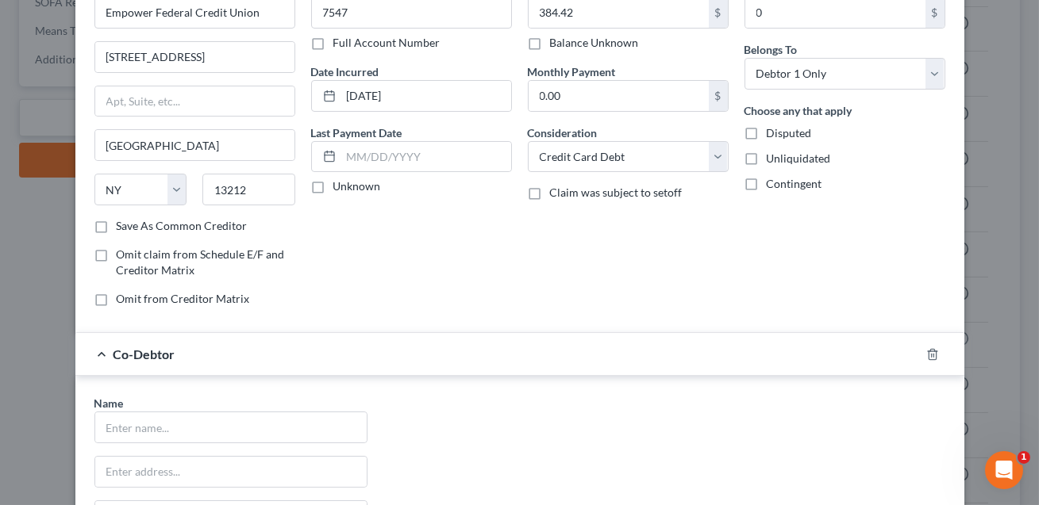
scroll to position [148, 0]
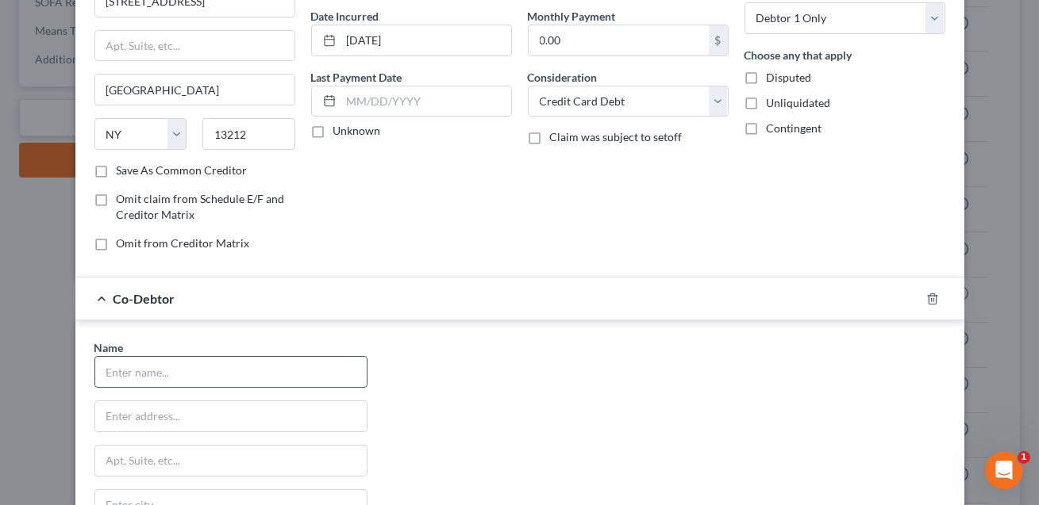
click at [244, 371] on input "text" at bounding box center [230, 372] width 271 height 30
type input "[PERSON_NAME]"
click at [238, 411] on input "text" at bounding box center [230, 417] width 271 height 30
type input "[STREET_ADDRESS][PERSON_NAME]"
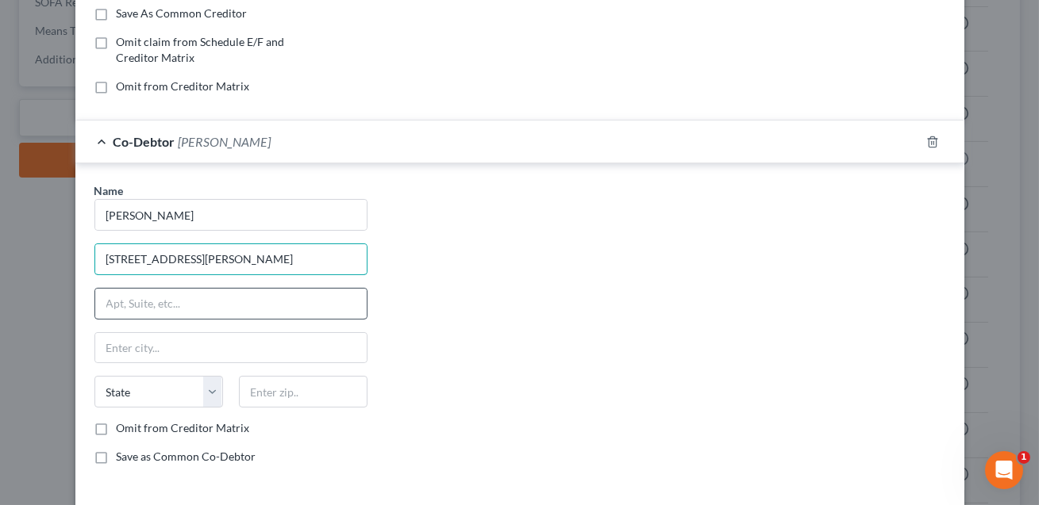
scroll to position [332, 0]
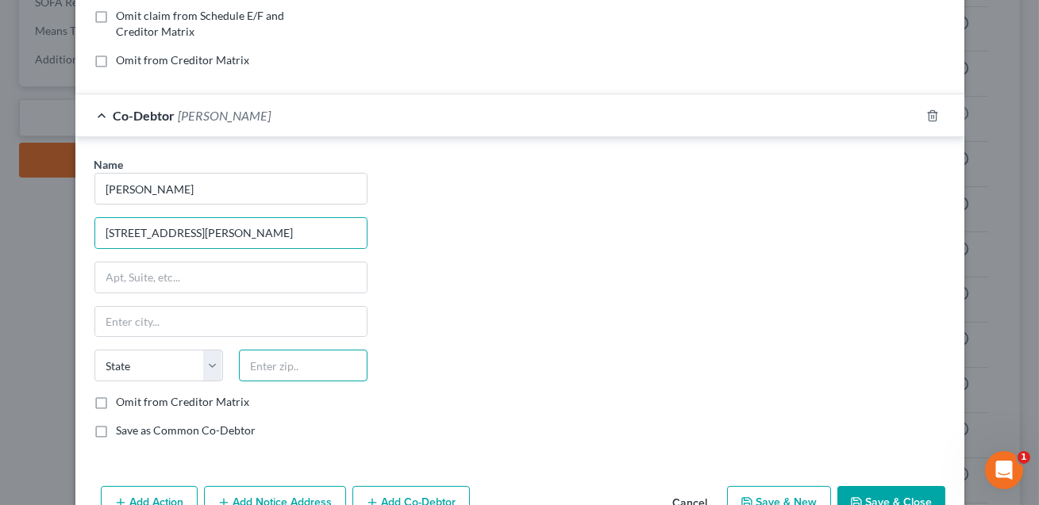
click at [280, 367] on input "text" at bounding box center [303, 366] width 129 height 32
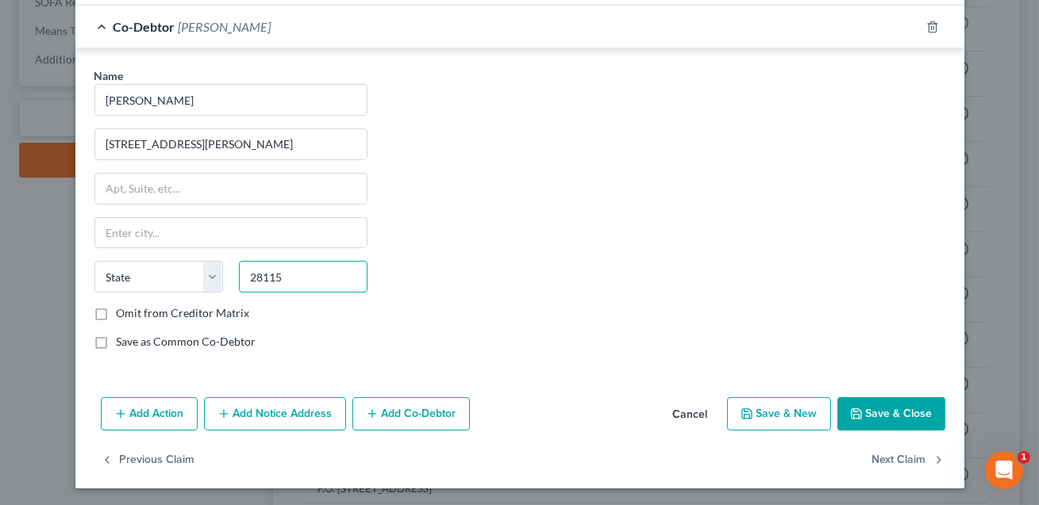
type input "28115"
click at [424, 421] on button "Add Co-Debtor" at bounding box center [410, 414] width 117 height 33
type input "[GEOGRAPHIC_DATA]"
select select "28"
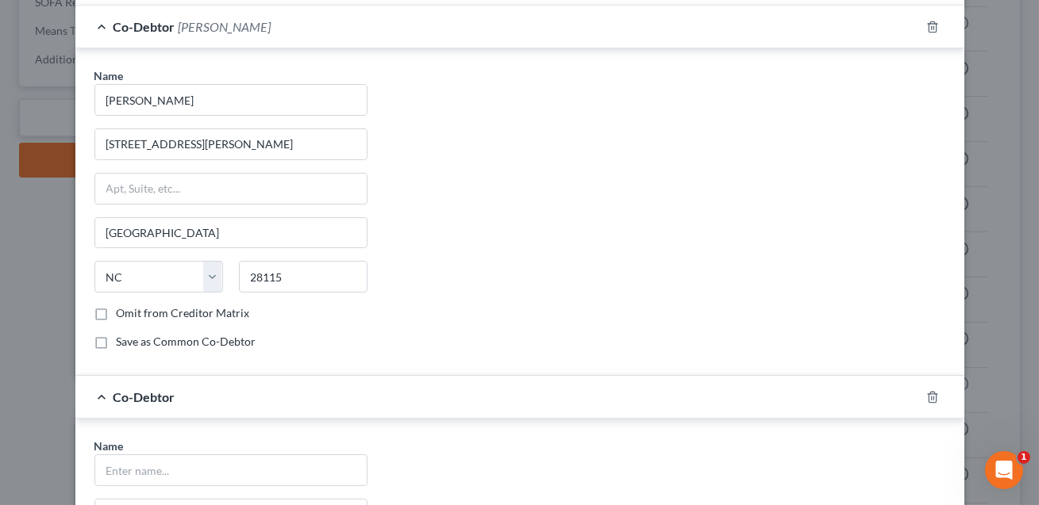
scroll to position [564, 0]
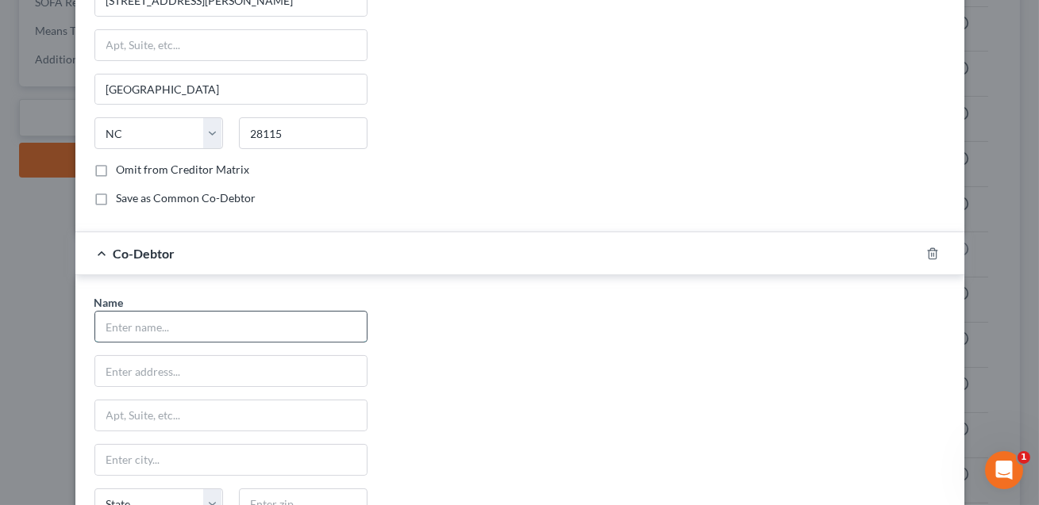
click at [194, 325] on input "text" at bounding box center [230, 327] width 271 height 30
type input "Aiken Legacy Logistics"
click at [115, 378] on input "text" at bounding box center [230, 371] width 271 height 30
type input "[STREET_ADDRESS][PERSON_NAME]"
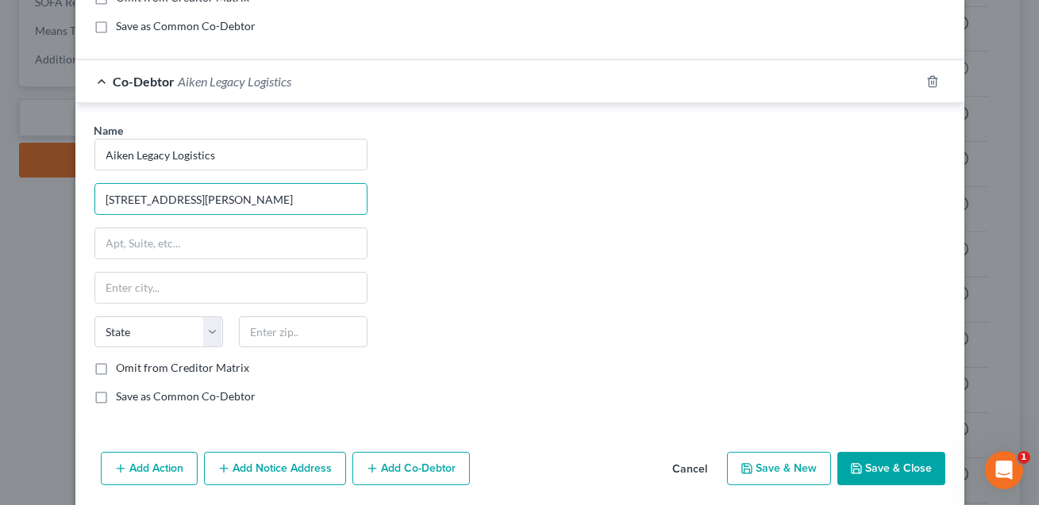
scroll to position [783, 0]
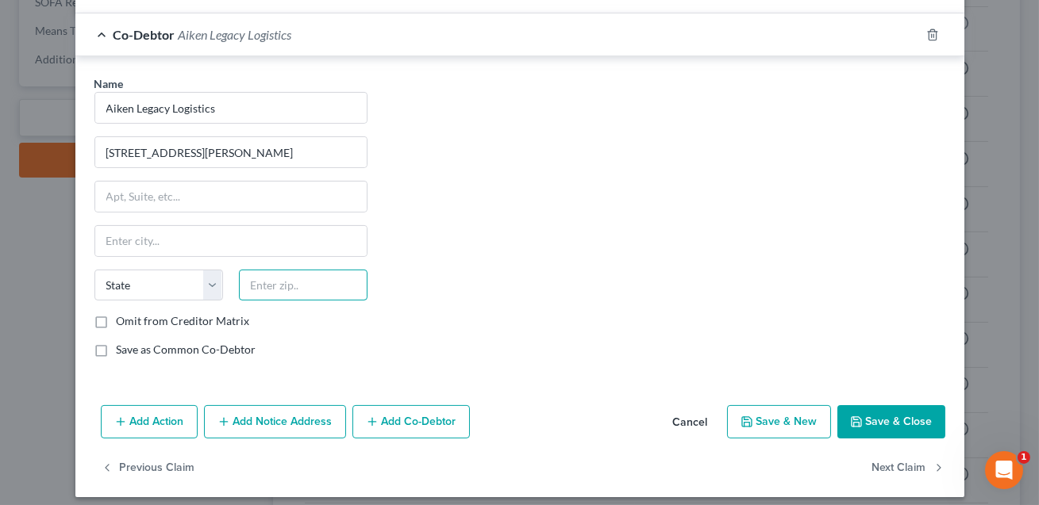
click at [260, 285] on input "text" at bounding box center [303, 286] width 129 height 32
type input "28115"
click at [882, 421] on button "Save & Close" at bounding box center [891, 422] width 108 height 33
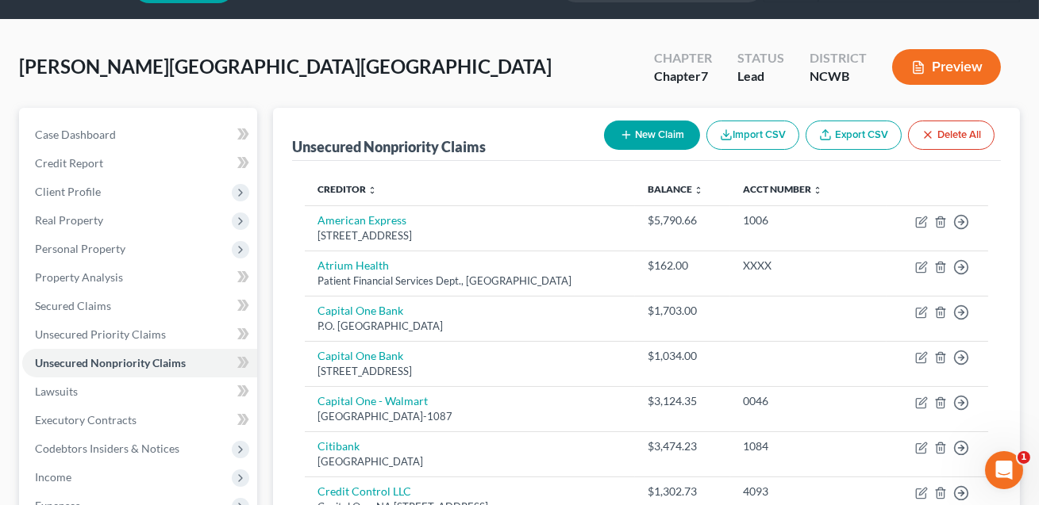
scroll to position [0, 0]
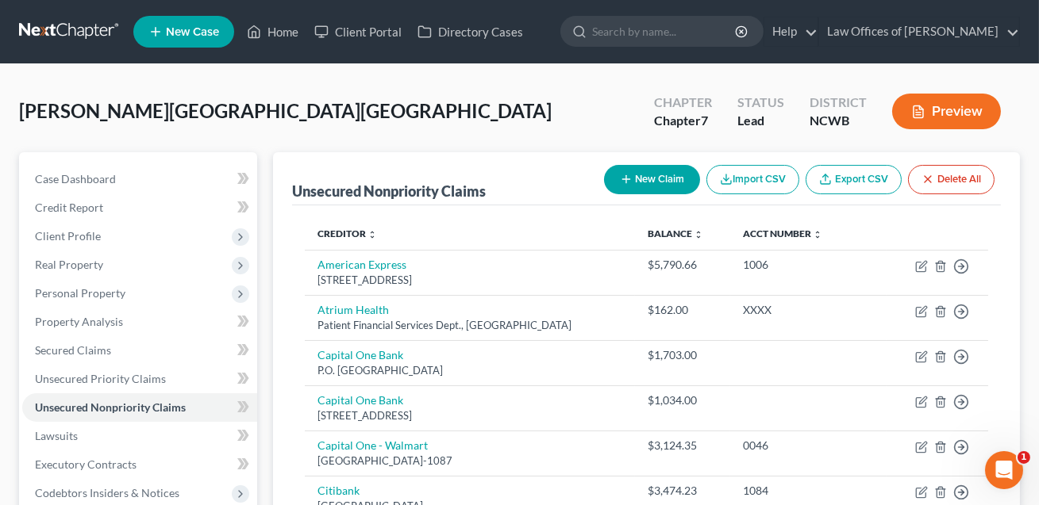
click at [644, 179] on button "New Claim" at bounding box center [652, 179] width 96 height 29
select select "0"
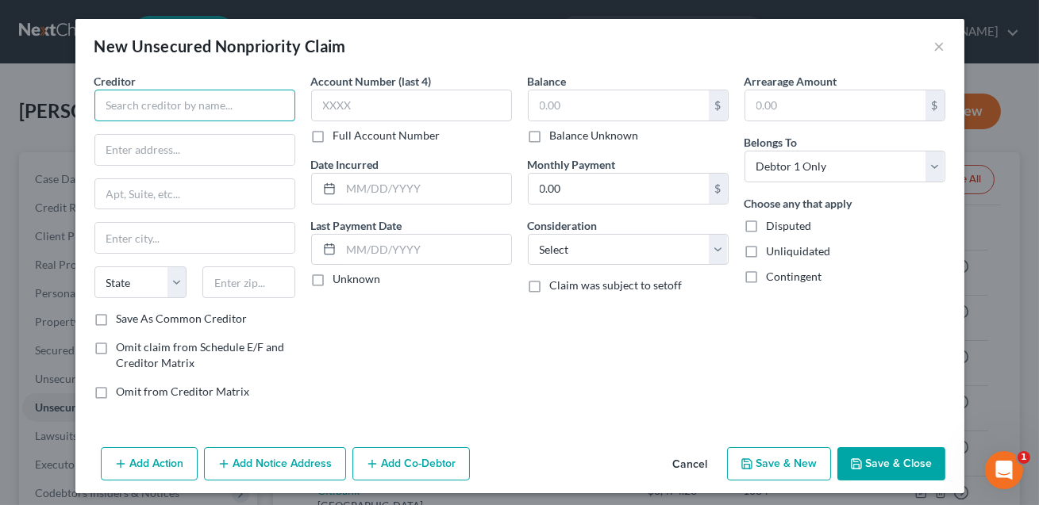
click at [228, 113] on input "text" at bounding box center [194, 106] width 201 height 32
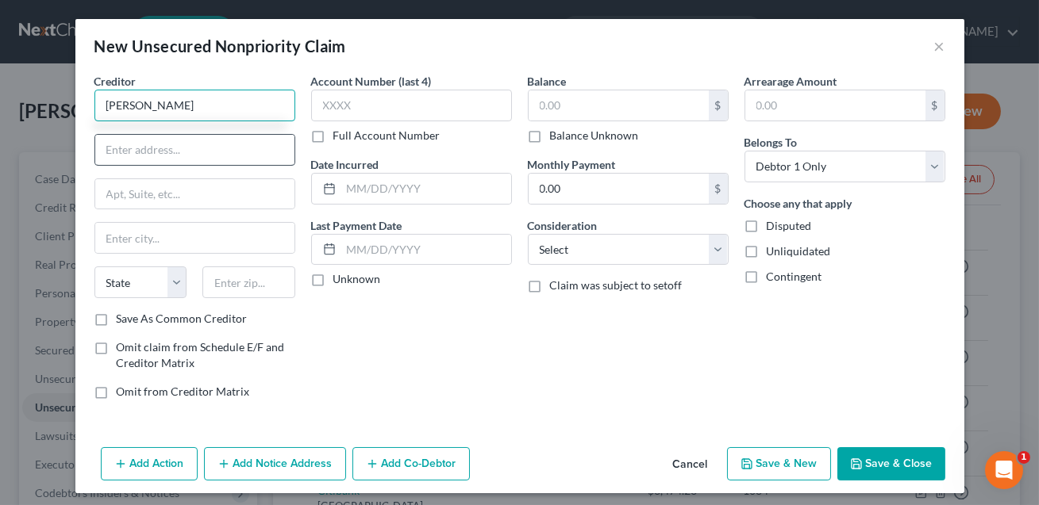
type input "[PERSON_NAME]"
click at [213, 150] on input "text" at bounding box center [194, 150] width 199 height 30
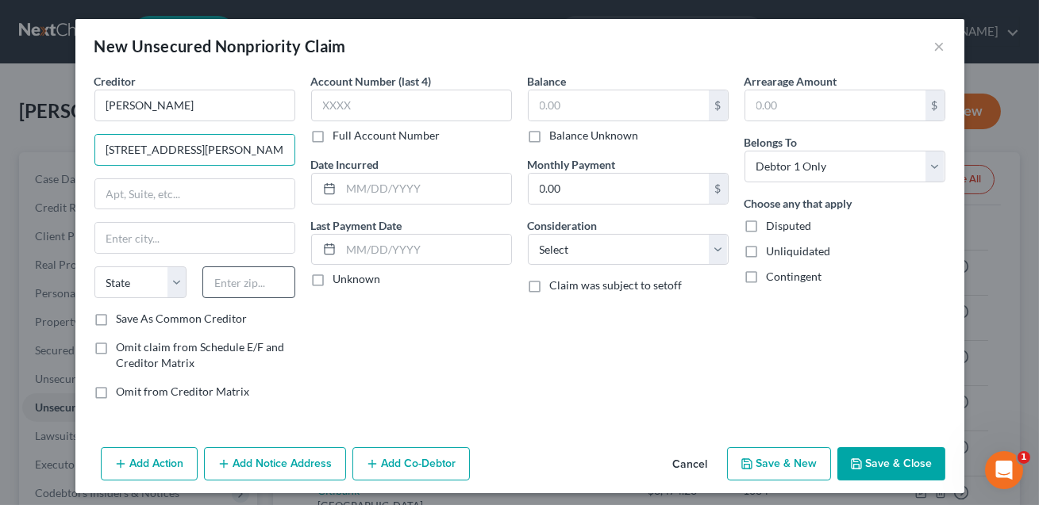
type input "[STREET_ADDRESS][PERSON_NAME]"
click at [223, 277] on input "text" at bounding box center [248, 283] width 93 height 32
type input "28115"
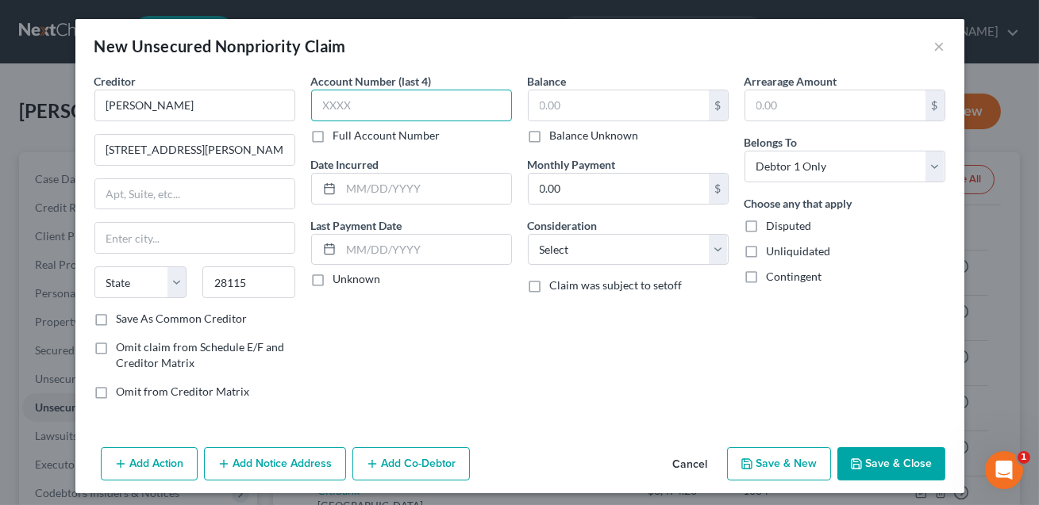
click at [396, 109] on input "text" at bounding box center [411, 106] width 201 height 32
type input "[GEOGRAPHIC_DATA]"
select select "28"
type input "XXXX"
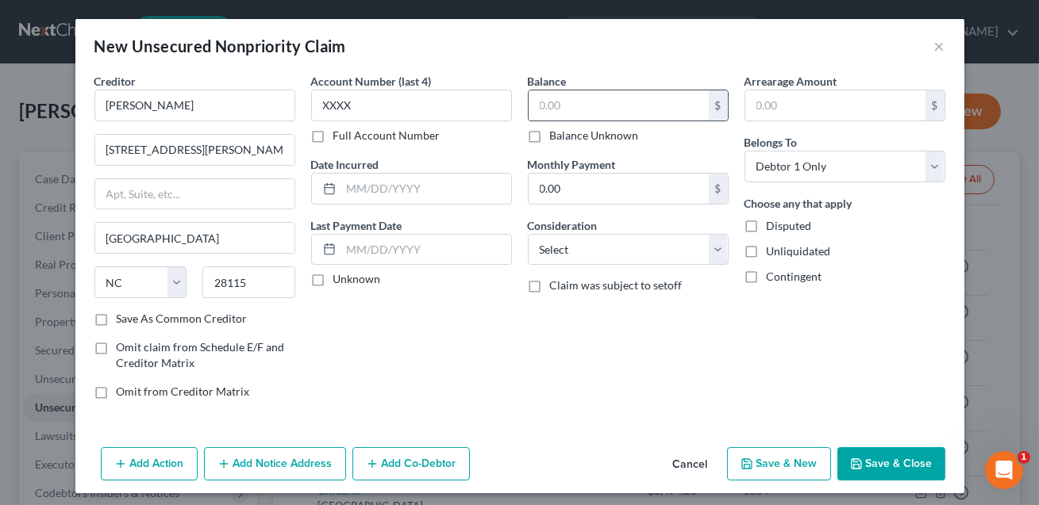
click at [603, 112] on input "text" at bounding box center [619, 105] width 180 height 30
type input "0"
type input "0.00"
click at [595, 258] on select "Select Cable / Satellite Services Collection Agency Credit Card Debt Debt Couns…" at bounding box center [628, 250] width 201 height 32
select select "14"
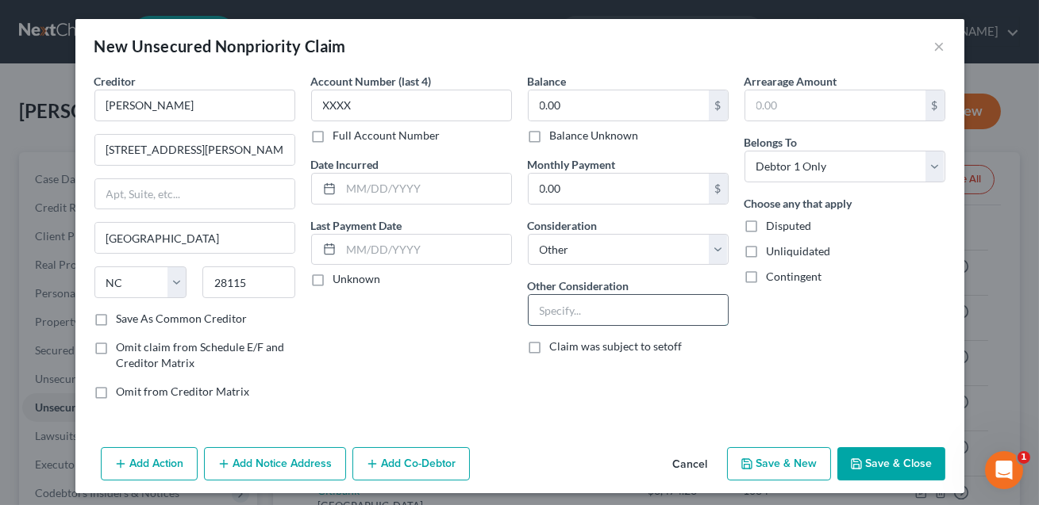
click at [574, 319] on input "text" at bounding box center [628, 310] width 199 height 30
drag, startPoint x: 660, startPoint y: 312, endPoint x: 567, endPoint y: 311, distance: 93.6
click at [567, 311] on input "Contribution, indemnification, equitable distribution and any claim of any natu…" at bounding box center [628, 310] width 199 height 30
type input "Contribution, indemnification and any claim of any nature whatsoever."
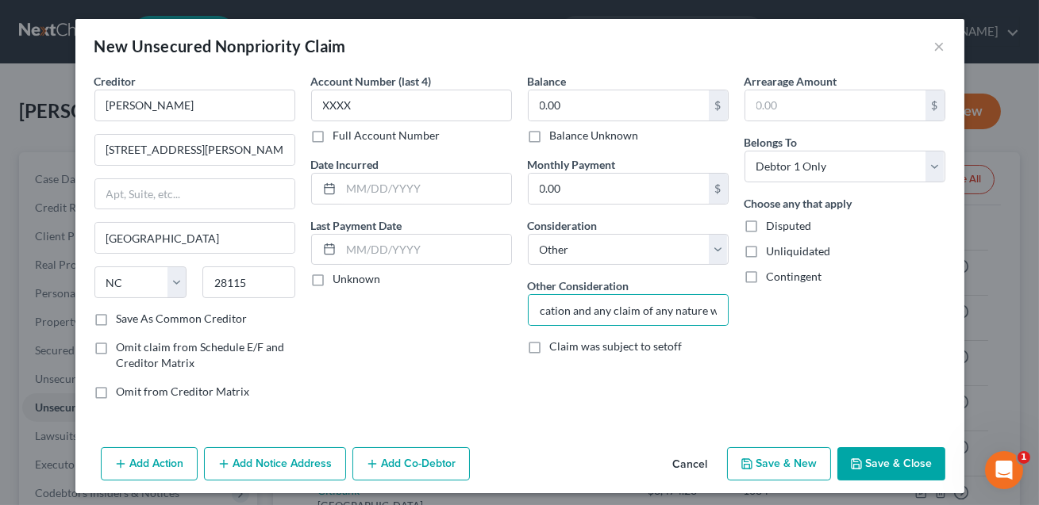
click at [886, 461] on button "Save & Close" at bounding box center [891, 464] width 108 height 33
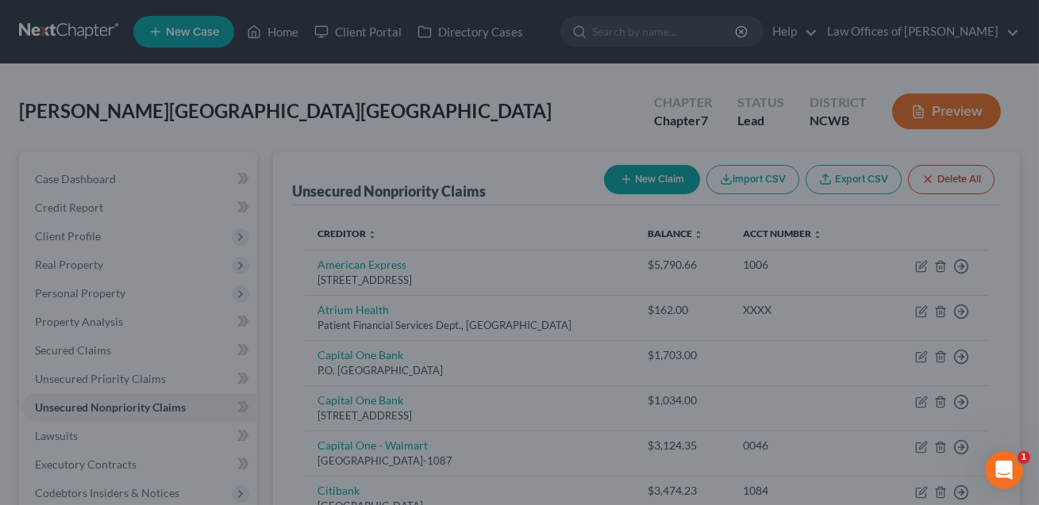
scroll to position [0, 0]
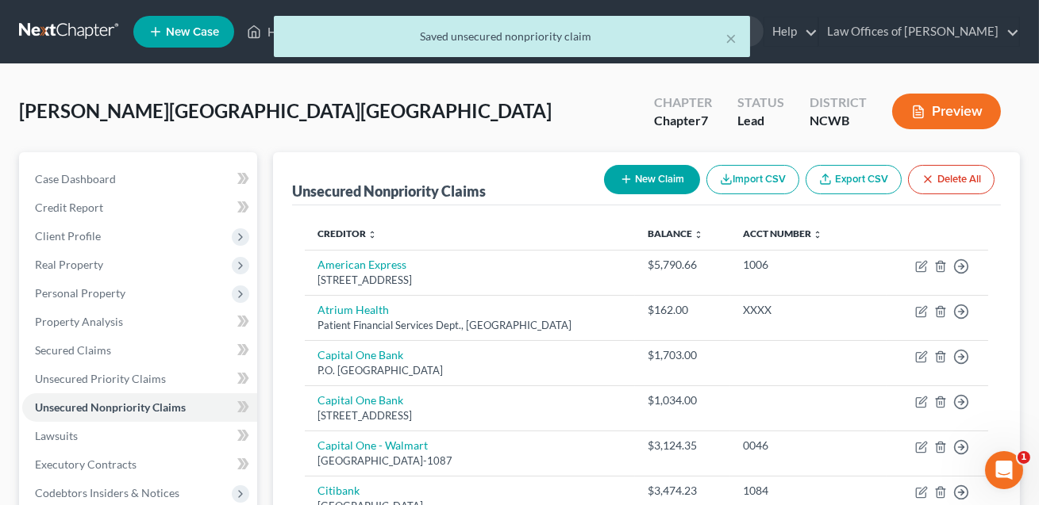
click at [651, 171] on button "New Claim" at bounding box center [652, 179] width 96 height 29
select select "0"
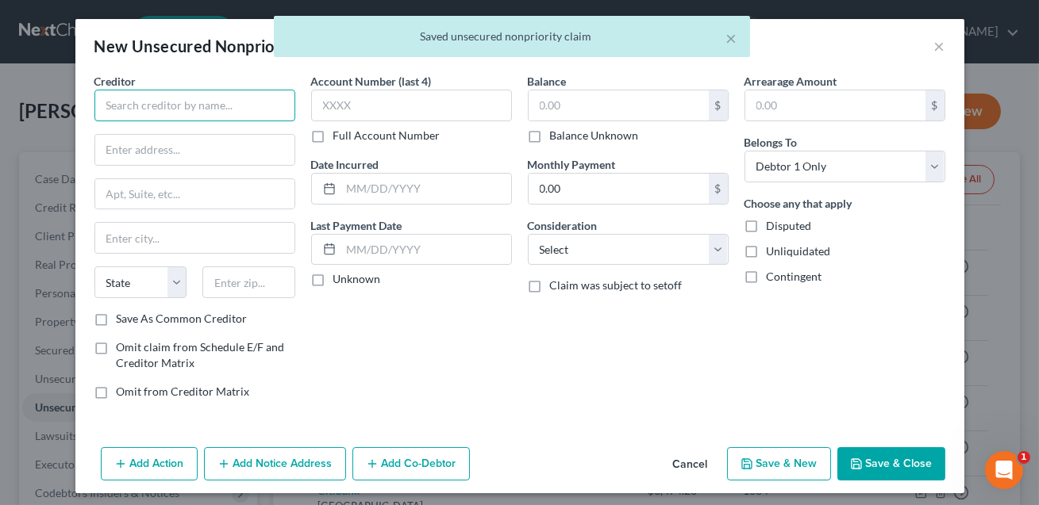
click at [132, 102] on input "text" at bounding box center [194, 106] width 201 height 32
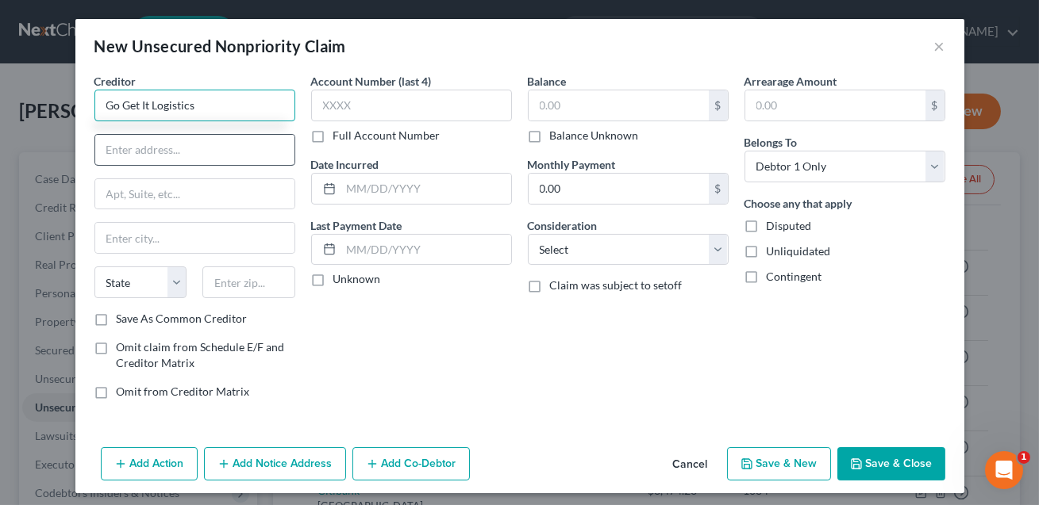
type input "Go Get It Logistics"
click at [125, 144] on input "text" at bounding box center [194, 150] width 199 height 30
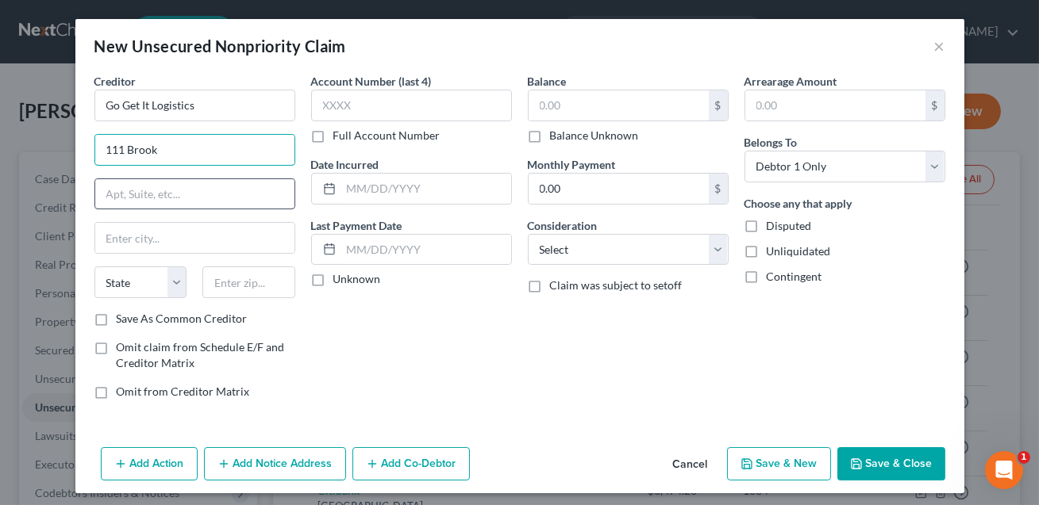
type input "[STREET_ADDRESS][PERSON_NAME]"
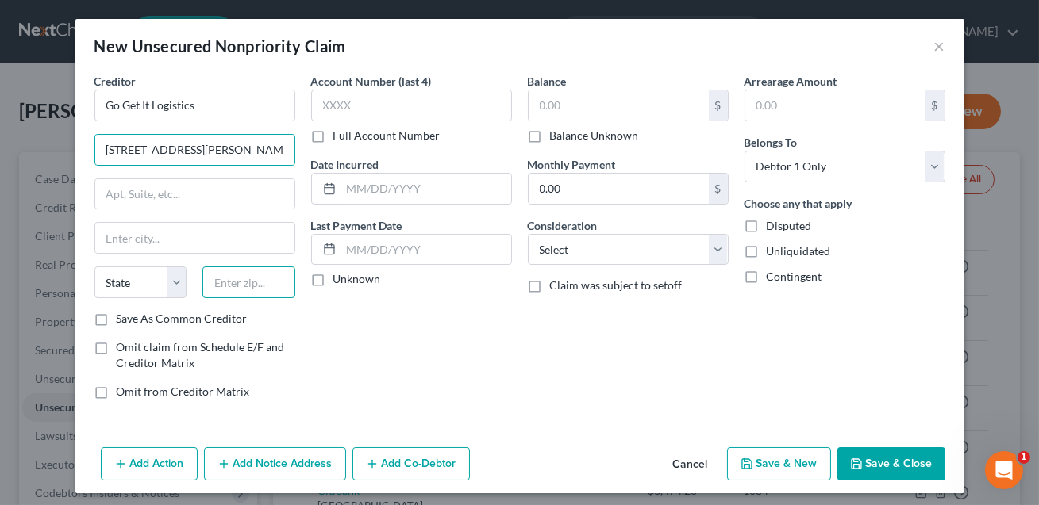
click at [238, 285] on input "text" at bounding box center [248, 283] width 93 height 32
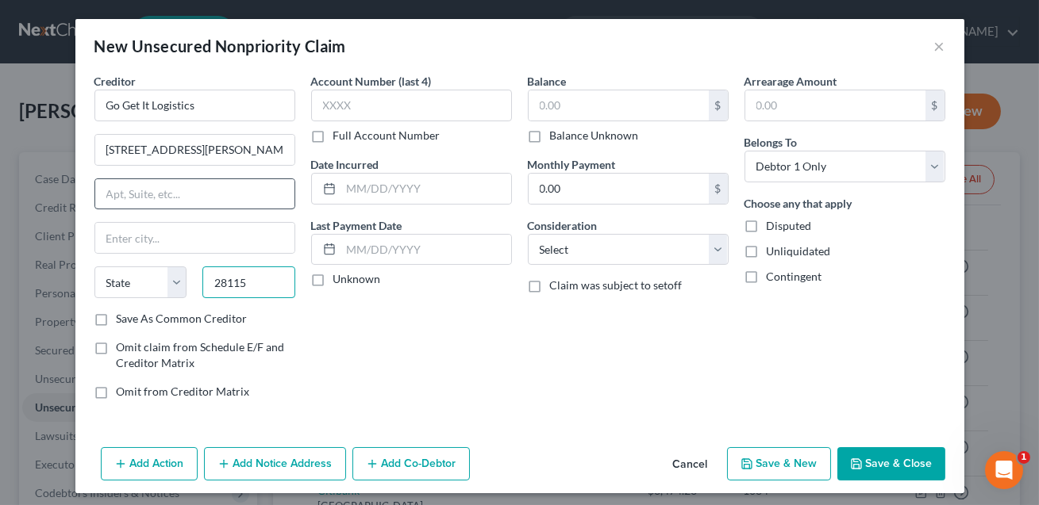
type input "28115"
click at [210, 206] on input "text" at bounding box center [194, 194] width 199 height 30
type input "[GEOGRAPHIC_DATA]"
select select "28"
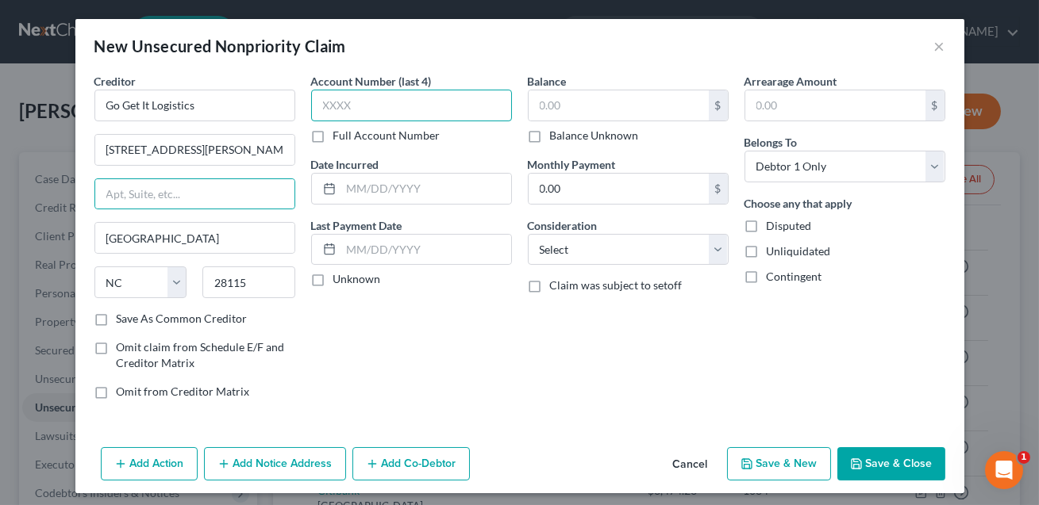
click at [372, 102] on input "text" at bounding box center [411, 106] width 201 height 32
type input "XXXX"
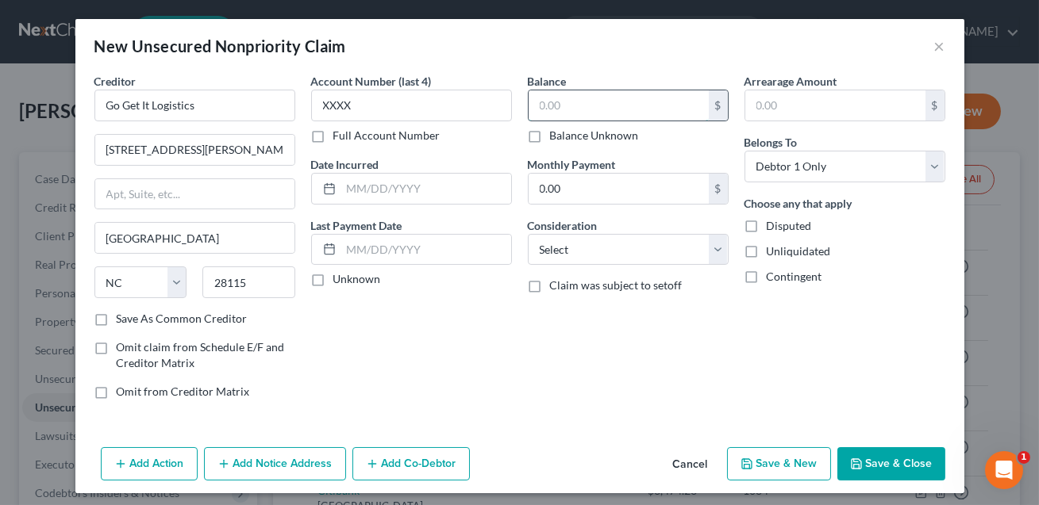
click at [563, 109] on input "text" at bounding box center [619, 105] width 180 height 30
type input "0.00"
click at [583, 255] on select "Select Cable / Satellite Services Collection Agency Credit Card Debt Debt Couns…" at bounding box center [628, 250] width 201 height 32
select select "14"
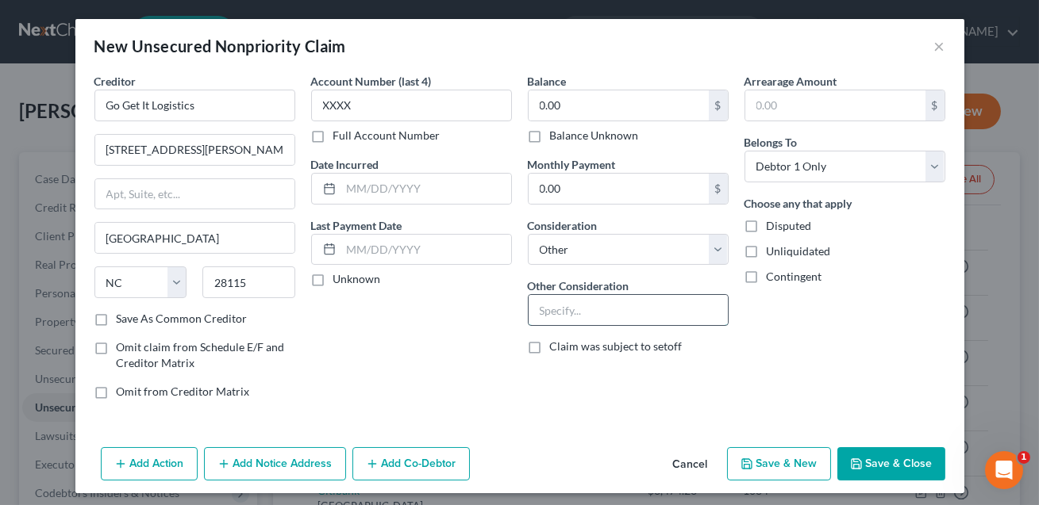
click at [561, 313] on input "text" at bounding box center [628, 310] width 199 height 30
drag, startPoint x: 664, startPoint y: 311, endPoint x: 556, endPoint y: 309, distance: 108.0
click at [556, 309] on input "Contribution, indemnification, equitable distribution and any claim of any natu…" at bounding box center [628, 310] width 199 height 30
type input "Contribution, indemnification and any claim of any nature whatsoever."
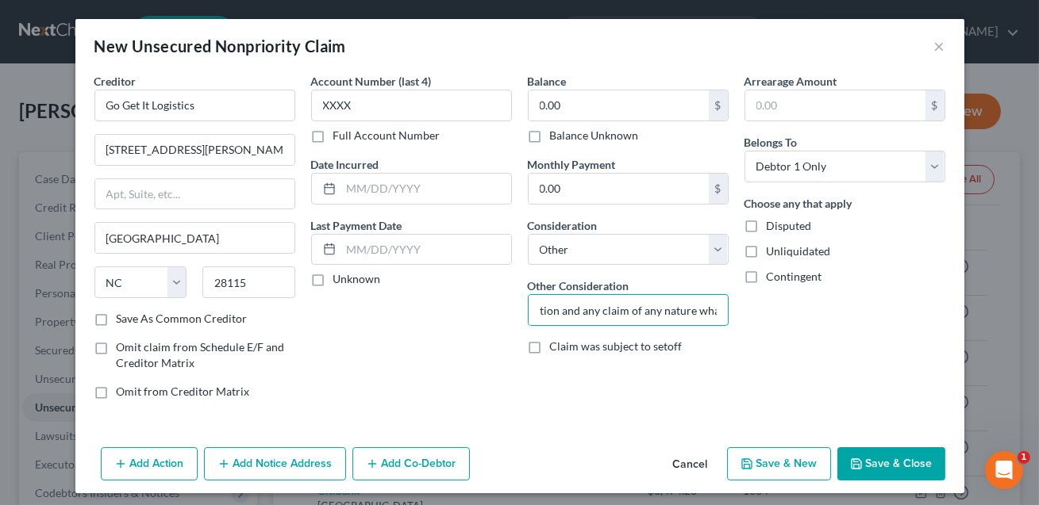
click at [889, 471] on button "Save & Close" at bounding box center [891, 464] width 108 height 33
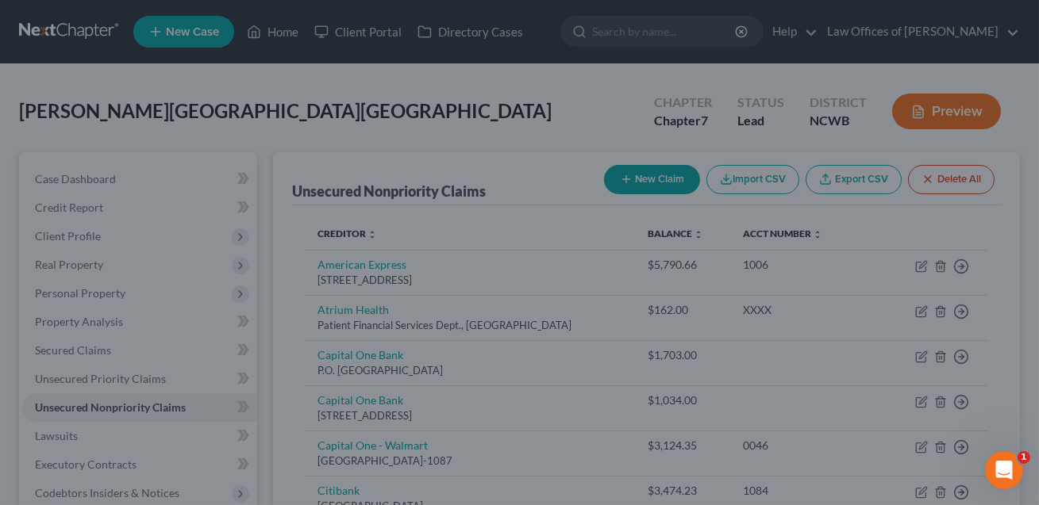
scroll to position [0, 0]
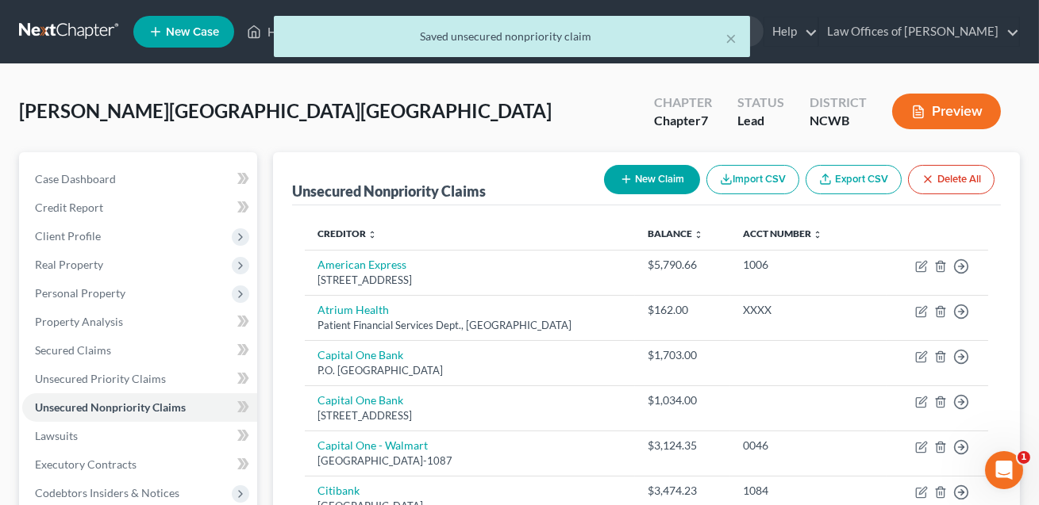
click at [649, 186] on button "New Claim" at bounding box center [652, 179] width 96 height 29
select select "0"
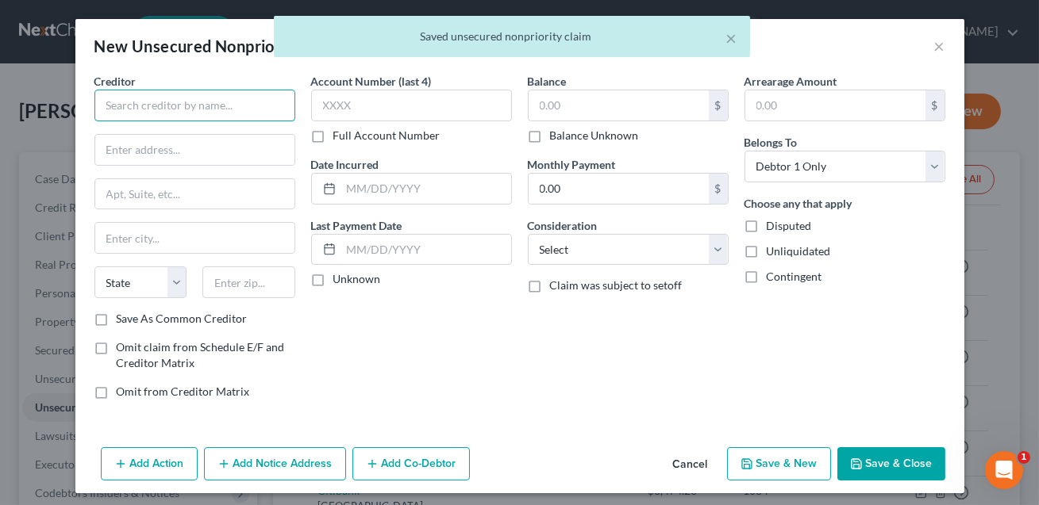
click at [188, 106] on input "text" at bounding box center [194, 106] width 201 height 32
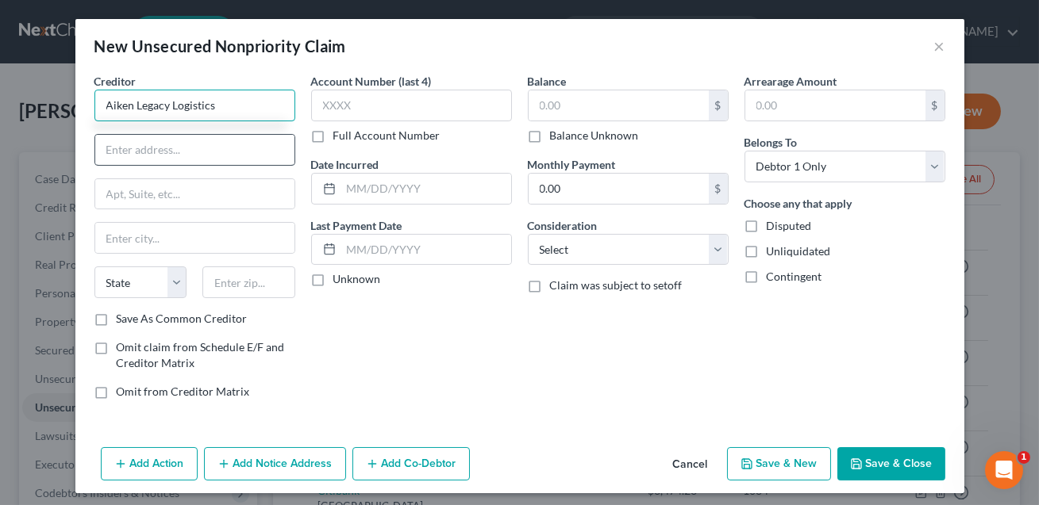
type input "Aiken Legacy Logistics"
click at [175, 144] on input "text" at bounding box center [194, 150] width 199 height 30
type input "CONFIRM"
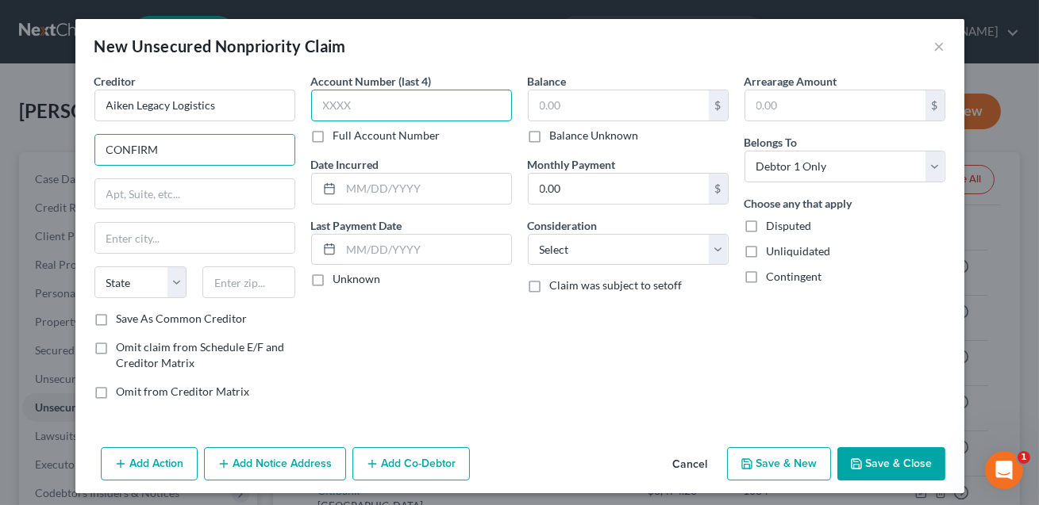
click at [352, 114] on input "text" at bounding box center [411, 106] width 201 height 32
type input "XXXX"
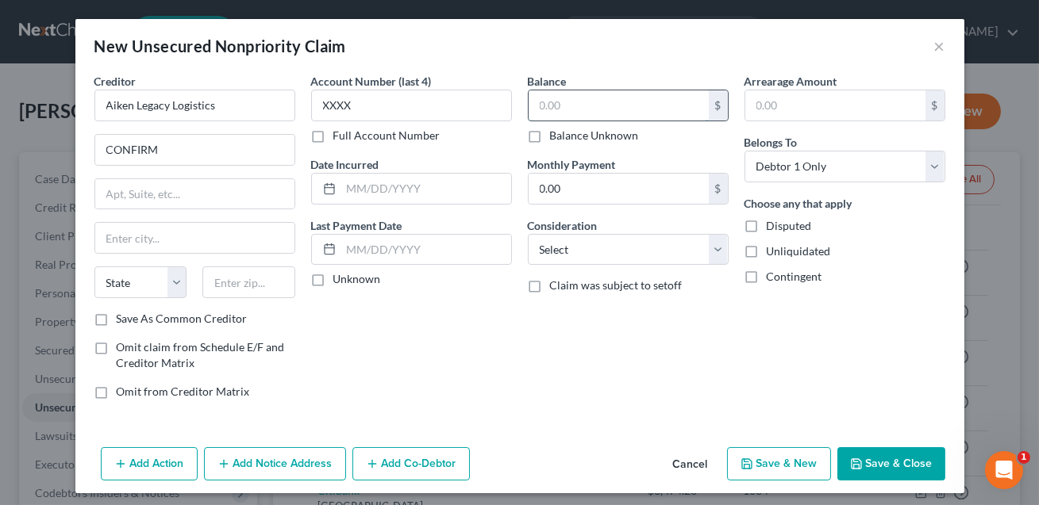
click at [575, 110] on input "text" at bounding box center [619, 105] width 180 height 30
type input "0.00"
click at [593, 251] on select "Select Cable / Satellite Services Collection Agency Credit Card Debt Debt Couns…" at bounding box center [628, 250] width 201 height 32
select select "14"
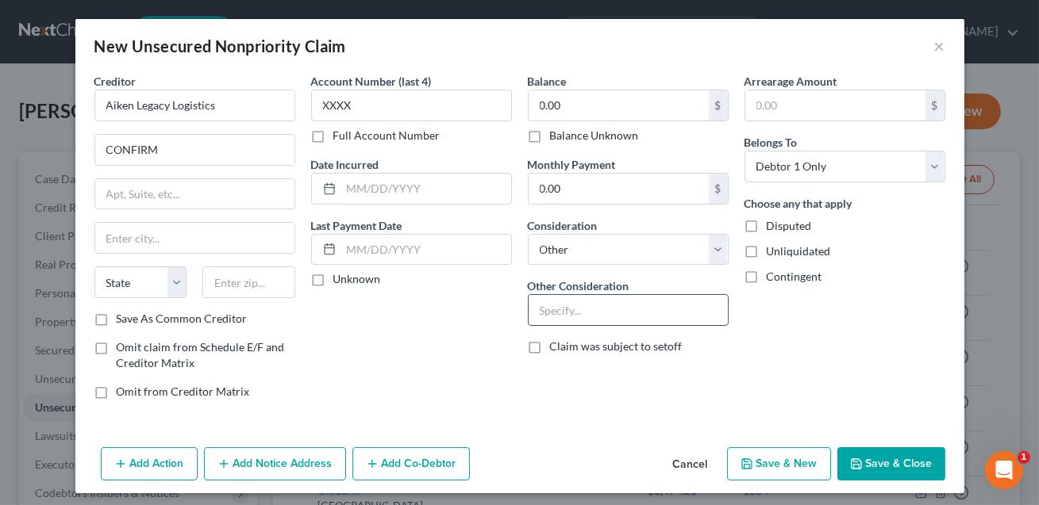
click at [562, 307] on input "text" at bounding box center [628, 310] width 199 height 30
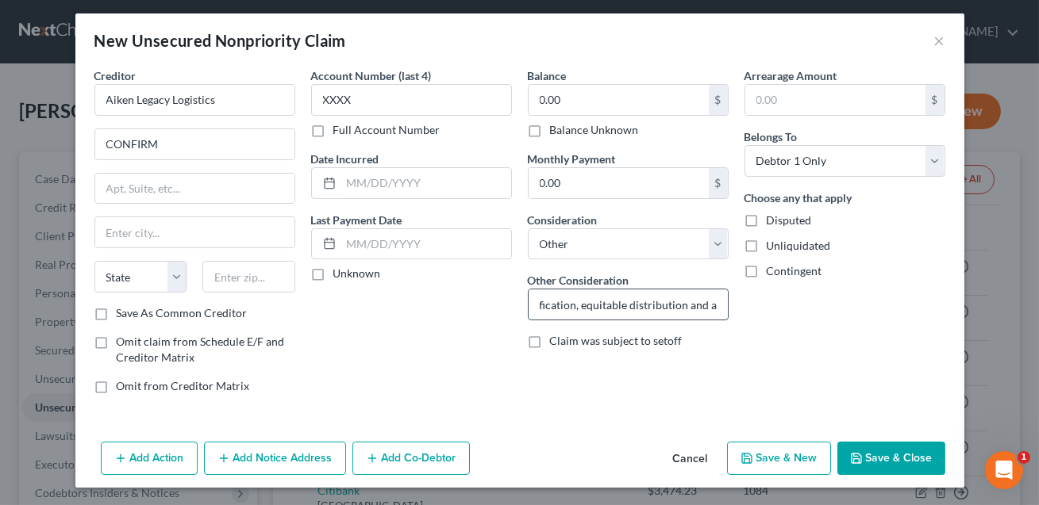
scroll to position [0, 118]
drag, startPoint x: 675, startPoint y: 306, endPoint x: 565, endPoint y: 300, distance: 109.7
click at [565, 300] on input "Contribution, indemnification, equitable distribution and any claim of any natu…" at bounding box center [628, 305] width 199 height 30
type input "Contribution, indemnification and any claim of any nature whatsoever."
click at [863, 447] on button "Save & Close" at bounding box center [891, 458] width 108 height 33
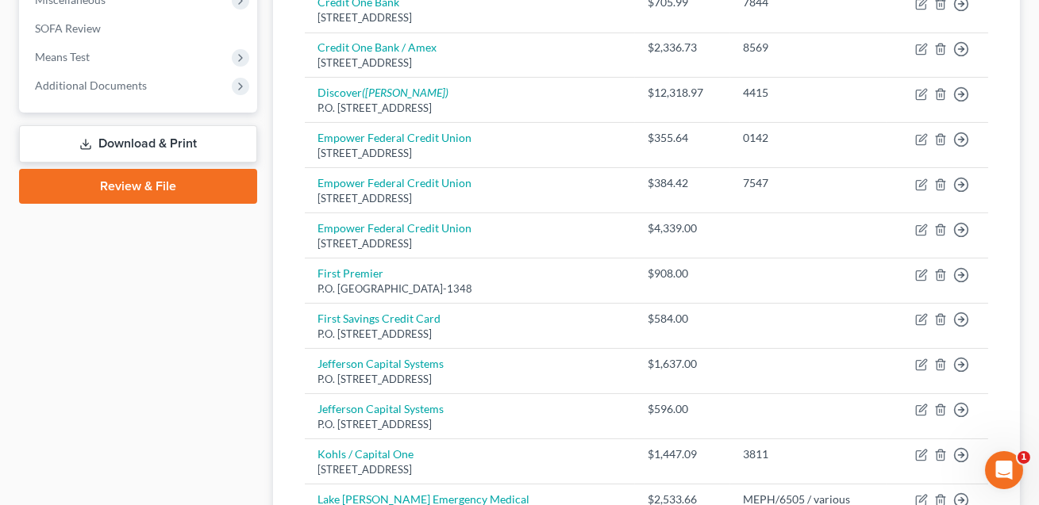
scroll to position [578, 0]
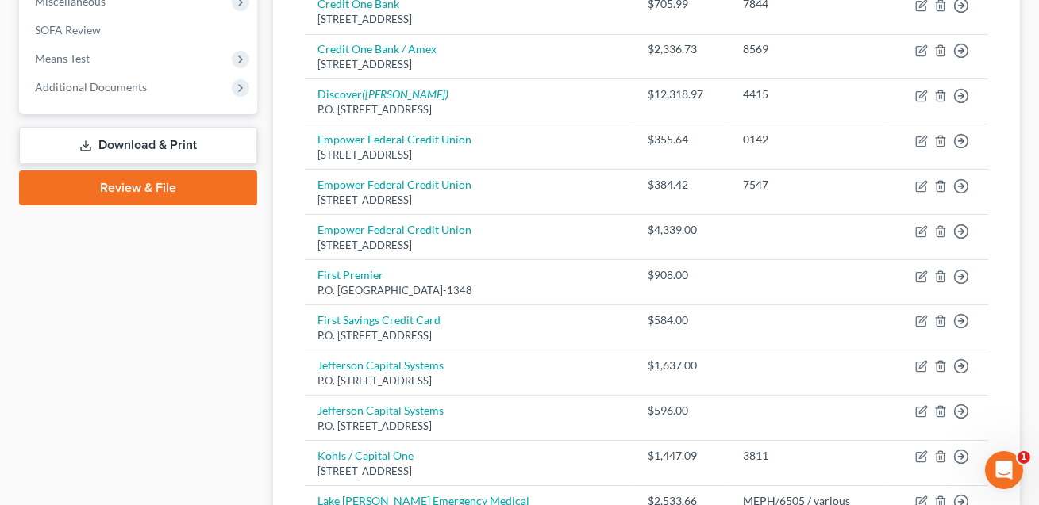
click at [143, 142] on link "Download & Print" at bounding box center [138, 145] width 238 height 37
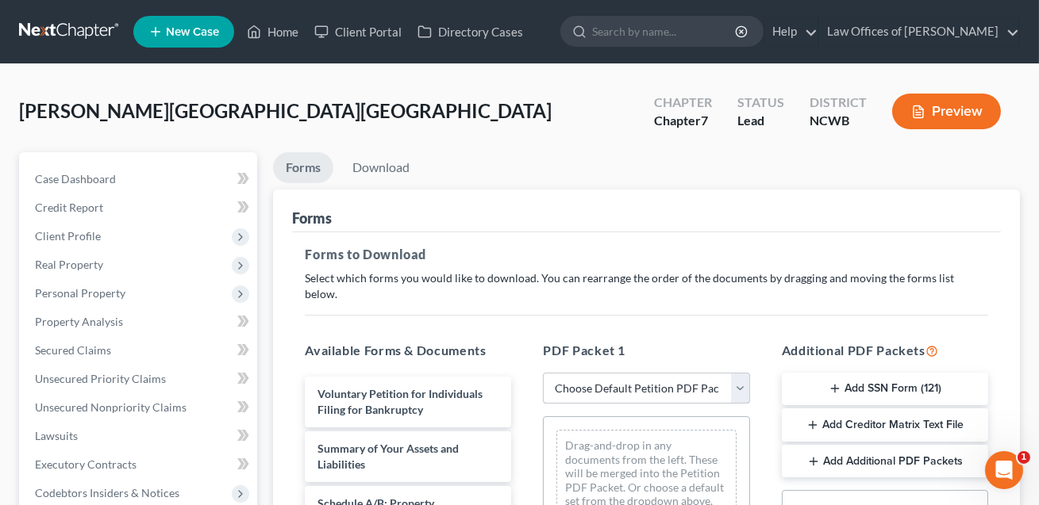
click at [586, 373] on select "Choose Default Petition PDF Packet Complete Bankruptcy Petition (all forms and …" at bounding box center [646, 389] width 206 height 32
select select "0"
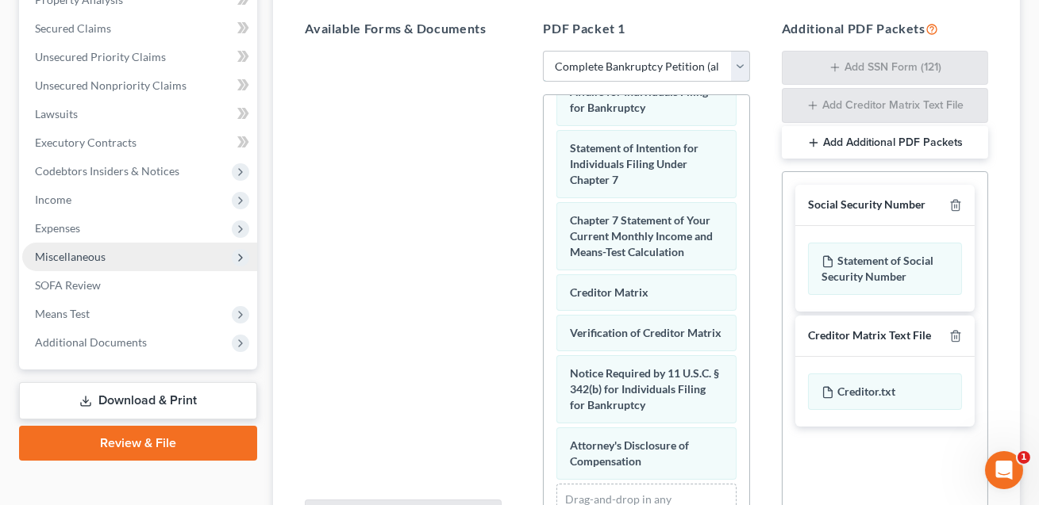
scroll to position [402, 0]
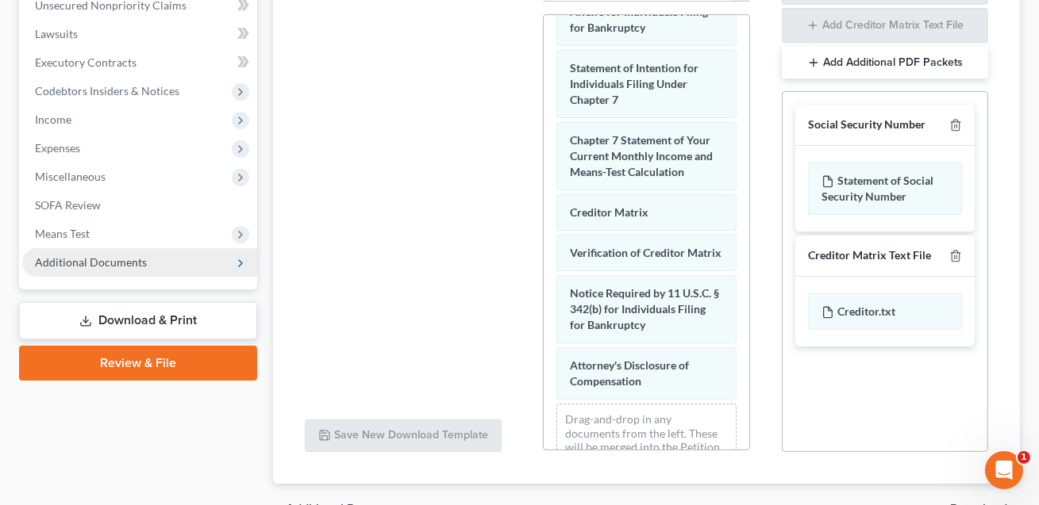
click at [94, 262] on span "Additional Documents" at bounding box center [91, 262] width 112 height 13
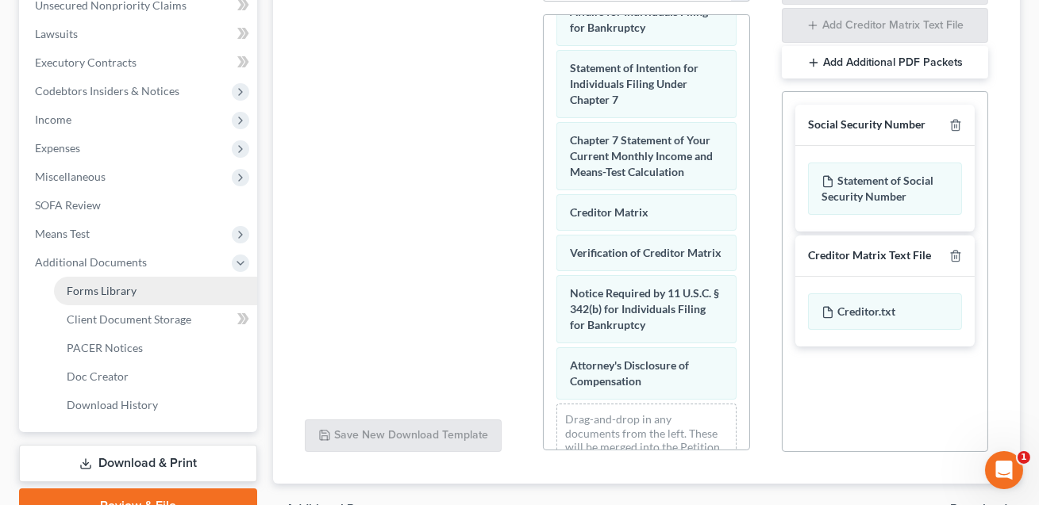
click at [106, 292] on span "Forms Library" at bounding box center [102, 290] width 70 height 13
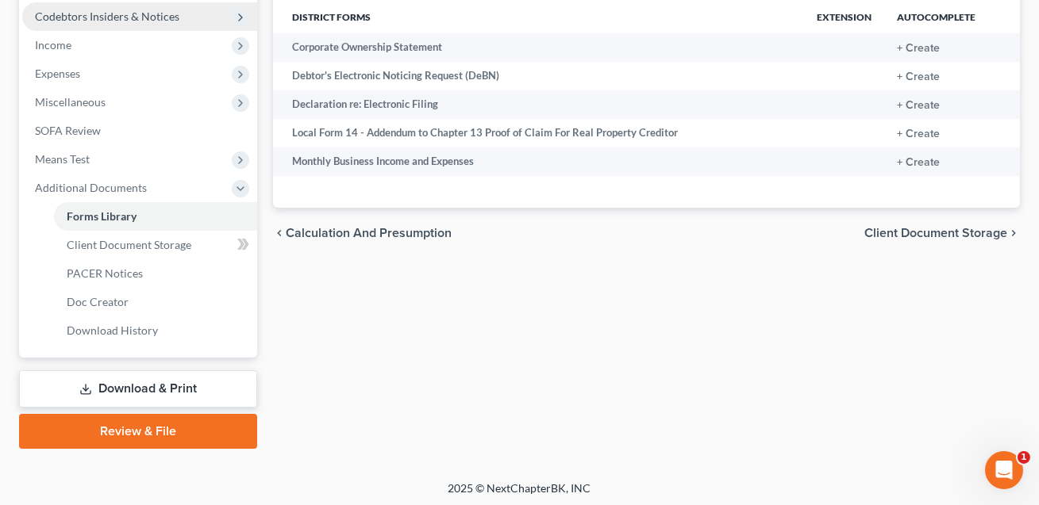
scroll to position [476, 0]
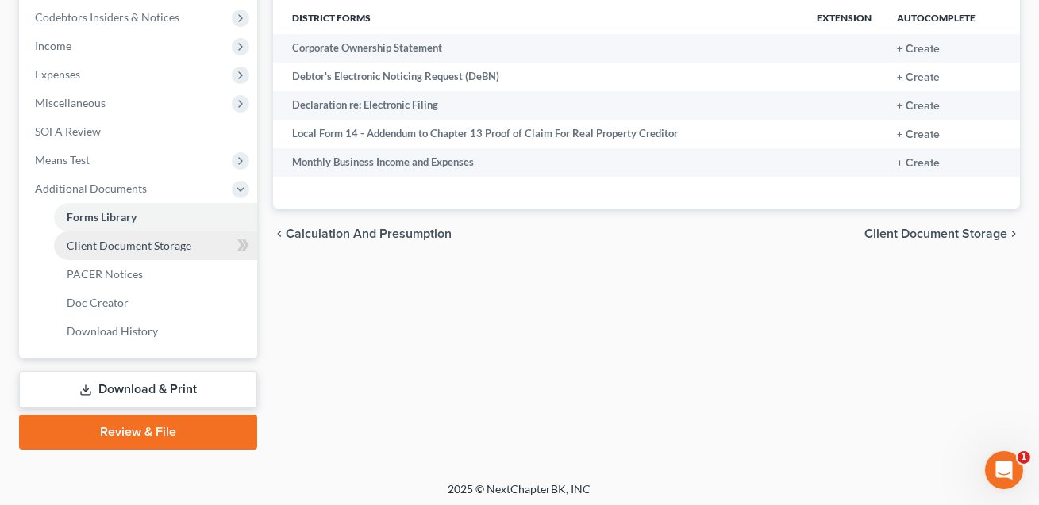
click at [126, 239] on span "Client Document Storage" at bounding box center [129, 245] width 125 height 13
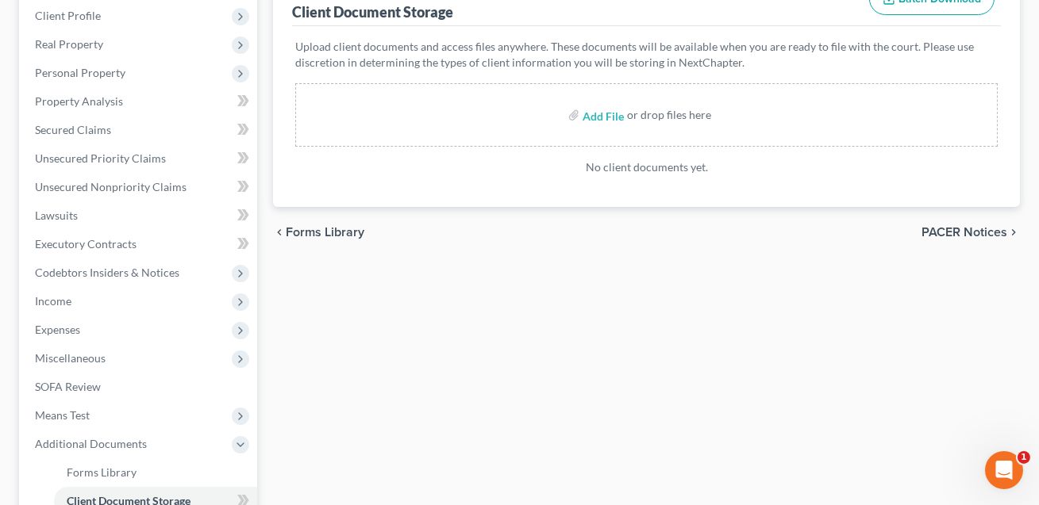
scroll to position [246, 0]
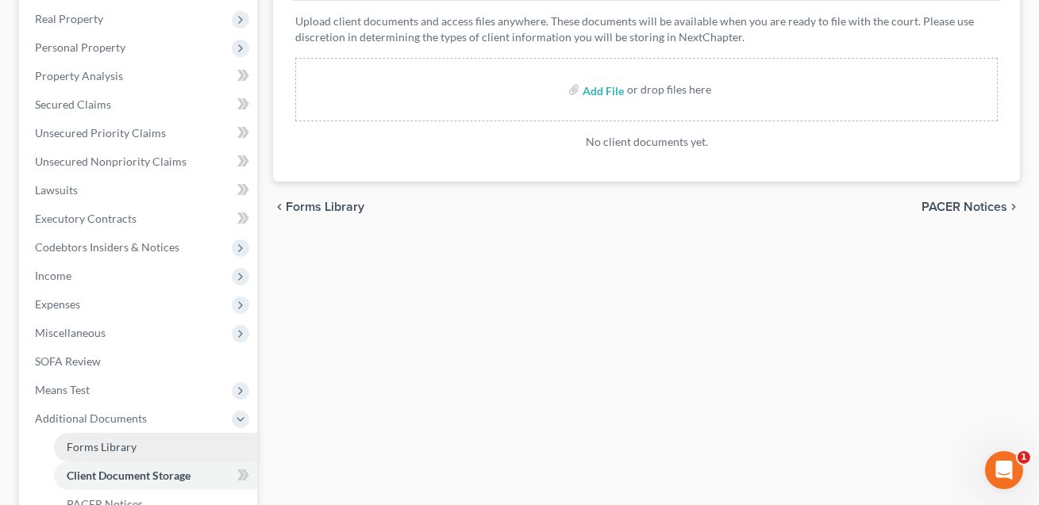
click at [136, 446] on link "Forms Library" at bounding box center [155, 447] width 203 height 29
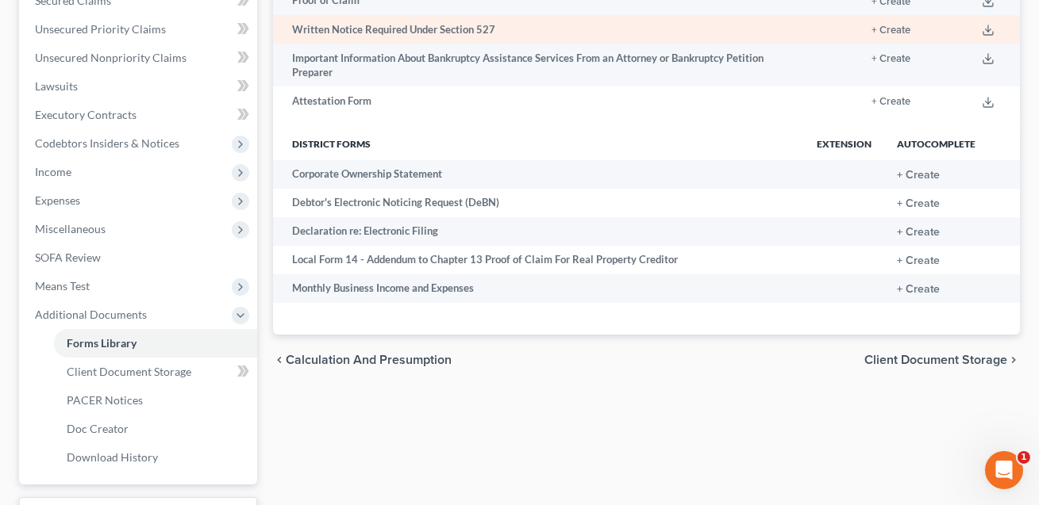
scroll to position [352, 0]
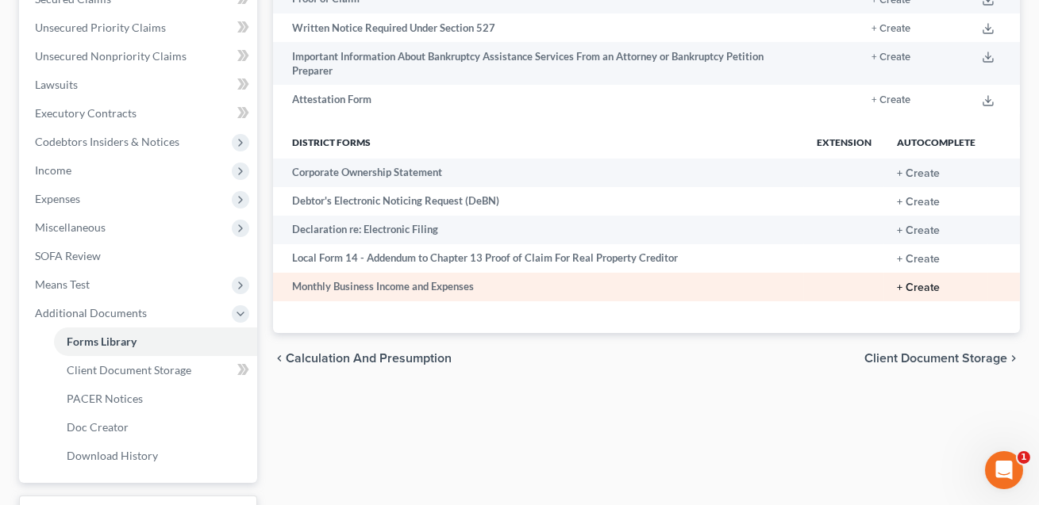
click at [924, 285] on button "+ Create" at bounding box center [918, 288] width 43 height 11
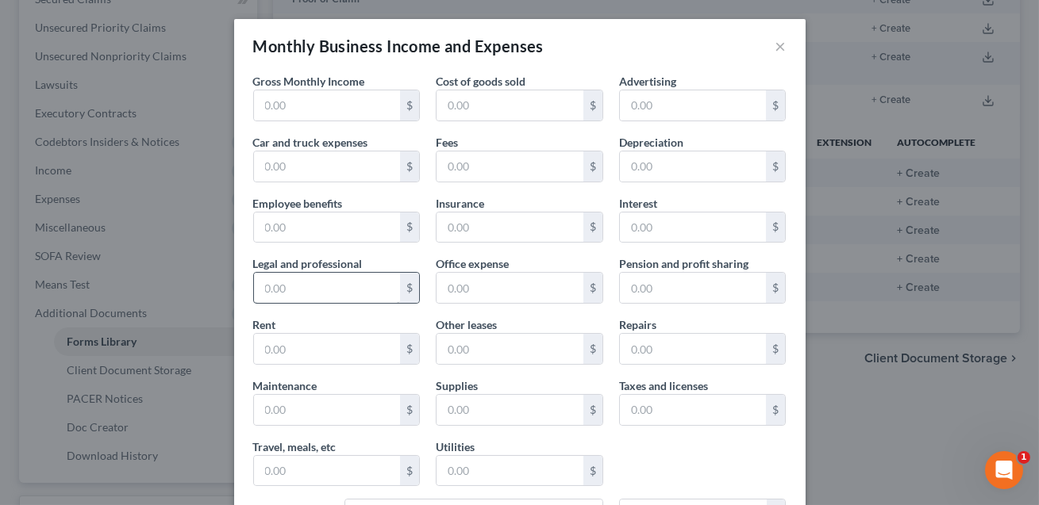
scroll to position [272, 0]
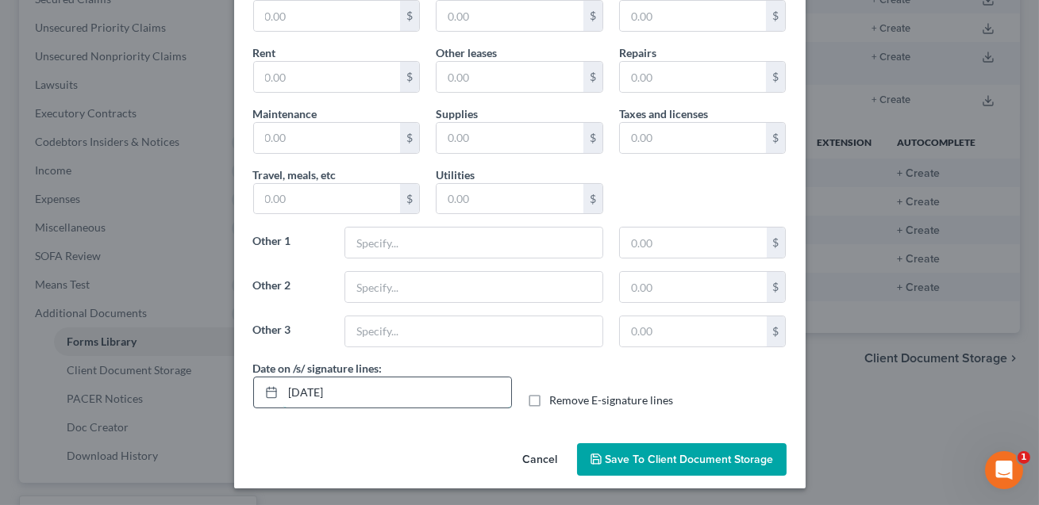
drag, startPoint x: 364, startPoint y: 386, endPoint x: 281, endPoint y: 387, distance: 83.3
click at [281, 387] on div "[DATE]" at bounding box center [382, 393] width 259 height 32
click at [550, 399] on label "Remove E-signature lines" at bounding box center [612, 401] width 124 height 16
click at [556, 399] on input "Remove E-signature lines" at bounding box center [561, 398] width 10 height 10
checkbox input "true"
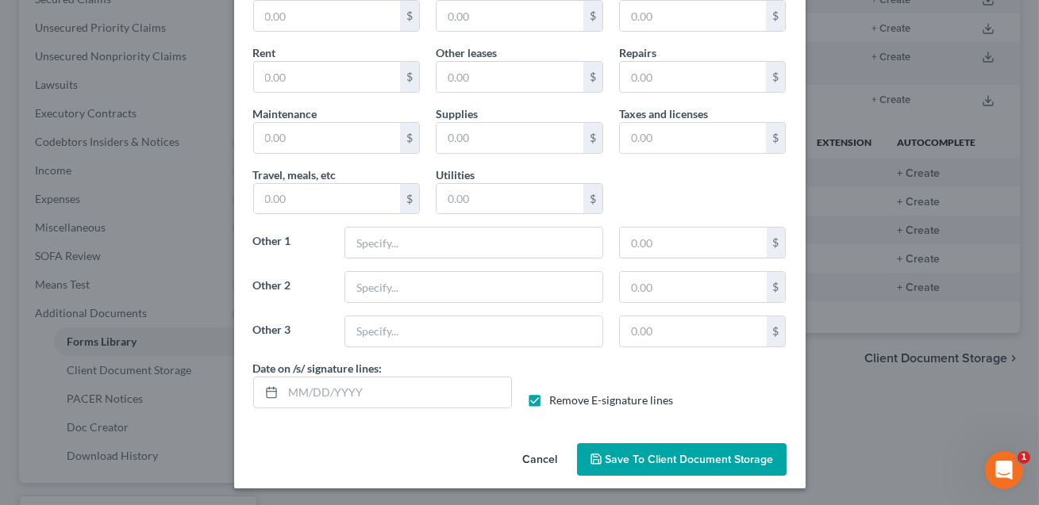
click at [657, 457] on span "Save to Client Document Storage" at bounding box center [689, 459] width 168 height 13
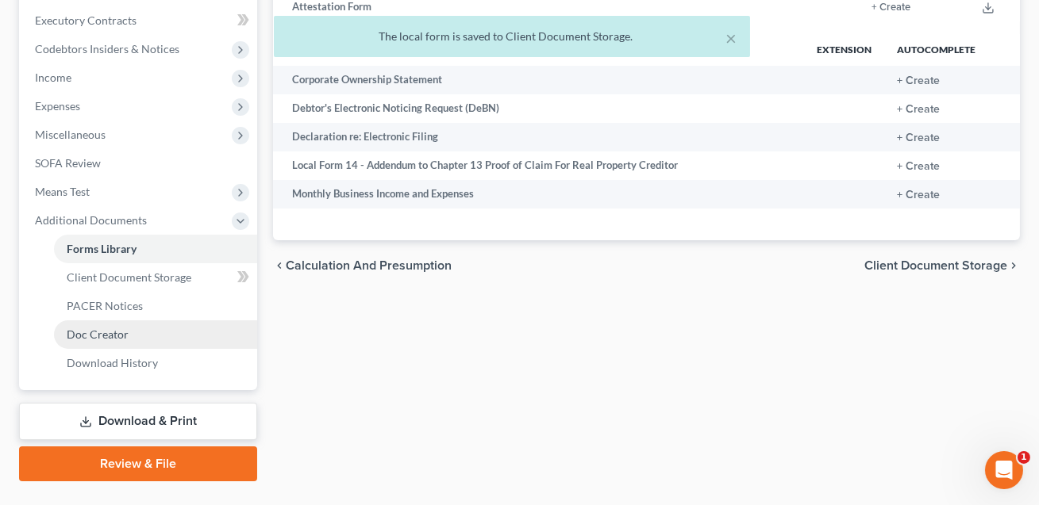
scroll to position [479, 0]
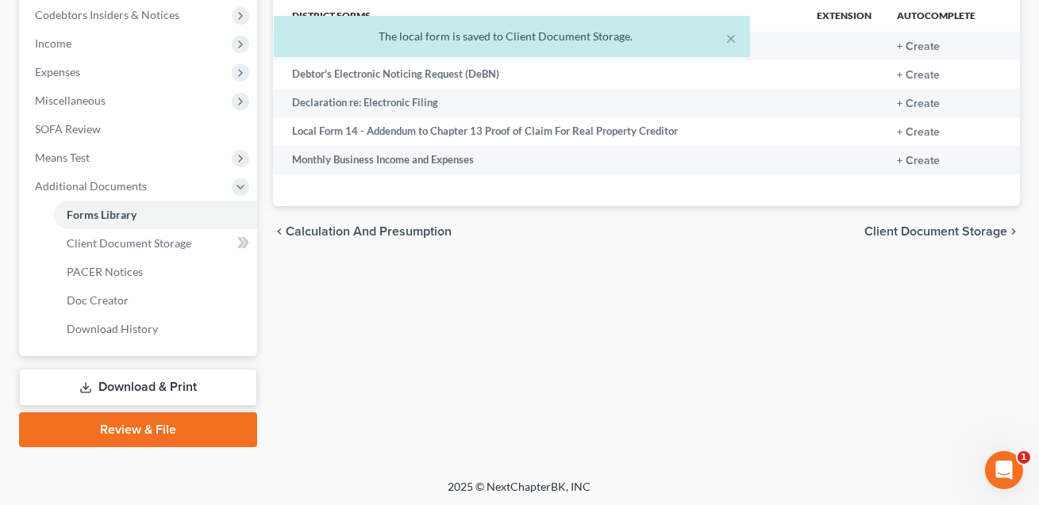
click at [190, 371] on link "Download & Print" at bounding box center [138, 387] width 238 height 37
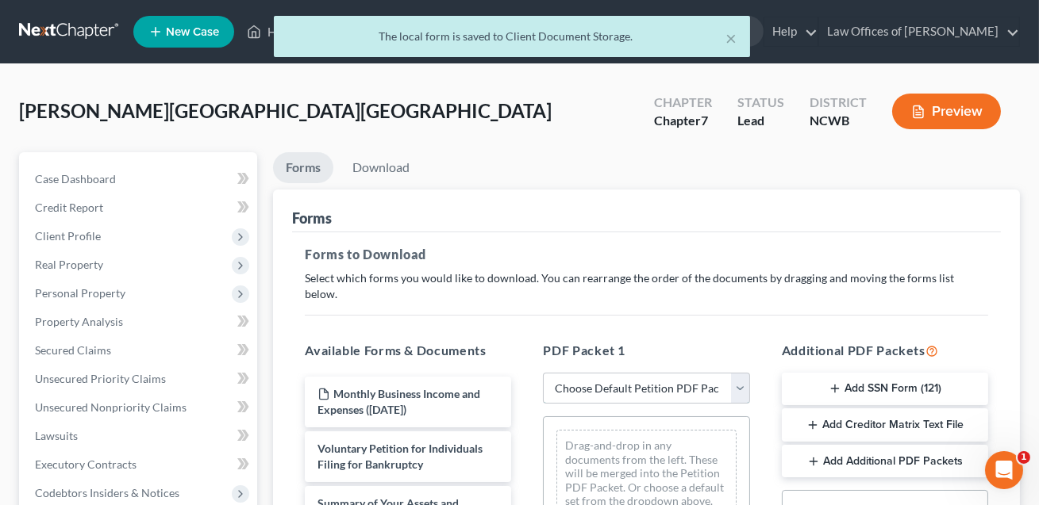
click at [618, 373] on select "Choose Default Petition PDF Packet Complete Bankruptcy Petition (all forms and …" at bounding box center [646, 389] width 206 height 32
select select "0"
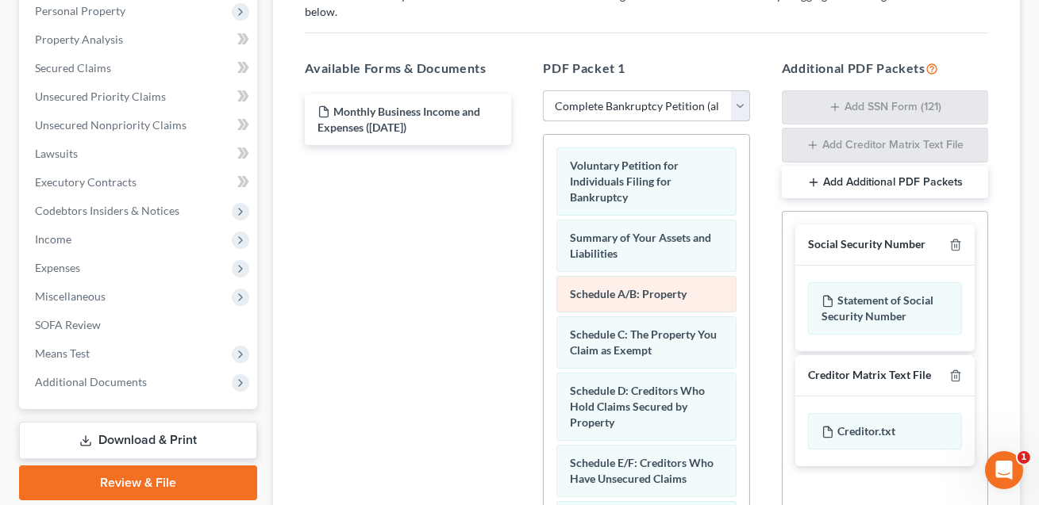
scroll to position [297, 0]
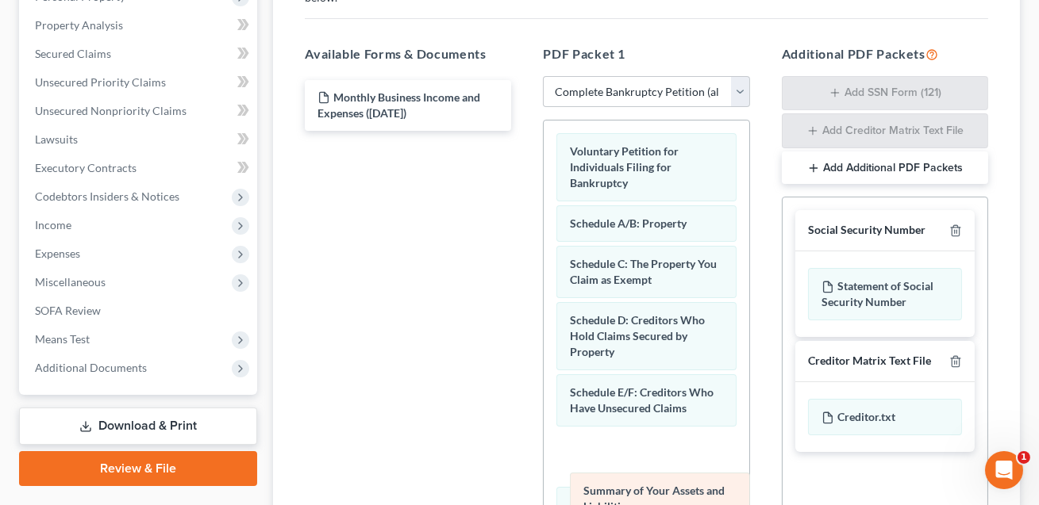
drag, startPoint x: 605, startPoint y: 217, endPoint x: 618, endPoint y: 505, distance: 288.3
click at [618, 505] on html "Home New Case Client Portal Directory Cases Law Offices of [PERSON_NAME] PA [EM…" at bounding box center [519, 202] width 1039 height 998
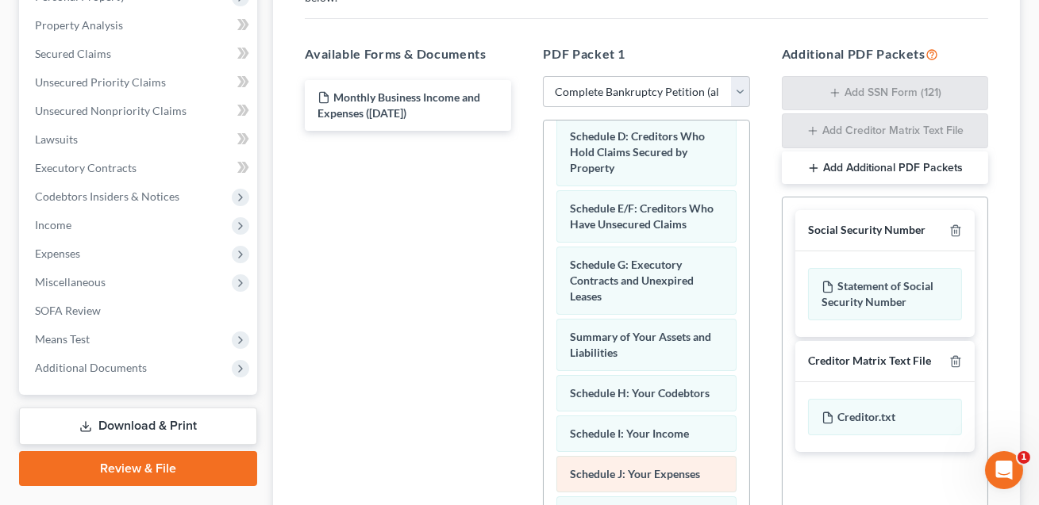
scroll to position [194, 0]
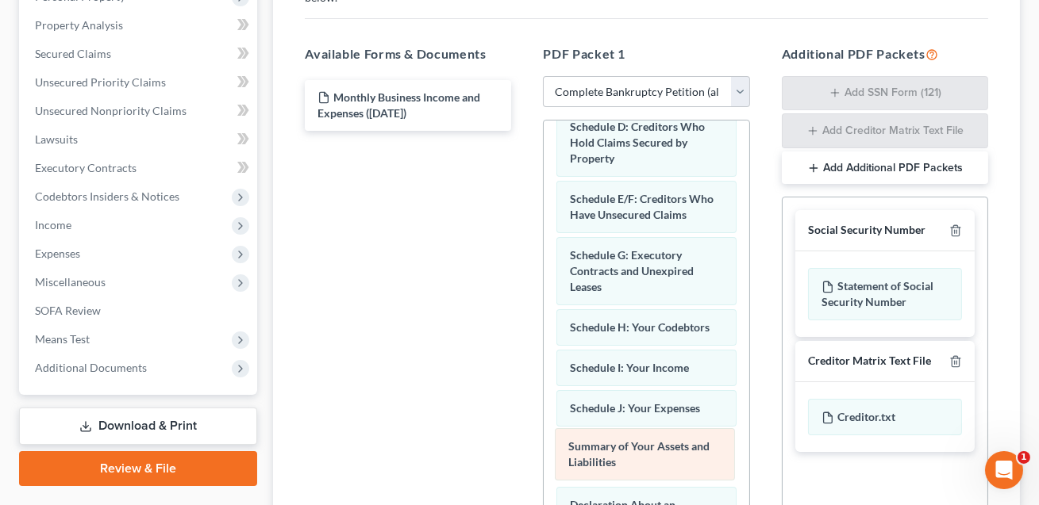
drag, startPoint x: 603, startPoint y: 313, endPoint x: 602, endPoint y: 451, distance: 138.1
click at [602, 451] on div "Summary of Your Assets and Liabilities Voluntary Petition for Individuals Filin…" at bounding box center [646, 498] width 205 height 1142
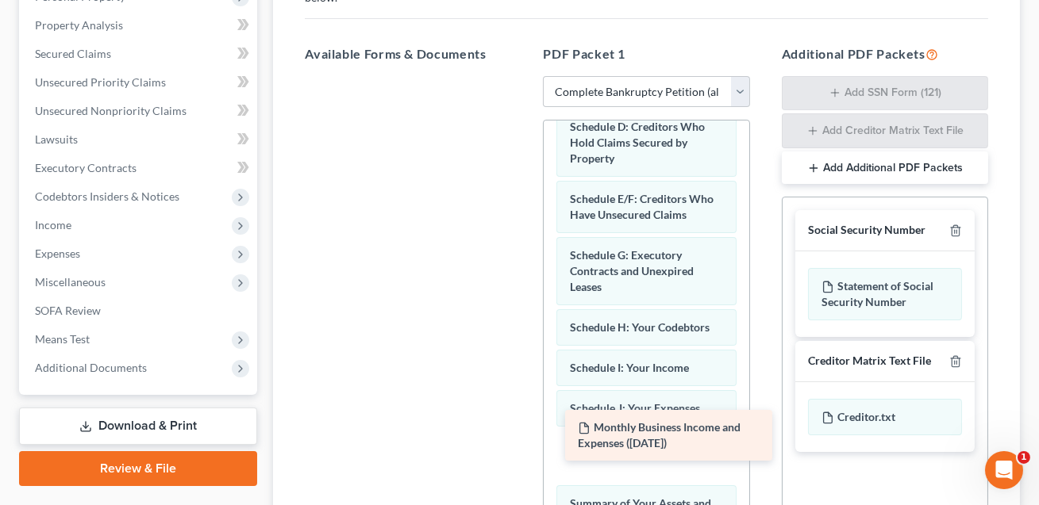
drag, startPoint x: 368, startPoint y: 99, endPoint x: 629, endPoint y: 448, distance: 434.9
click at [524, 76] on div "Monthly Business Income and Expenses ([DATE]) Monthly Business Income and Expen…" at bounding box center [408, 76] width 232 height 0
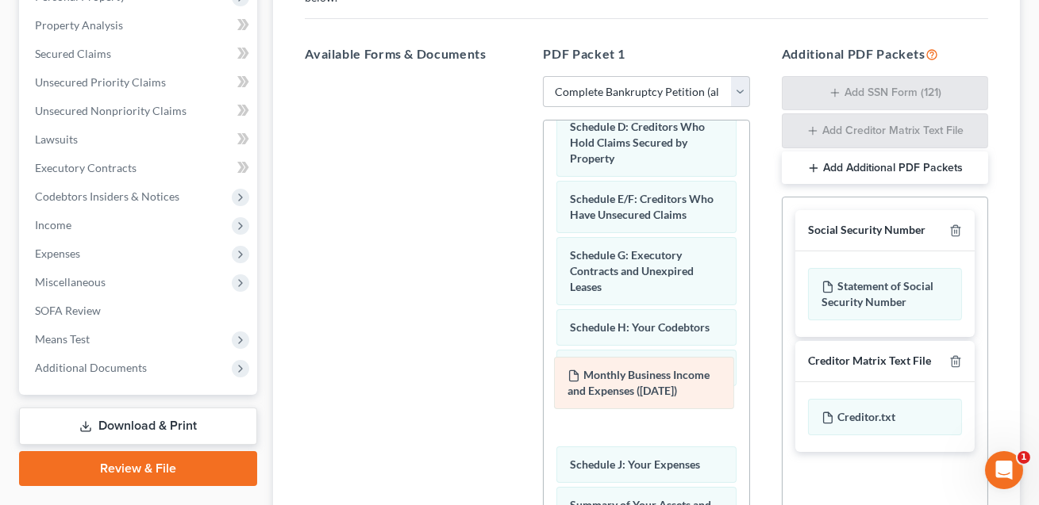
drag, startPoint x: 619, startPoint y: 442, endPoint x: 617, endPoint y: 391, distance: 50.8
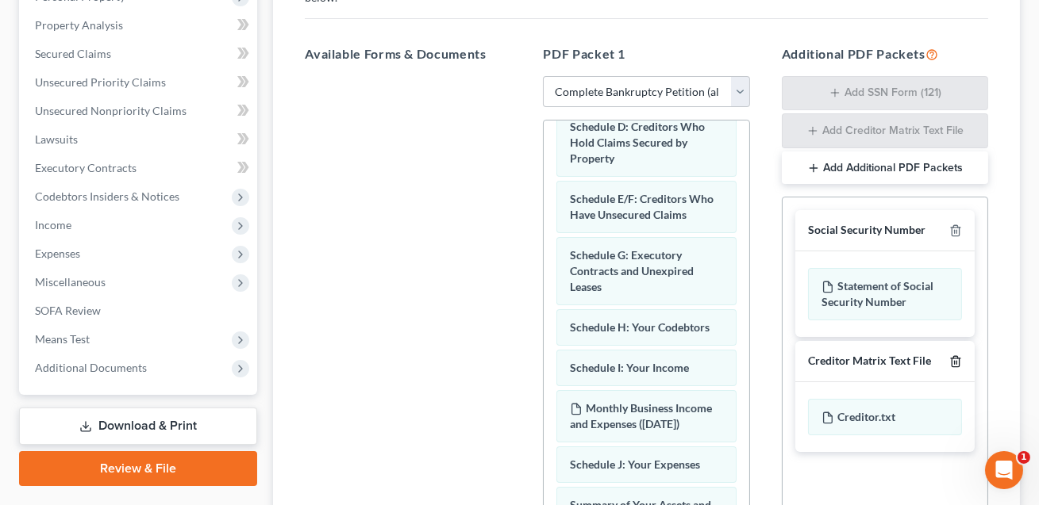
click at [957, 356] on icon "button" at bounding box center [955, 362] width 13 height 13
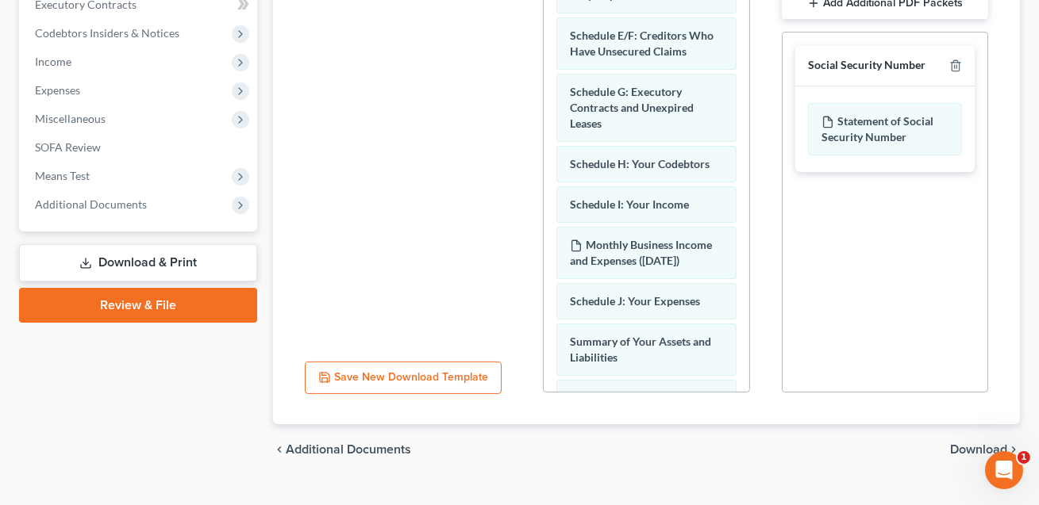
scroll to position [473, 0]
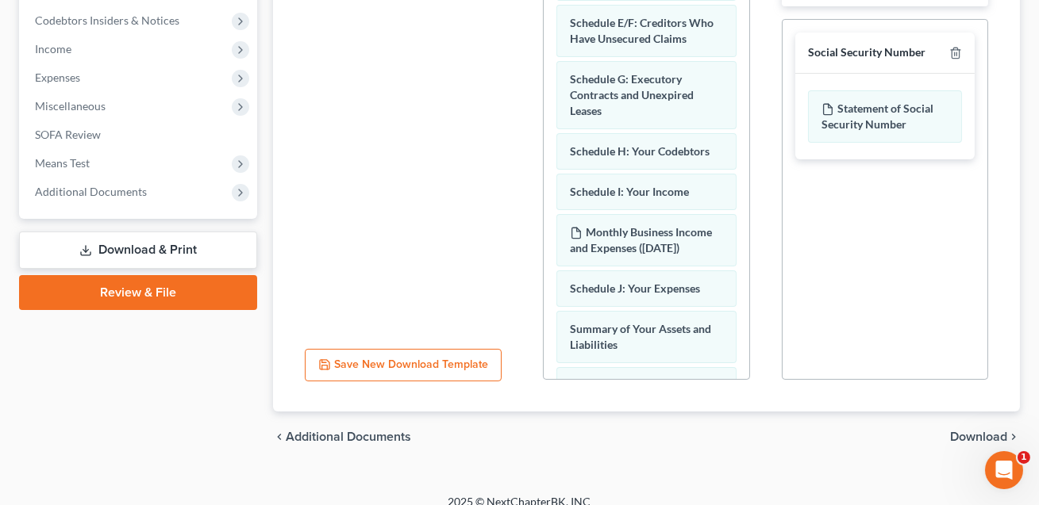
click at [954, 431] on span "Download" at bounding box center [978, 437] width 57 height 13
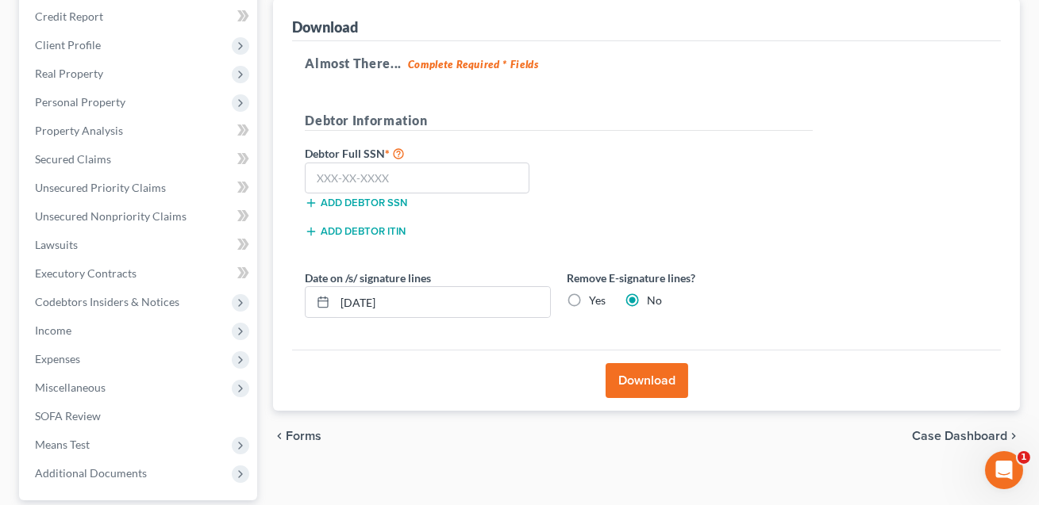
scroll to position [190, 0]
click at [589, 295] on label "Yes" at bounding box center [597, 302] width 17 height 16
click at [595, 295] on input "Yes" at bounding box center [600, 299] width 10 height 10
radio input "true"
radio input "false"
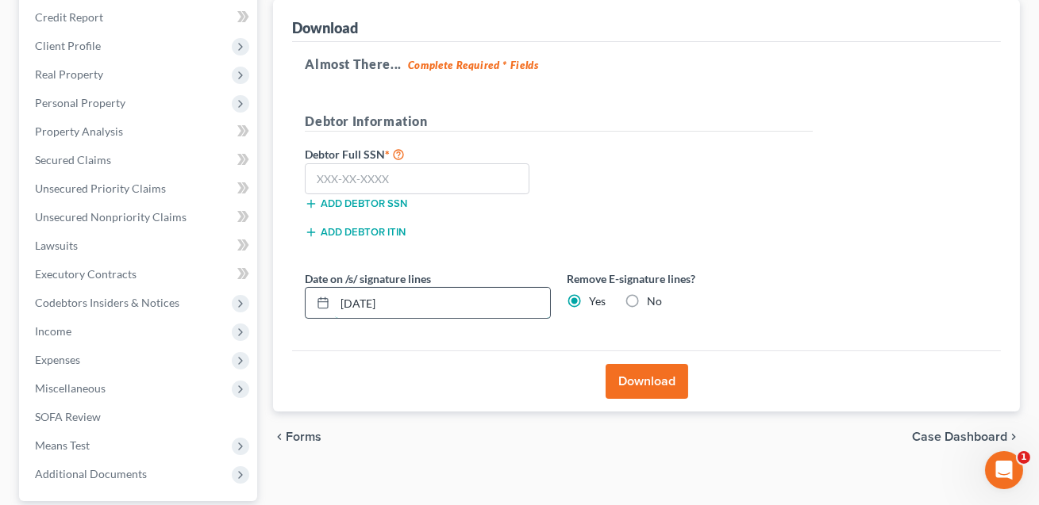
drag, startPoint x: 414, startPoint y: 304, endPoint x: 329, endPoint y: 301, distance: 85.8
click at [329, 301] on div "[DATE]" at bounding box center [428, 303] width 246 height 32
click at [324, 176] on input "text" at bounding box center [417, 179] width 225 height 32
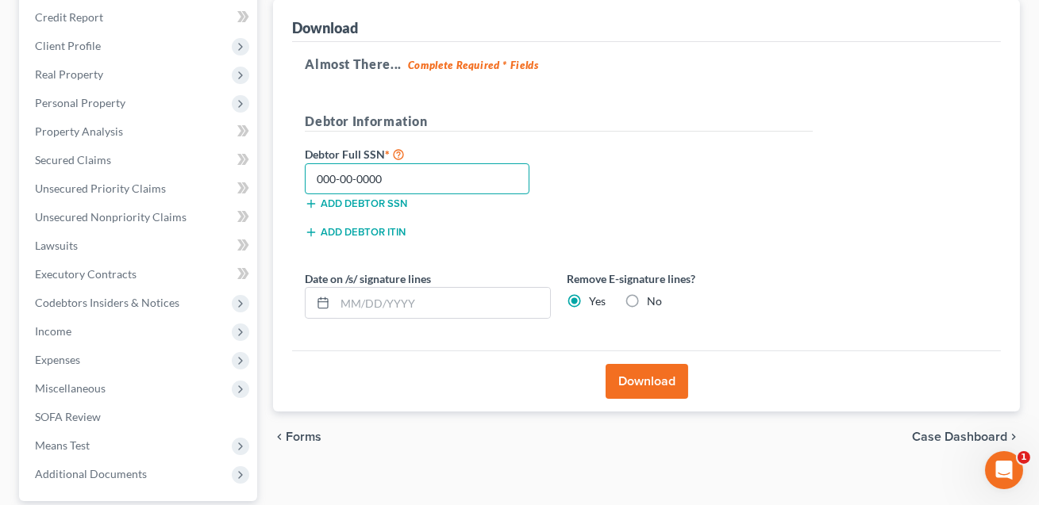
type input "000-00-0000"
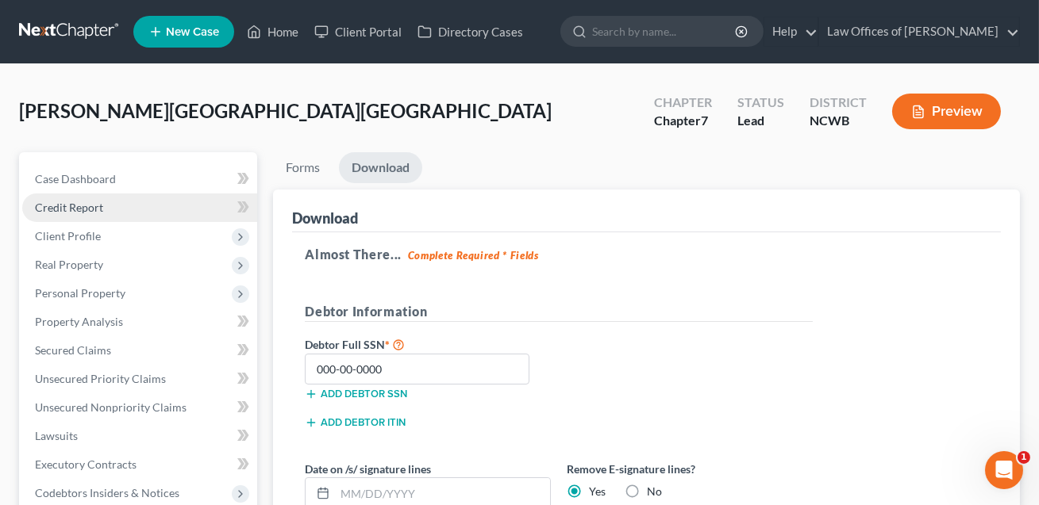
click at [71, 210] on span "Credit Report" at bounding box center [69, 207] width 68 height 13
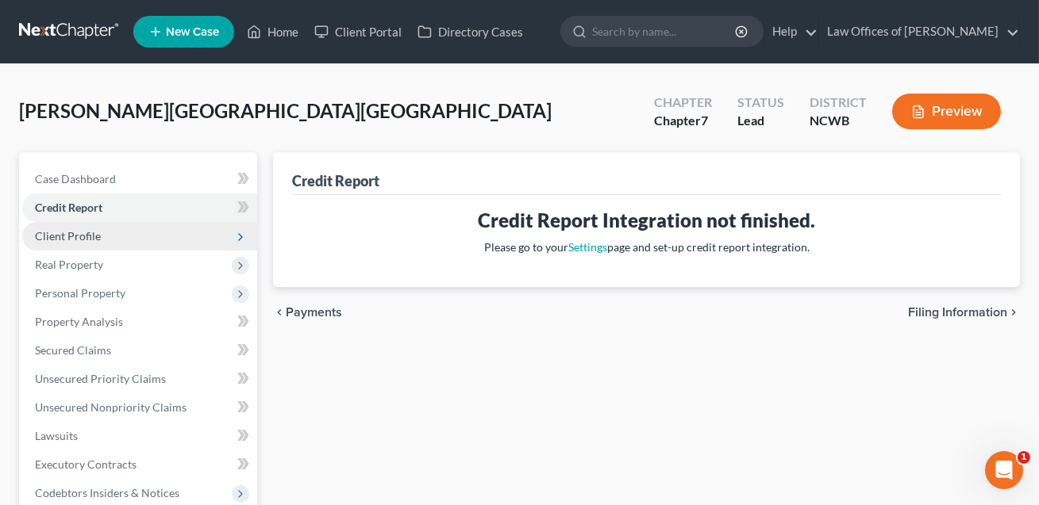
click at [70, 244] on span "Client Profile" at bounding box center [139, 236] width 235 height 29
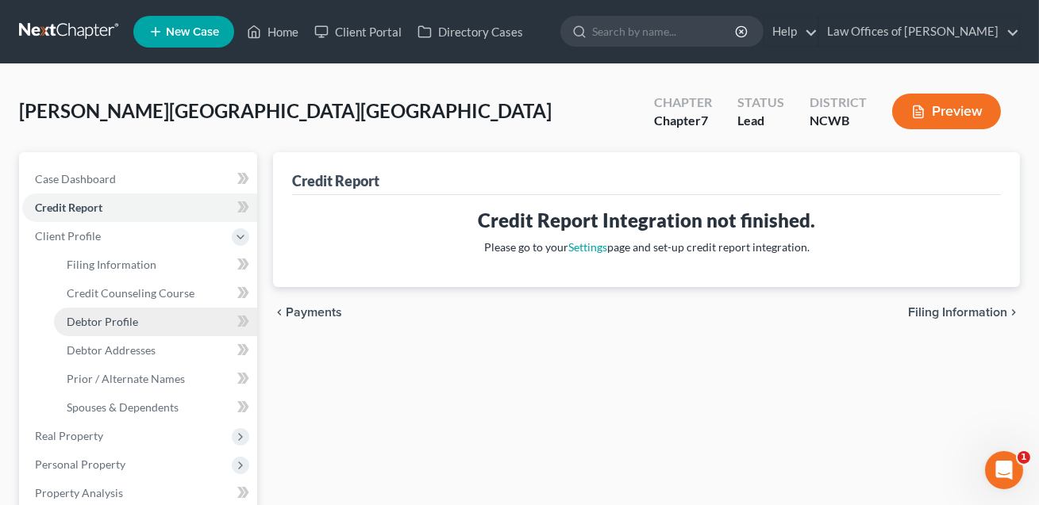
click at [94, 327] on span "Debtor Profile" at bounding box center [102, 321] width 71 height 13
select select "1"
select select "3"
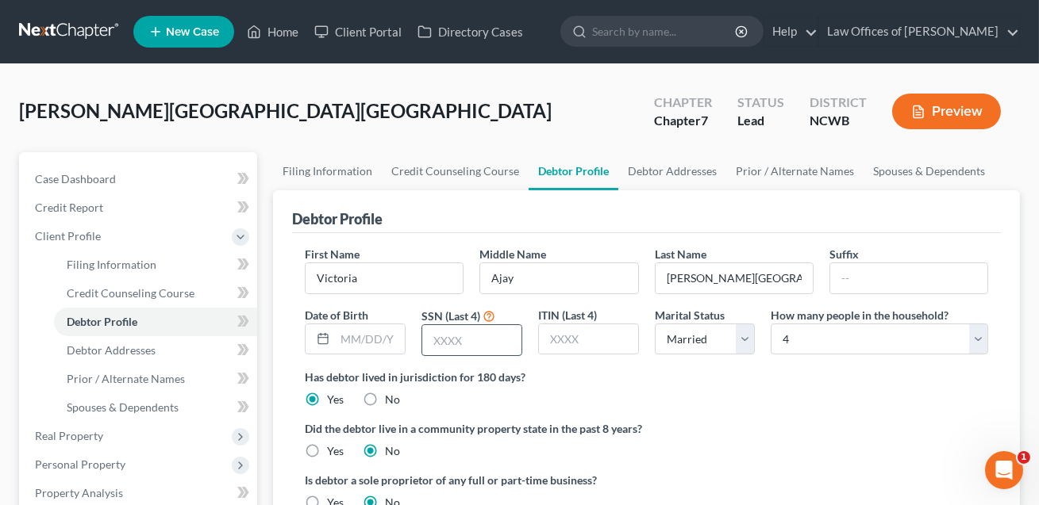
click at [434, 333] on input "text" at bounding box center [471, 340] width 99 height 30
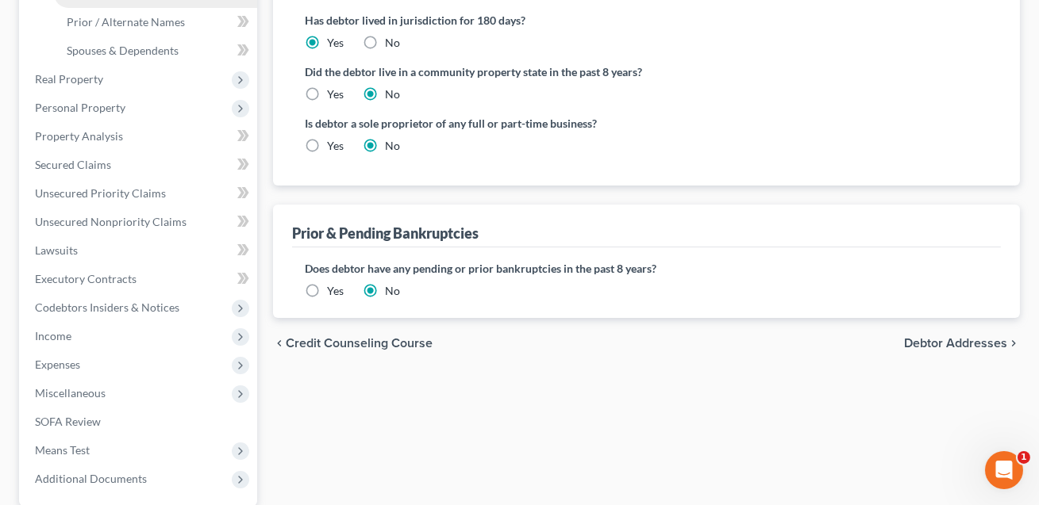
scroll to position [507, 0]
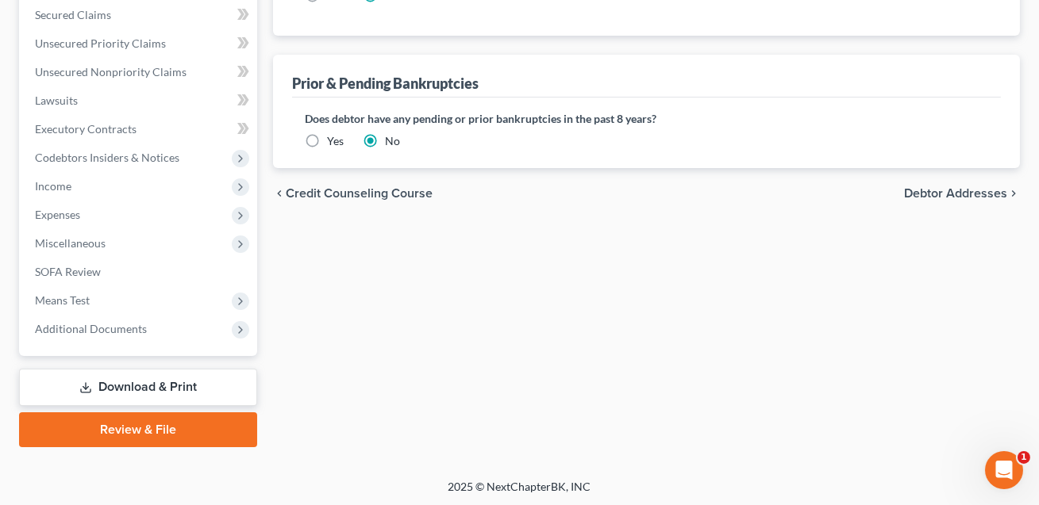
type input "2054"
click at [131, 385] on link "Download & Print" at bounding box center [138, 387] width 238 height 37
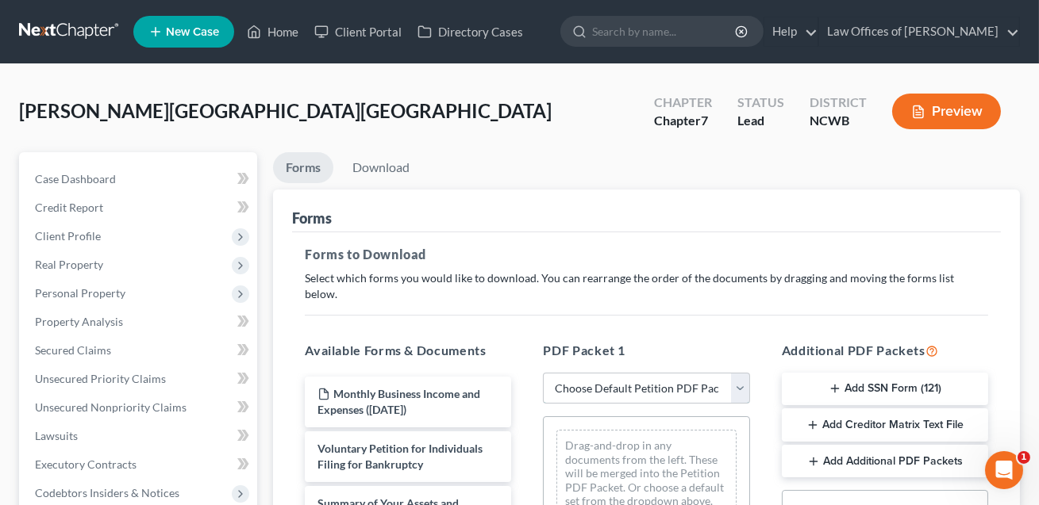
click at [596, 373] on select "Choose Default Petition PDF Packet Complete Bankruptcy Petition (all forms and …" at bounding box center [646, 389] width 206 height 32
select select "0"
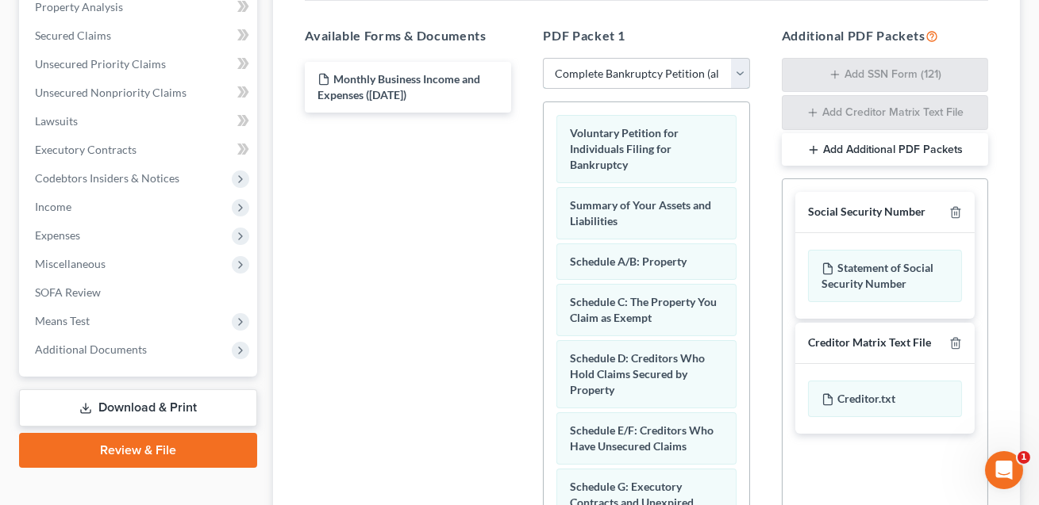
scroll to position [405, 0]
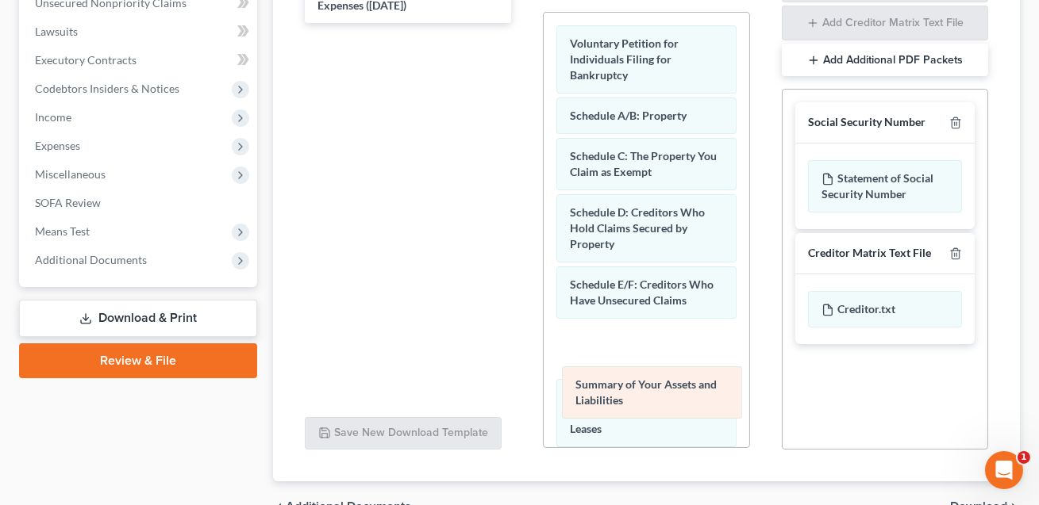
drag, startPoint x: 619, startPoint y: 104, endPoint x: 625, endPoint y: 390, distance: 286.5
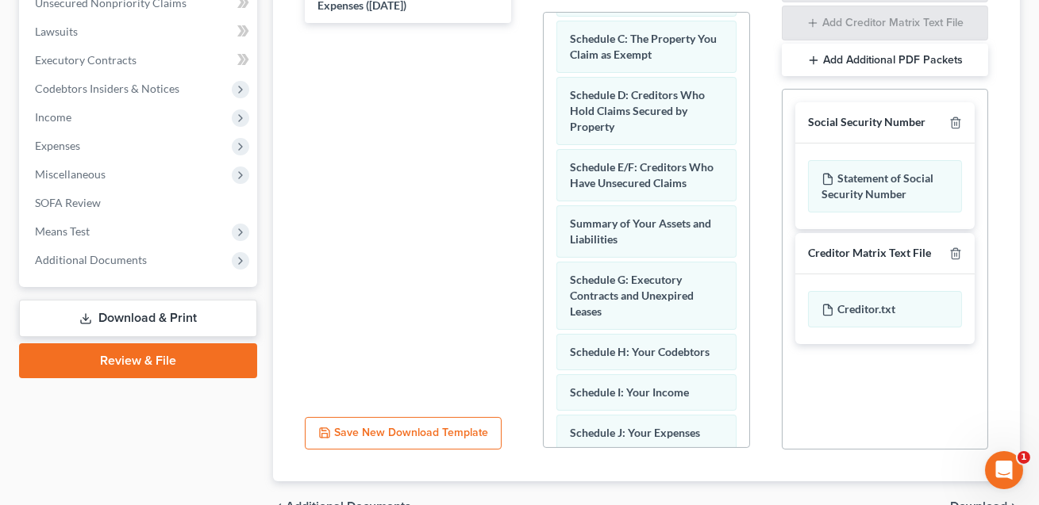
scroll to position [181, 0]
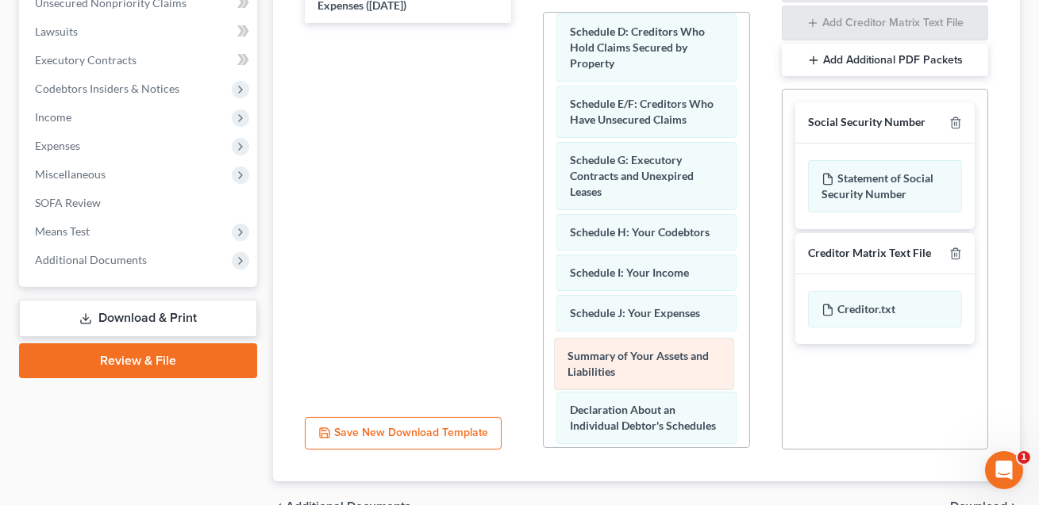
drag, startPoint x: 618, startPoint y: 140, endPoint x: 616, endPoint y: 353, distance: 212.7
click at [616, 353] on div "Summary of Your Assets and Liabilities Voluntary Petition for Individuals Filin…" at bounding box center [646, 403] width 205 height 1142
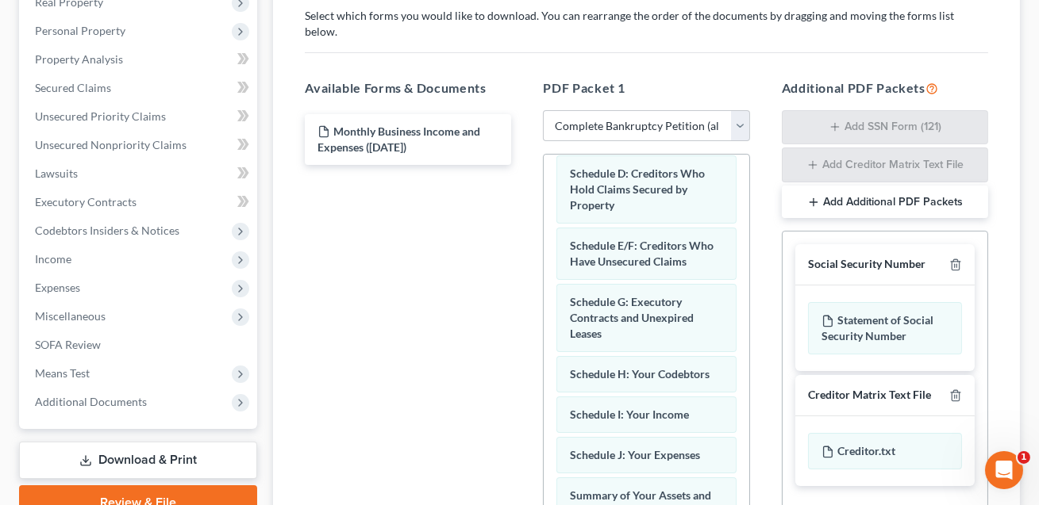
scroll to position [262, 0]
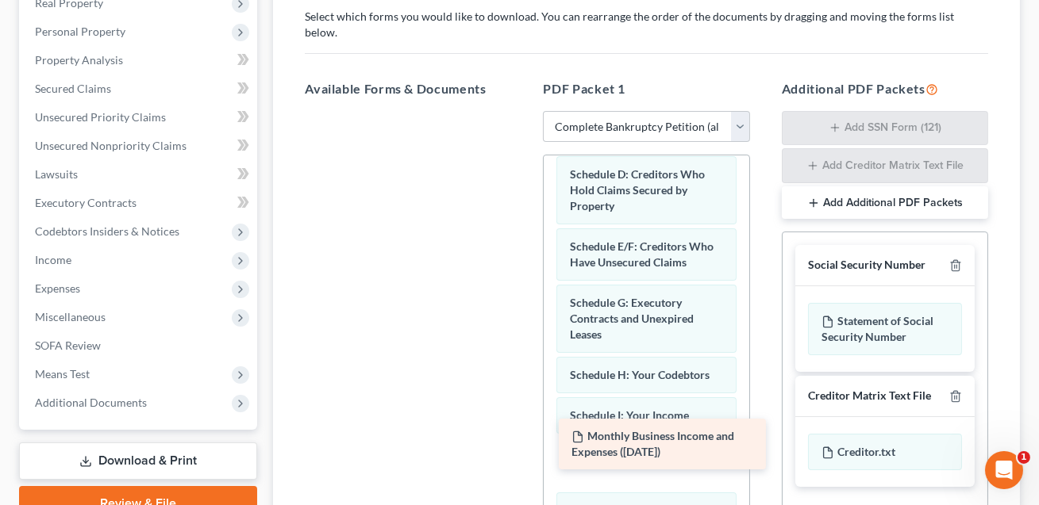
drag, startPoint x: 368, startPoint y: 125, endPoint x: 622, endPoint y: 448, distance: 410.2
click at [524, 111] on div "Monthly Business Income and Expenses ([DATE]) Monthly Business Income and Expen…" at bounding box center [408, 111] width 232 height 0
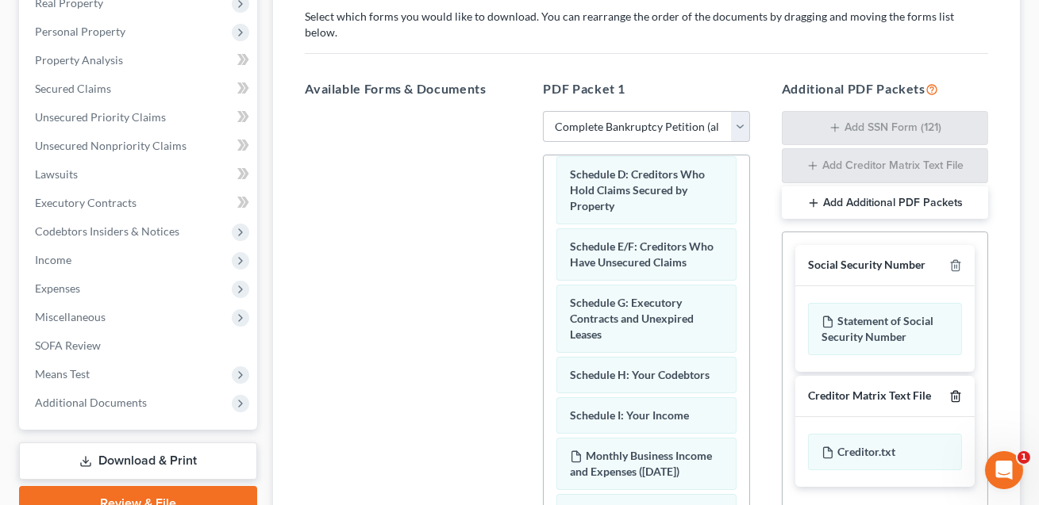
click at [958, 394] on polyline "button" at bounding box center [956, 394] width 10 height 0
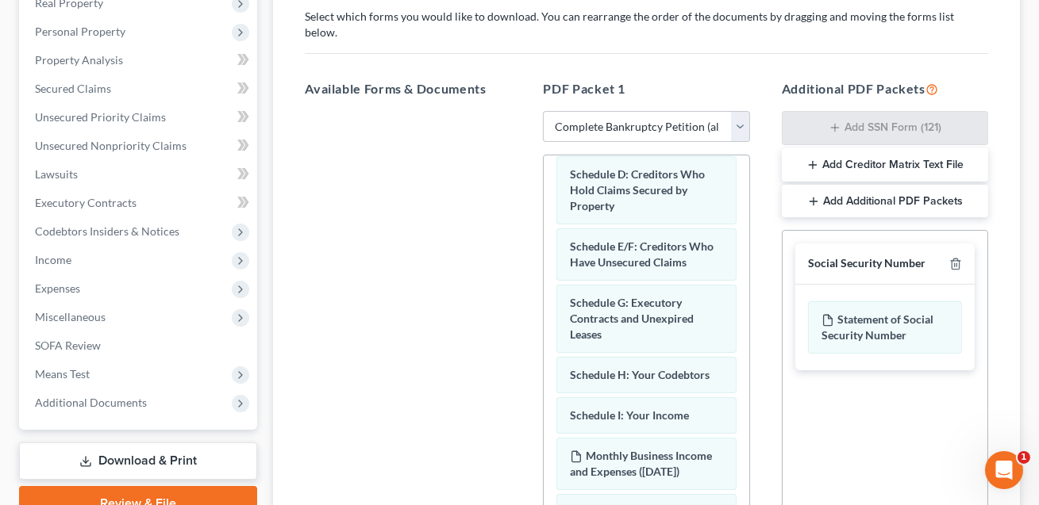
scroll to position [429, 0]
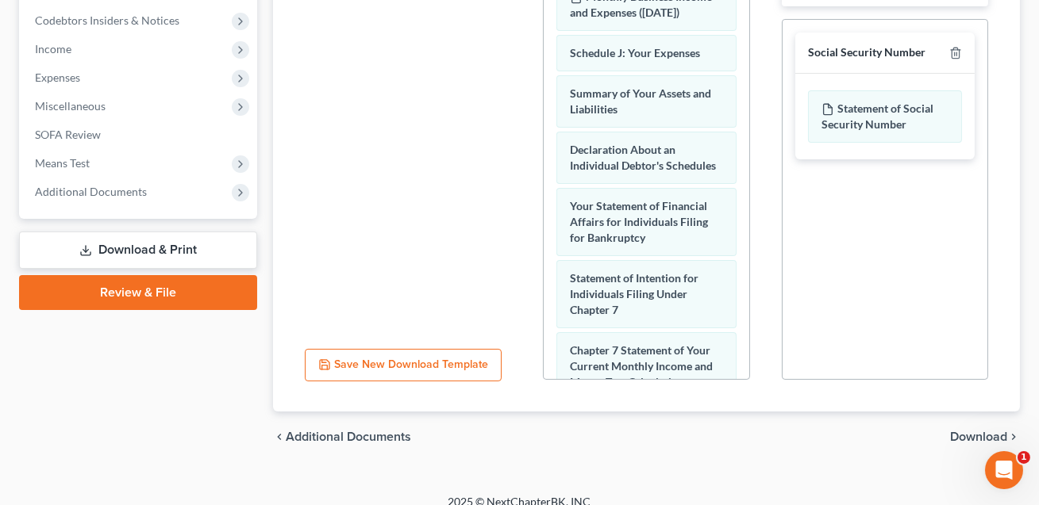
click at [974, 431] on span "Download" at bounding box center [978, 437] width 57 height 13
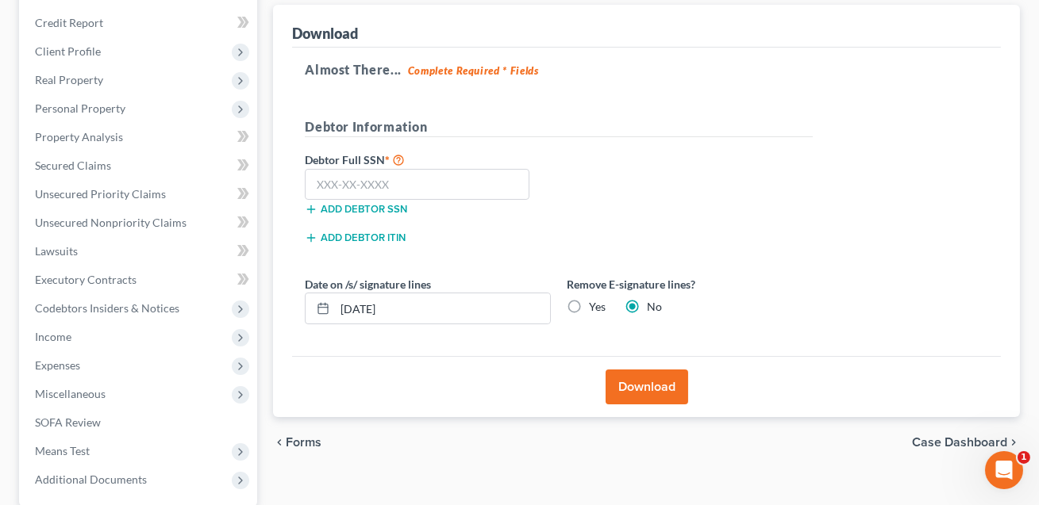
scroll to position [181, 0]
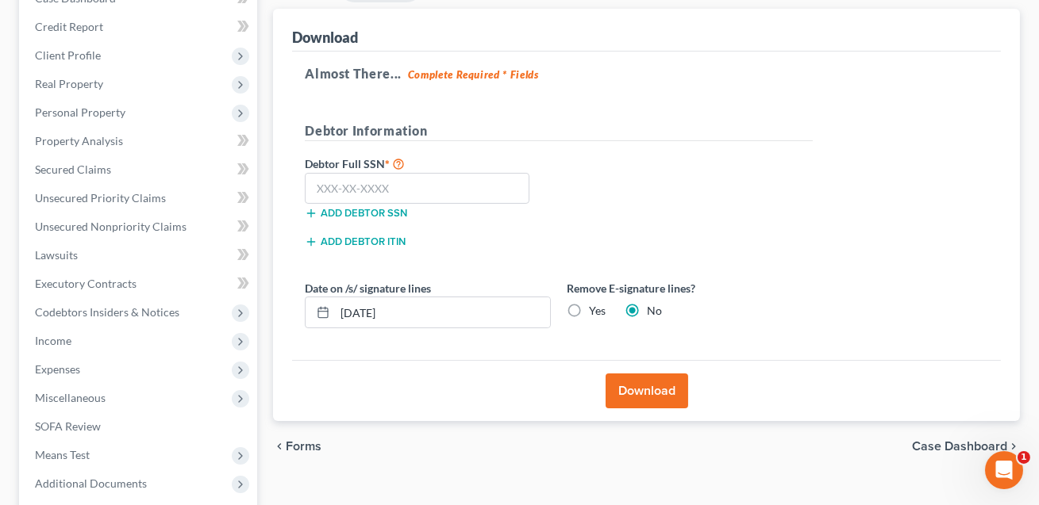
click at [589, 307] on label "Yes" at bounding box center [597, 311] width 17 height 16
click at [595, 307] on input "Yes" at bounding box center [600, 308] width 10 height 10
radio input "true"
radio input "false"
drag, startPoint x: 422, startPoint y: 312, endPoint x: 330, endPoint y: 313, distance: 92.1
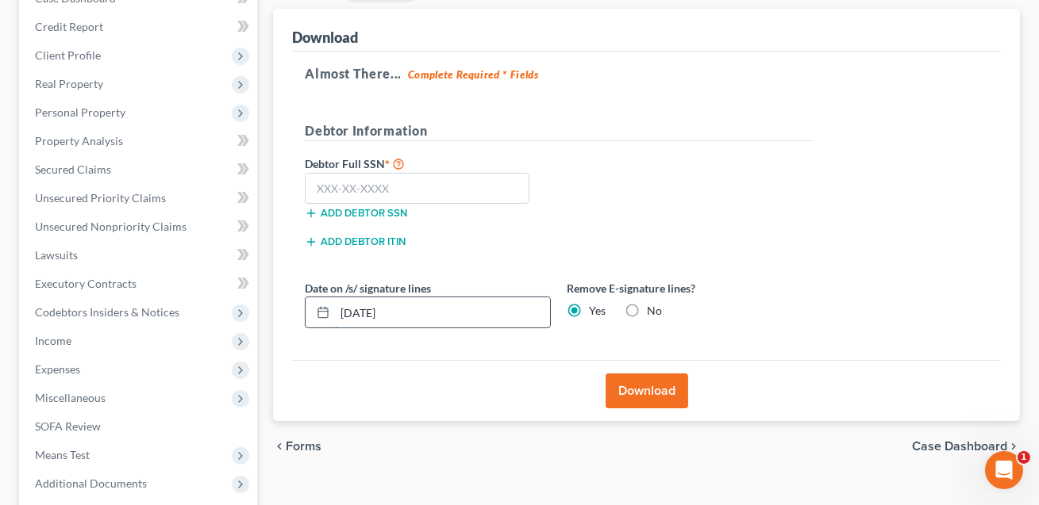
click at [330, 313] on div "[DATE]" at bounding box center [428, 313] width 246 height 32
click at [325, 189] on input "text" at bounding box center [417, 189] width 225 height 32
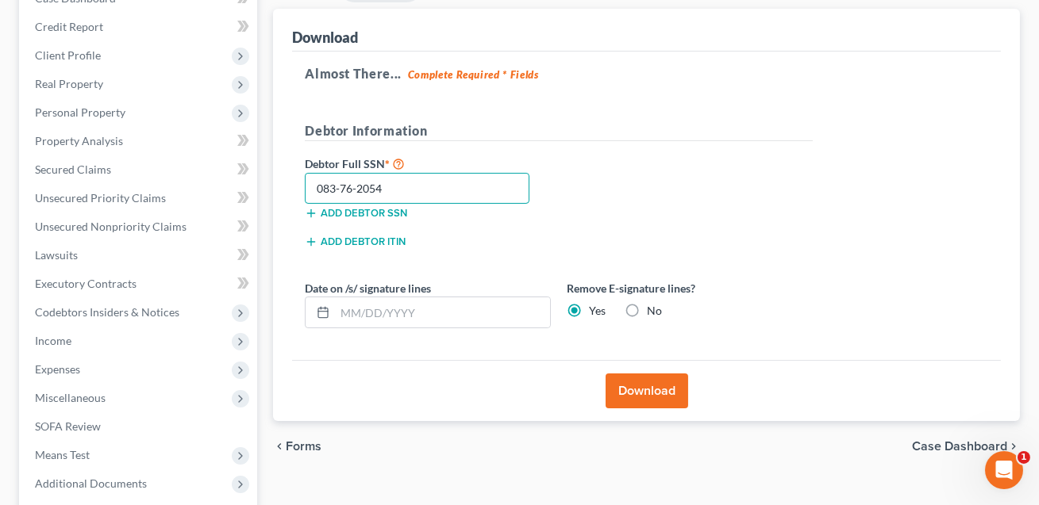
type input "083-76-2054"
click at [657, 392] on button "Download" at bounding box center [646, 391] width 83 height 35
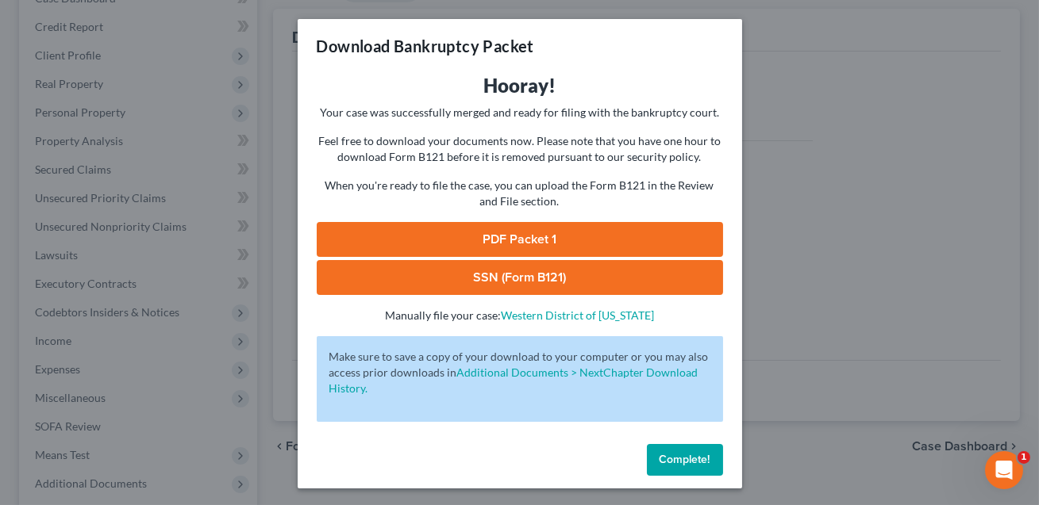
click at [563, 279] on link "SSN (Form B121)" at bounding box center [520, 277] width 406 height 35
click at [511, 242] on link "PDF Packet 1" at bounding box center [520, 239] width 406 height 35
